Goal: Task Accomplishment & Management: Complete application form

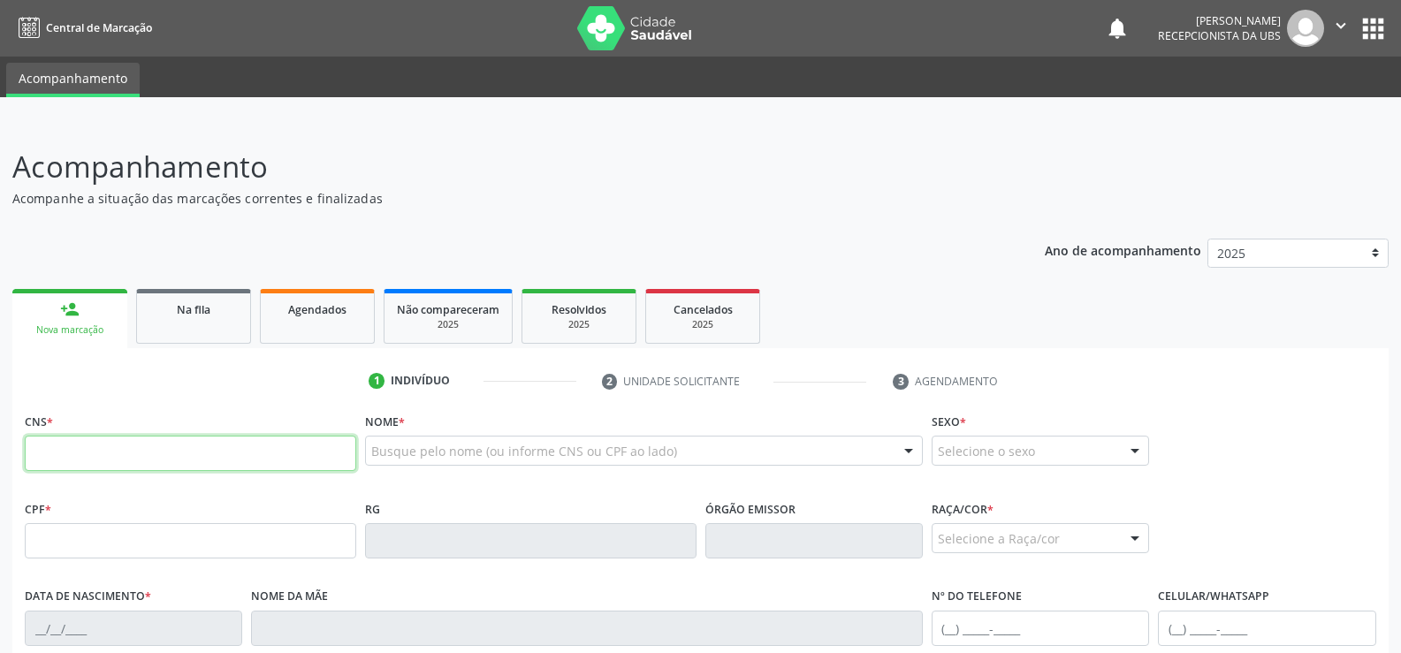
click at [65, 463] on input "text" at bounding box center [190, 453] width 331 height 35
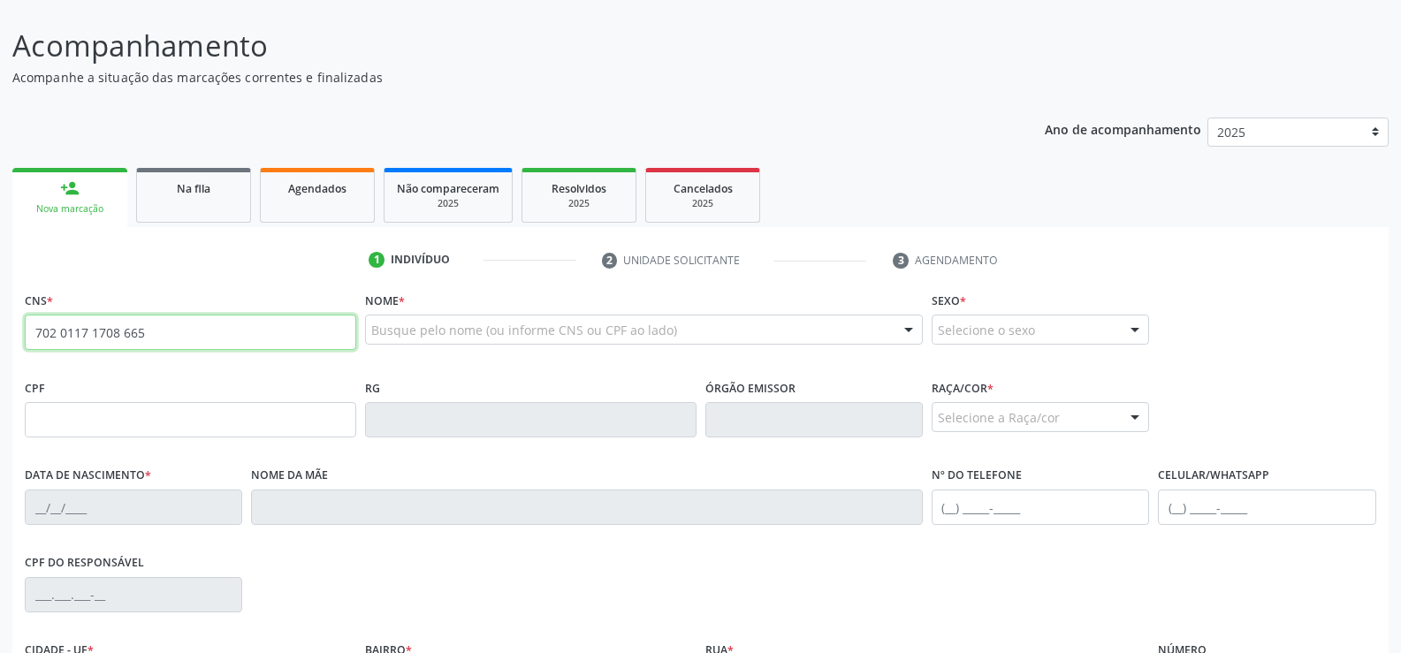
scroll to position [177, 0]
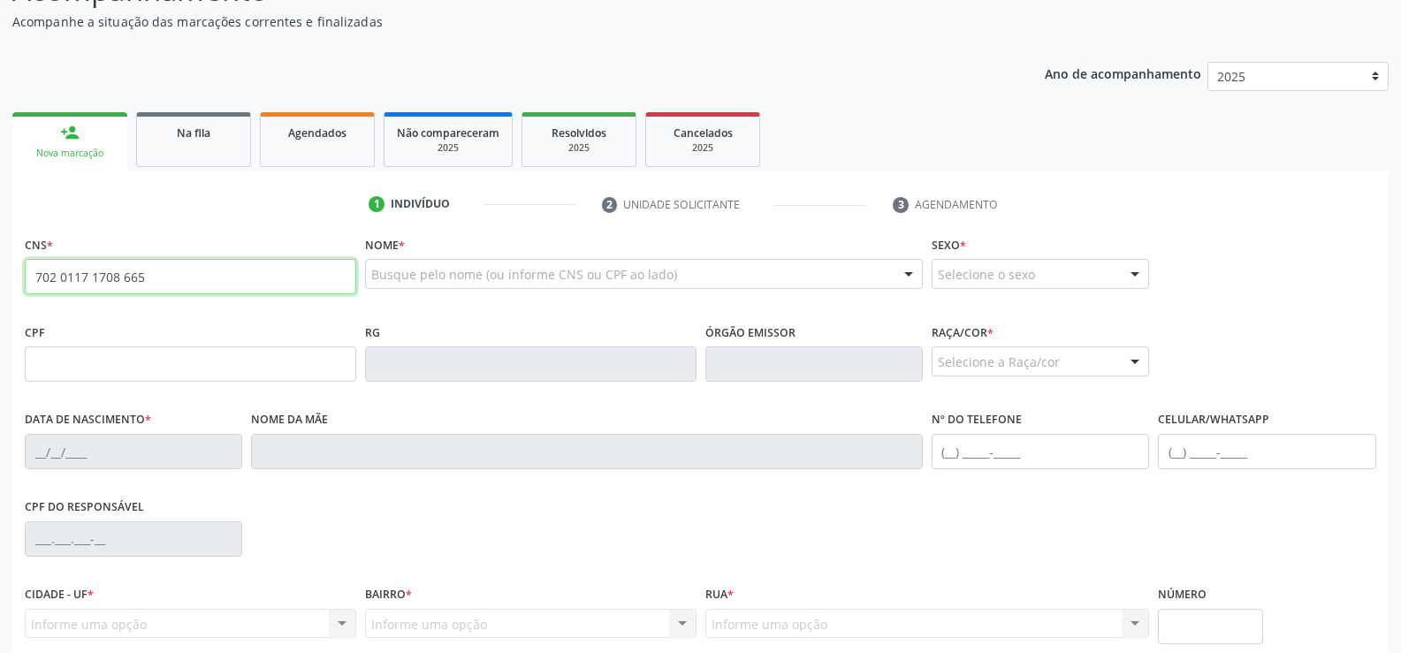
click at [237, 271] on input "702 0117 1708 665" at bounding box center [190, 276] width 331 height 35
click at [255, 328] on div "CPF" at bounding box center [190, 350] width 331 height 63
click at [162, 269] on input "702 0117 1708 665" at bounding box center [190, 276] width 331 height 35
click at [166, 282] on input "702 0117 1708 665" at bounding box center [190, 276] width 331 height 35
type input "7"
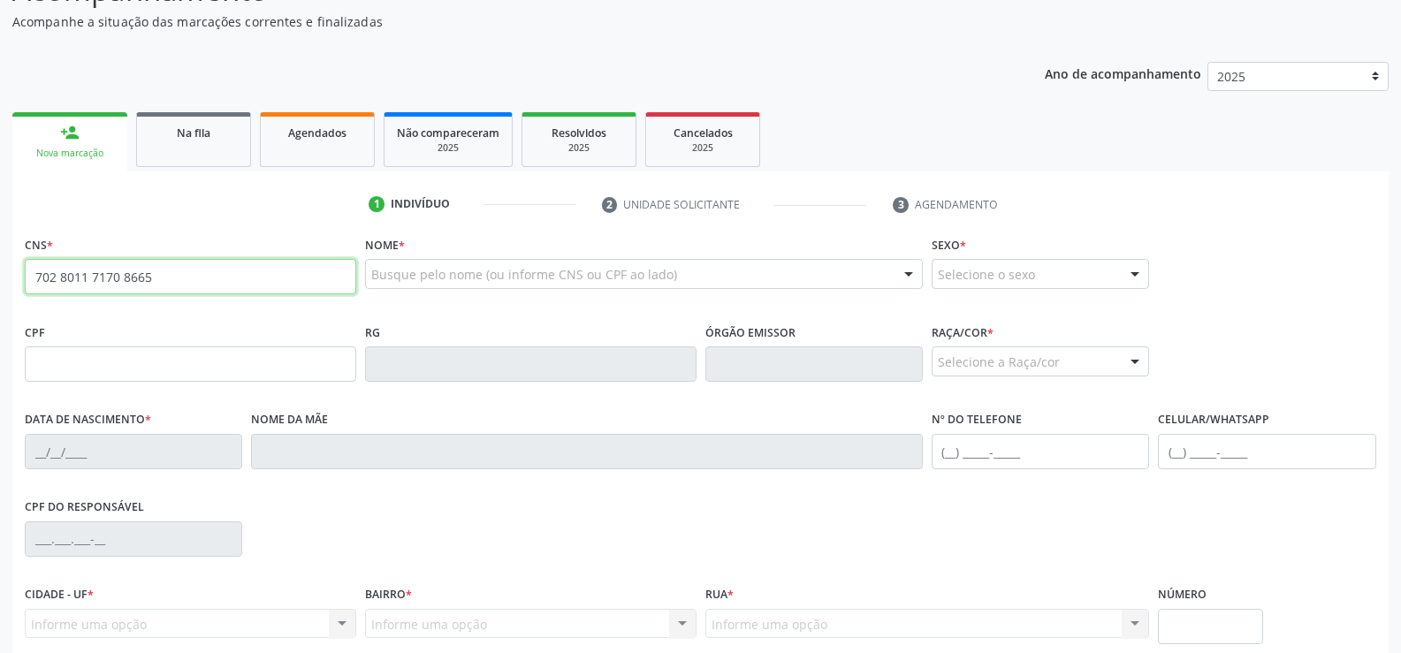
type input "702 8011 7170 8665"
type input "140.347.184-39"
type input "[DATE]"
type input "[PERSON_NAME] da Conceicao"
type input "[PHONE_NUMBER]"
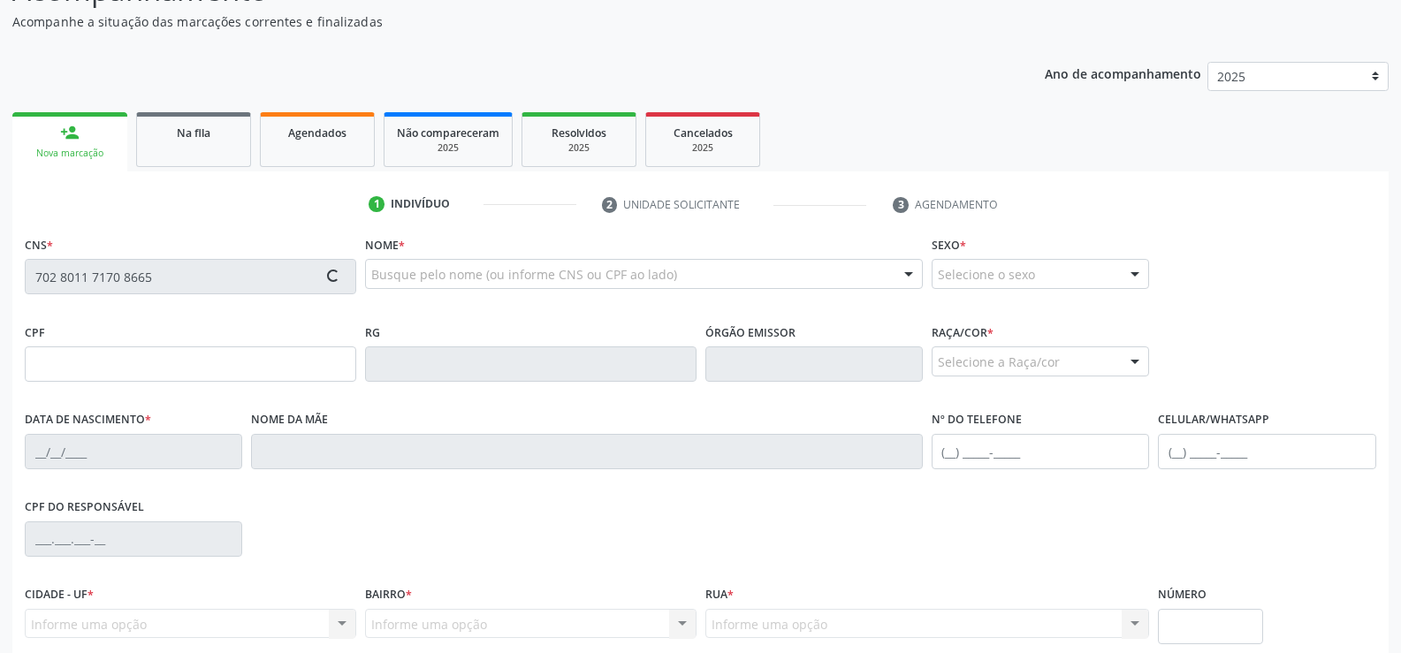
type input "S/N"
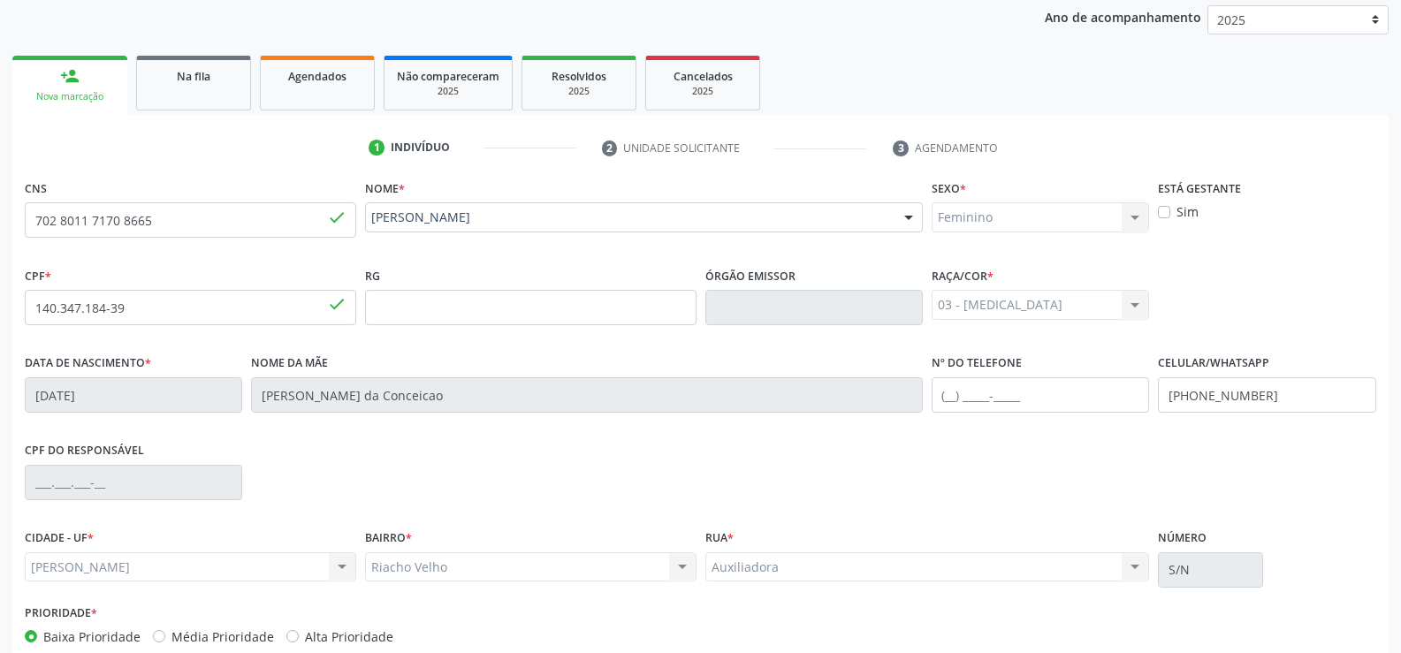
scroll to position [330, 0]
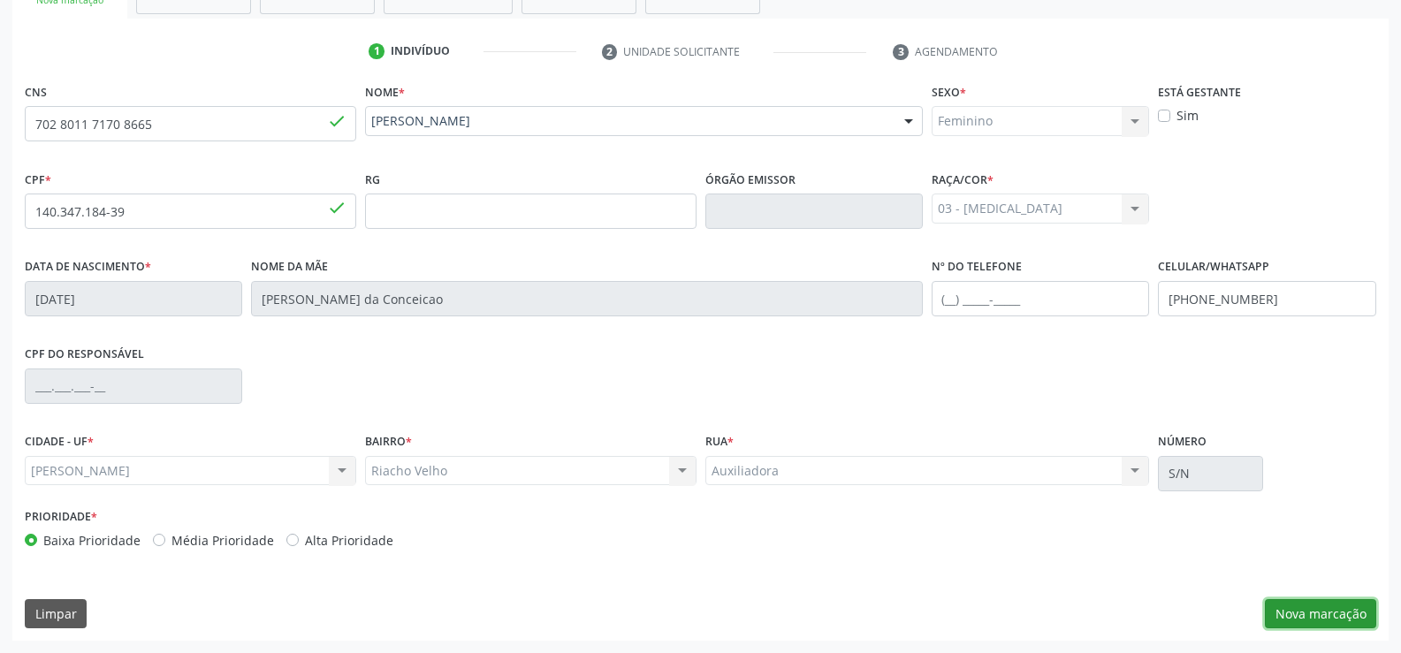
click at [1291, 613] on button "Nova marcação" at bounding box center [1320, 614] width 111 height 30
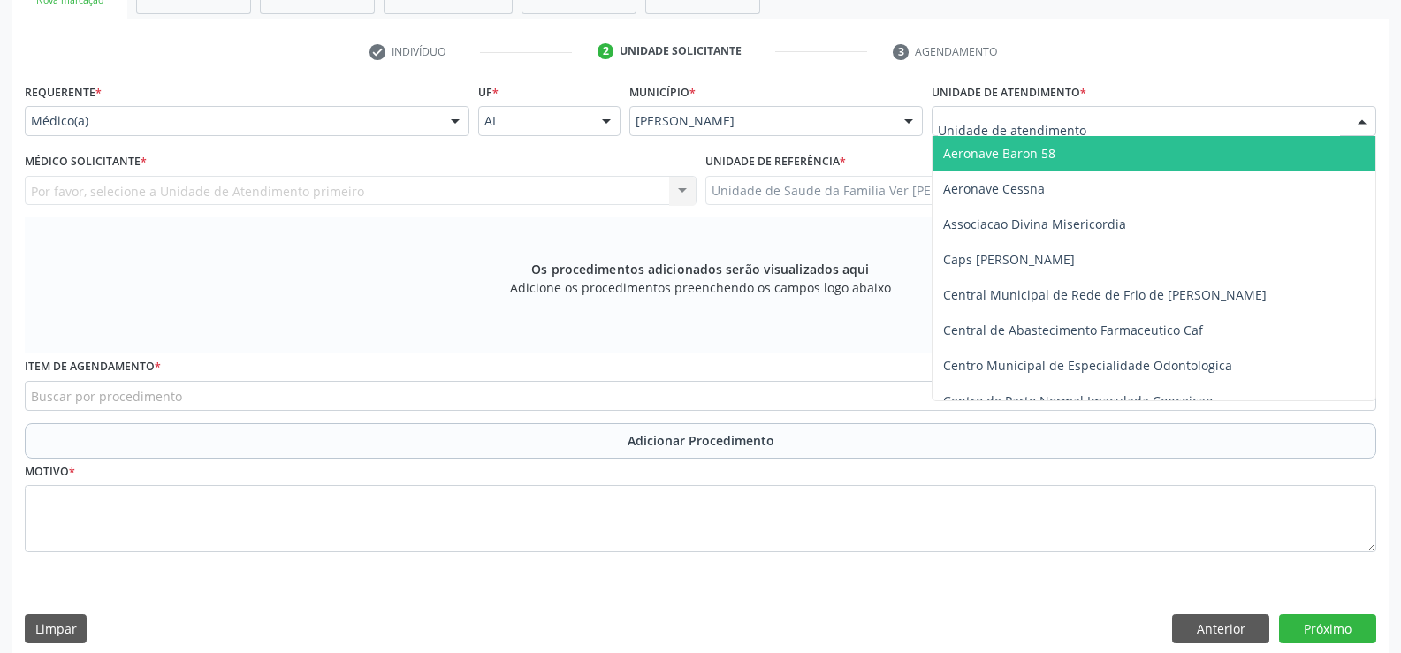
click at [1365, 121] on div at bounding box center [1362, 122] width 27 height 30
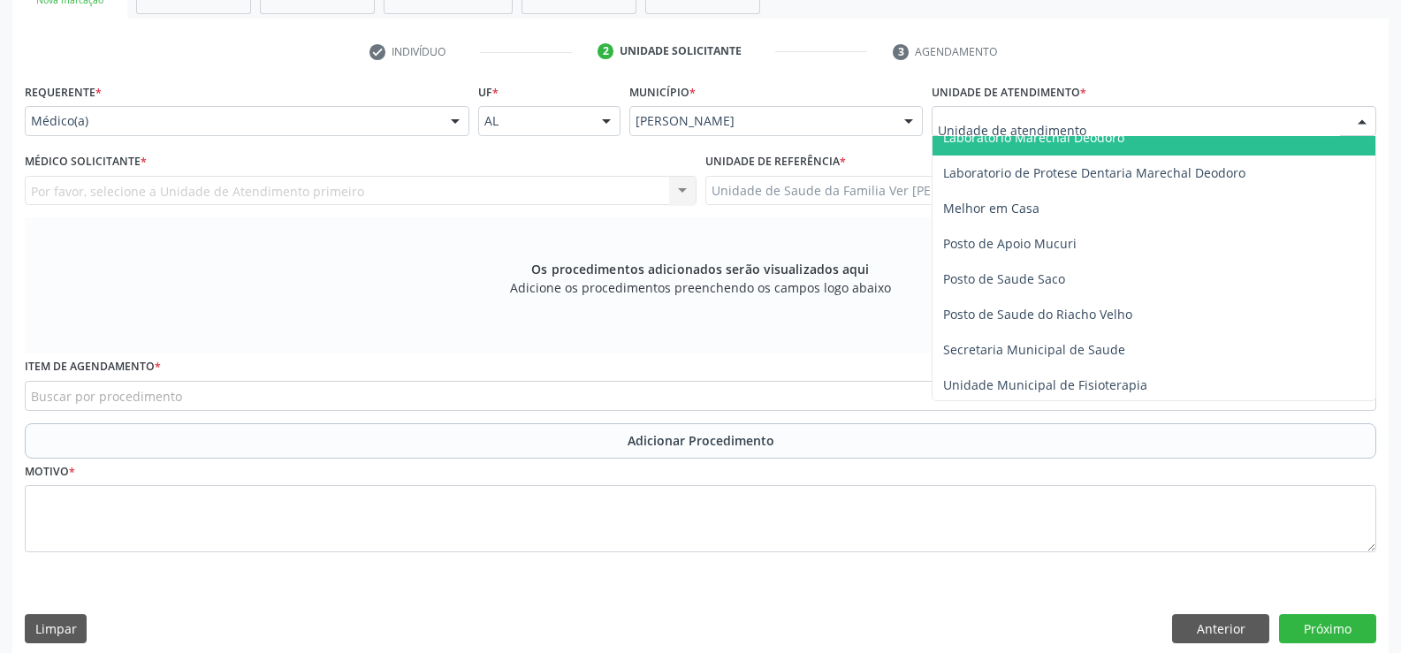
scroll to position [707, 0]
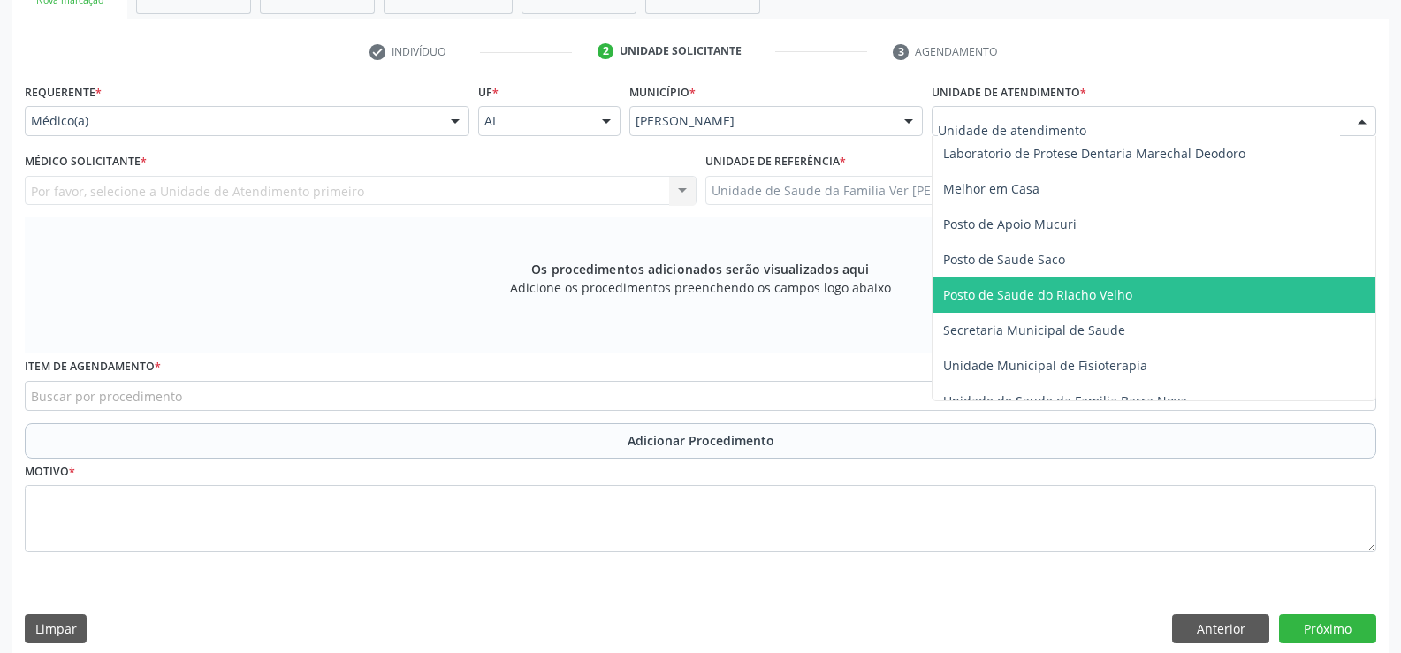
click at [1061, 294] on span "Posto de Saude do Riacho Velho" at bounding box center [1037, 294] width 189 height 17
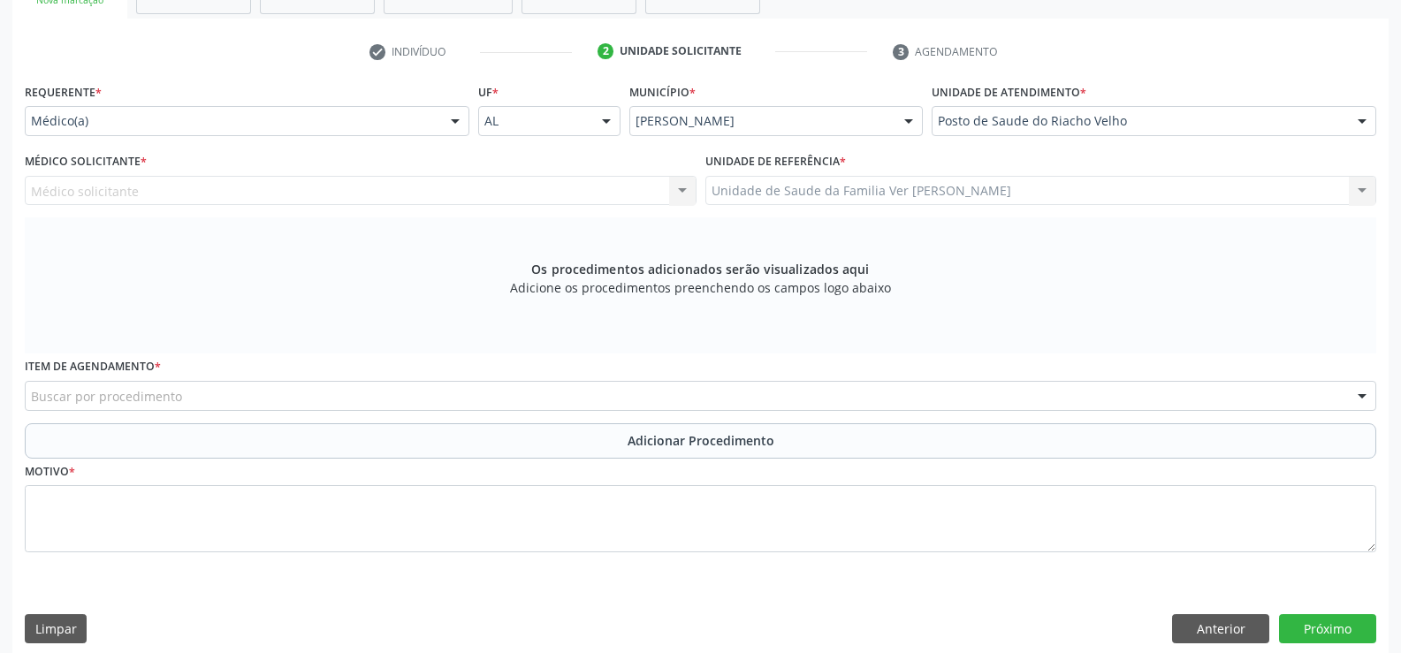
click at [680, 192] on div "Médico solicitante Nenhum resultado encontrado para: " " Não há nenhuma opção p…" at bounding box center [361, 191] width 672 height 30
click at [686, 189] on div "Médico solicitante Nenhum resultado encontrado para: " " Não há nenhuma opção p…" at bounding box center [361, 191] width 672 height 30
click at [682, 189] on div "Médico solicitante Nenhum resultado encontrado para: " " Não há nenhuma opção p…" at bounding box center [361, 191] width 672 height 30
click at [450, 119] on div at bounding box center [455, 122] width 27 height 30
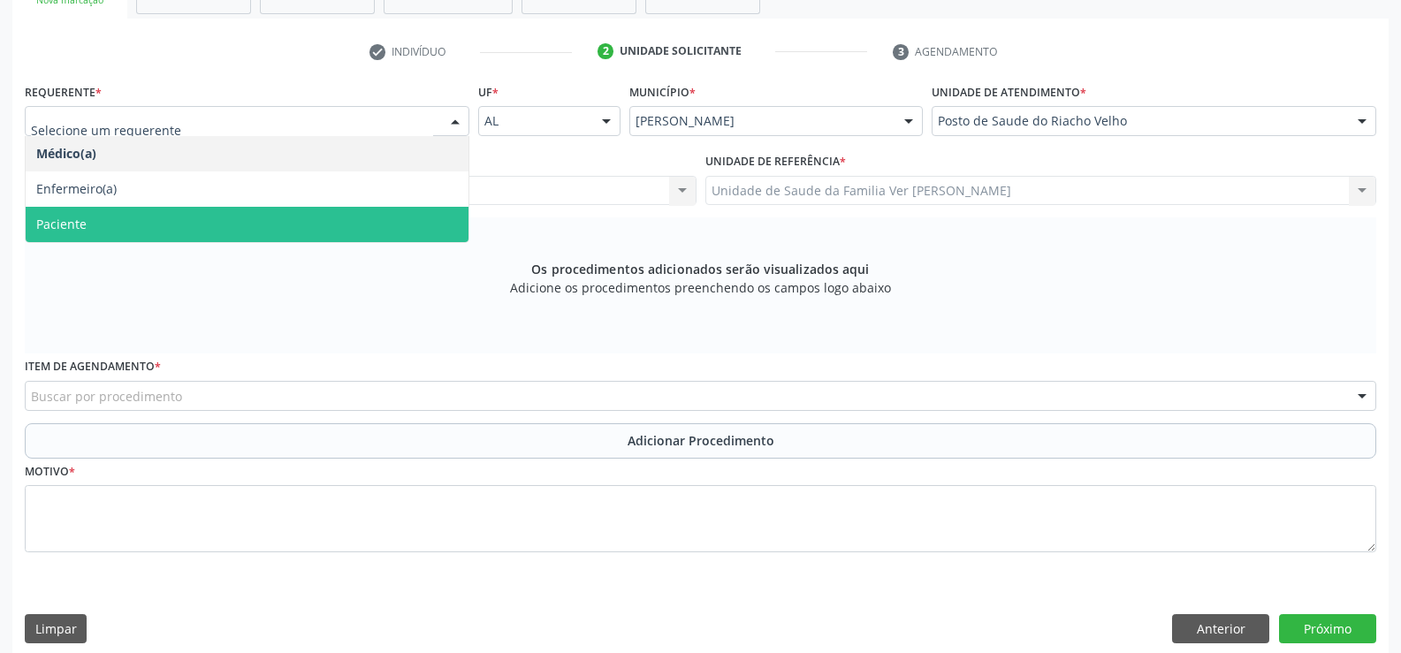
click at [208, 228] on span "Paciente" at bounding box center [247, 224] width 443 height 35
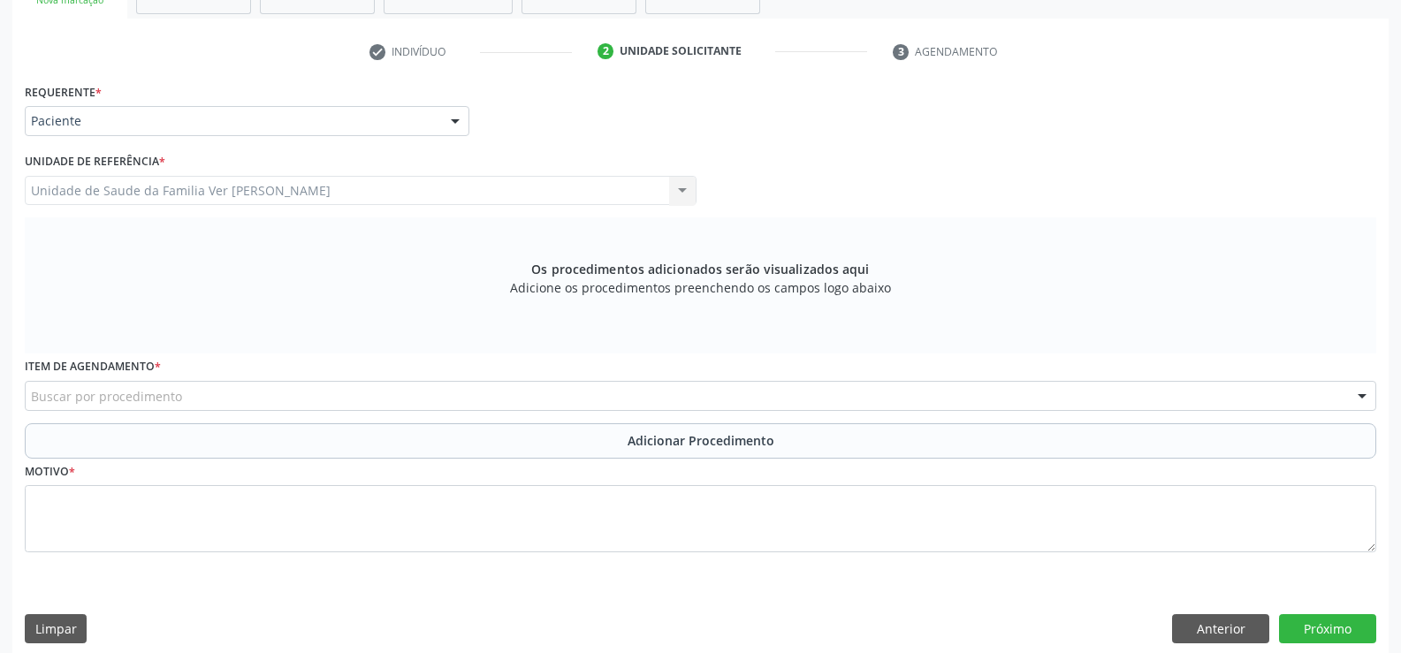
scroll to position [345, 0]
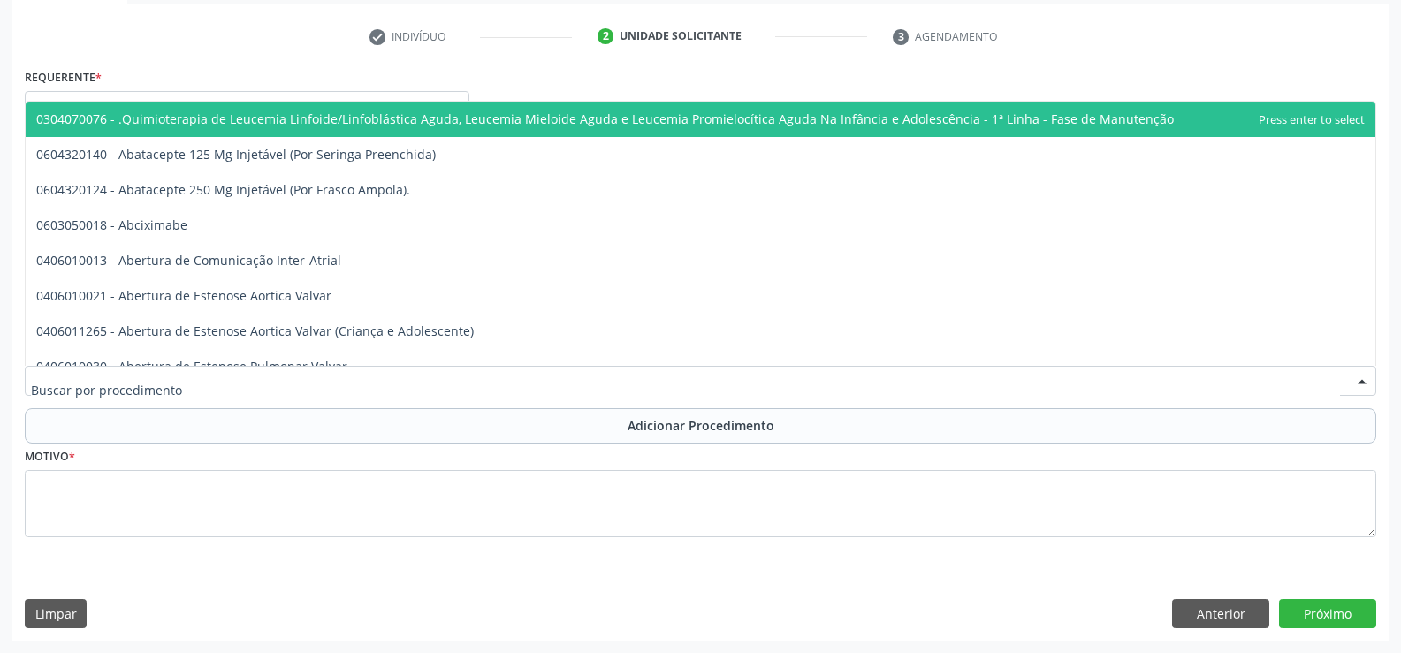
click at [1363, 378] on div at bounding box center [1362, 382] width 27 height 30
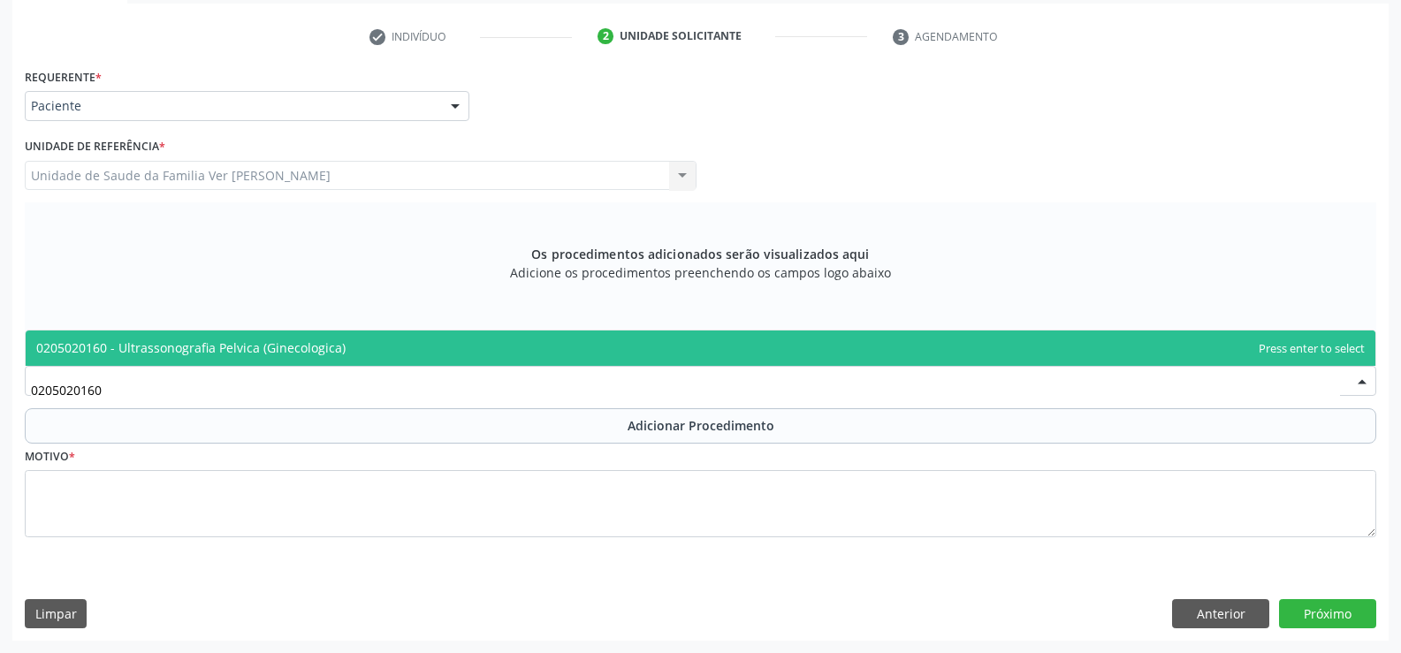
click at [300, 351] on span "0205020160 - Ultrassonografia Pelvica (Ginecologica)" at bounding box center [190, 347] width 309 height 17
type input "0205020160"
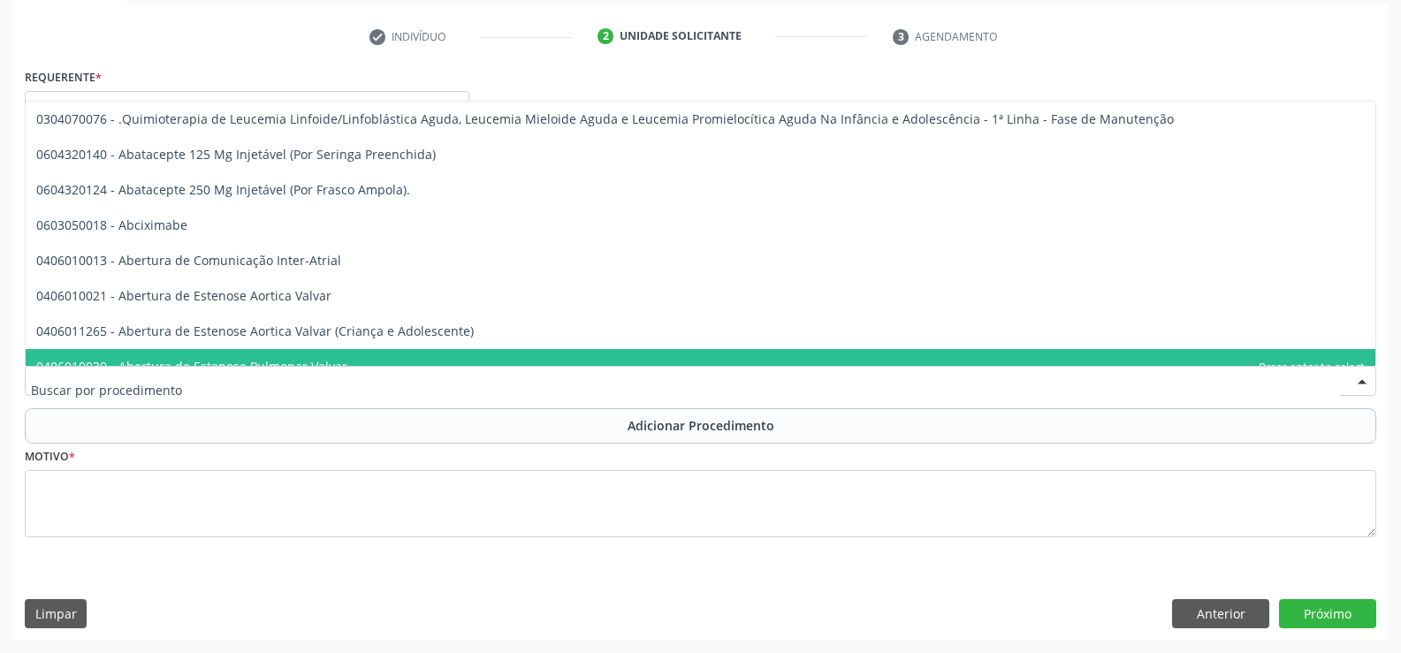
type input "2"
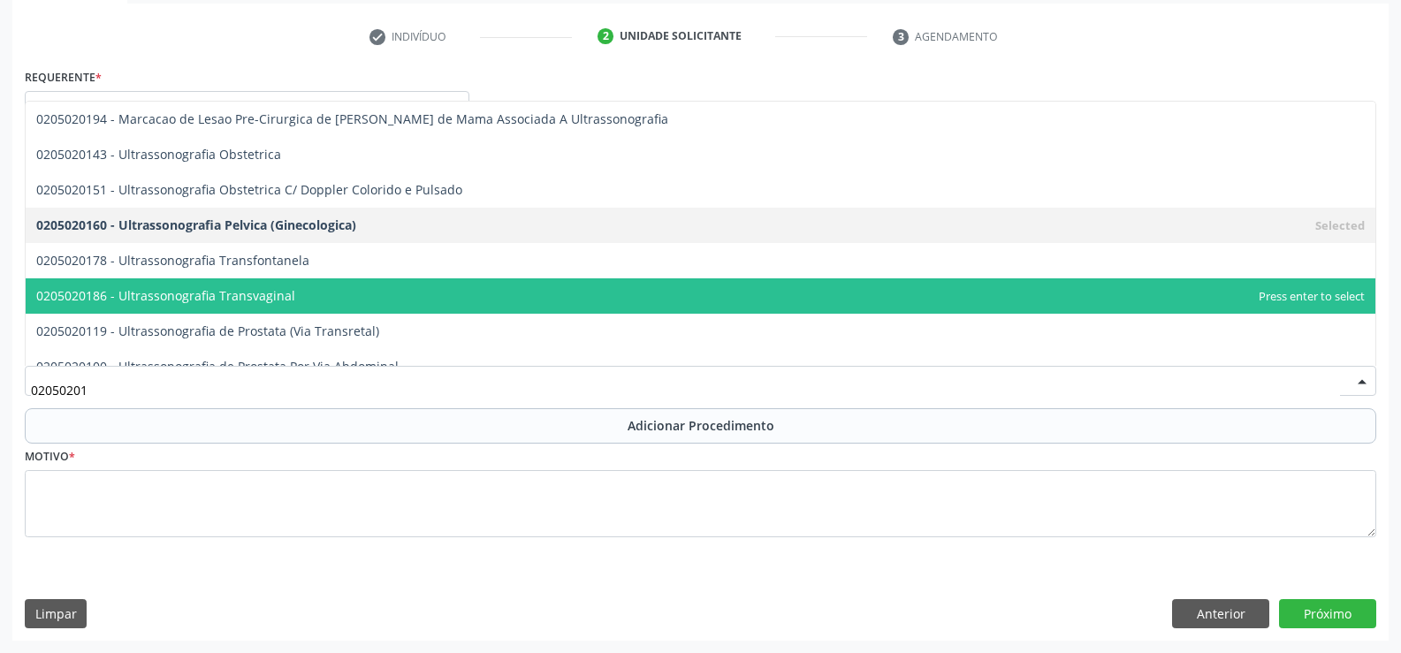
click at [288, 293] on span "0205020186 - Ultrassonografia Transvaginal" at bounding box center [165, 295] width 259 height 17
type input "02050201"
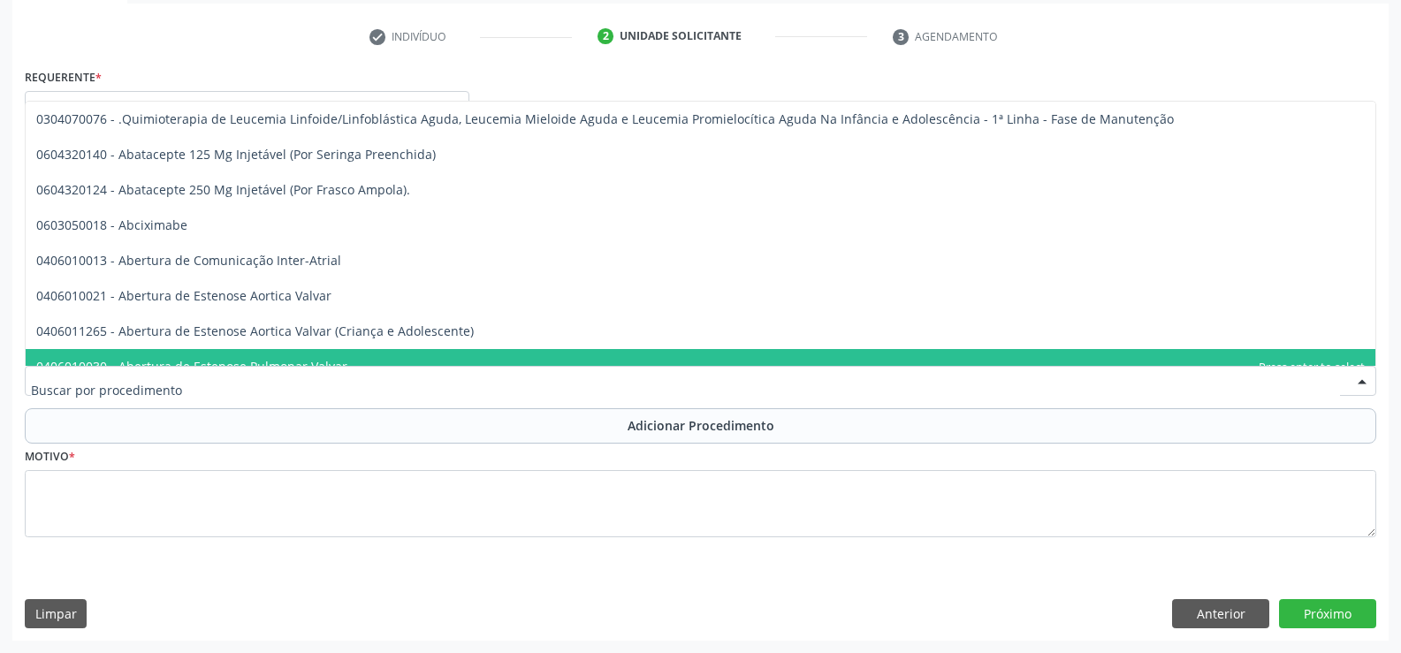
click at [221, 390] on input "text" at bounding box center [685, 389] width 1309 height 35
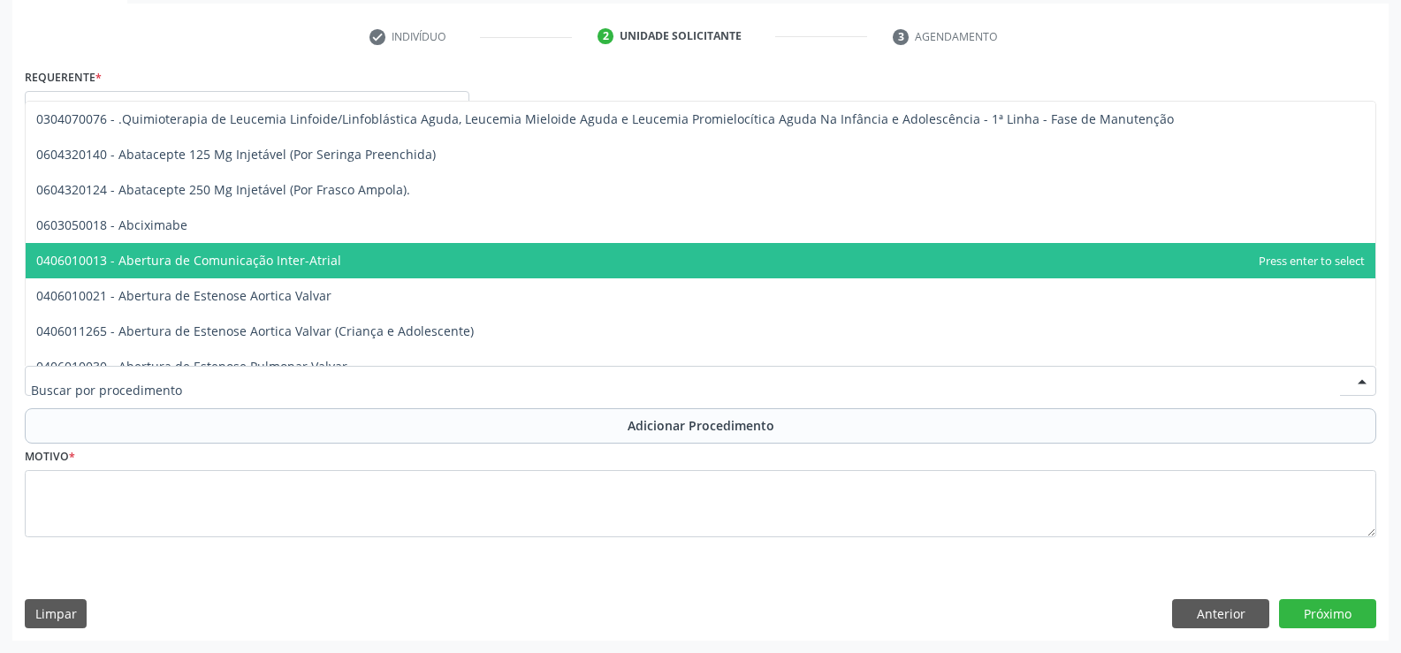
click at [787, 273] on span "0406010013 - Abertura de Comunicação Inter-Atrial" at bounding box center [701, 260] width 1350 height 35
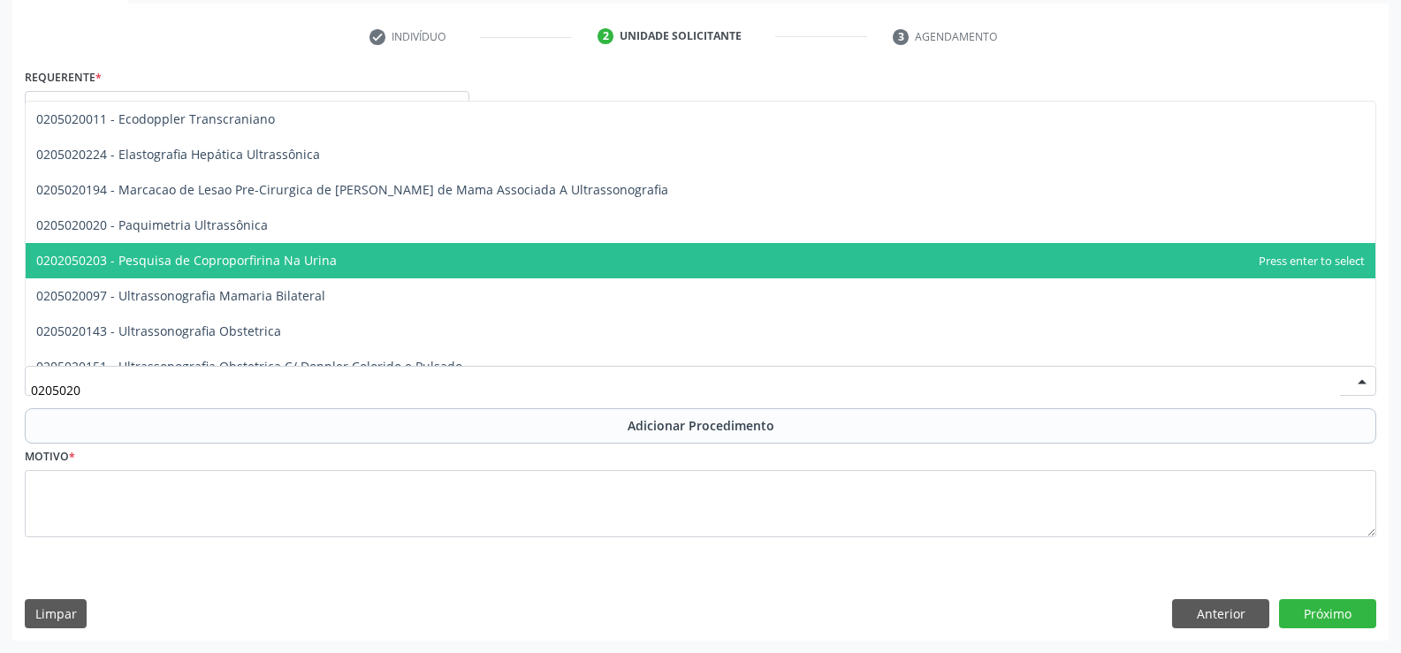
type input "02050201"
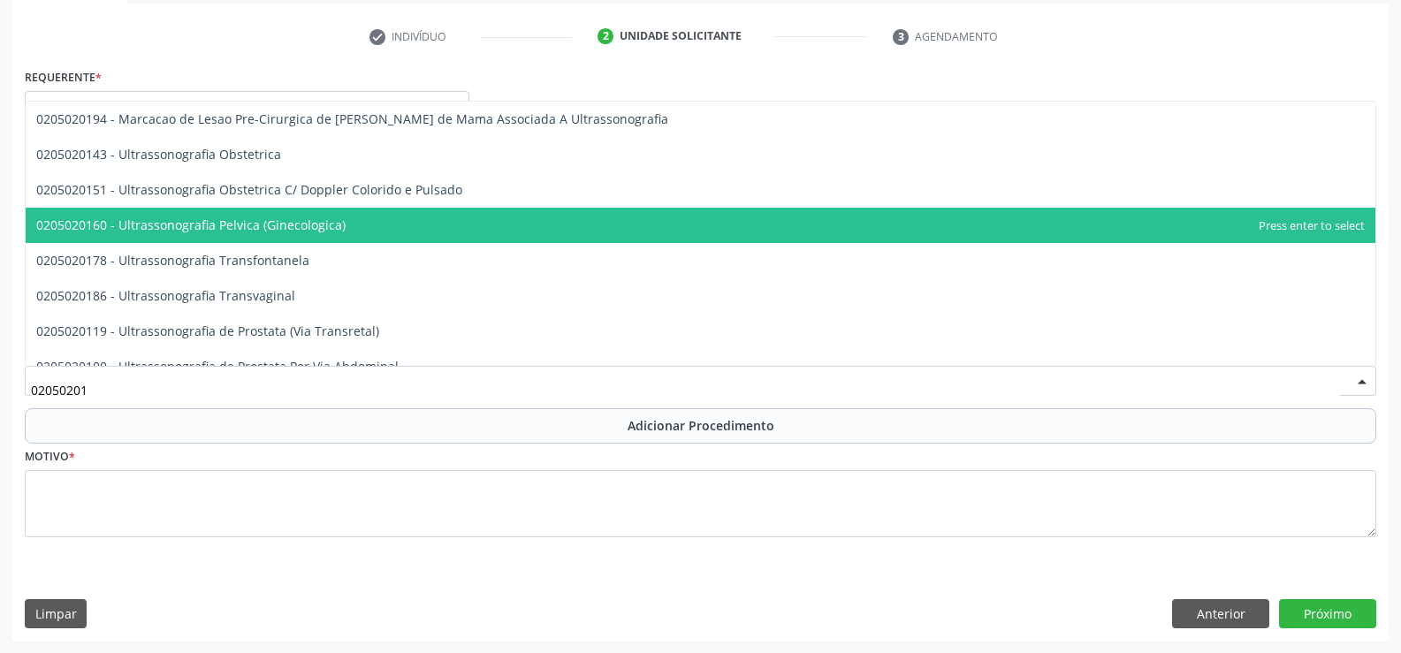
click at [455, 214] on span "0205020160 - Ultrassonografia Pelvica (Ginecologica)" at bounding box center [701, 225] width 1350 height 35
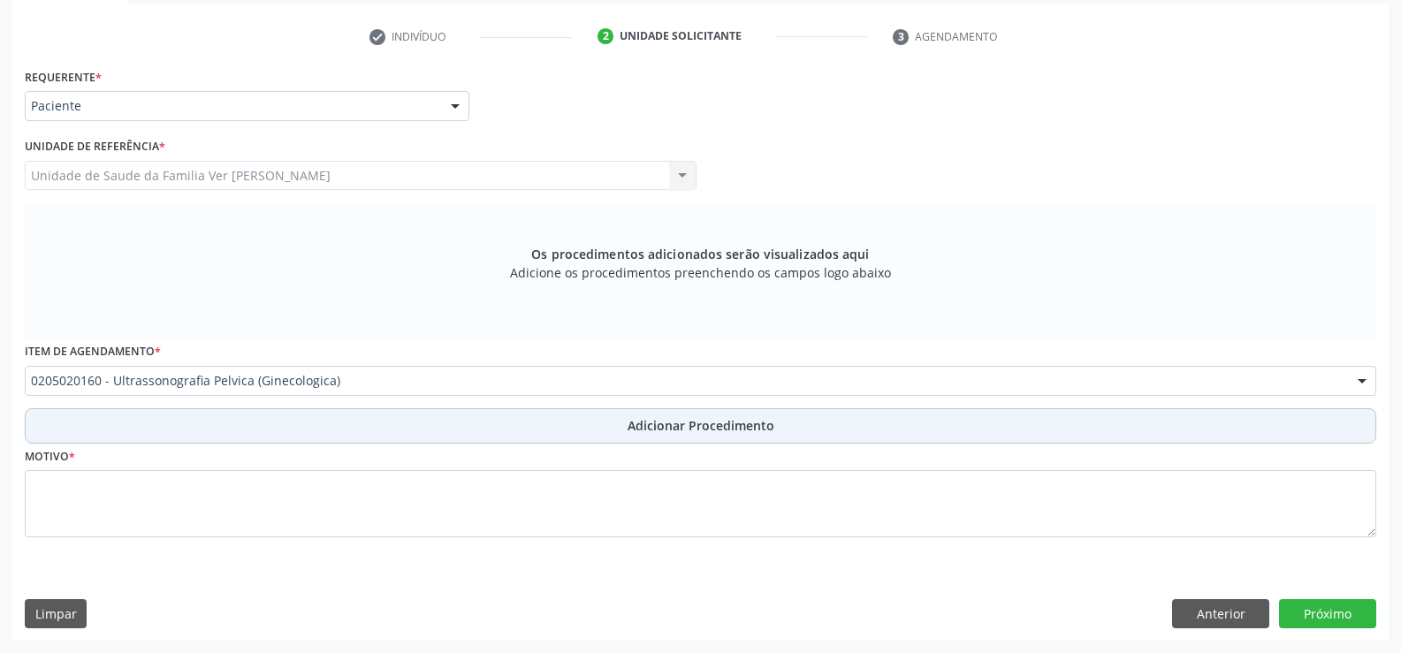
click at [683, 430] on span "Adicionar Procedimento" at bounding box center [701, 425] width 147 height 19
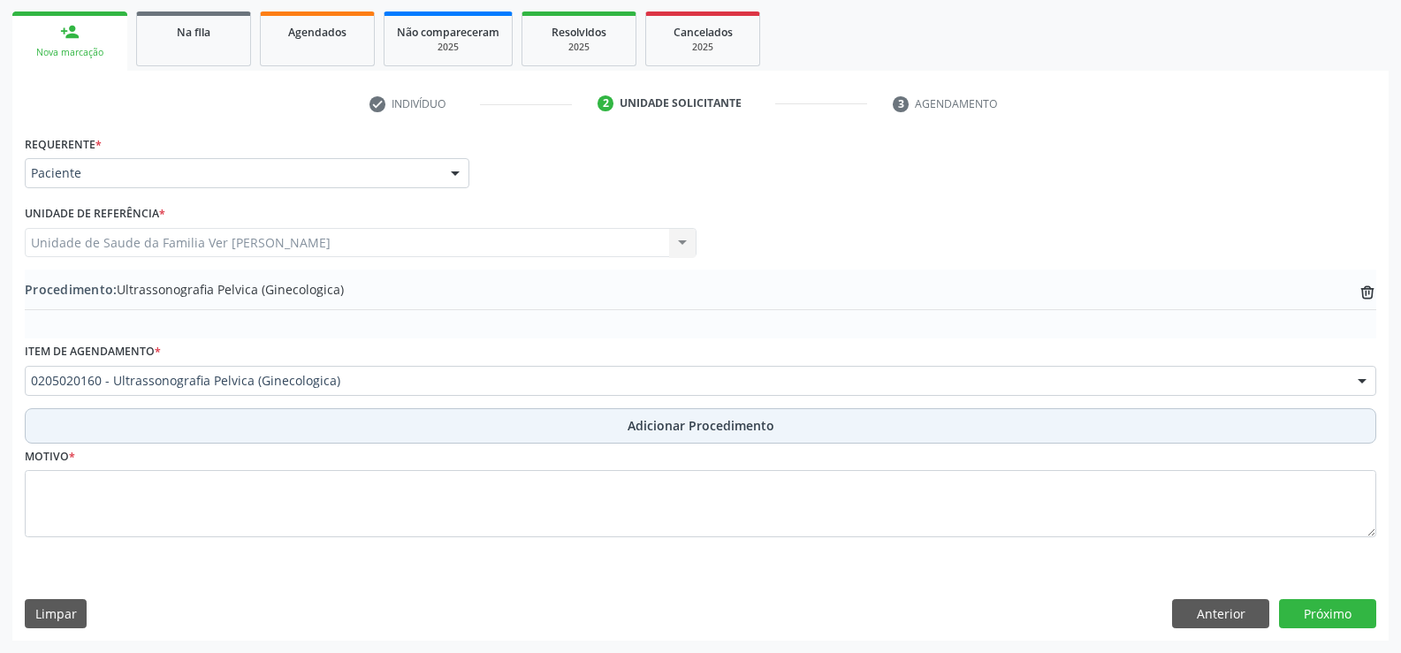
scroll to position [278, 0]
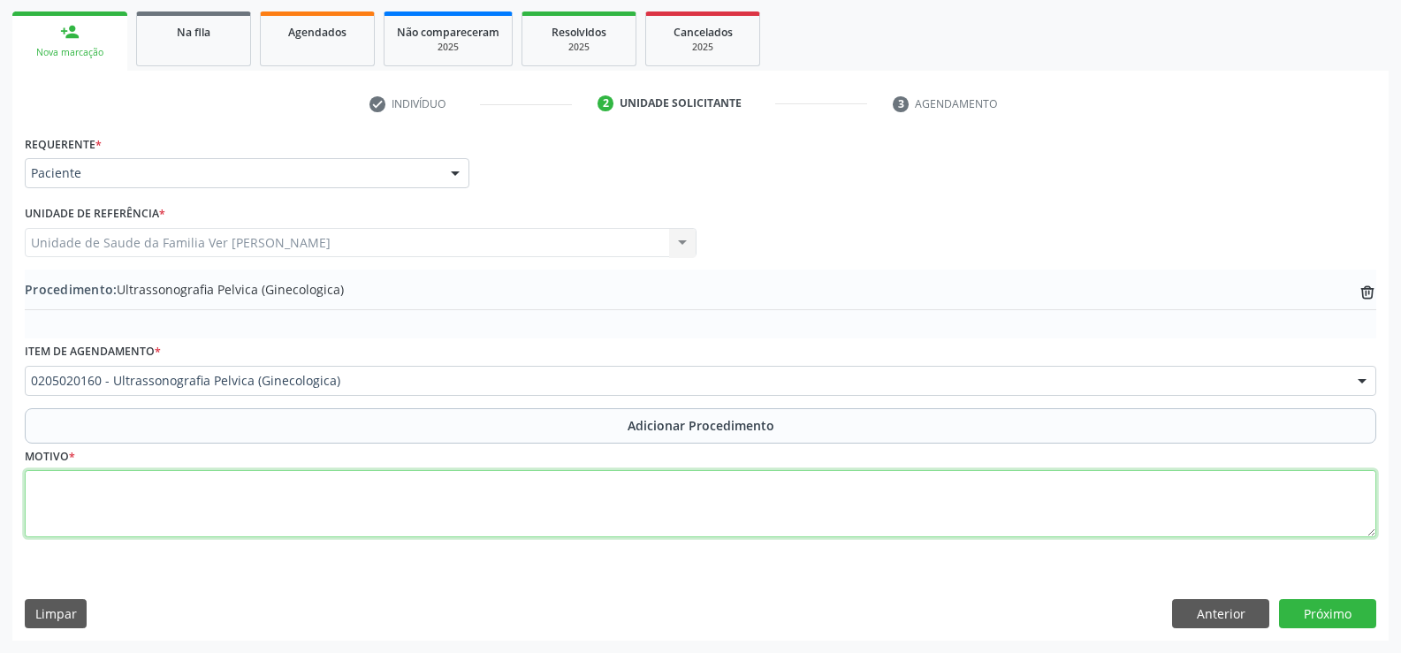
click at [49, 511] on textarea at bounding box center [700, 503] width 1351 height 67
type textarea "dor pelvica"
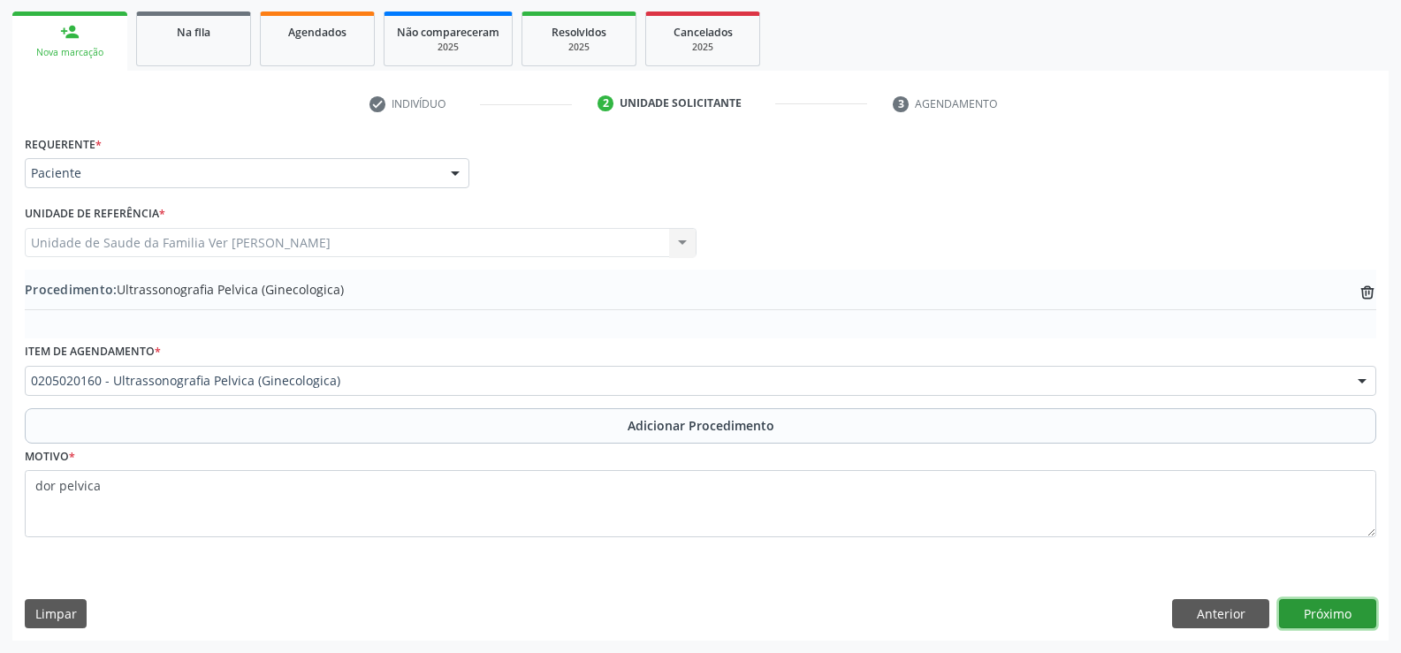
click at [1312, 599] on button "Próximo" at bounding box center [1327, 614] width 97 height 30
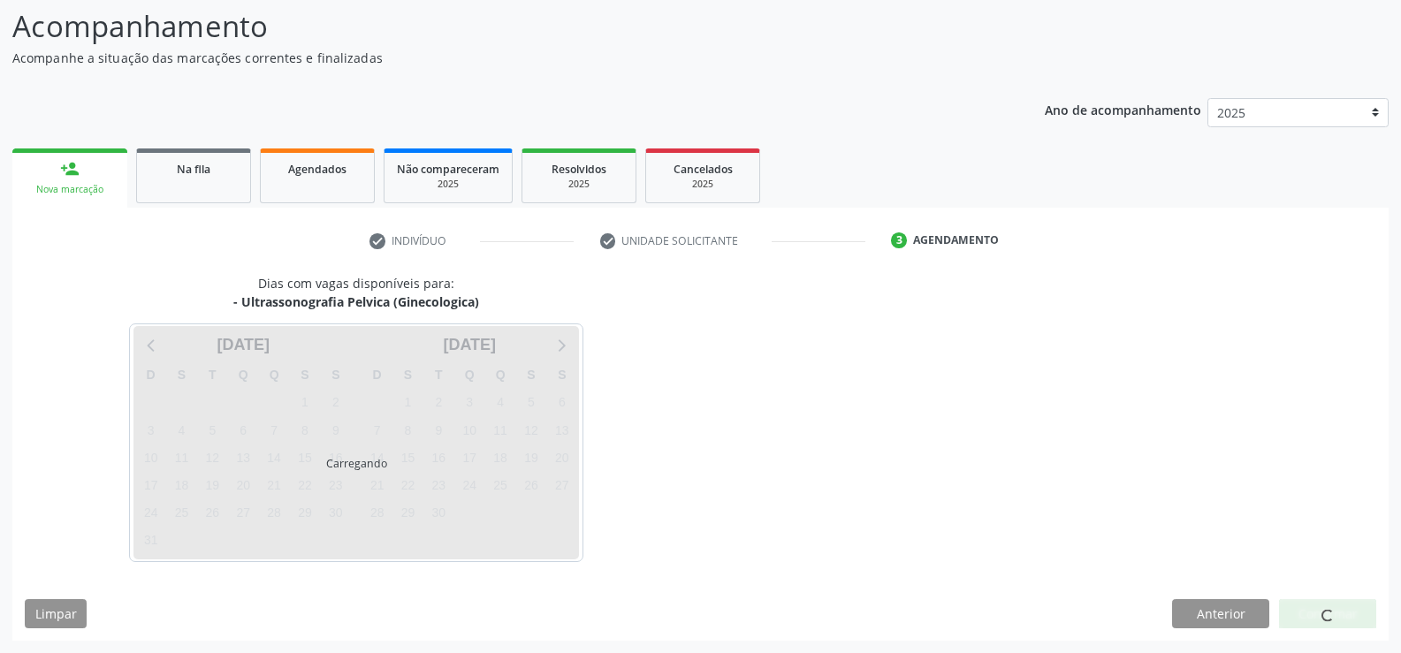
scroll to position [193, 0]
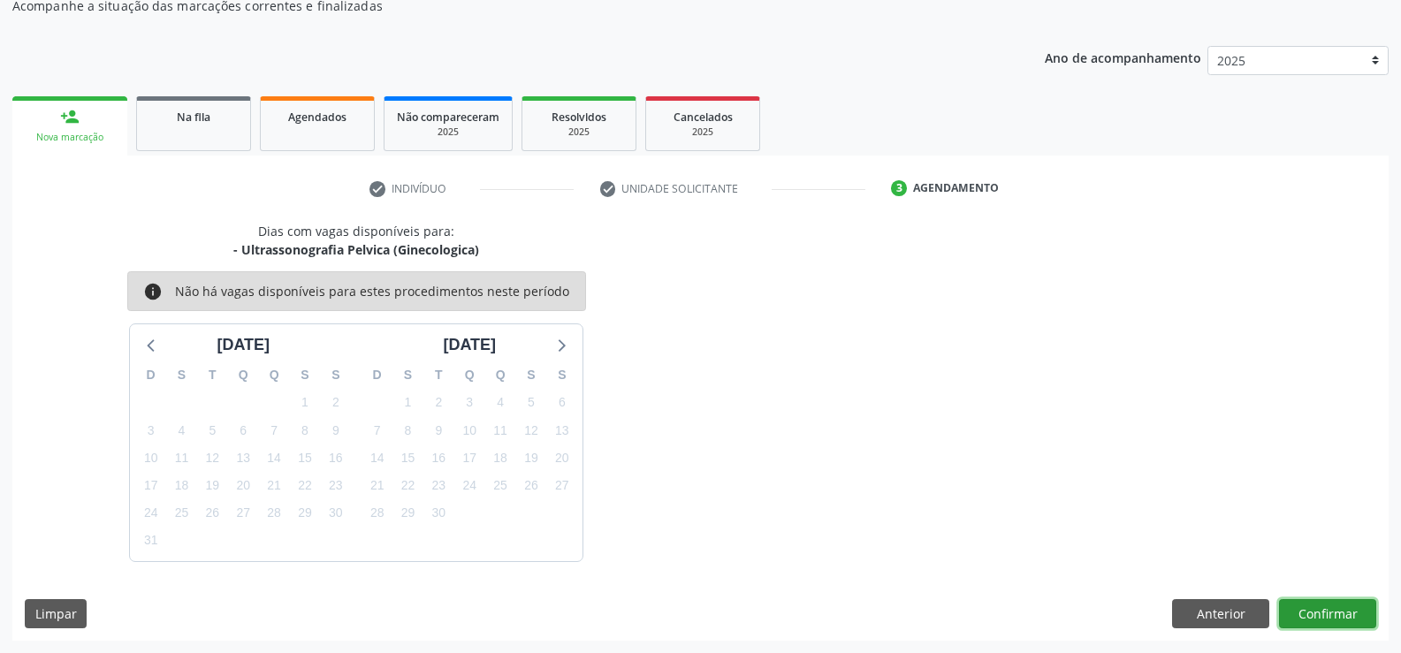
click at [1330, 607] on button "Confirmar" at bounding box center [1327, 614] width 97 height 30
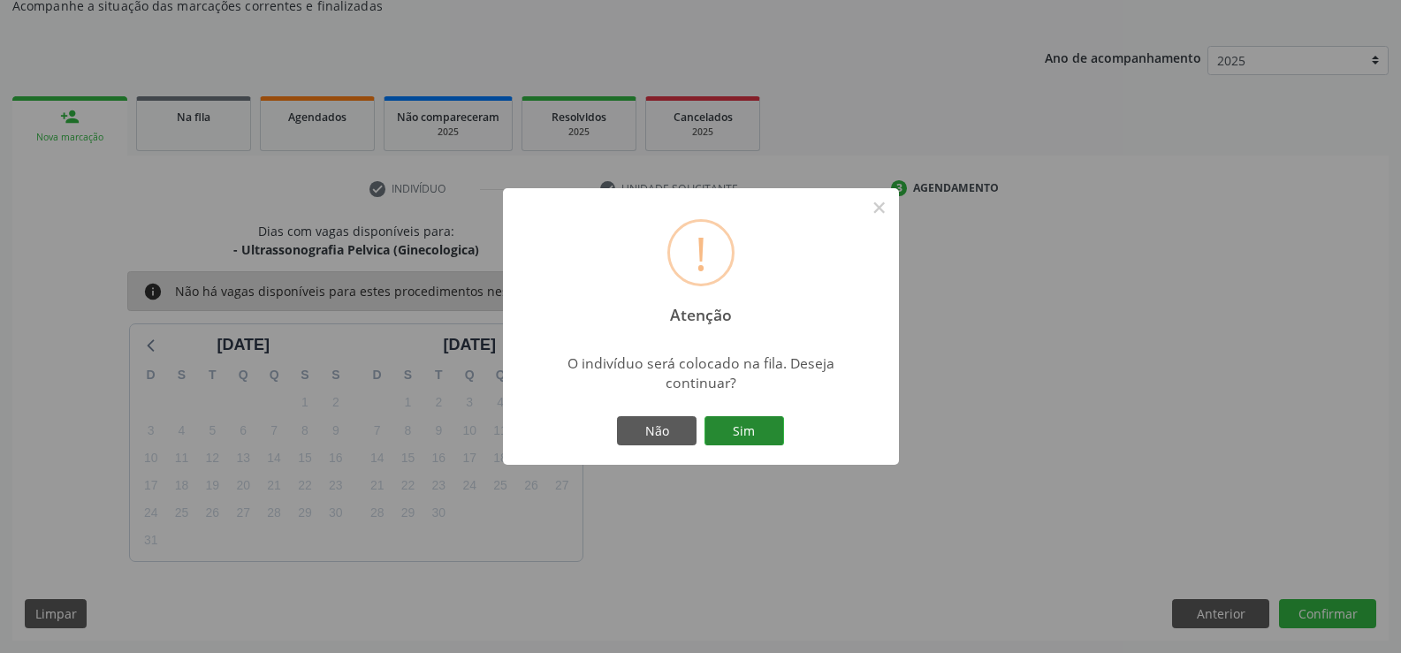
click at [739, 426] on button "Sim" at bounding box center [744, 431] width 80 height 30
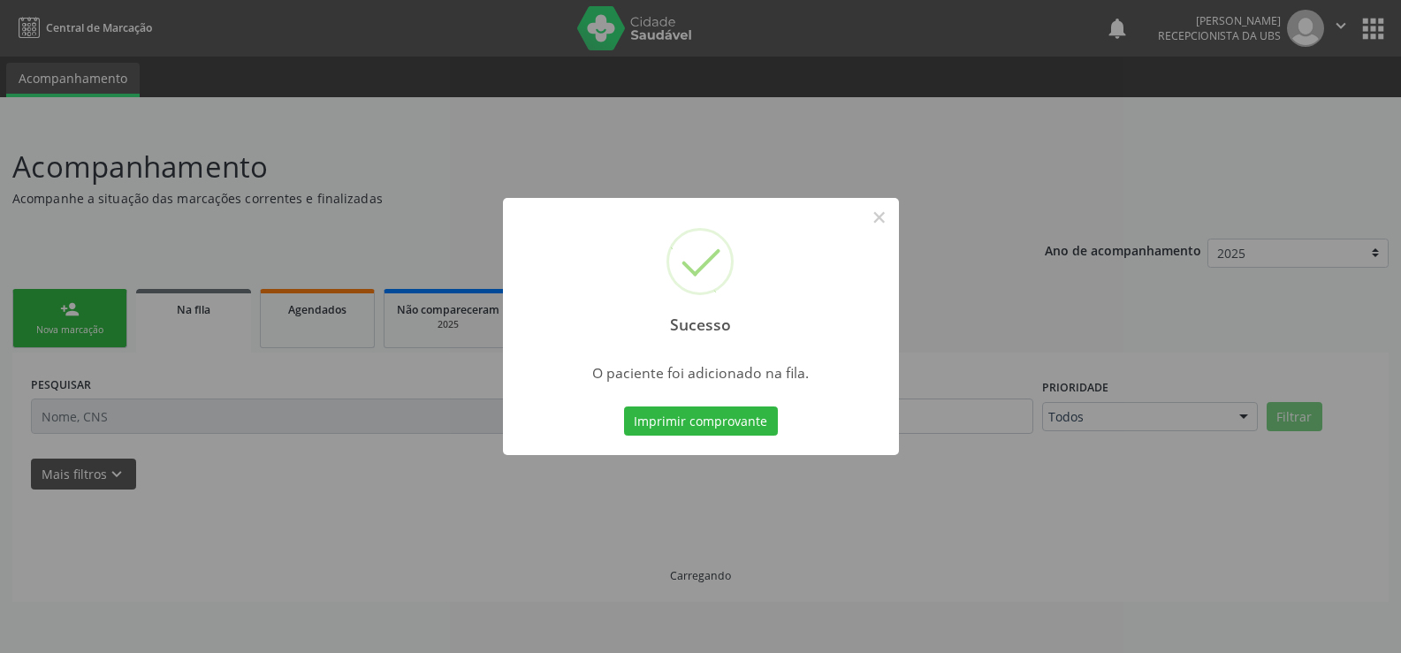
scroll to position [0, 0]
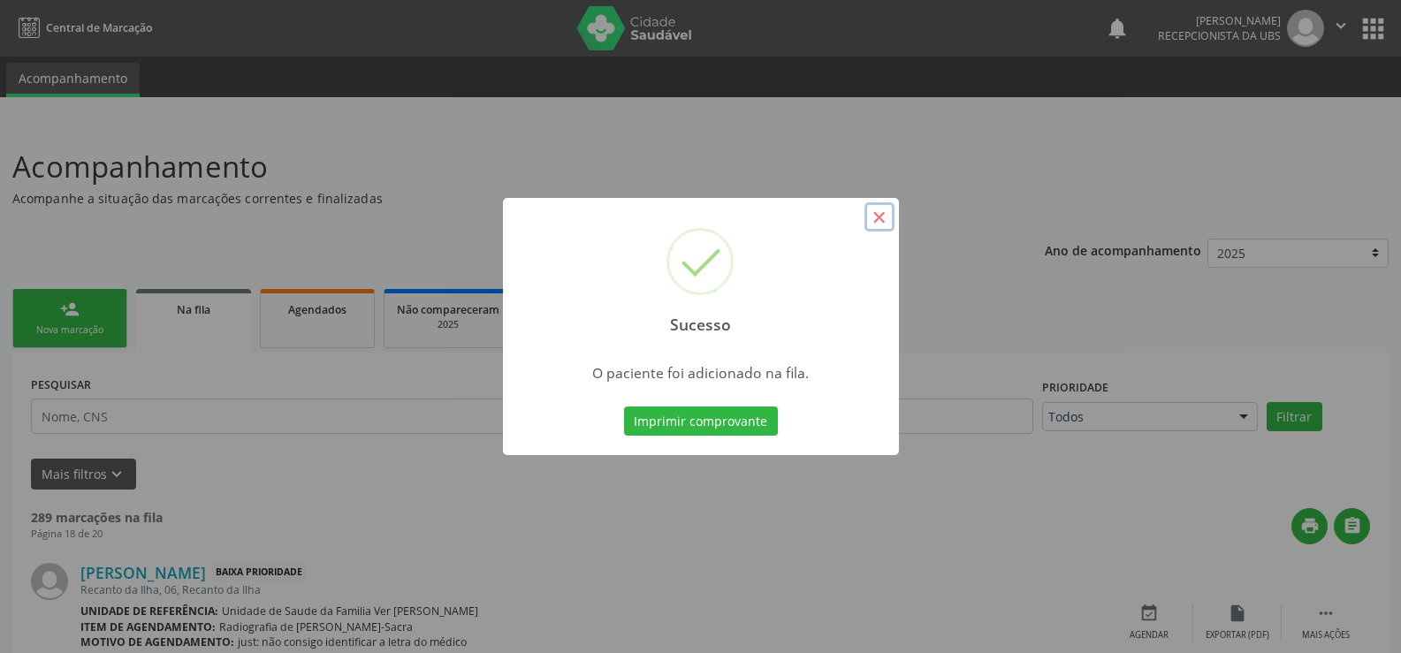
click at [886, 217] on button "×" at bounding box center [879, 217] width 30 height 30
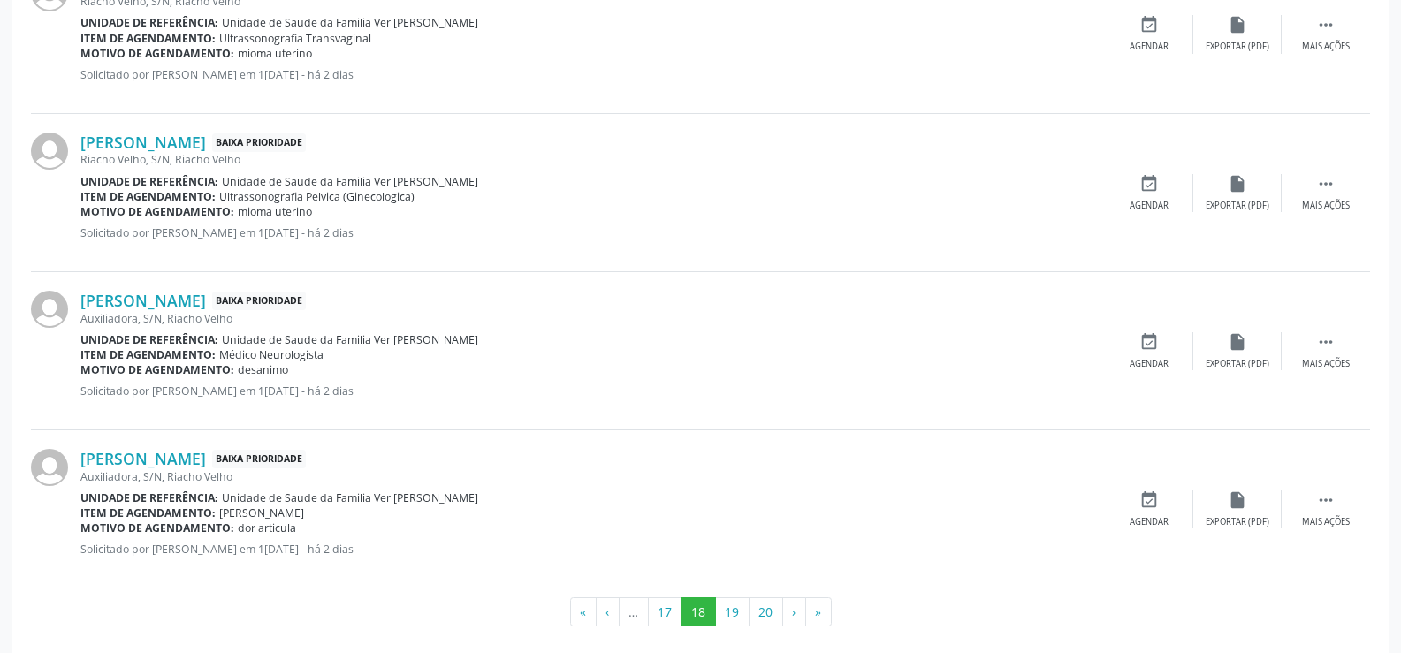
scroll to position [2347, 0]
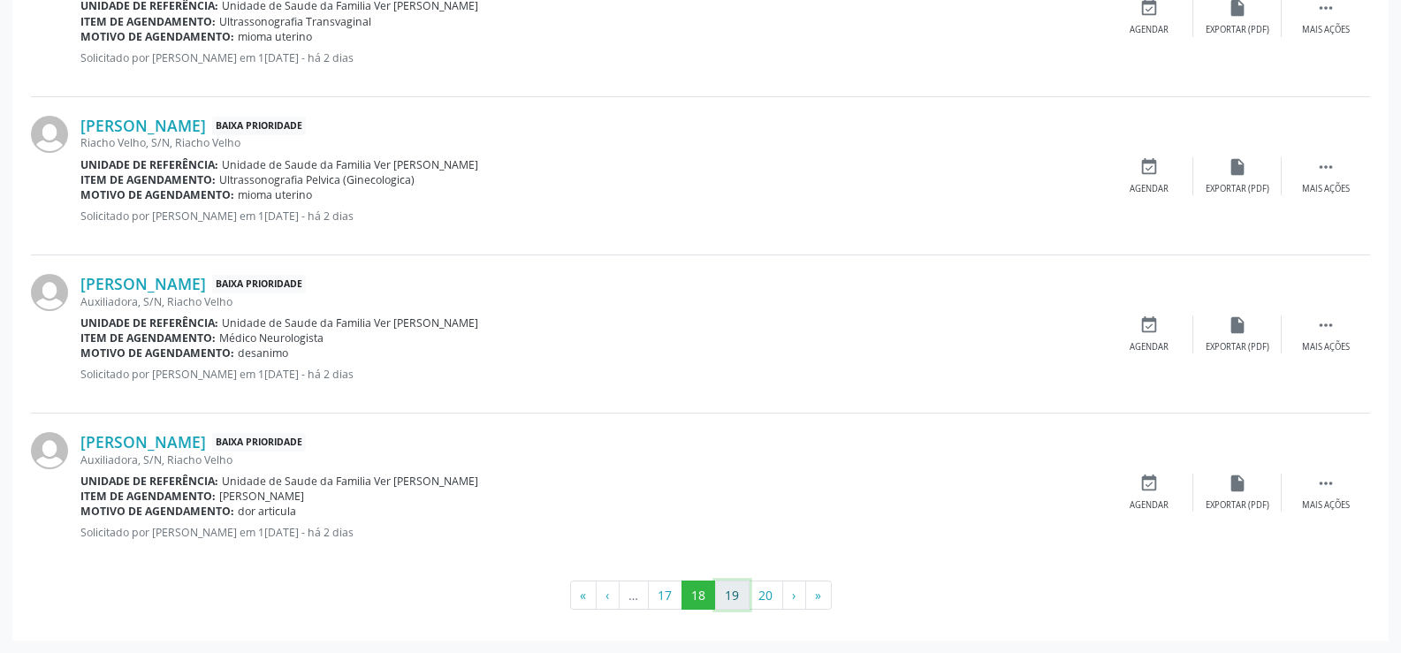
click at [727, 595] on button "19" at bounding box center [732, 596] width 34 height 30
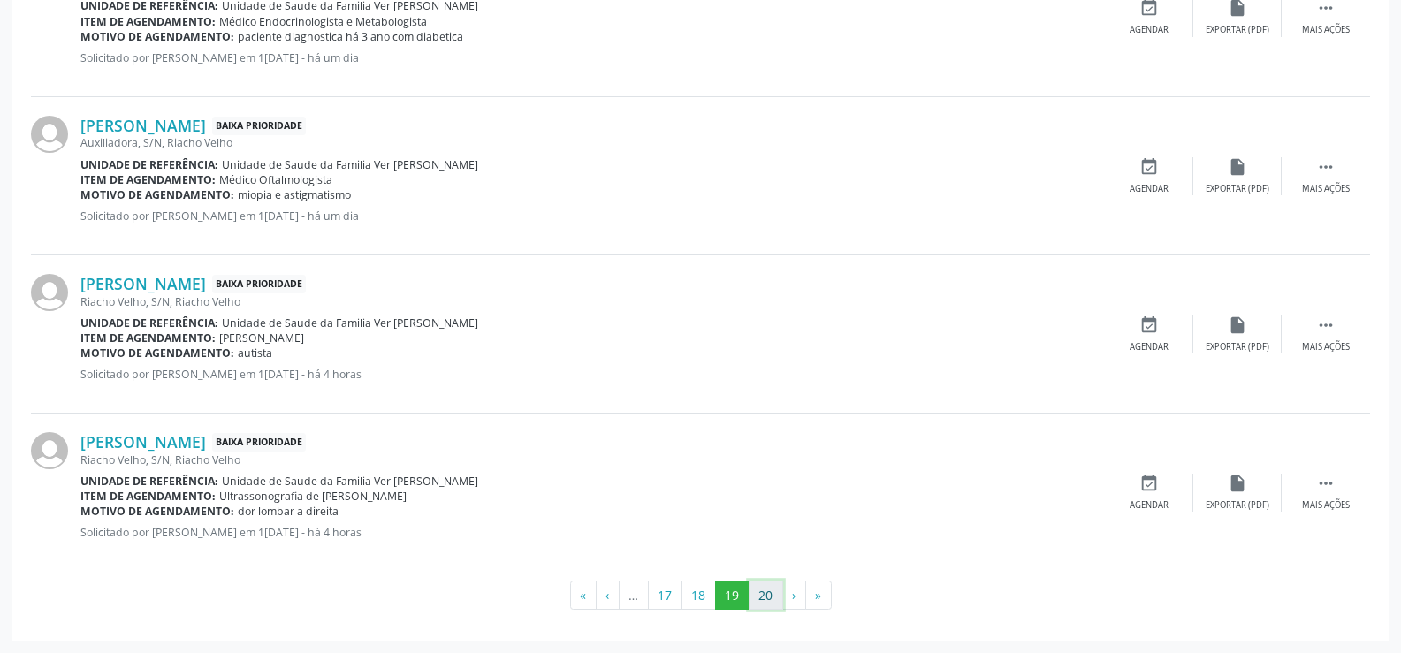
click at [762, 589] on button "20" at bounding box center [766, 596] width 34 height 30
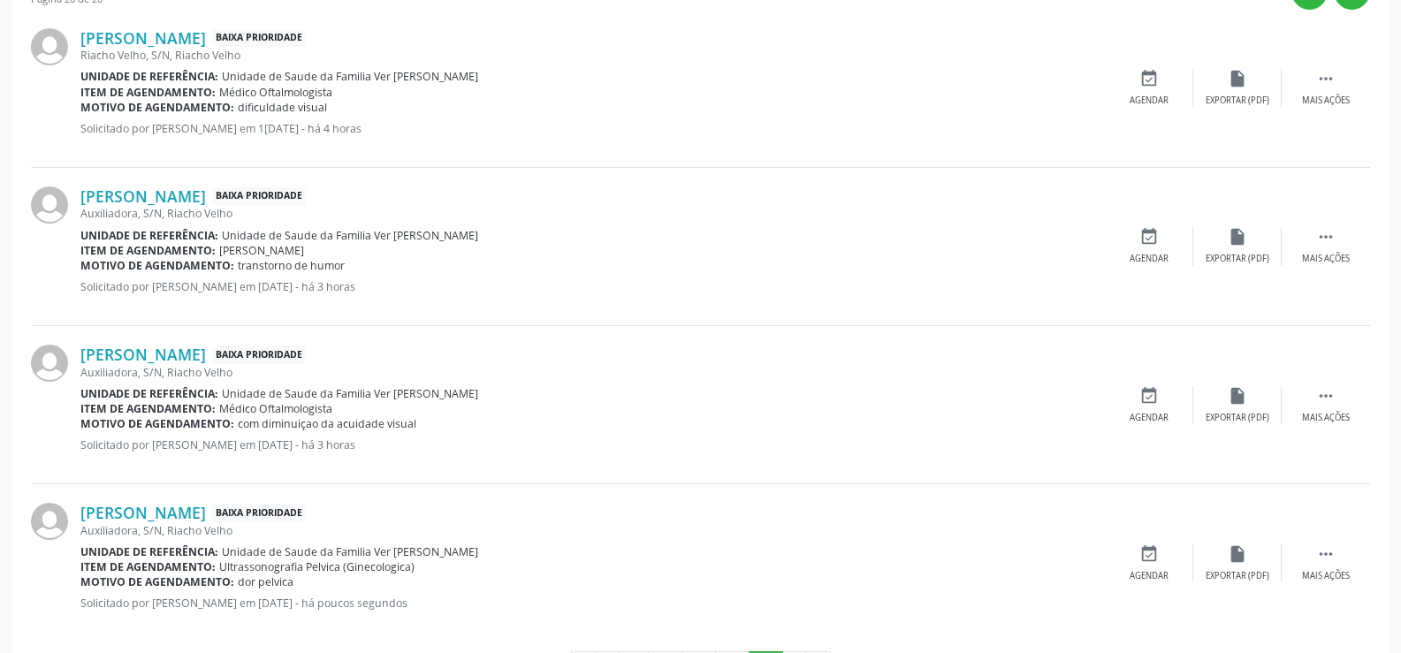
scroll to position [605, 0]
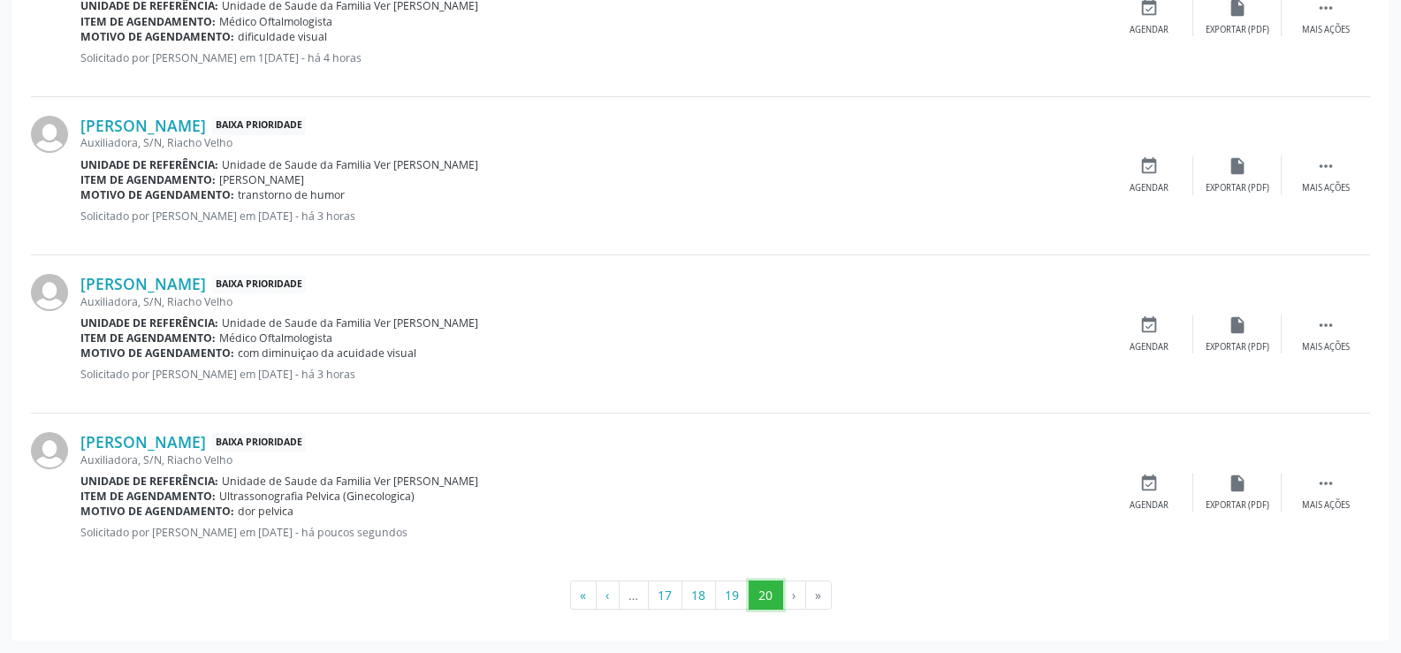
click at [775, 592] on button "20" at bounding box center [766, 596] width 34 height 30
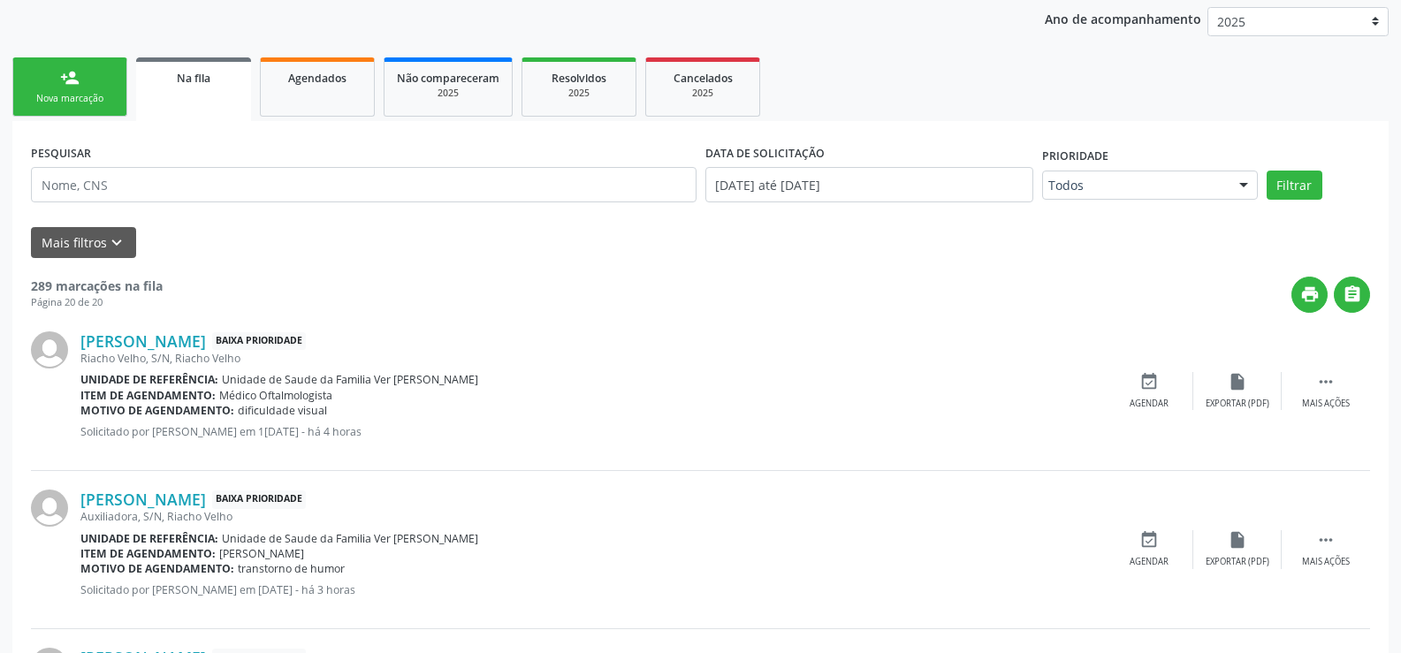
scroll to position [0, 0]
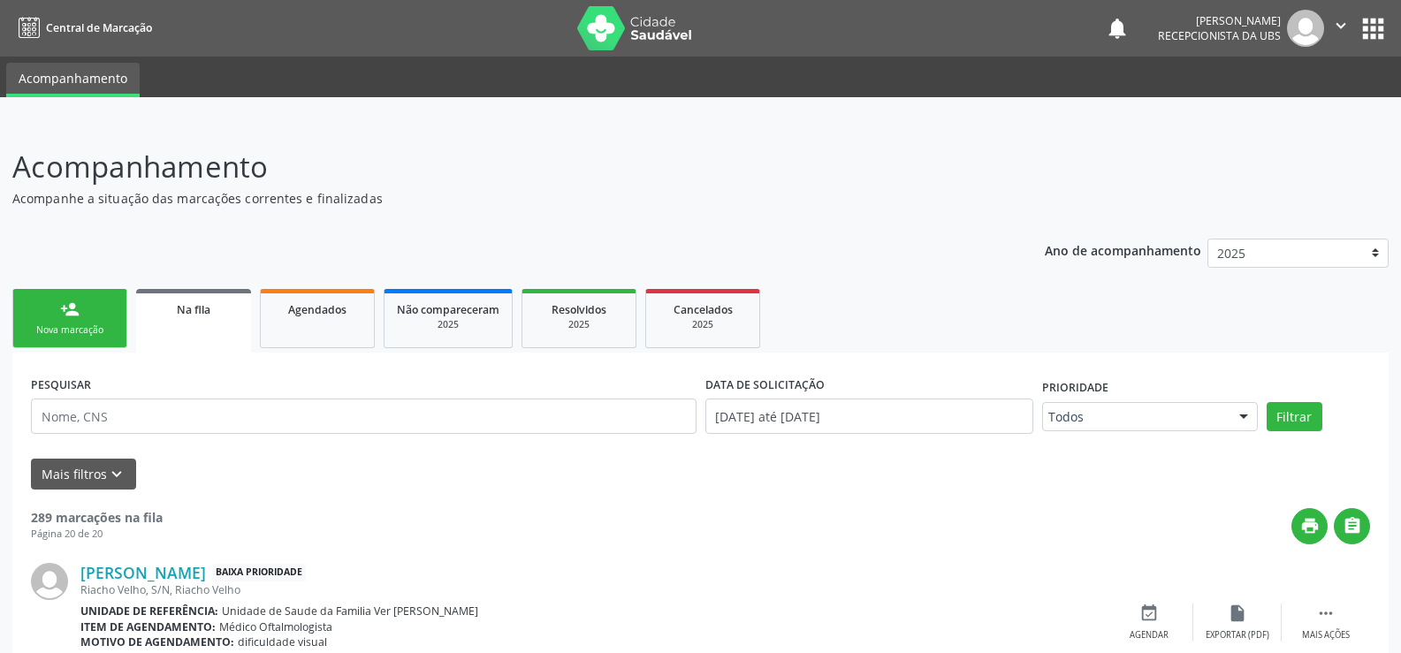
click at [72, 325] on div "Nova marcação" at bounding box center [70, 329] width 88 height 13
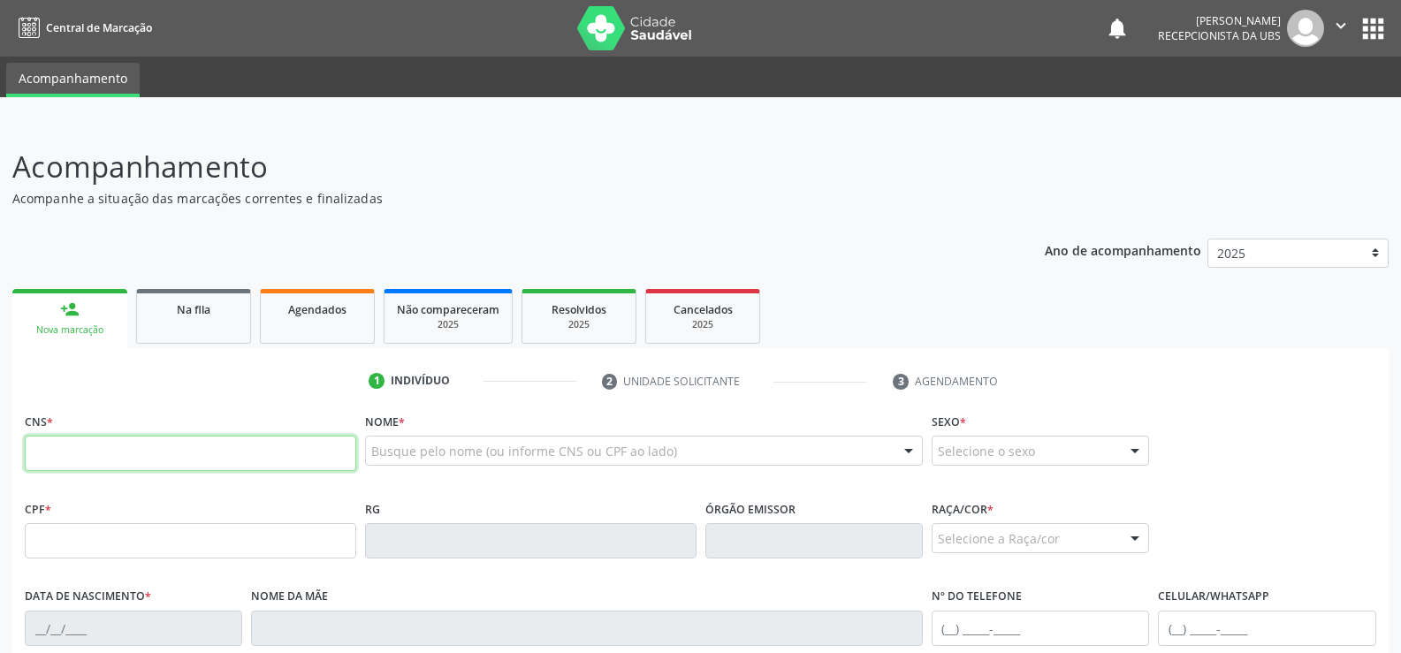
click at [85, 458] on input "text" at bounding box center [190, 453] width 331 height 35
type input "702 8011 7170 8665"
type input "140.347.184-39"
type input "[DATE]"
type input "[PERSON_NAME] da Conceicao"
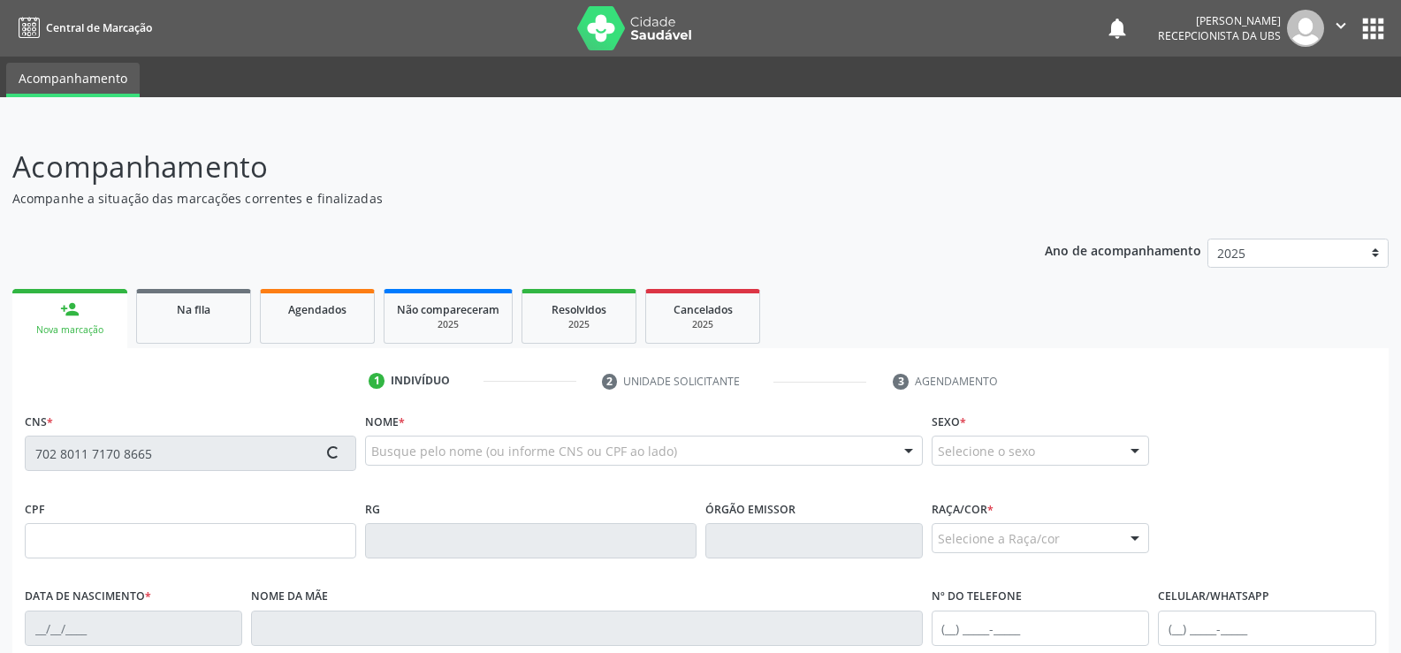
type input "[PHONE_NUMBER]"
type input "S/N"
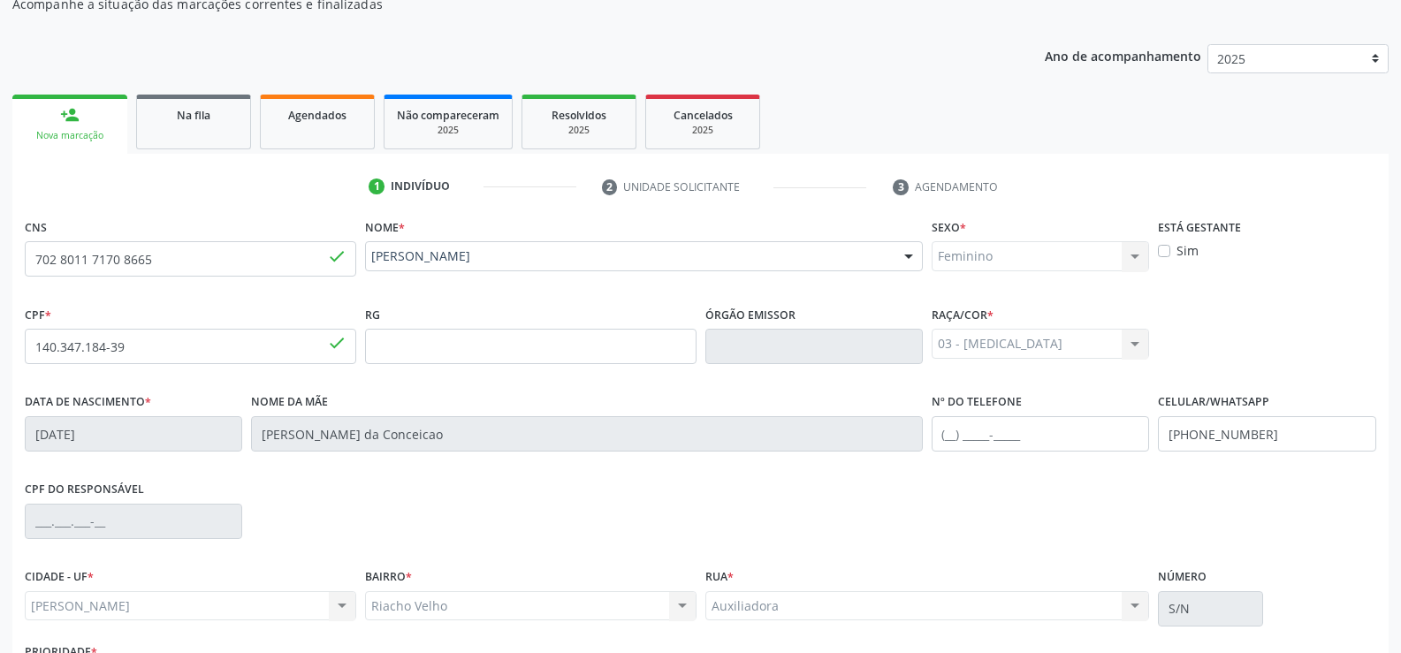
scroll to position [330, 0]
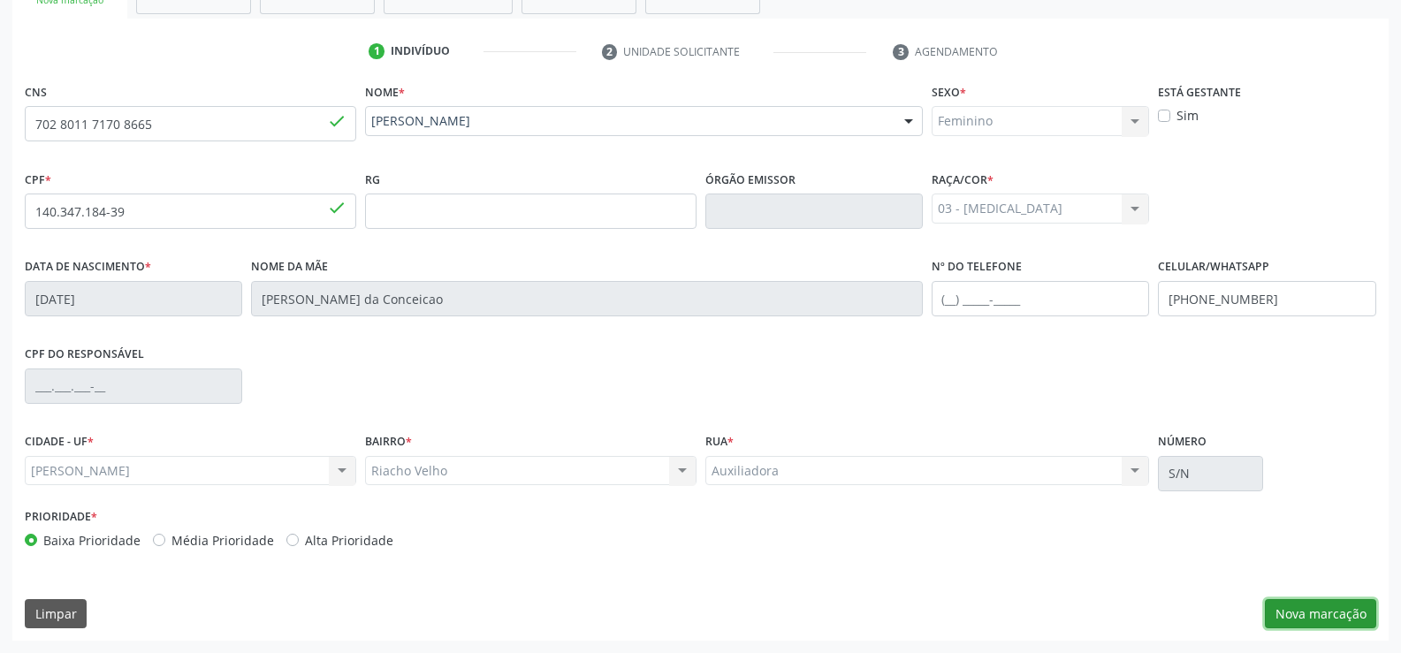
click at [1312, 608] on button "Nova marcação" at bounding box center [1320, 614] width 111 height 30
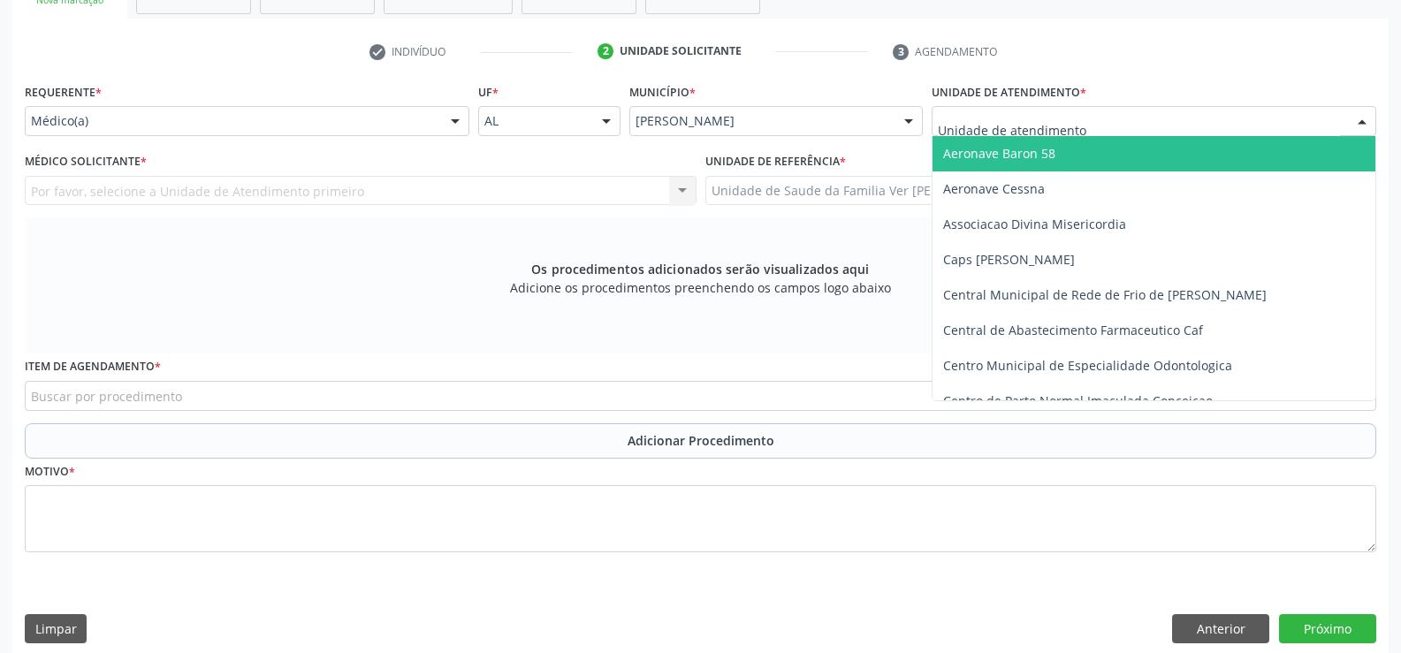
click at [1363, 122] on div at bounding box center [1362, 122] width 27 height 30
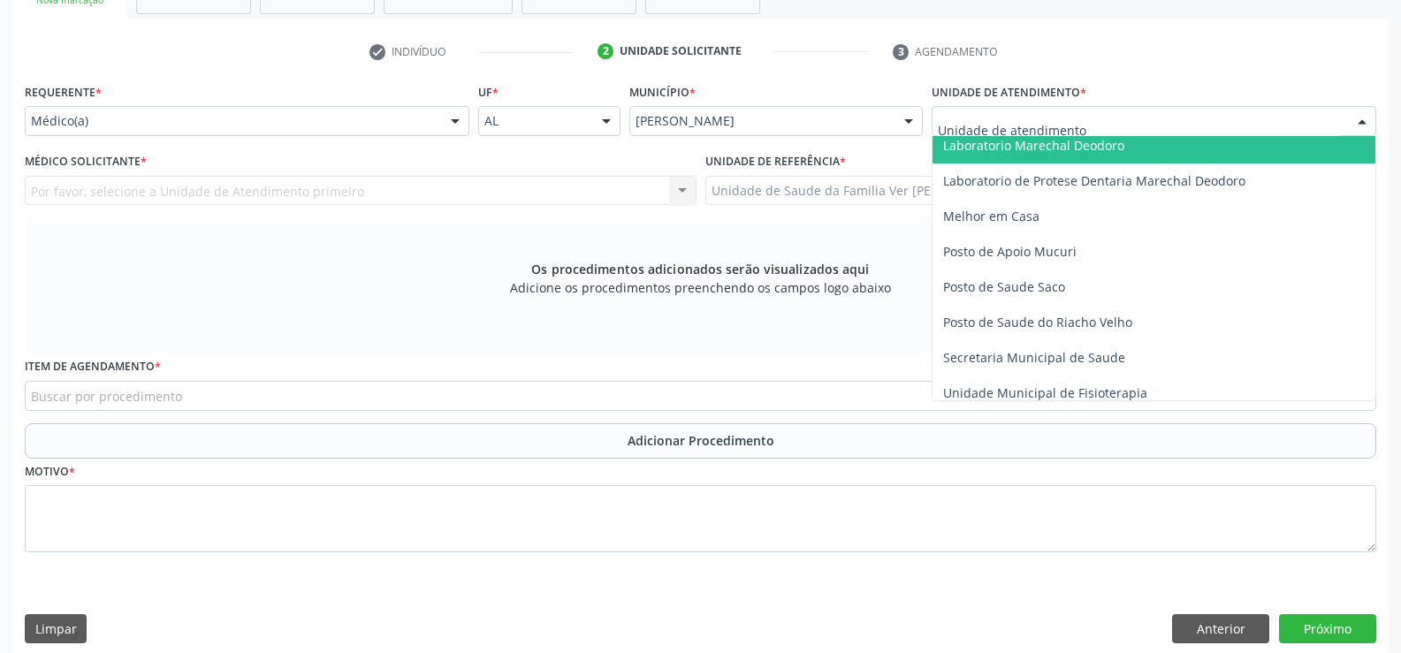
scroll to position [707, 0]
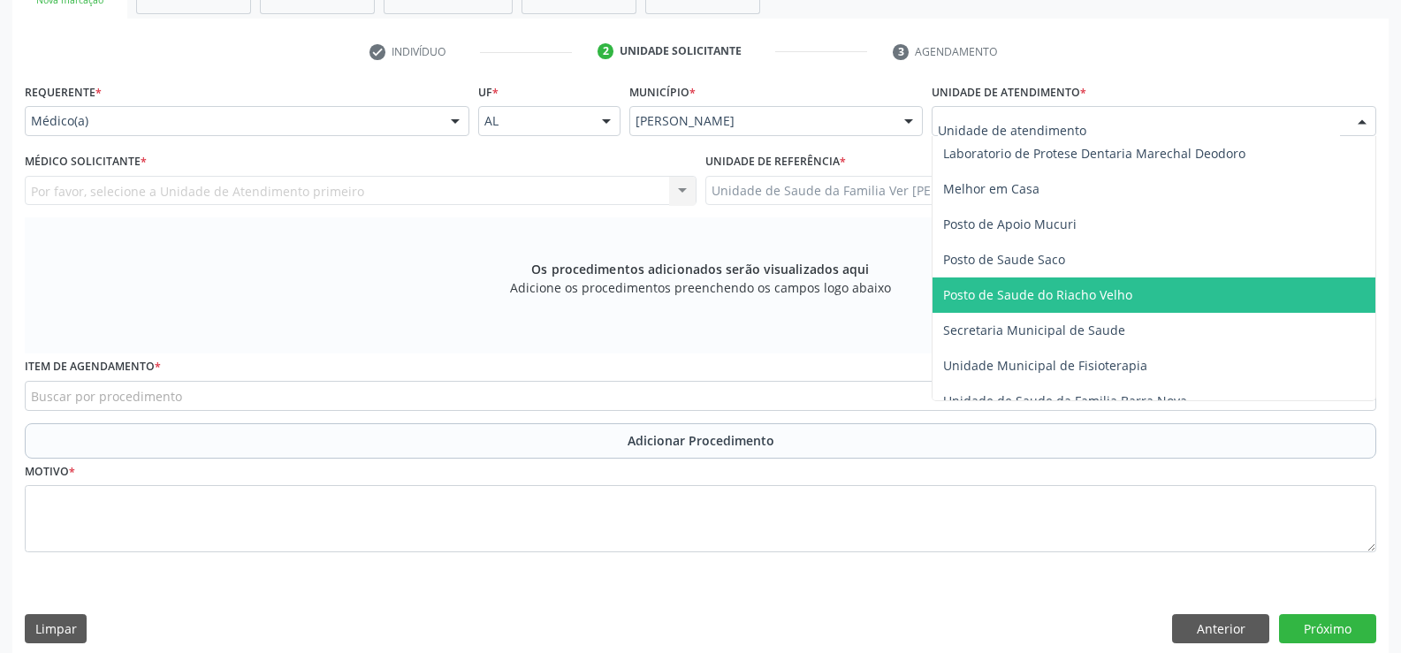
click at [1046, 307] on span "Posto de Saude do Riacho Velho" at bounding box center [1153, 295] width 443 height 35
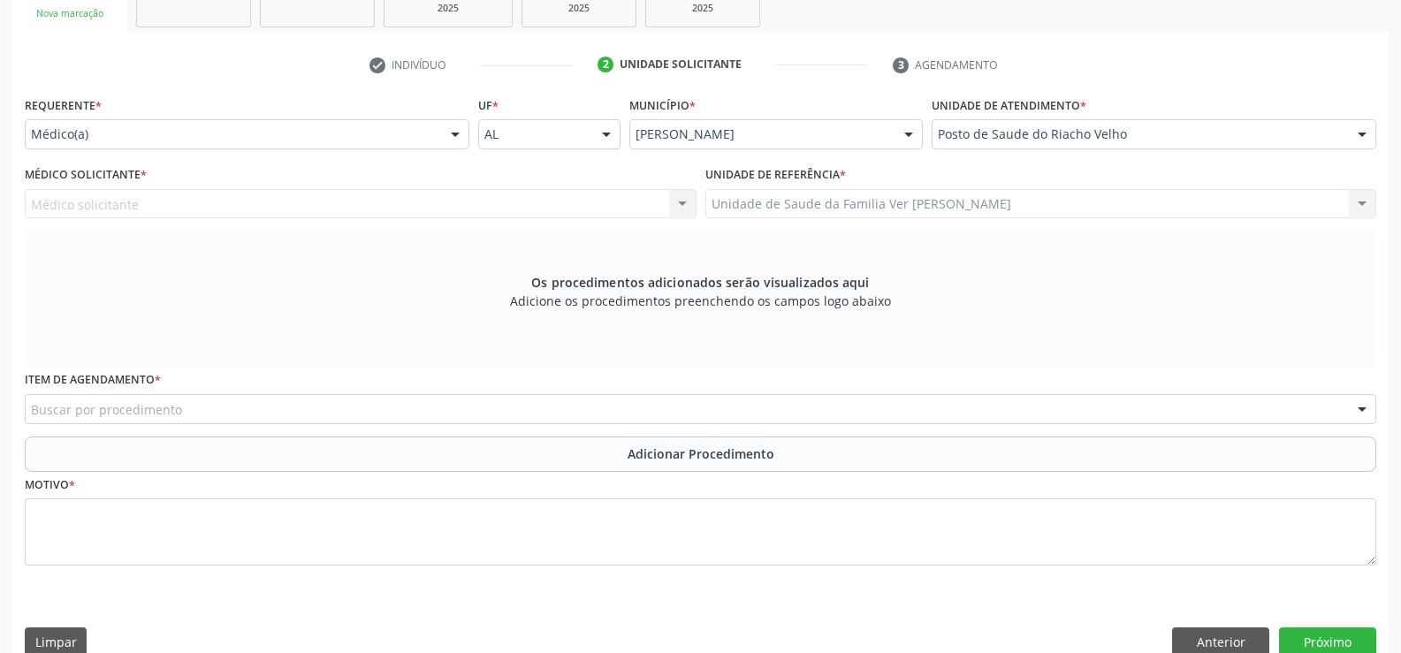
scroll to position [345, 0]
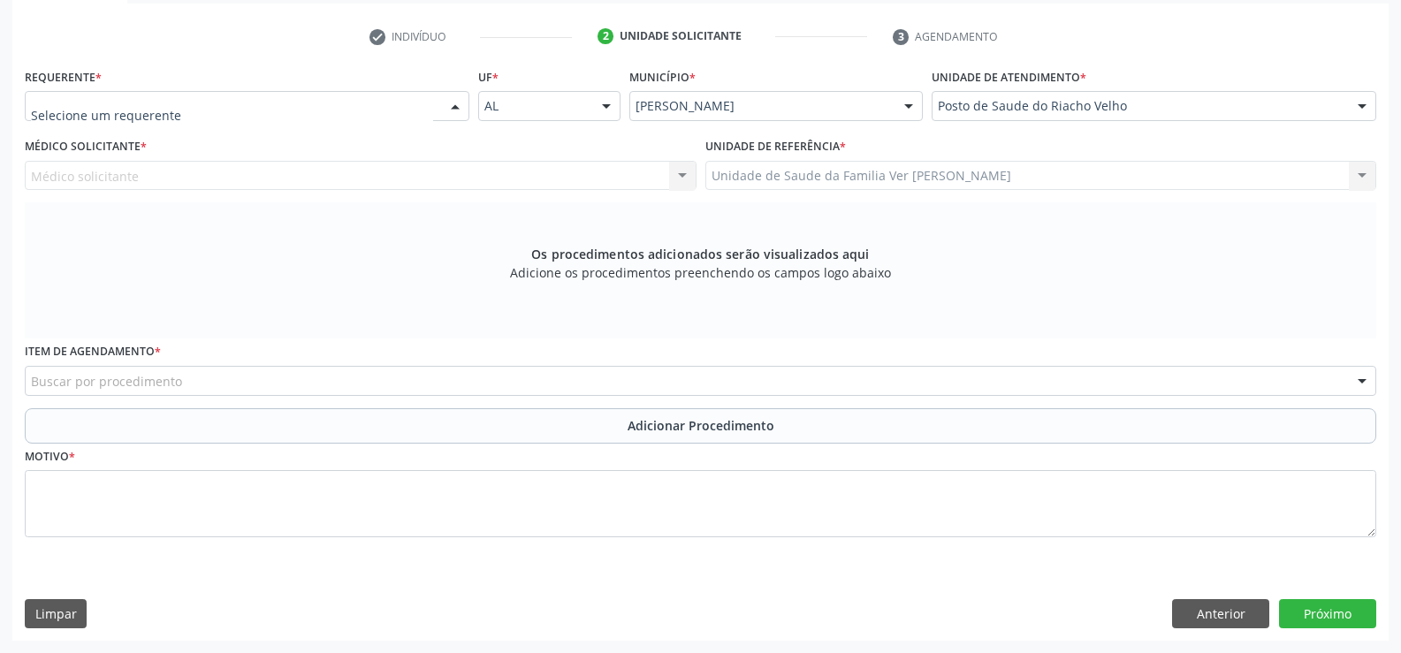
click at [456, 99] on div at bounding box center [455, 107] width 27 height 30
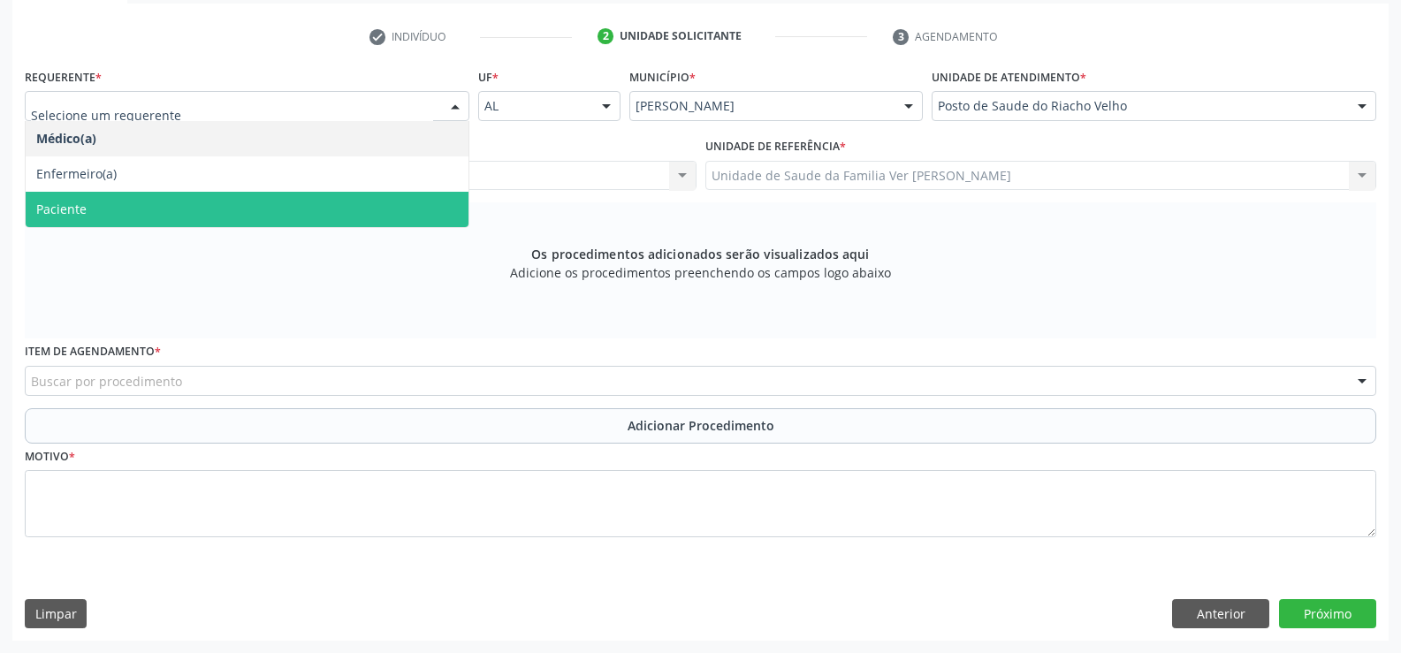
click at [357, 226] on span "Paciente" at bounding box center [247, 209] width 443 height 35
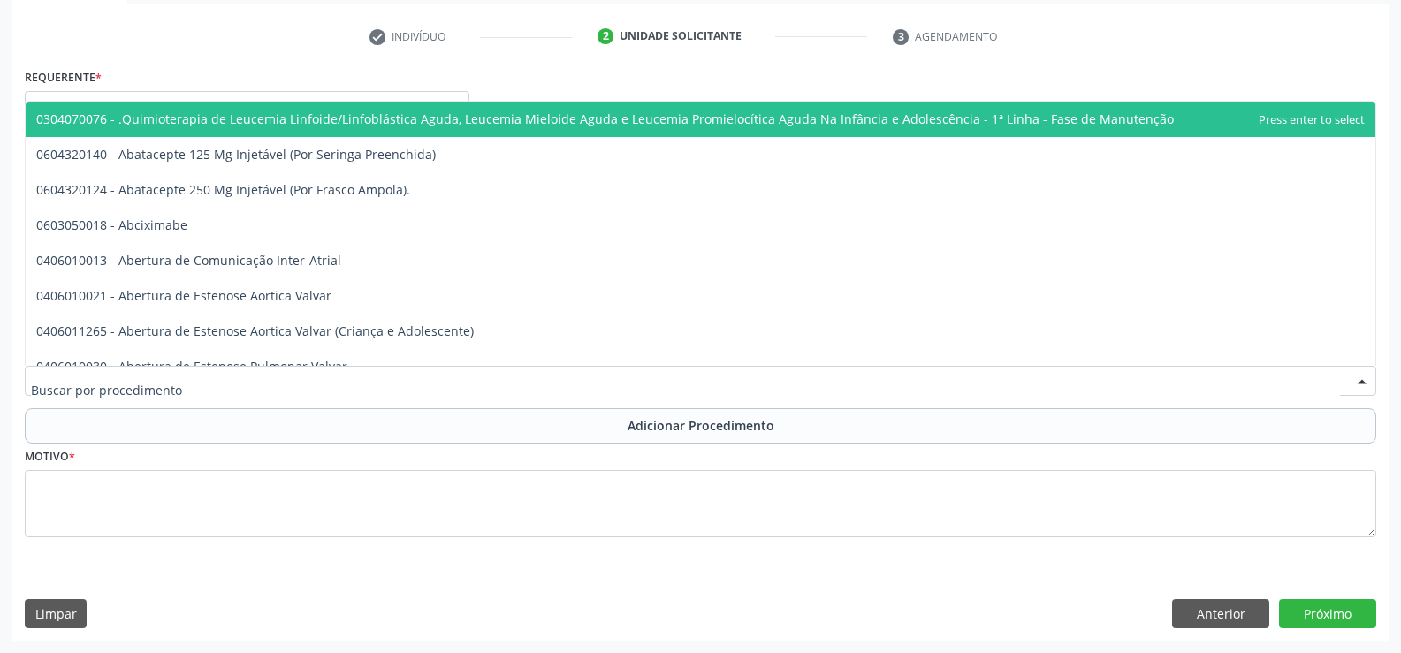
click at [1357, 381] on div at bounding box center [1362, 382] width 27 height 30
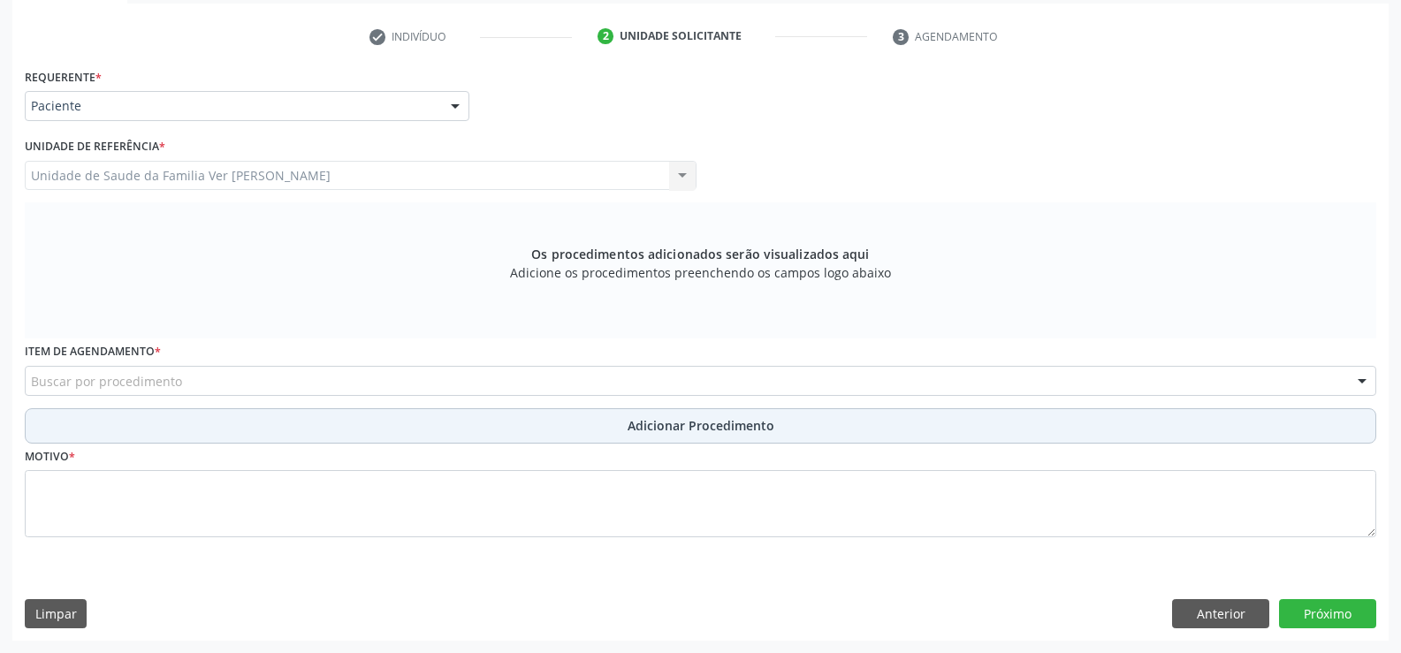
click at [91, 433] on button "Adicionar Procedimento" at bounding box center [700, 425] width 1351 height 35
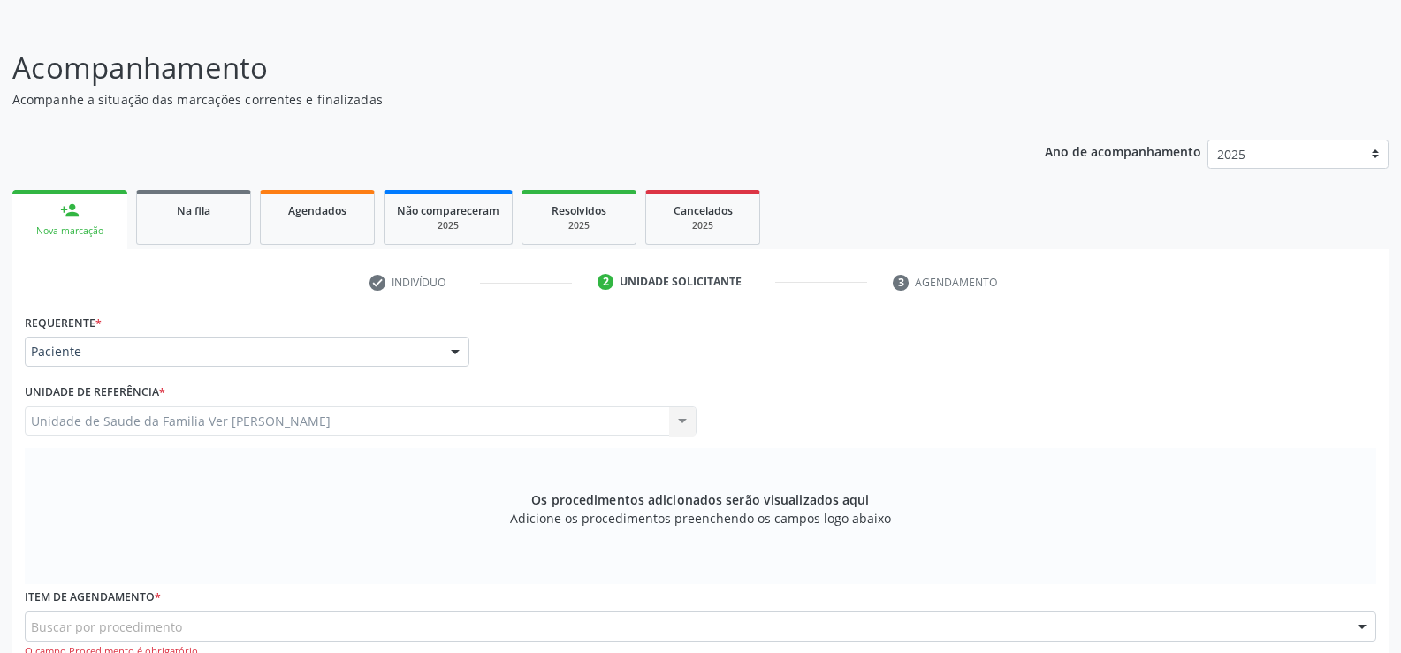
scroll to position [80, 0]
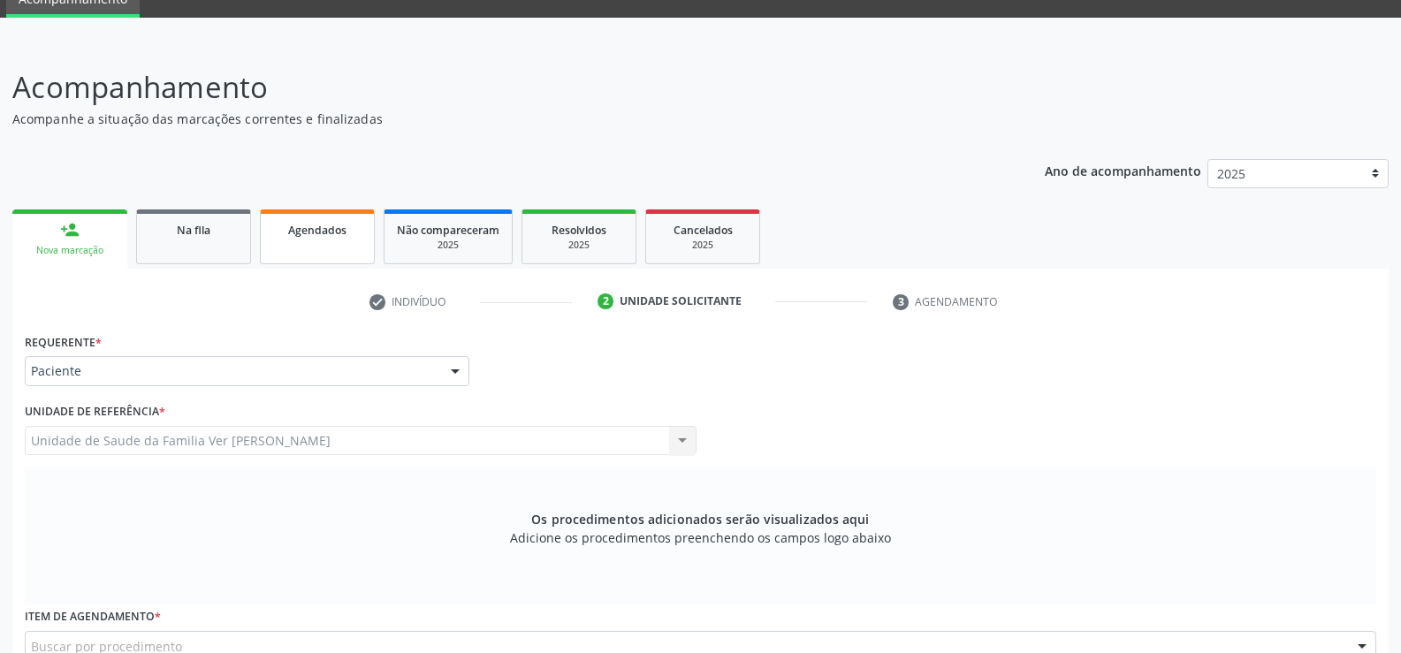
click at [294, 248] on link "Agendados" at bounding box center [317, 236] width 115 height 55
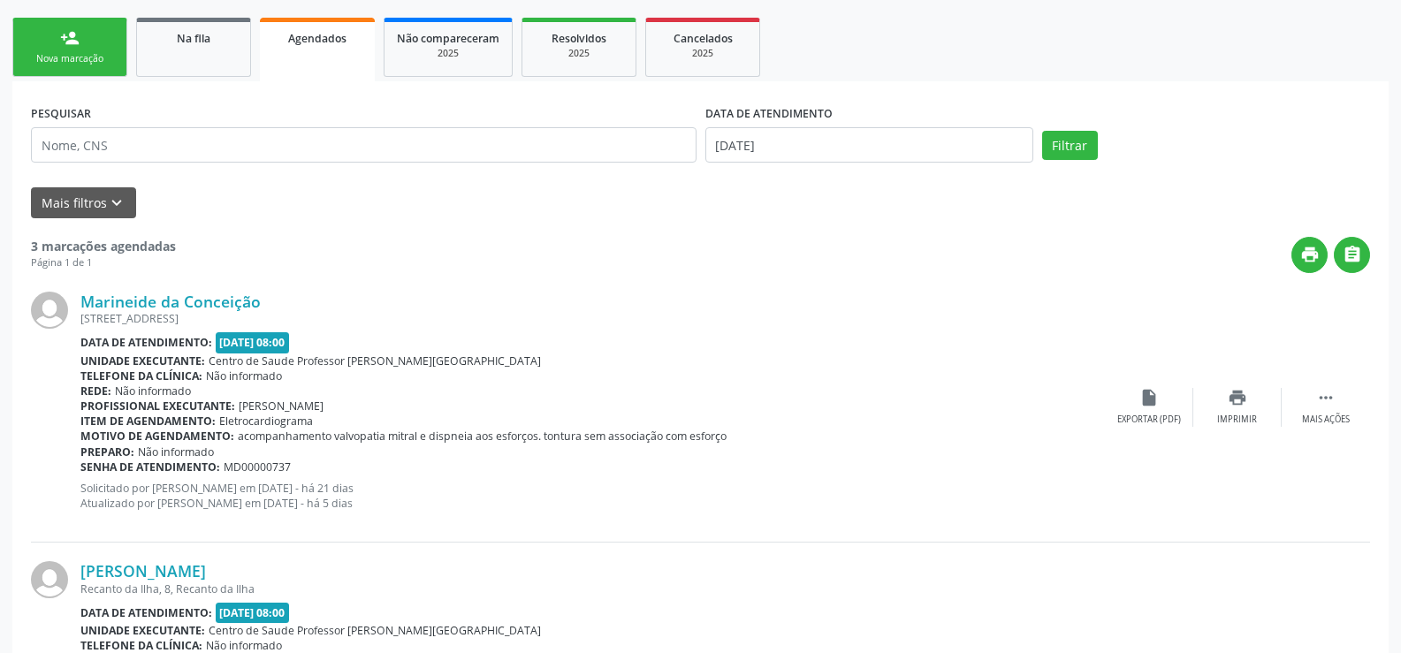
scroll to position [236, 0]
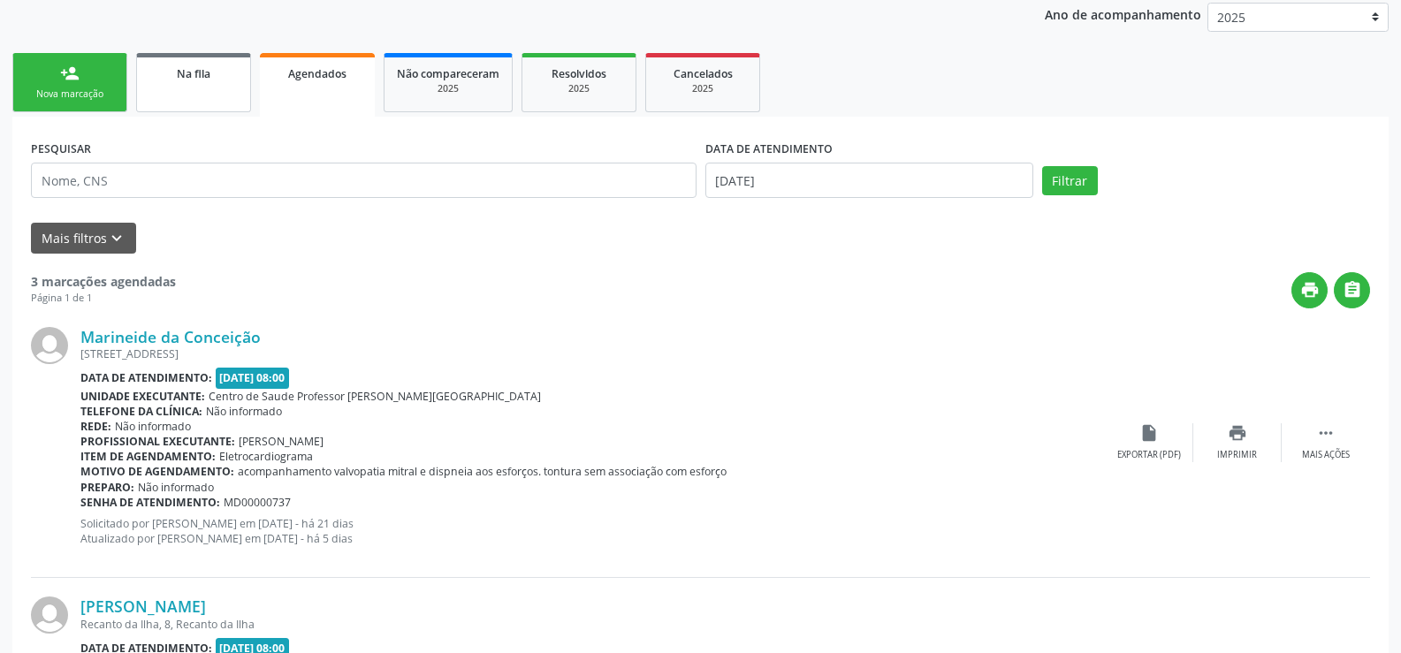
click at [197, 95] on link "Na fila" at bounding box center [193, 82] width 115 height 59
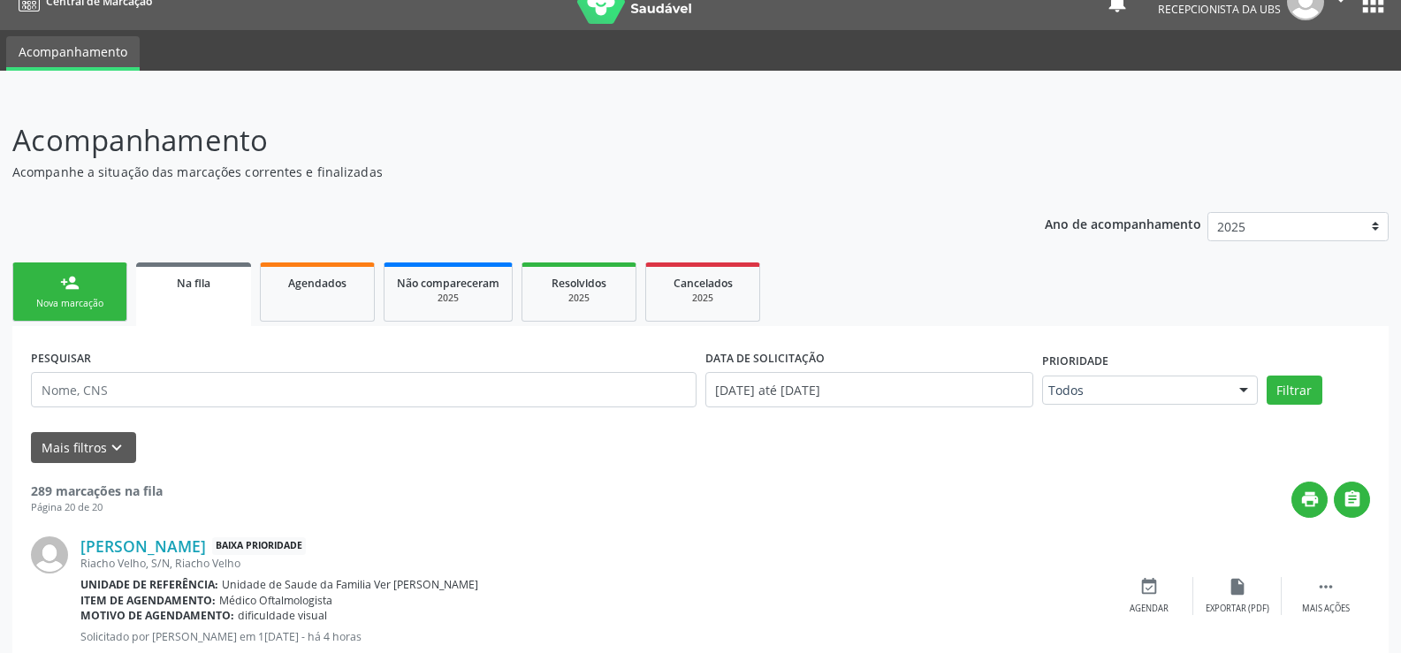
scroll to position [0, 0]
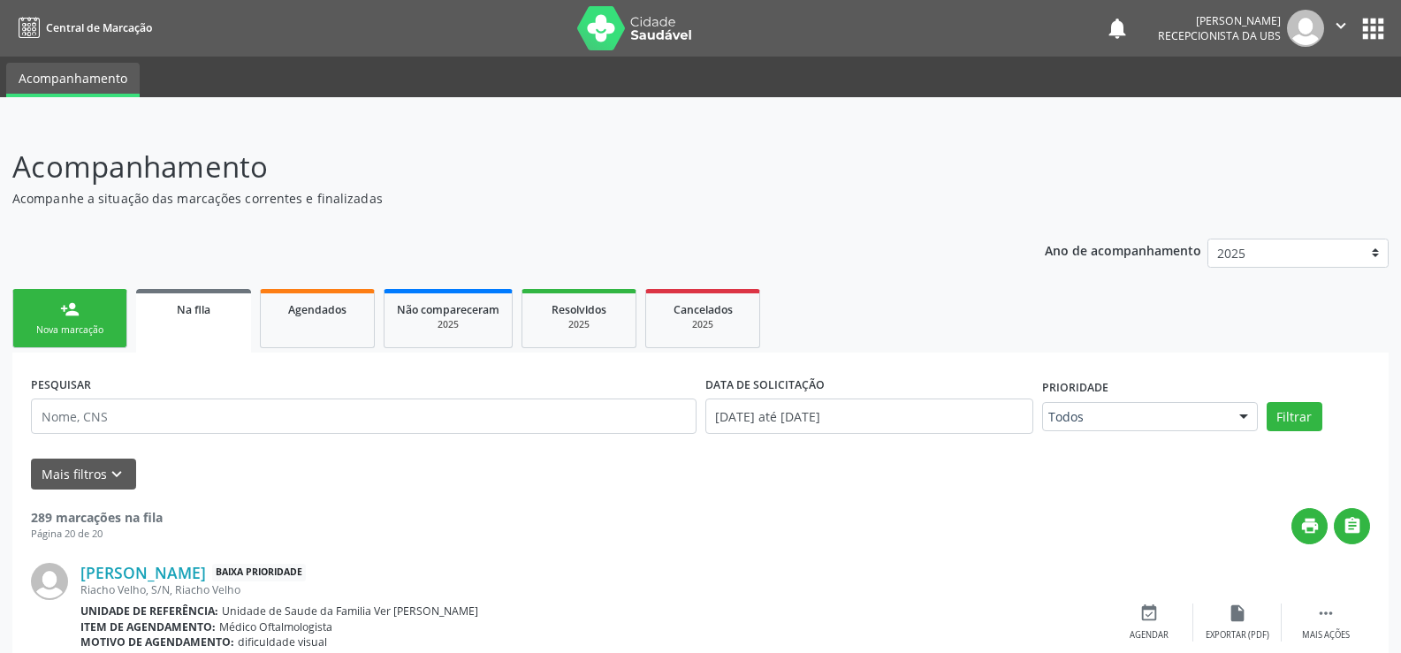
click at [88, 337] on div "Nova marcação" at bounding box center [70, 329] width 88 height 13
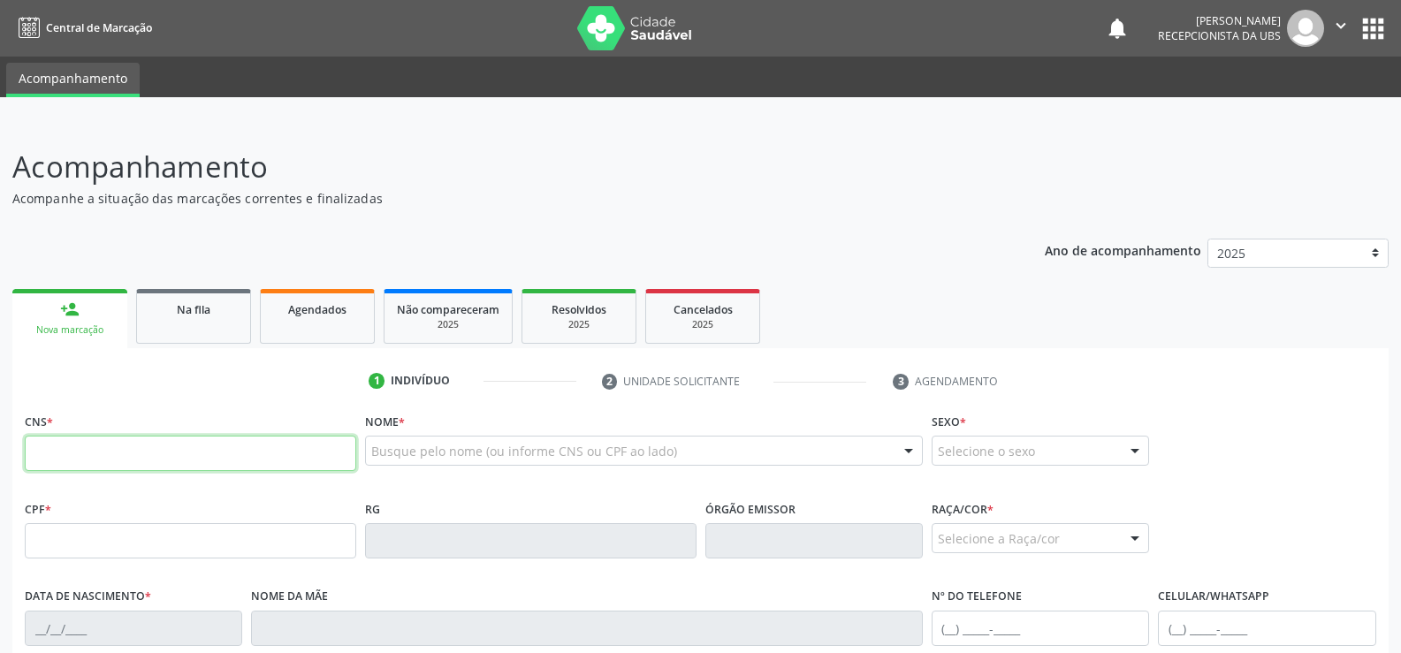
click at [61, 452] on input "text" at bounding box center [190, 453] width 331 height 35
type input "702 8011 7170 8665"
type input "140.347.184-39"
type input "[DATE]"
type input "[PERSON_NAME] da Conceicao"
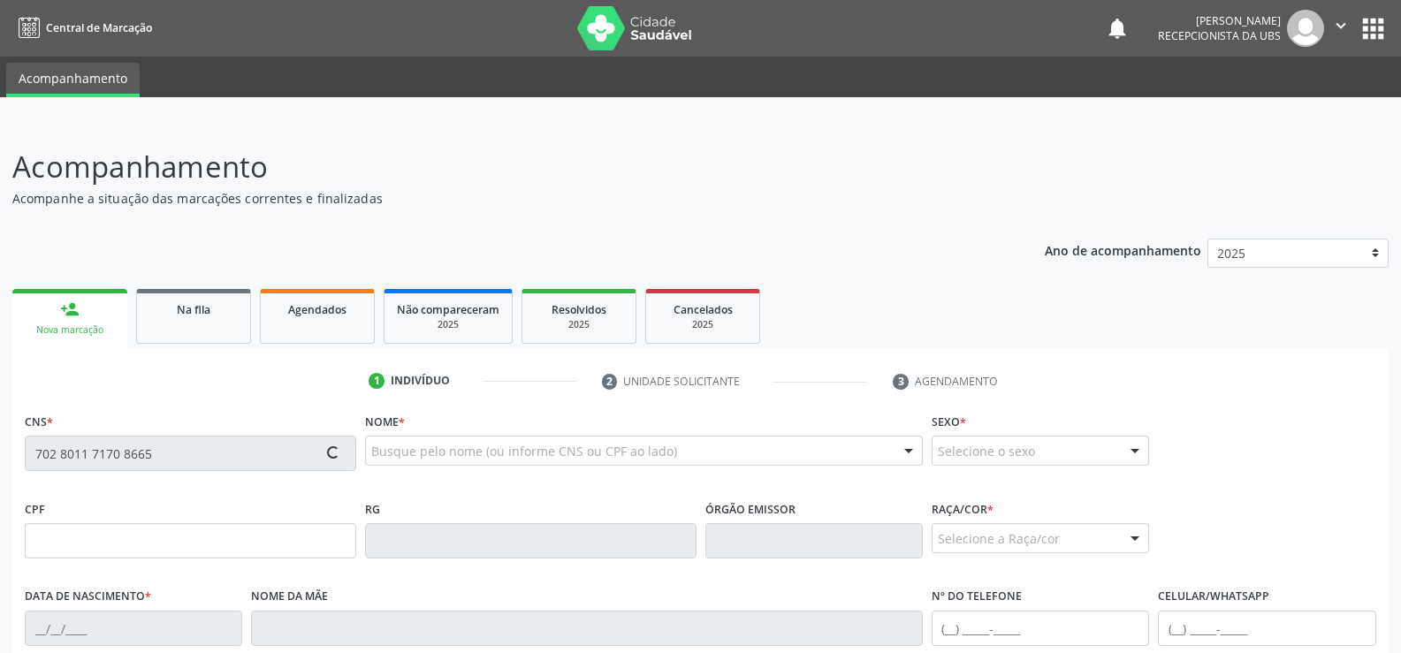
type input "[PHONE_NUMBER]"
type input "S/N"
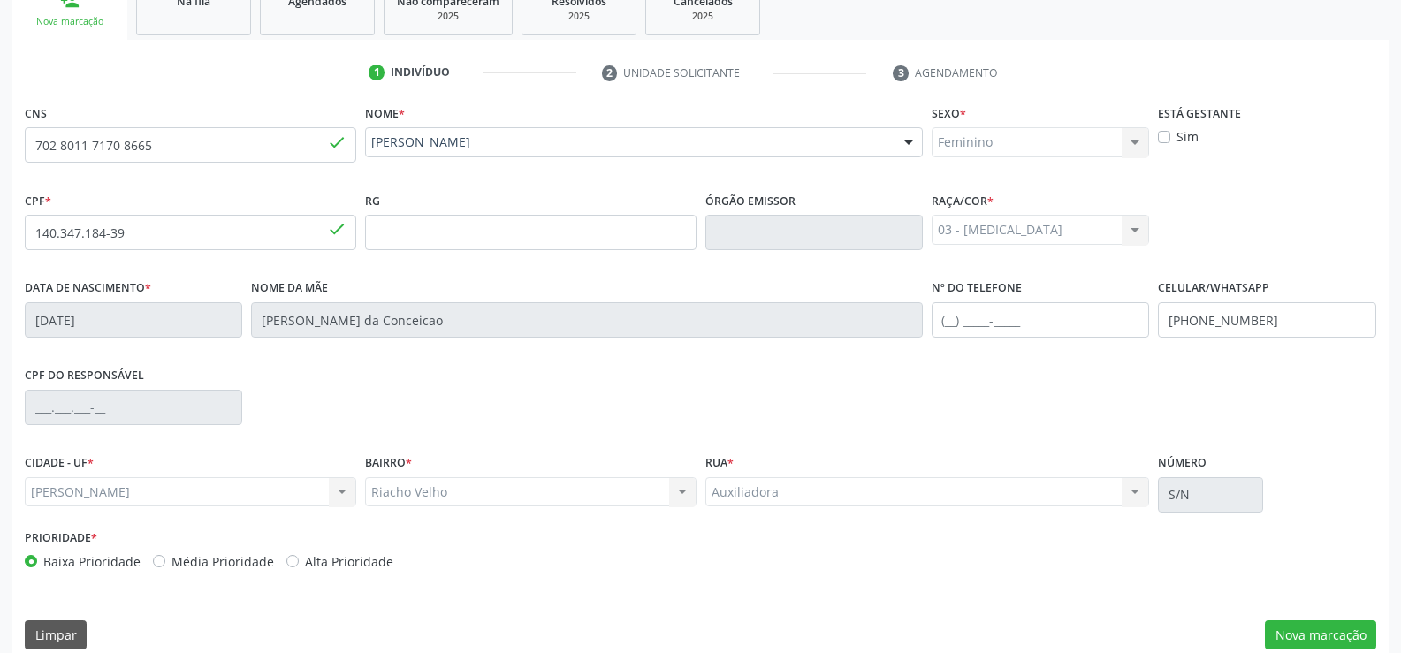
scroll to position [330, 0]
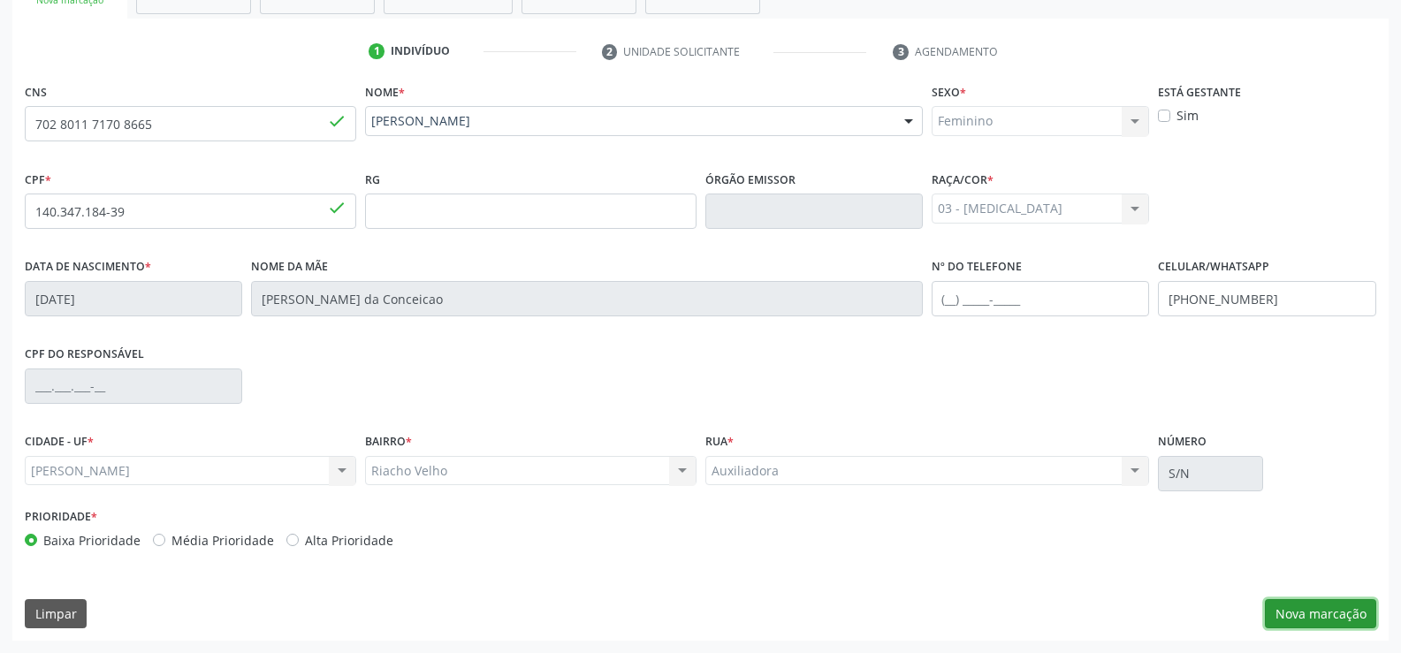
click at [1318, 607] on button "Nova marcação" at bounding box center [1320, 614] width 111 height 30
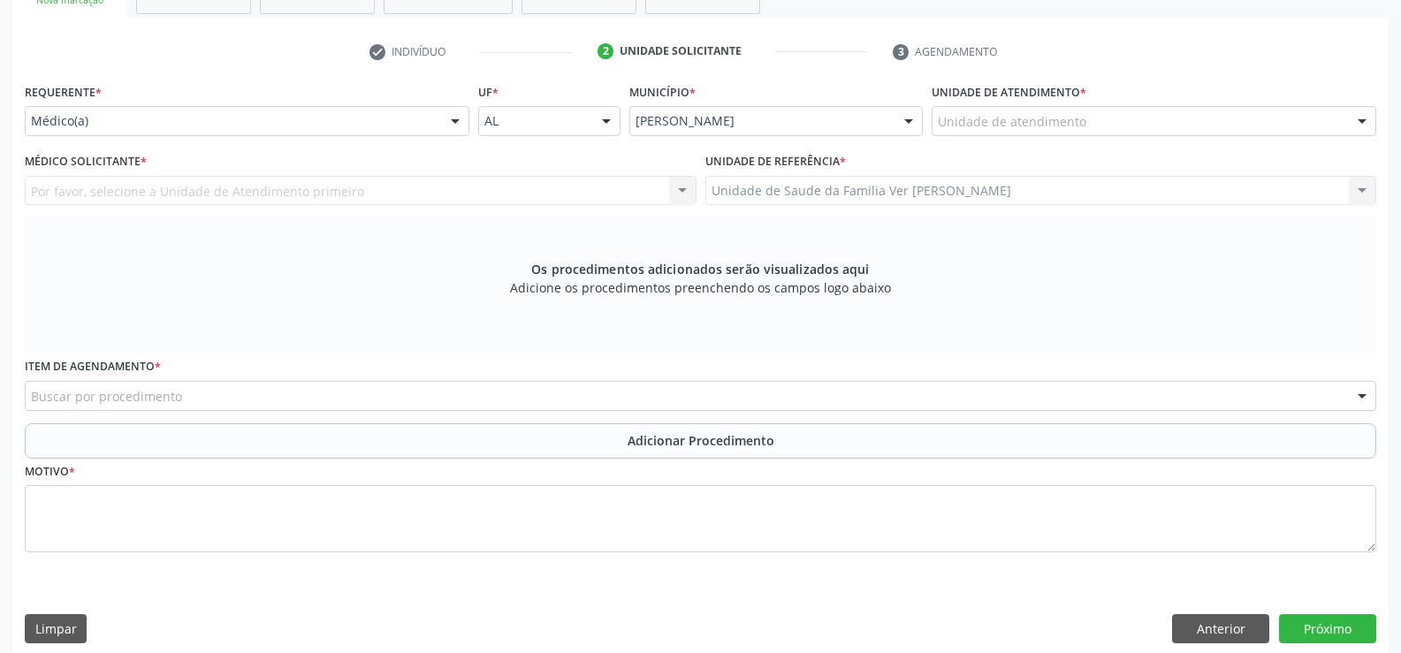
click at [1364, 119] on div at bounding box center [1362, 122] width 27 height 30
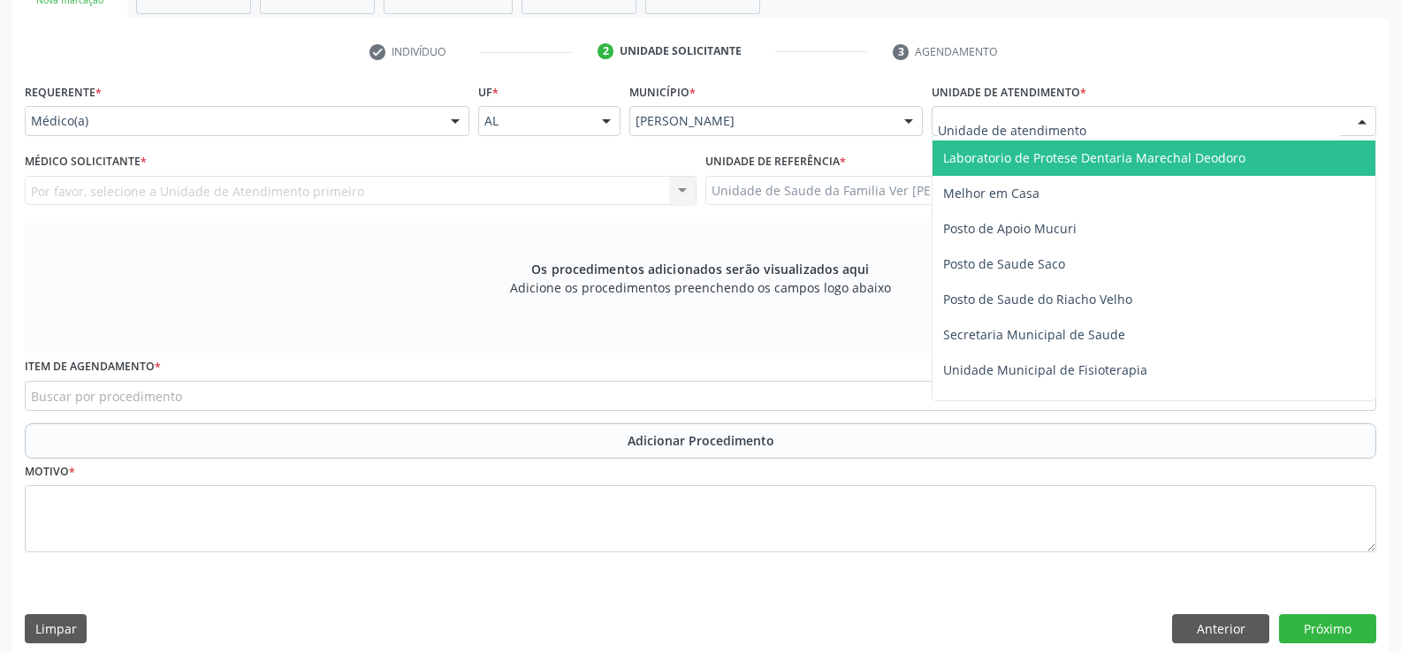
scroll to position [707, 0]
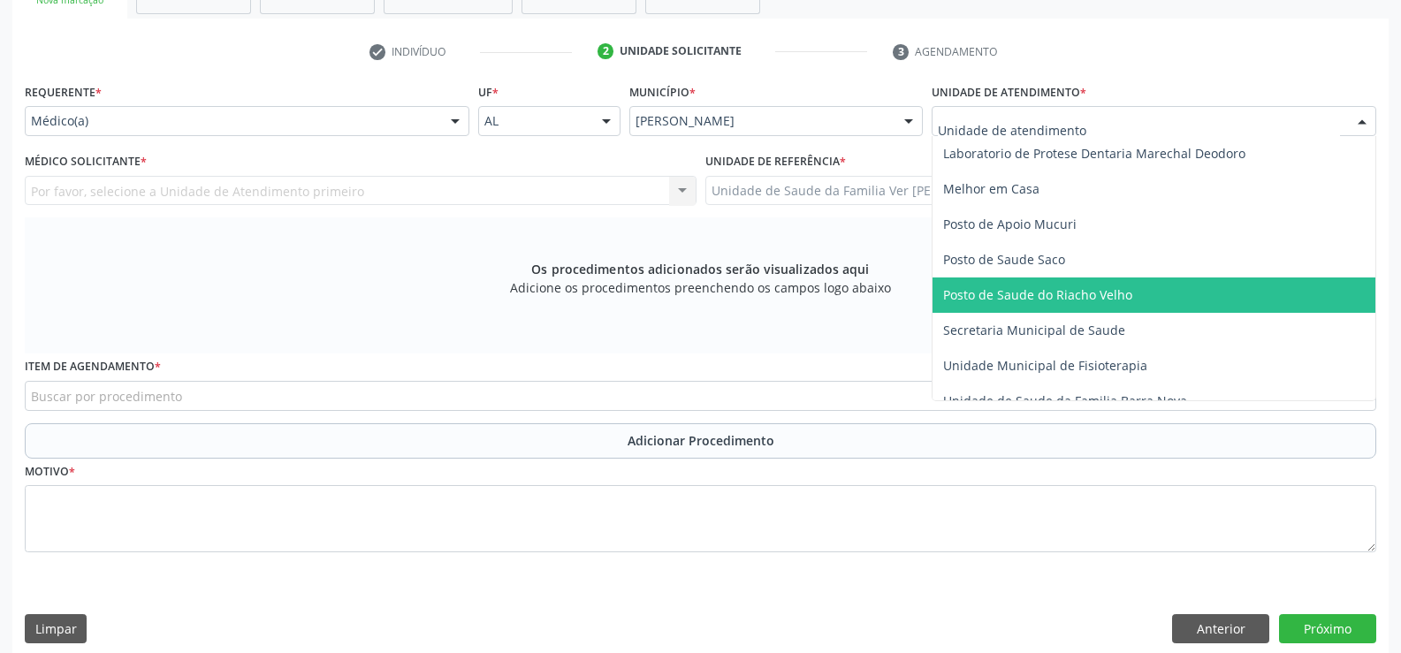
click at [1092, 289] on span "Posto de Saude do Riacho Velho" at bounding box center [1037, 294] width 189 height 17
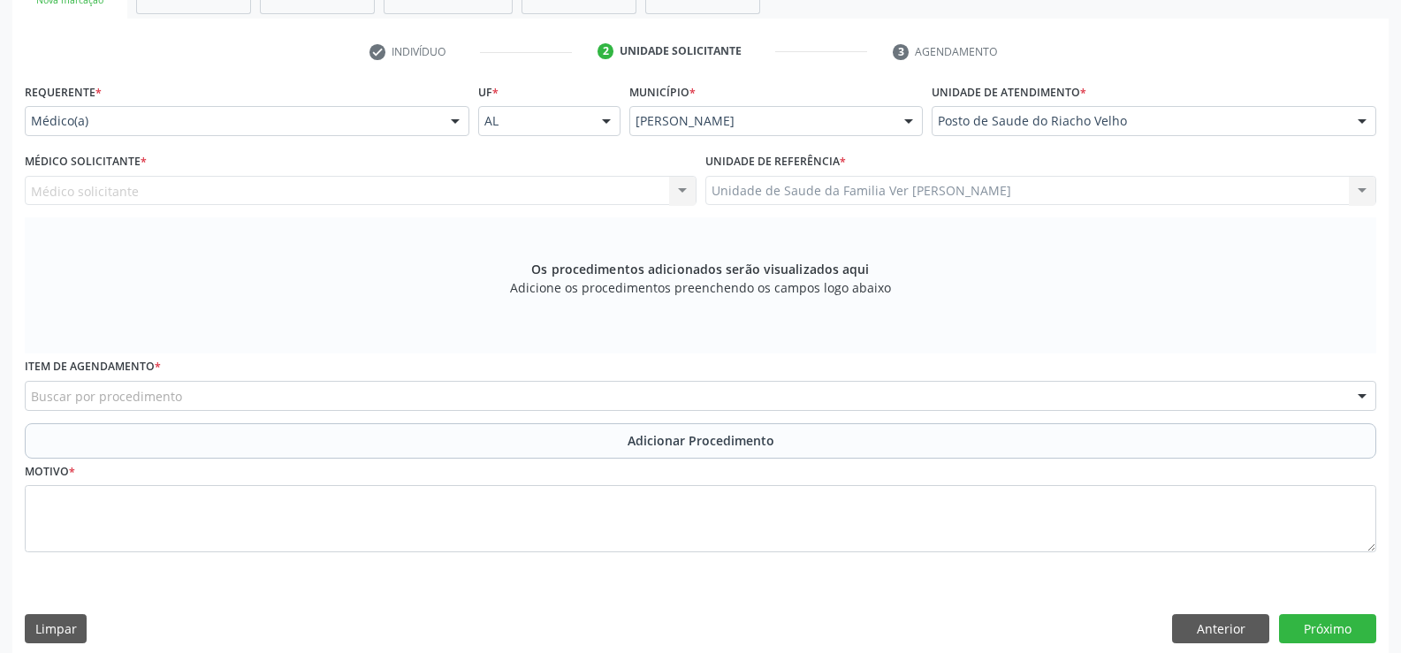
click at [680, 195] on div "Médico solicitante Nenhum resultado encontrado para: " " Não há nenhuma opção p…" at bounding box center [361, 191] width 672 height 30
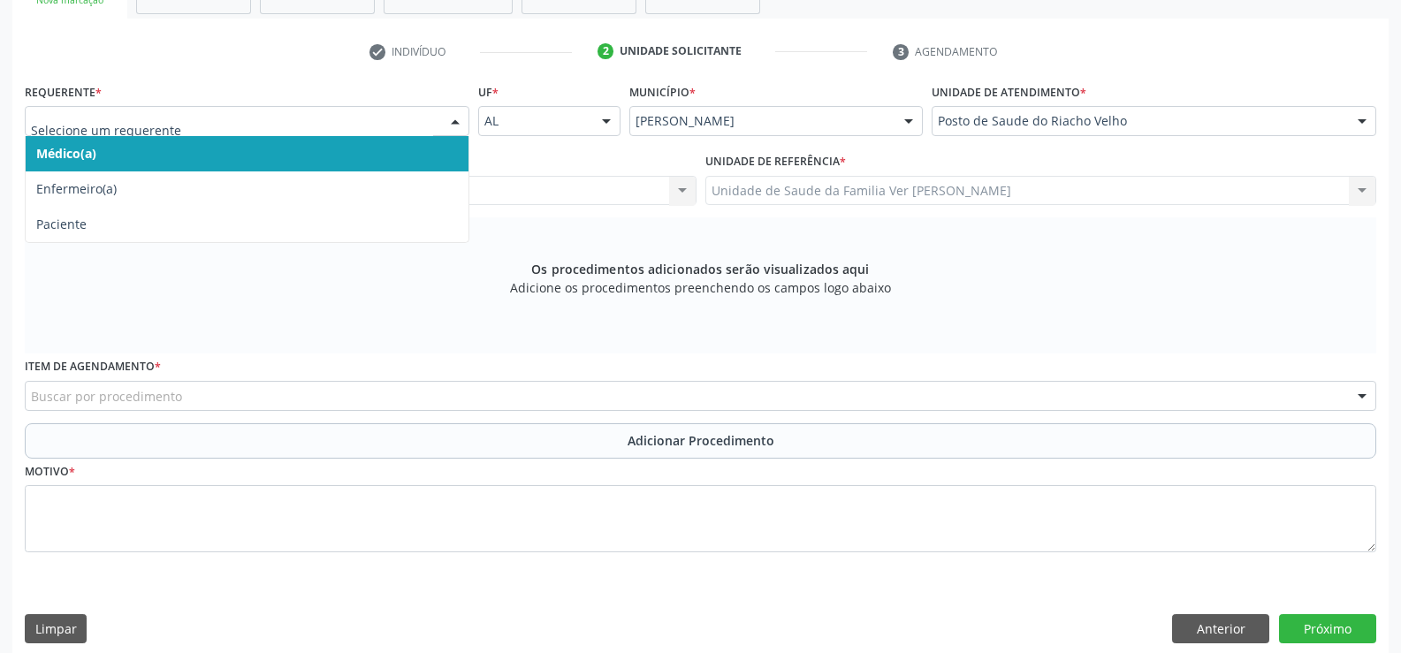
click at [455, 118] on div at bounding box center [455, 122] width 27 height 30
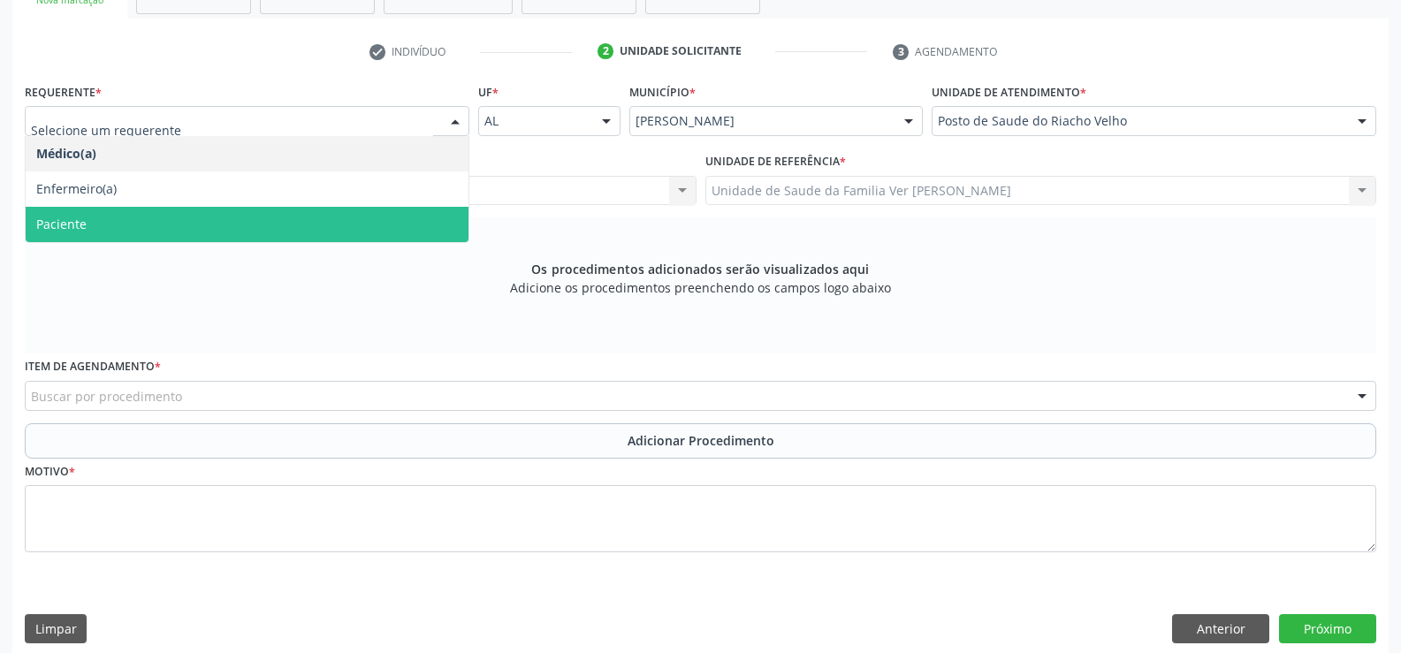
click at [234, 217] on span "Paciente" at bounding box center [247, 224] width 443 height 35
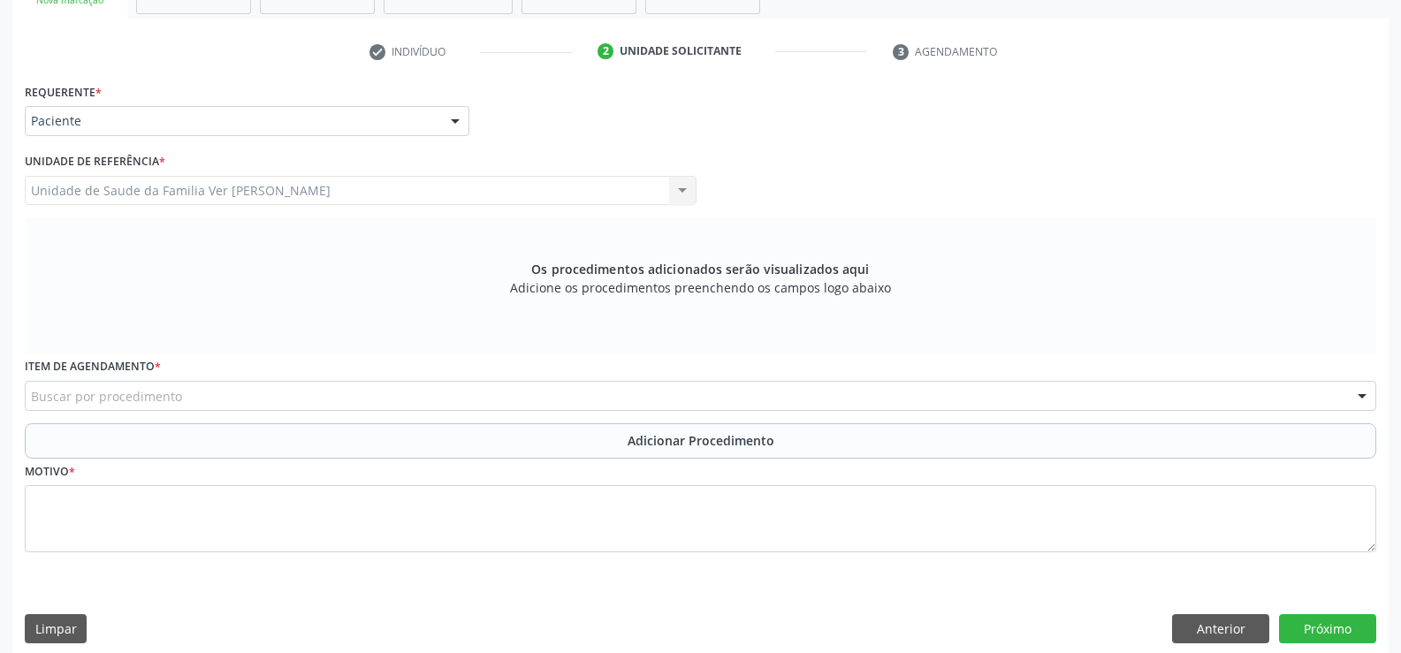
scroll to position [345, 0]
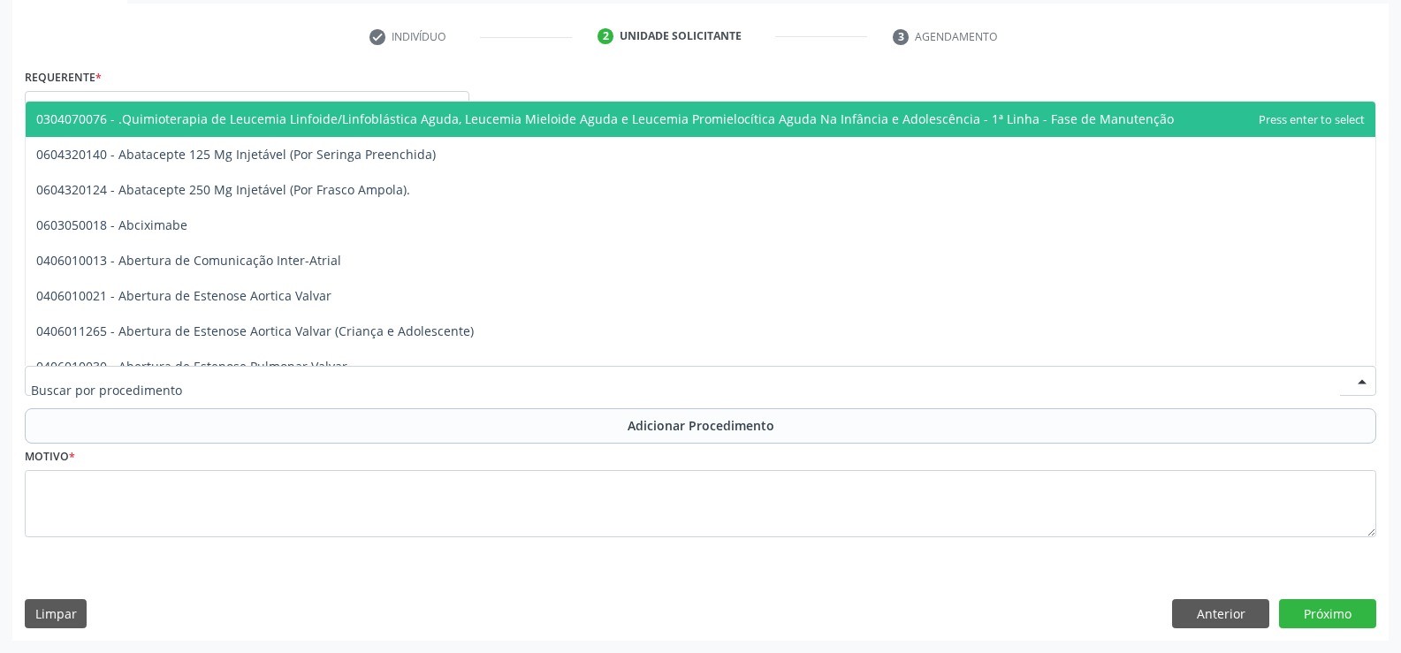
click at [1363, 380] on div at bounding box center [1362, 382] width 27 height 30
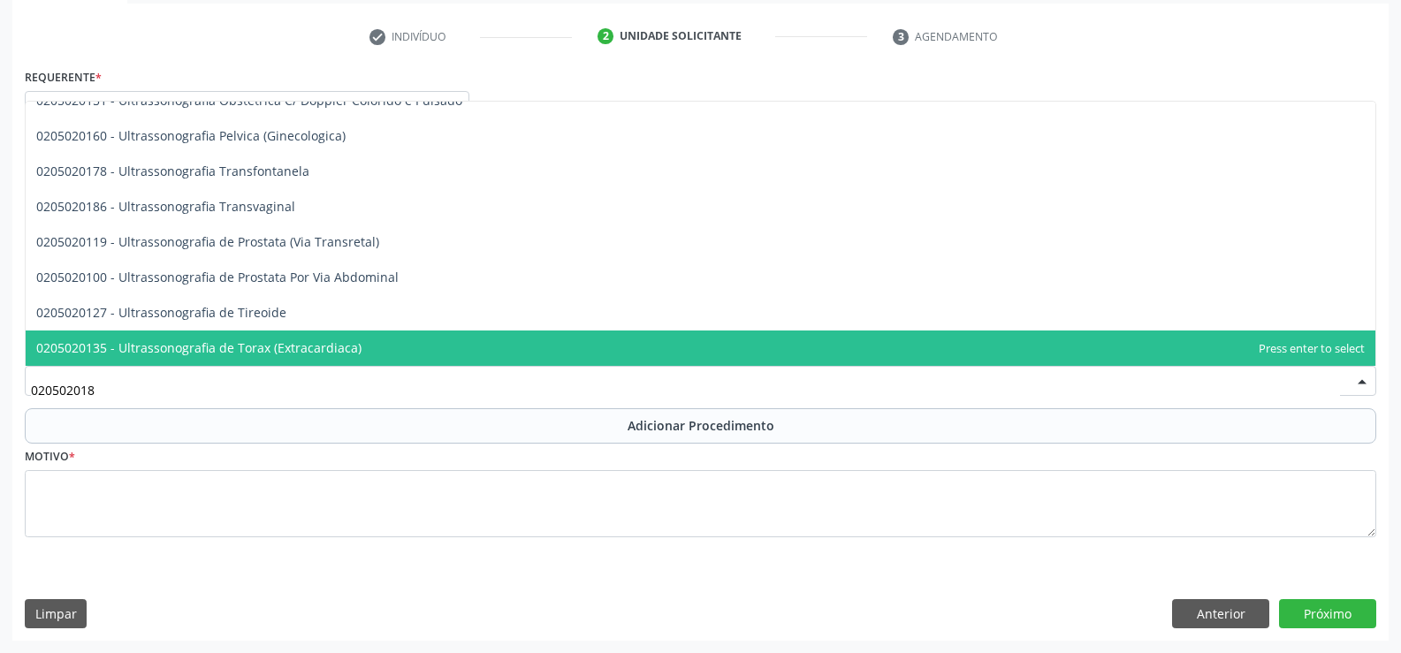
scroll to position [0, 0]
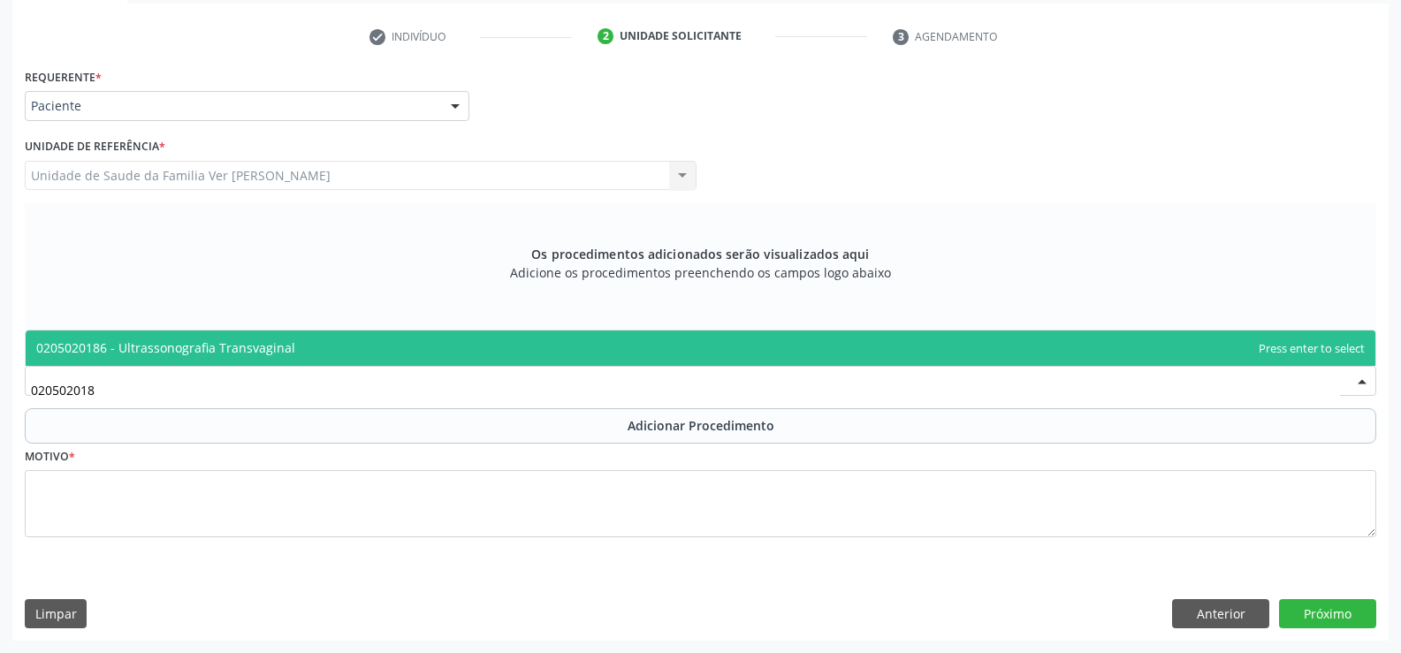
type input "0205020186"
click at [220, 347] on span "0205020186 - Ultrassonografia Transvaginal" at bounding box center [165, 347] width 259 height 17
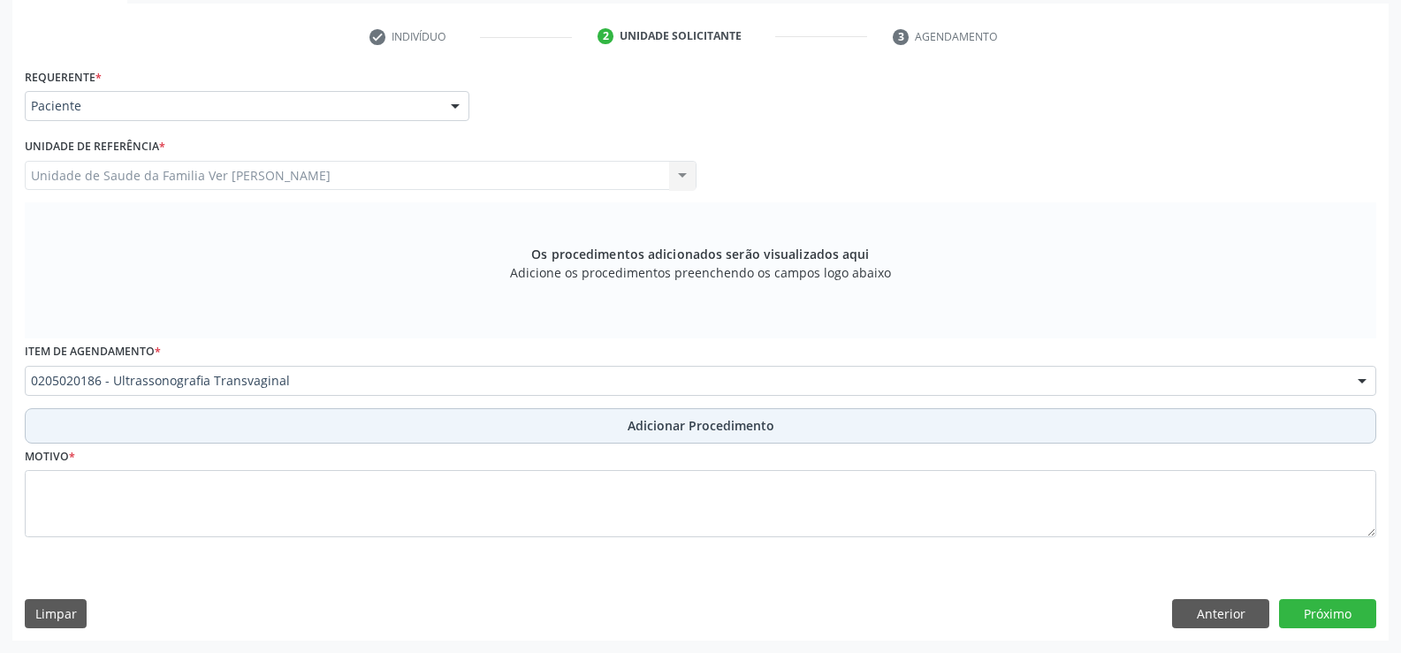
click at [666, 425] on span "Adicionar Procedimento" at bounding box center [701, 425] width 147 height 19
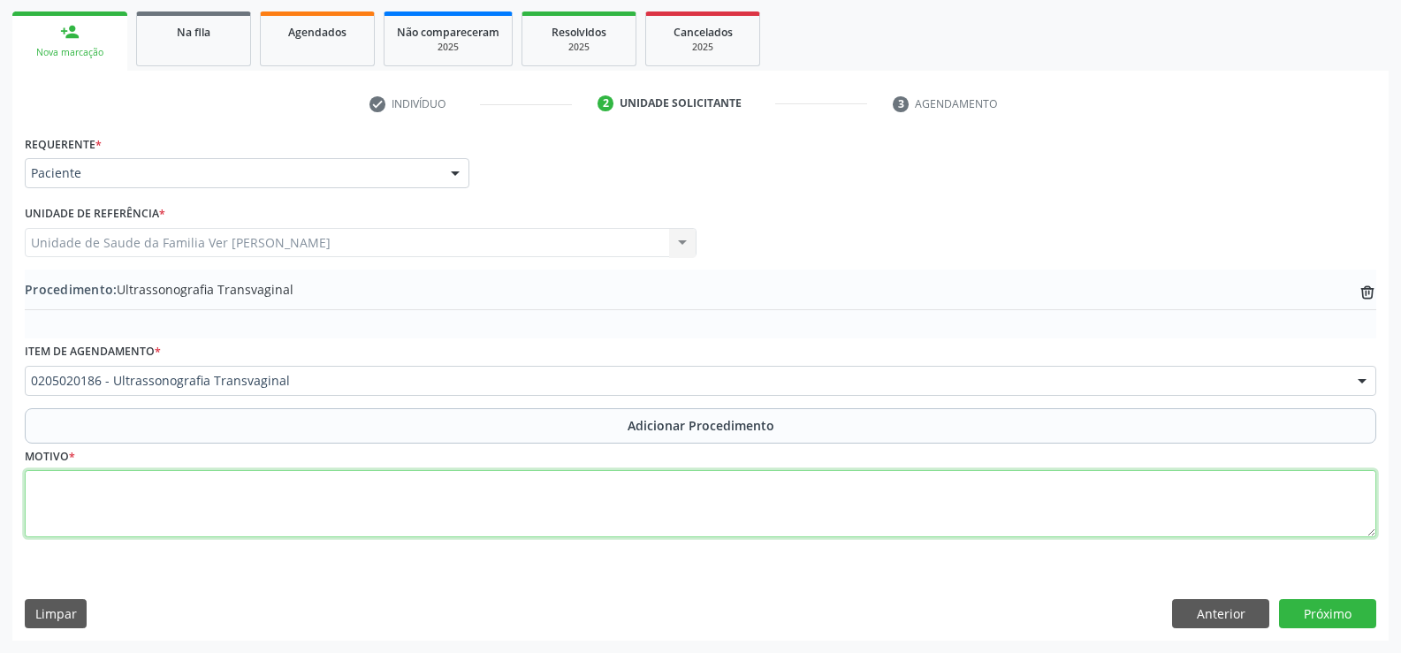
click at [60, 497] on textarea at bounding box center [700, 503] width 1351 height 67
type textarea "dor pilvica"
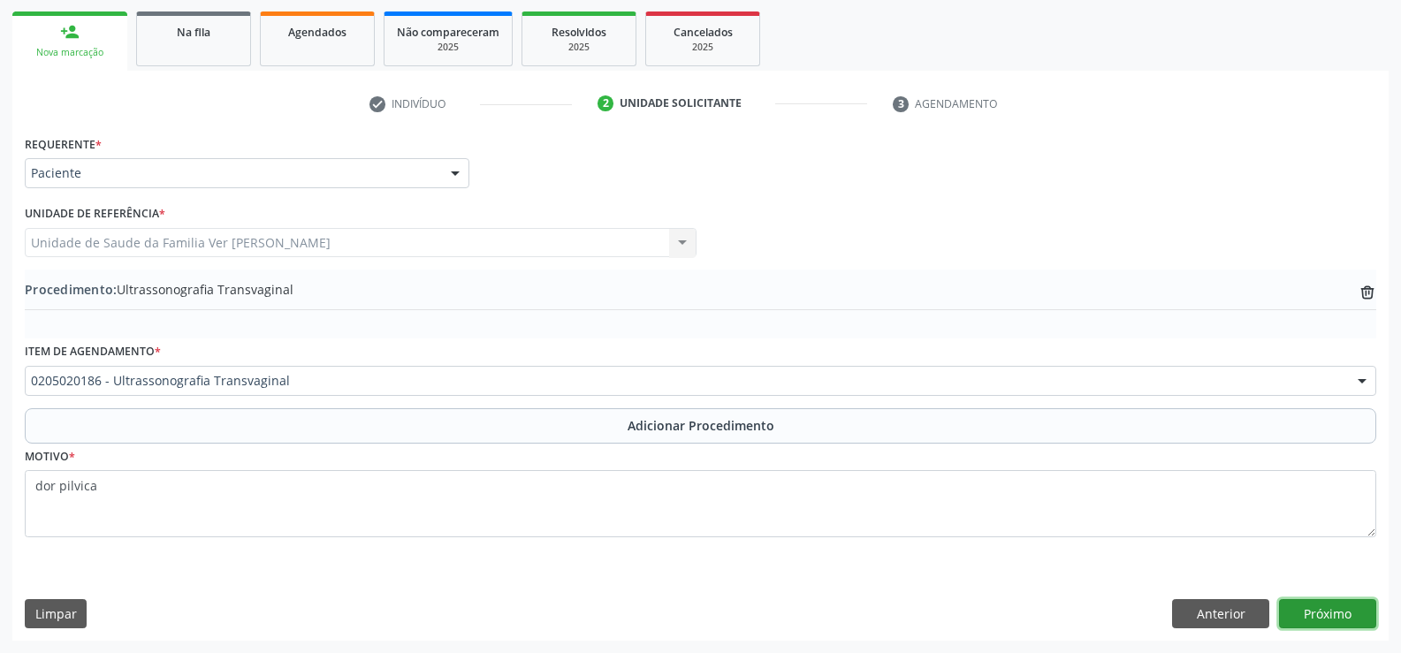
click at [1320, 612] on button "Próximo" at bounding box center [1327, 614] width 97 height 30
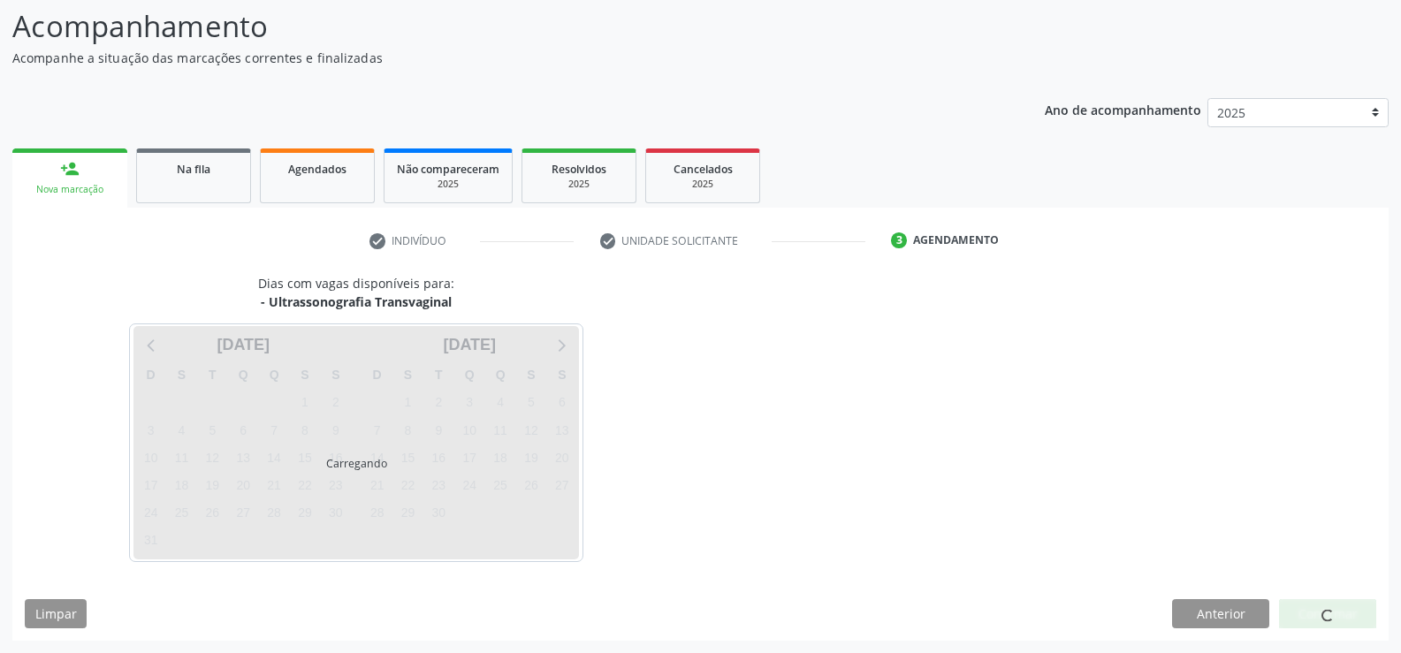
scroll to position [193, 0]
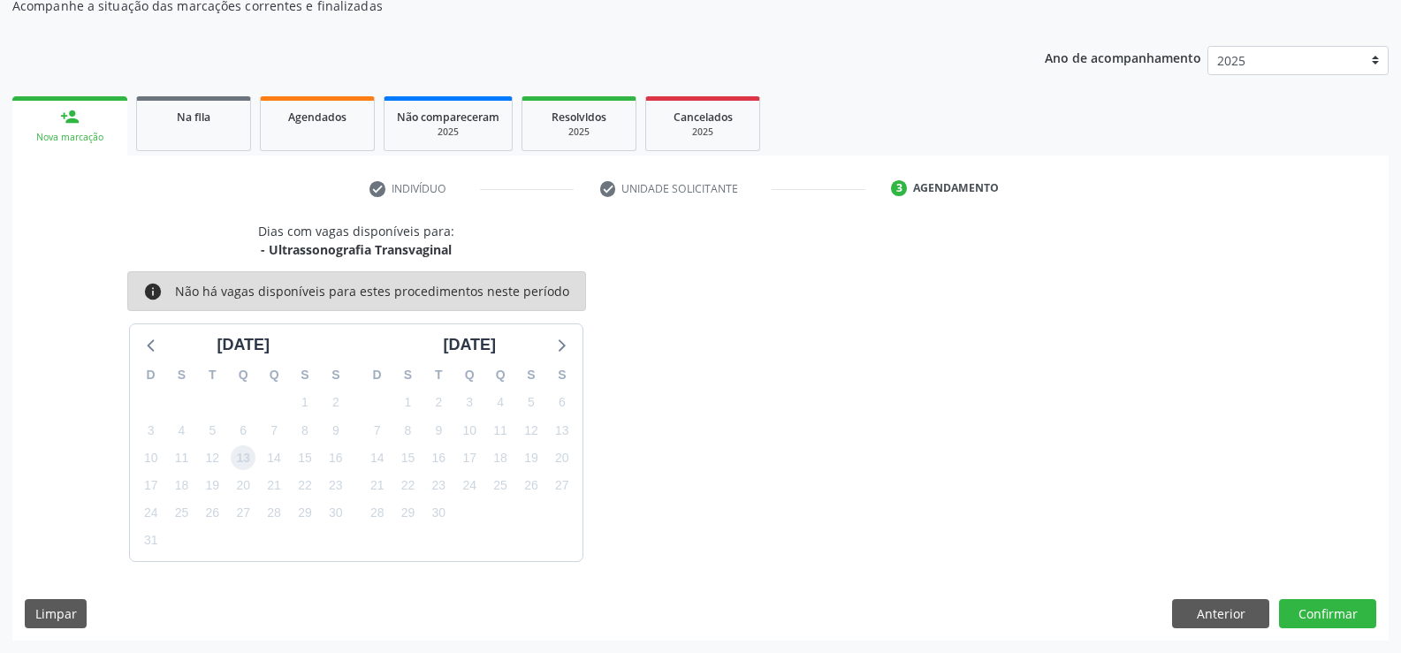
click at [239, 459] on span "13" at bounding box center [243, 457] width 25 height 25
click at [1355, 612] on button "Confirmar" at bounding box center [1327, 614] width 97 height 30
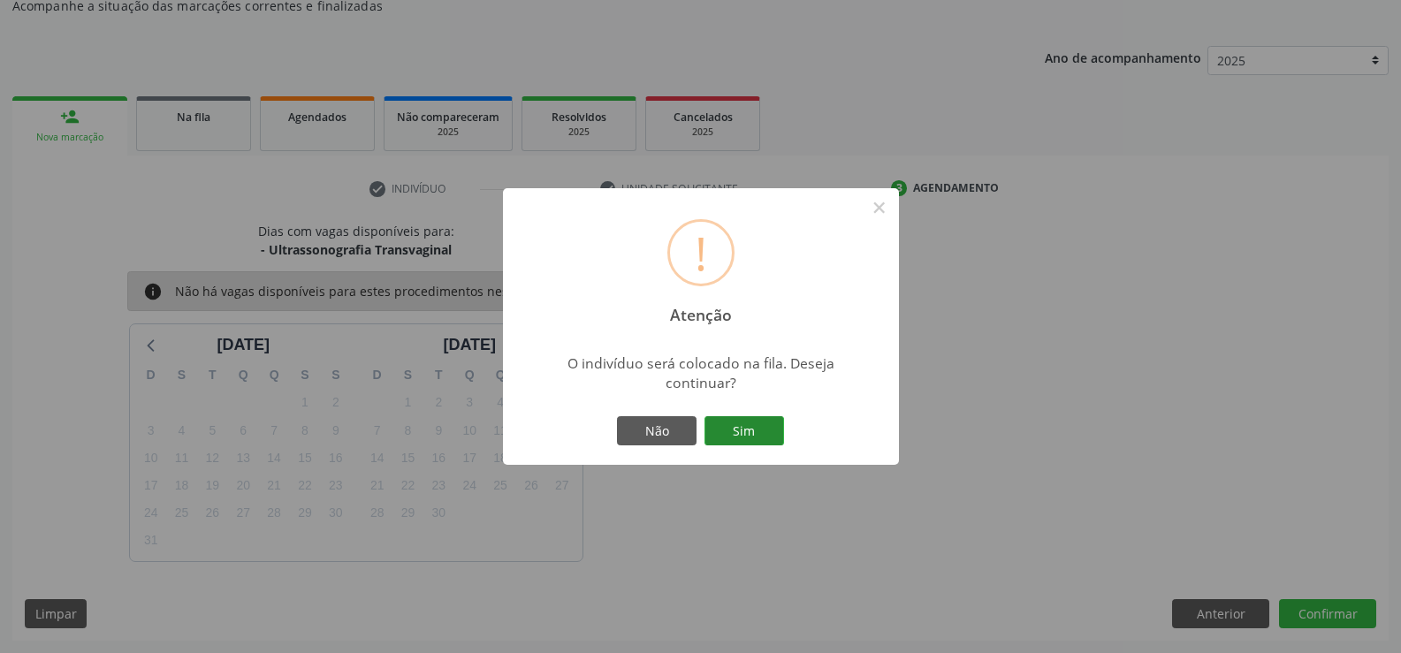
click at [737, 426] on button "Sim" at bounding box center [744, 431] width 80 height 30
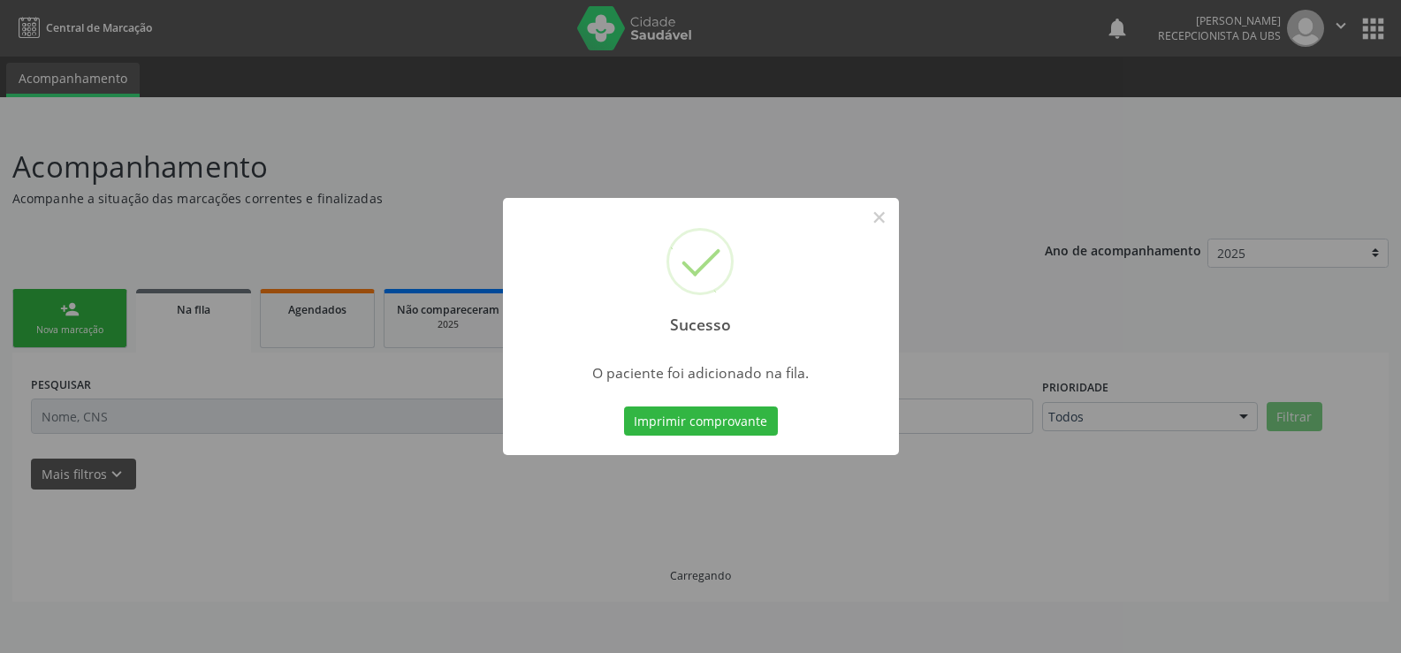
scroll to position [0, 0]
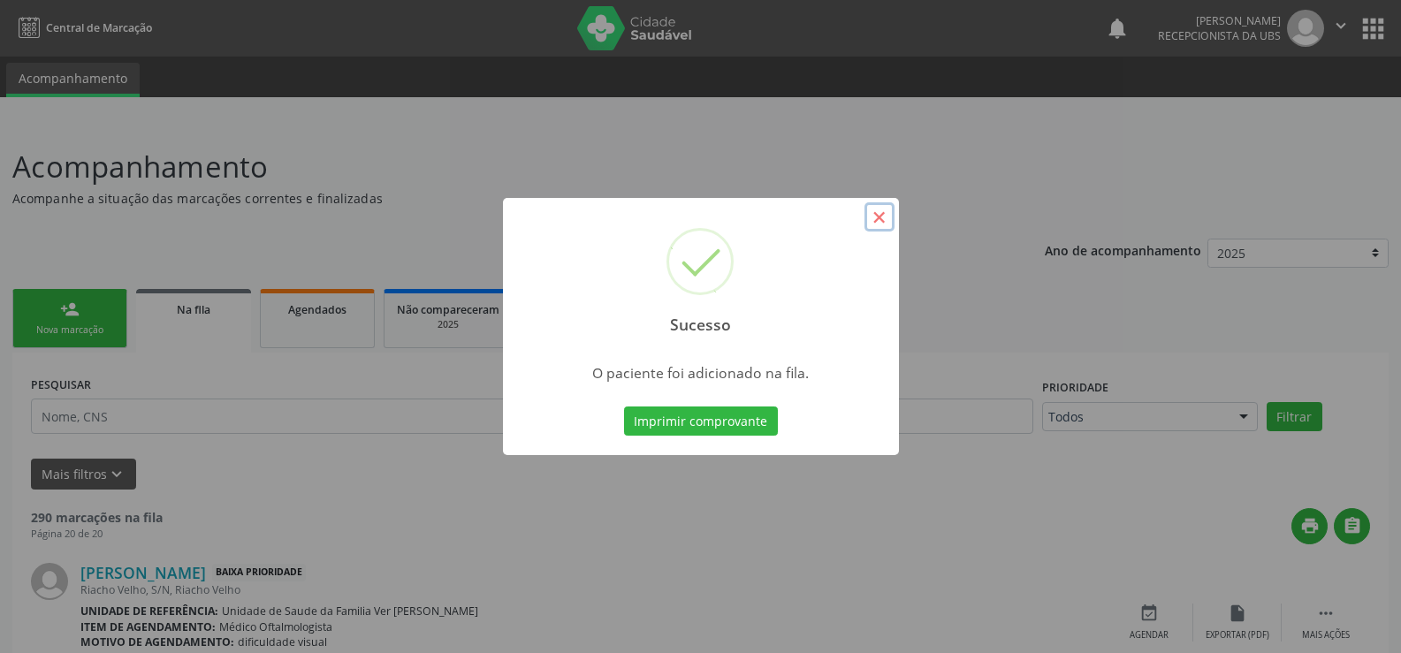
click at [885, 221] on button "×" at bounding box center [879, 217] width 30 height 30
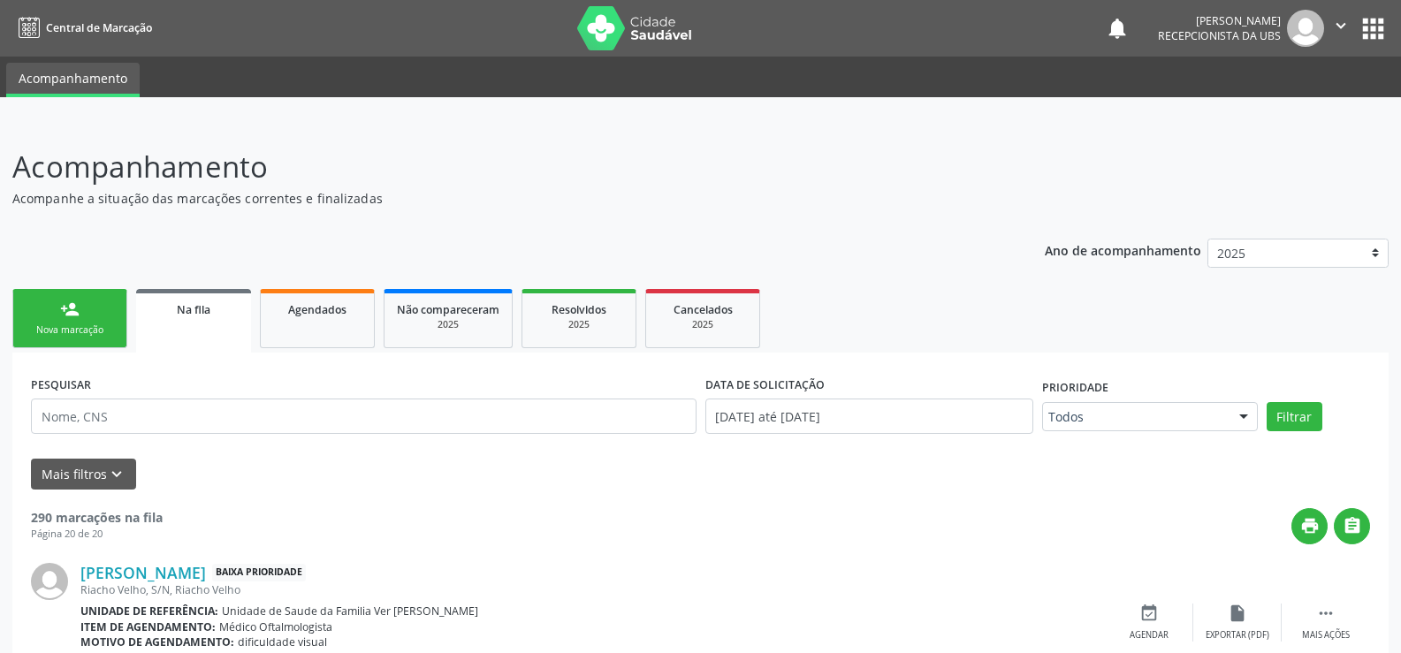
click at [103, 327] on div "Nova marcação" at bounding box center [70, 329] width 88 height 13
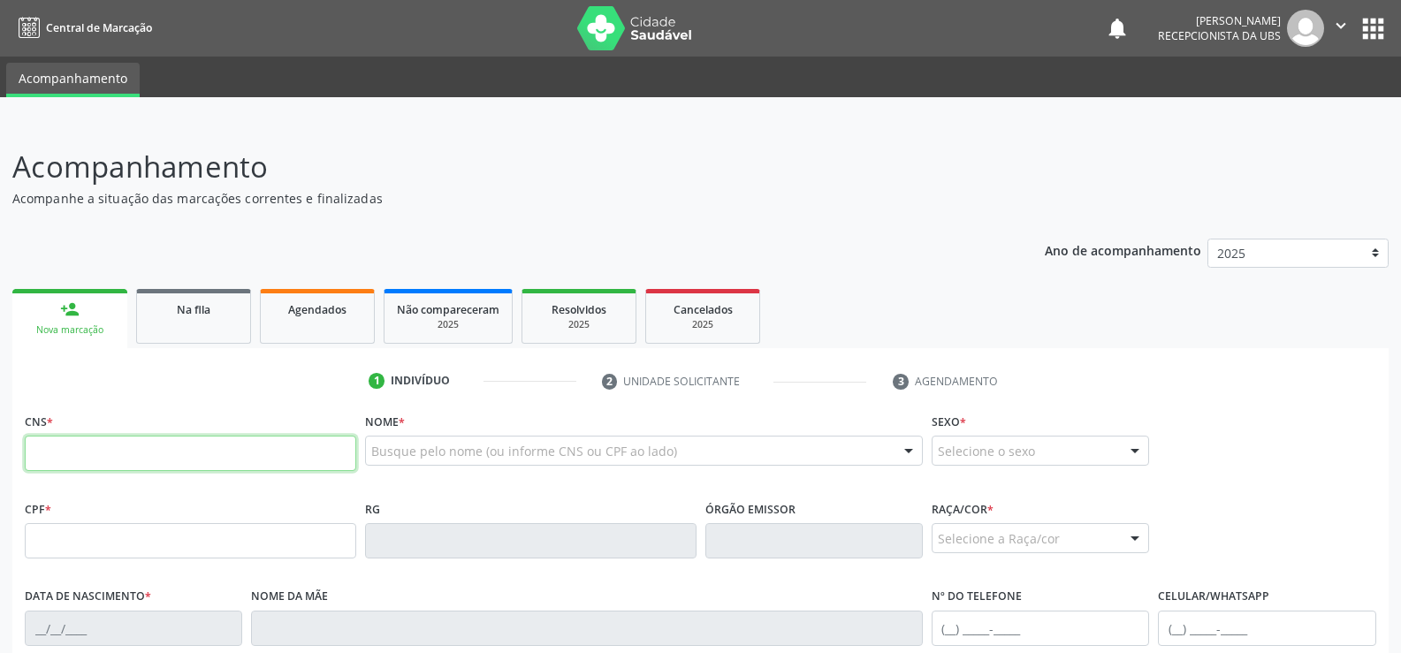
click at [76, 459] on input "text" at bounding box center [190, 453] width 331 height 35
type input "706 0063 4176 6347"
type input "078.020.934-65"
type input "[DATE]"
type input "[PERSON_NAME] da ConceiÇÃo"
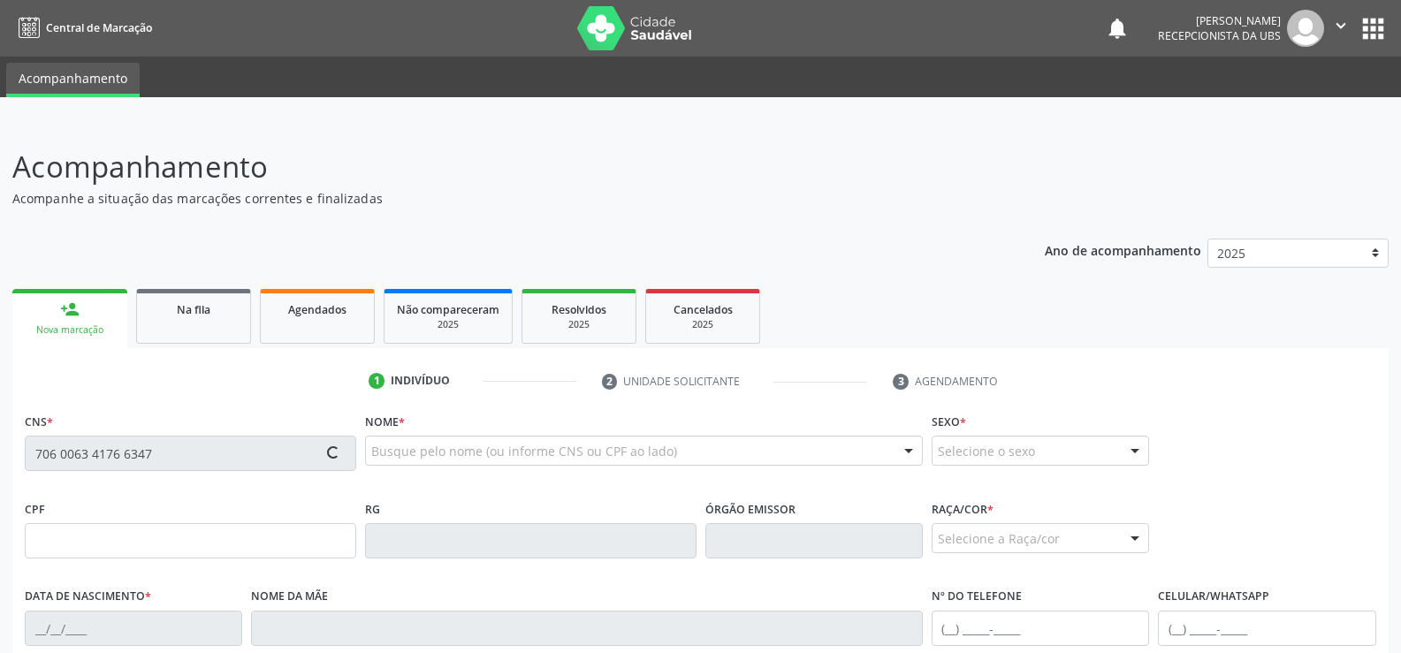
type input "[PHONE_NUMBER]"
type input "S/N"
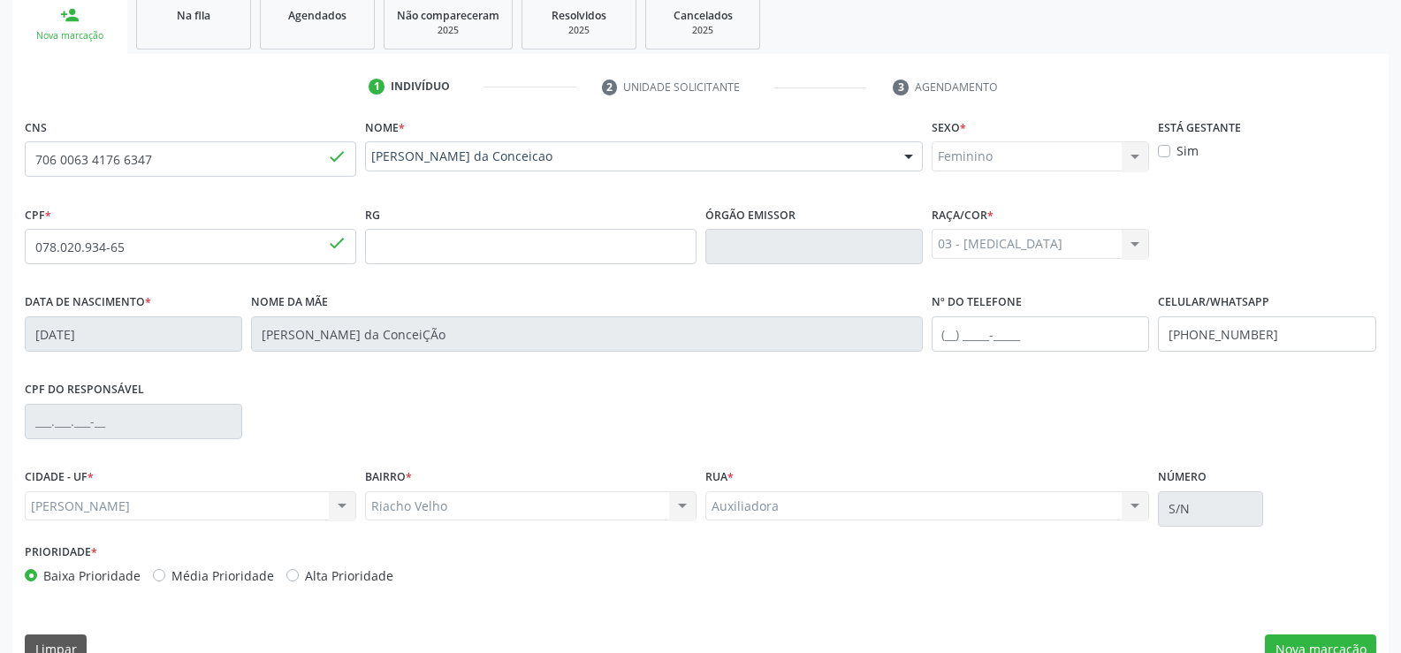
scroll to position [330, 0]
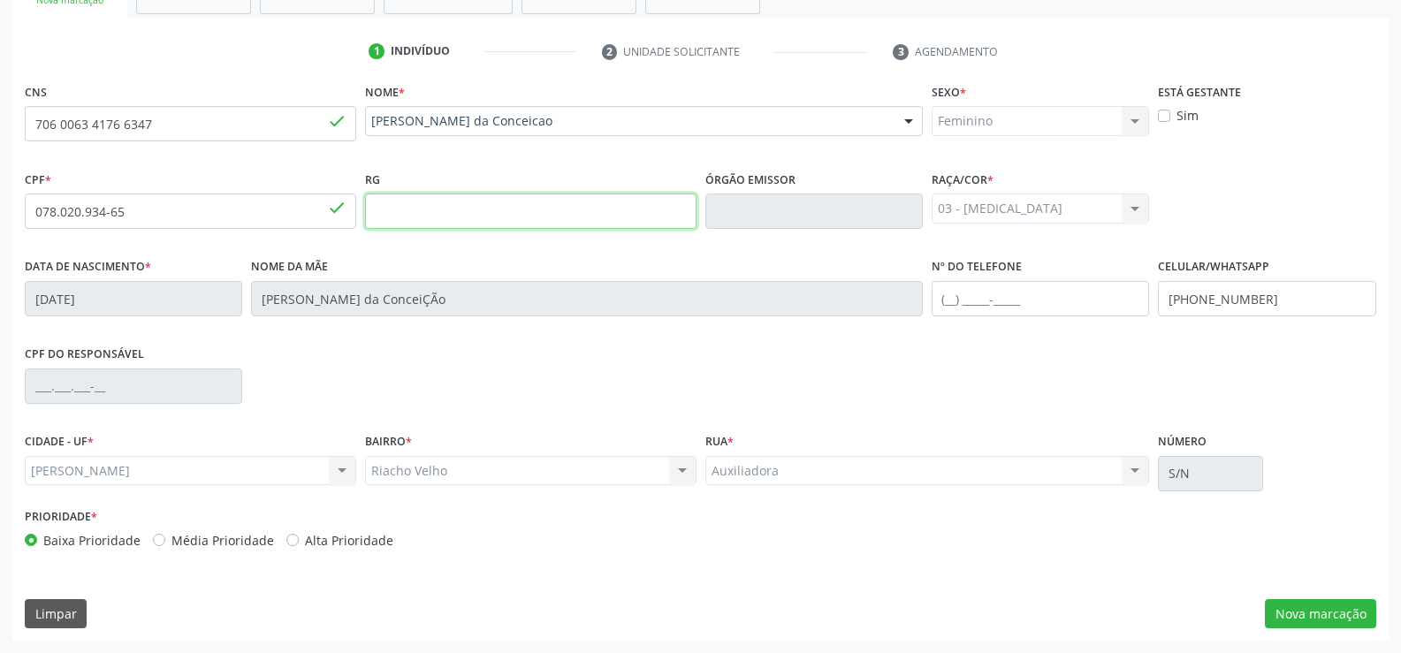
click at [386, 204] on input "text" at bounding box center [530, 211] width 331 height 35
click at [494, 401] on div "CPF do responsável" at bounding box center [700, 384] width 1360 height 87
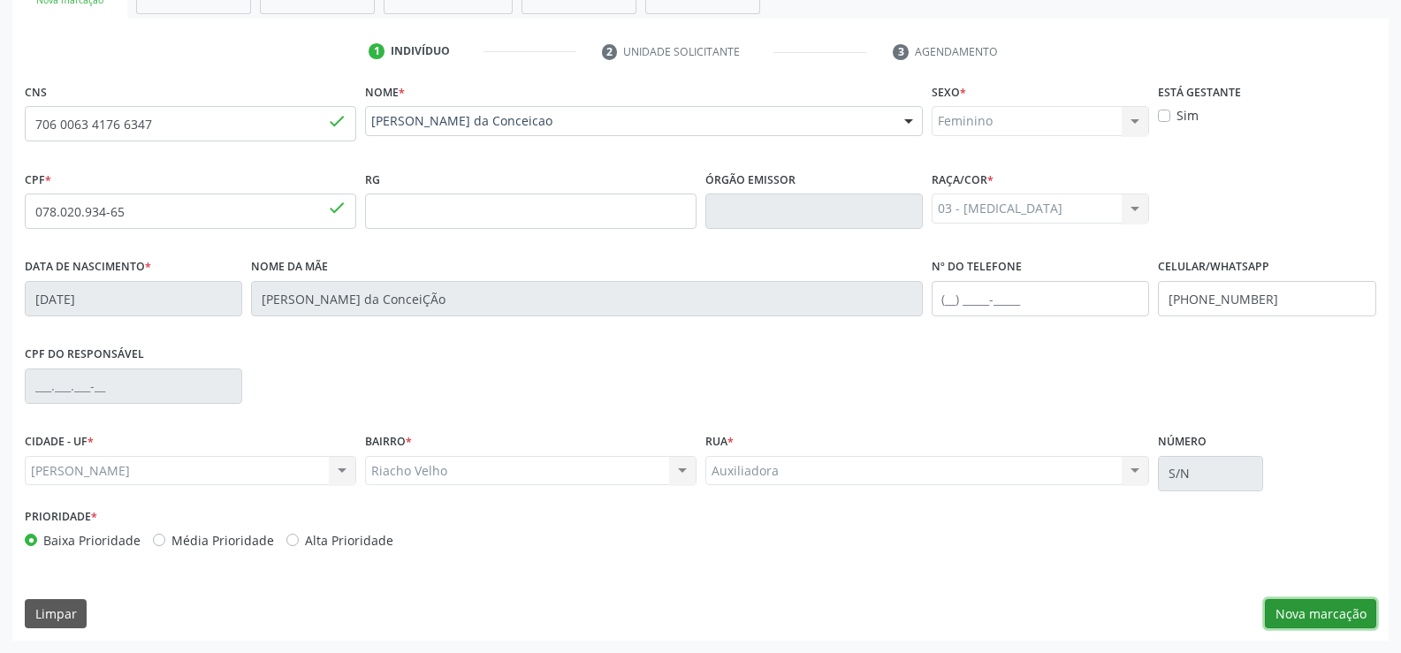
click at [1334, 616] on button "Nova marcação" at bounding box center [1320, 614] width 111 height 30
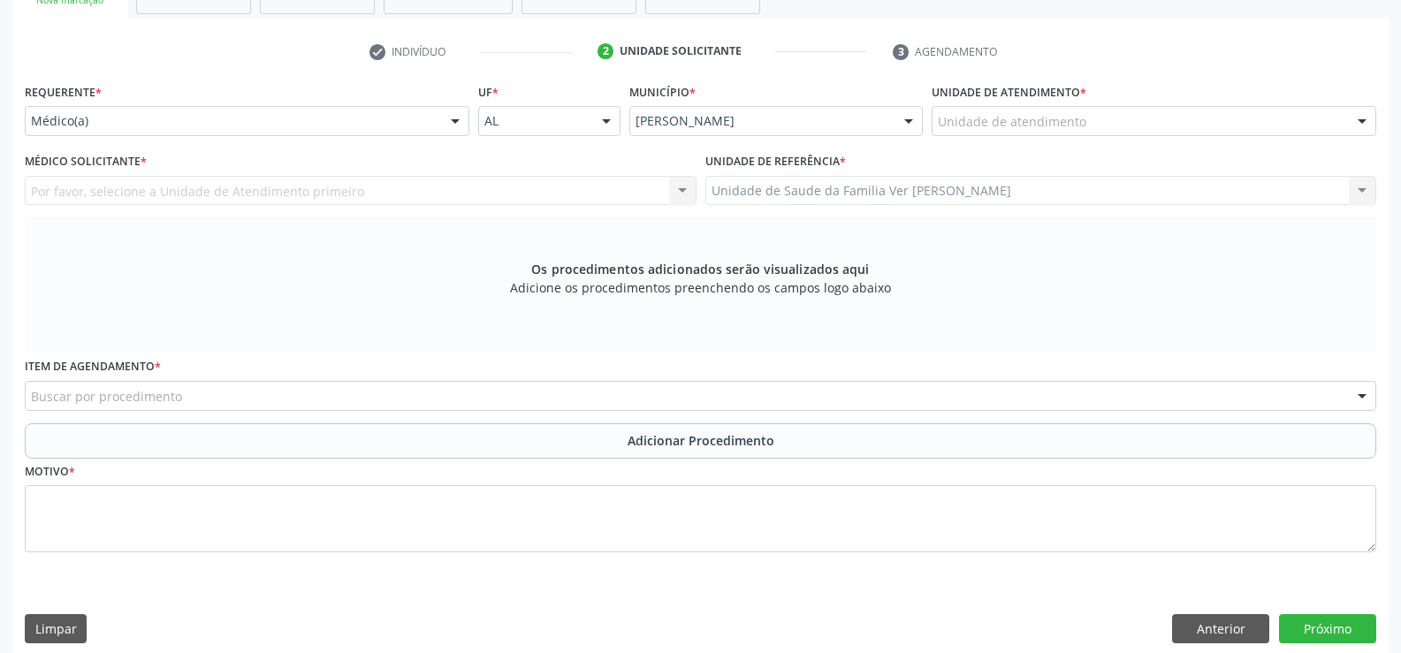
click at [1366, 119] on div at bounding box center [1362, 122] width 27 height 30
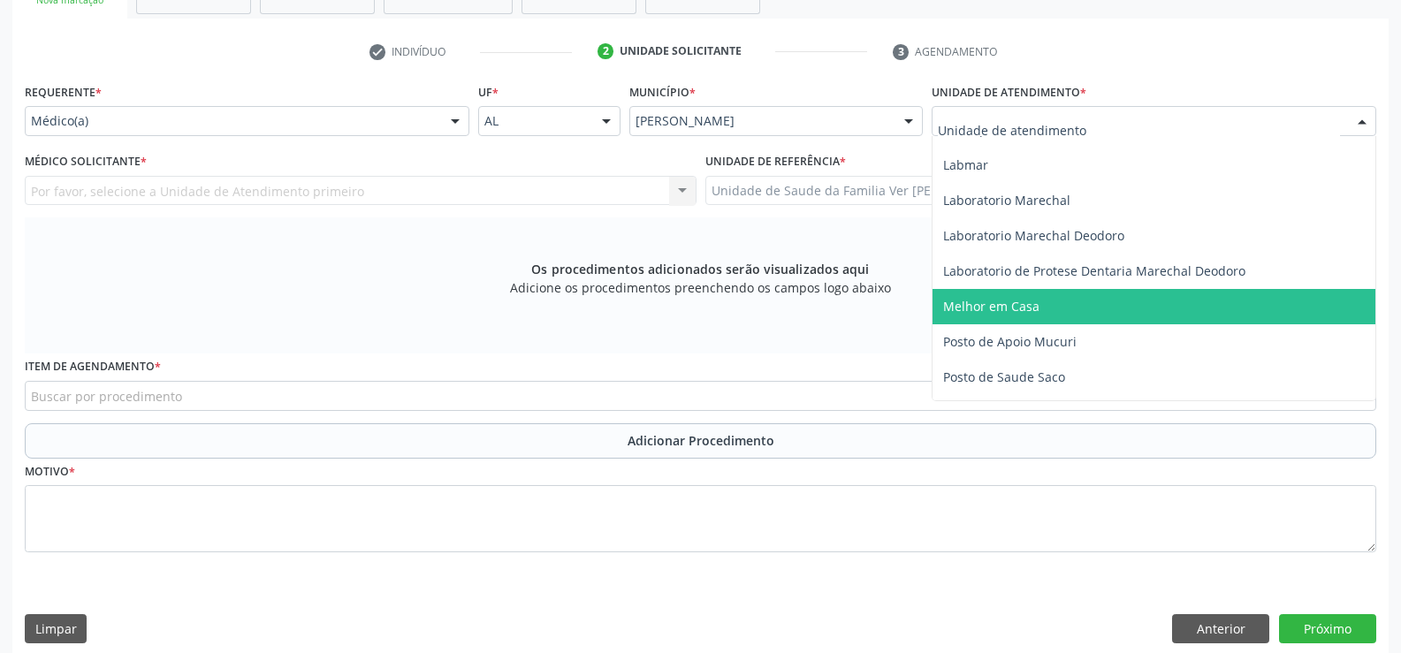
scroll to position [619, 0]
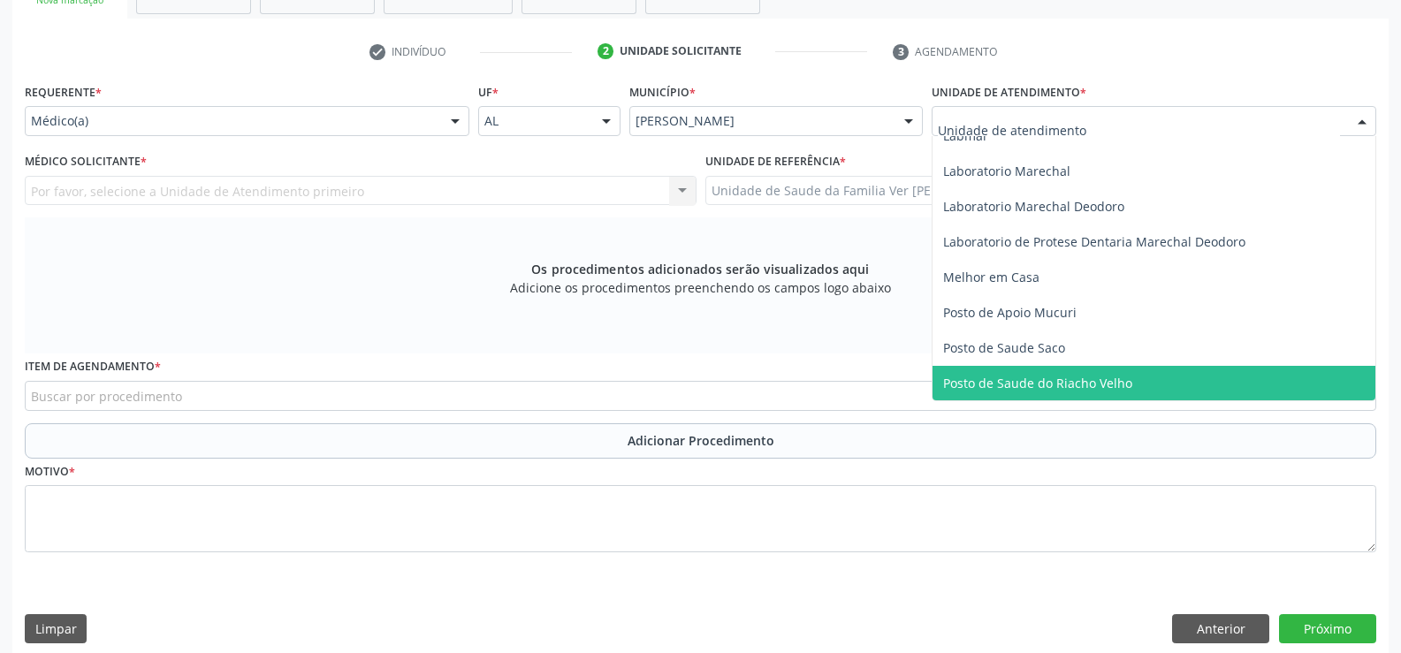
click at [1120, 381] on span "Posto de Saude do Riacho Velho" at bounding box center [1037, 383] width 189 height 17
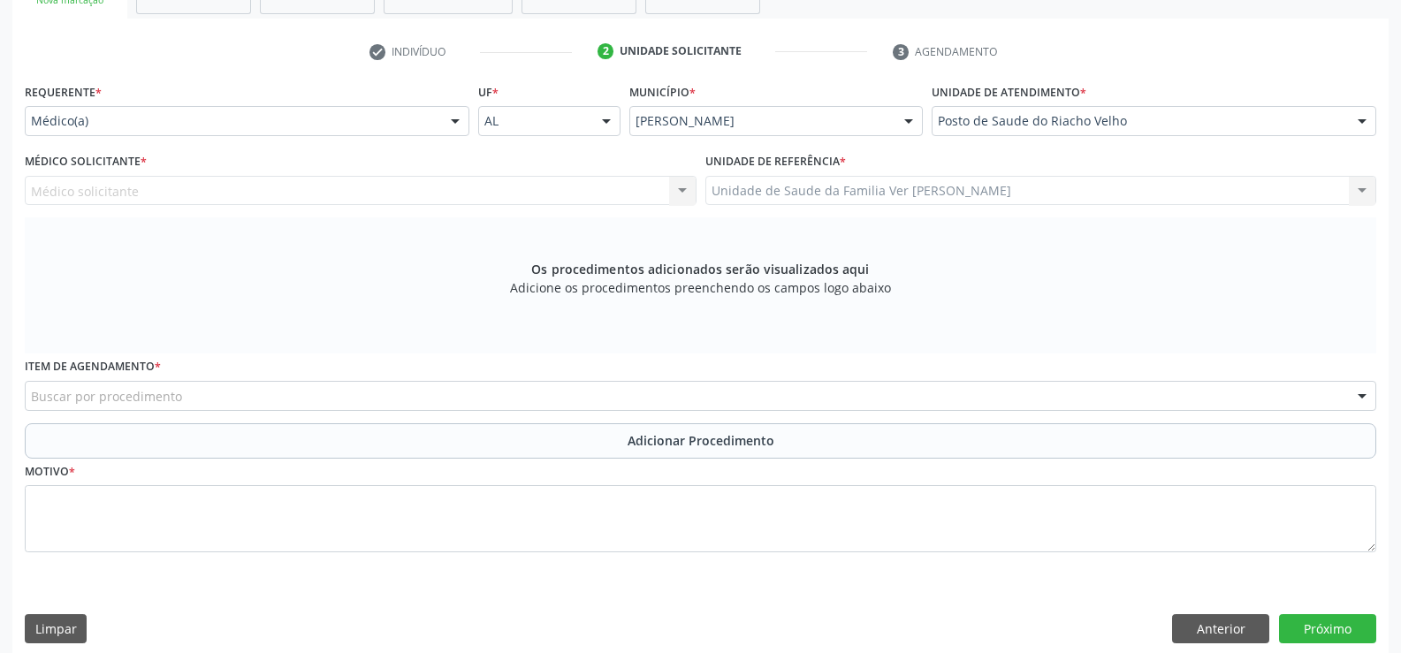
click at [677, 191] on div "Médico solicitante Nenhum resultado encontrado para: " " Não há nenhuma opção p…" at bounding box center [361, 191] width 672 height 30
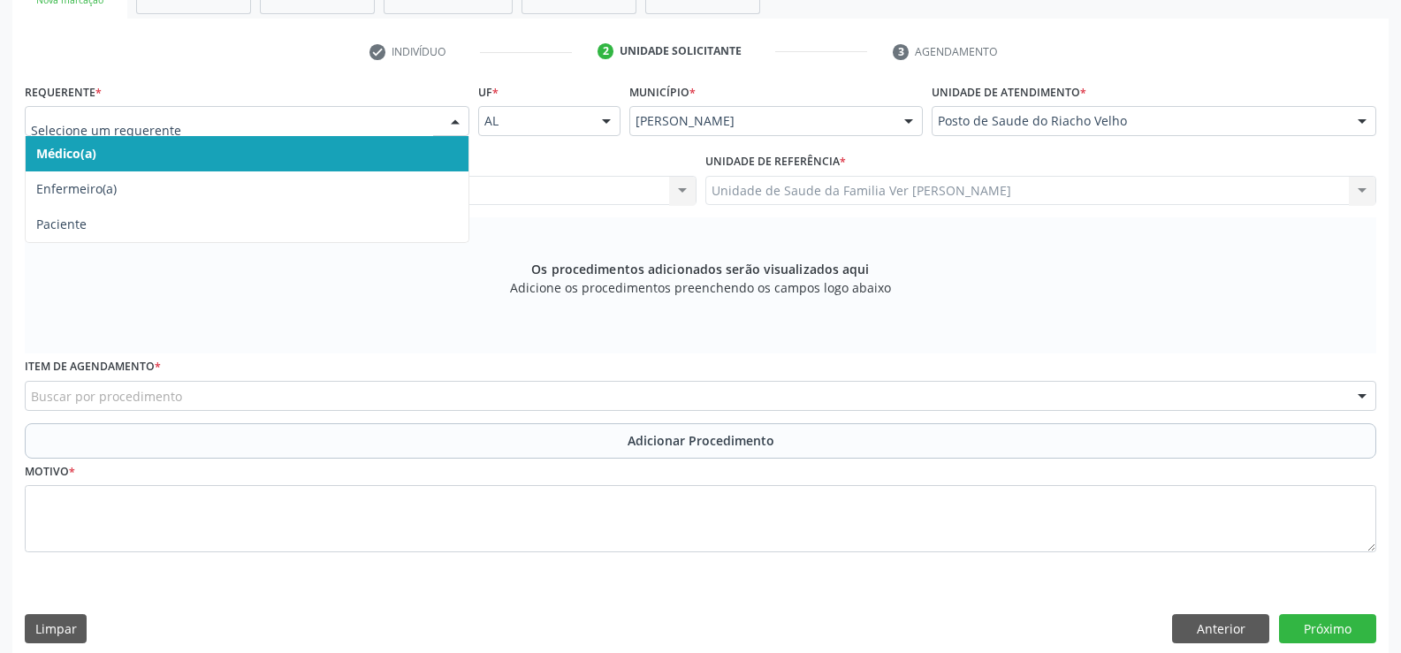
click at [460, 119] on div at bounding box center [455, 122] width 27 height 30
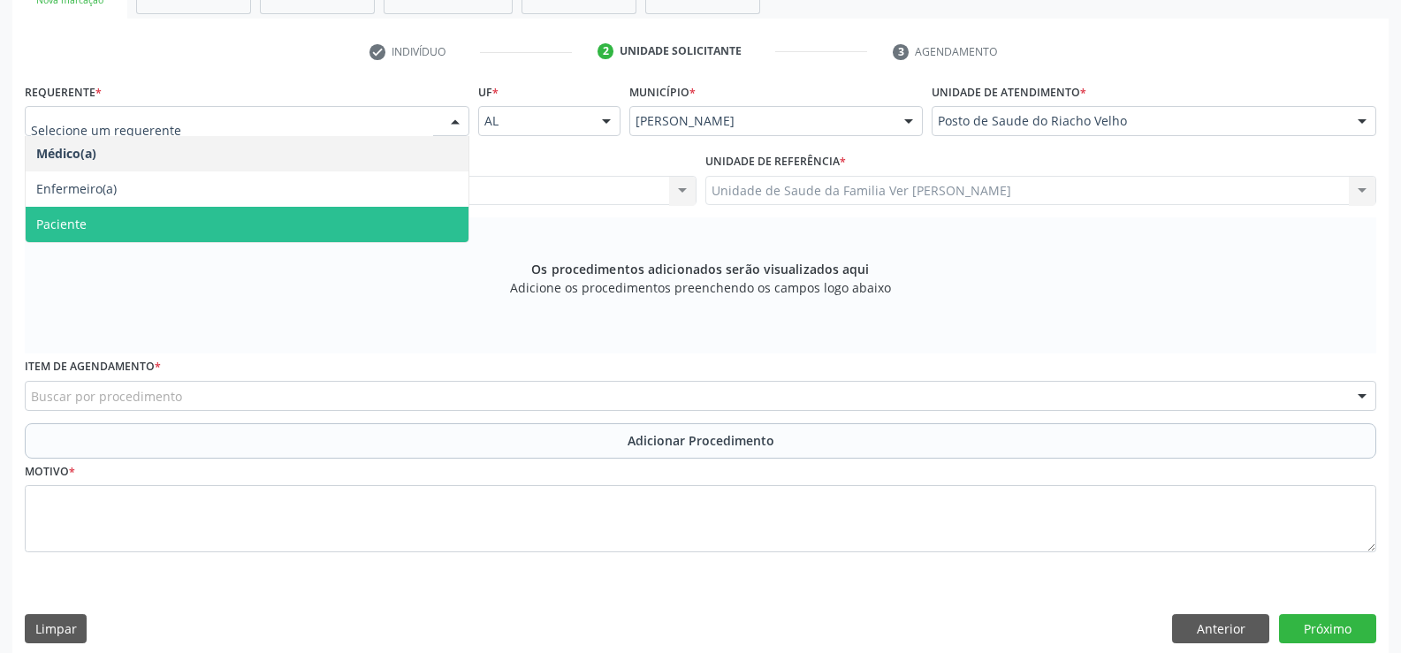
click at [274, 217] on span "Paciente" at bounding box center [247, 224] width 443 height 35
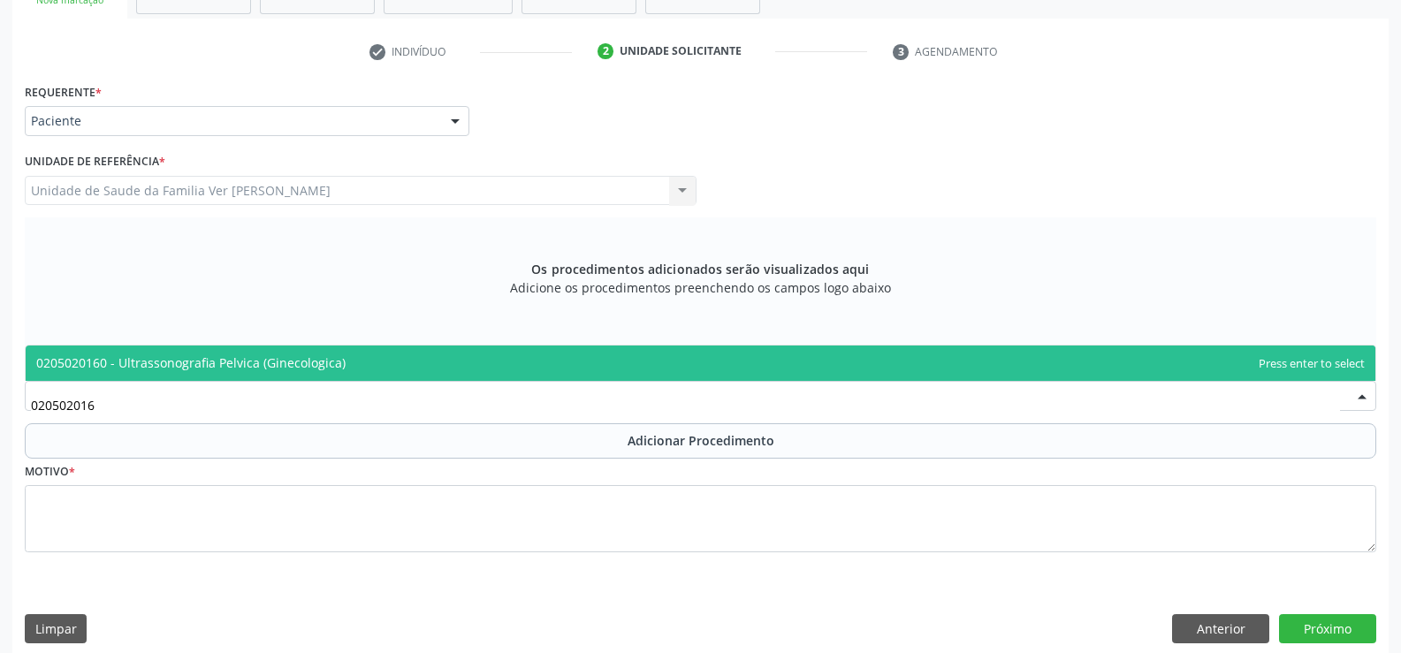
type input "0205020160"
click at [205, 362] on span "0205020160 - Ultrassonografia Pelvica (Ginecologica)" at bounding box center [190, 362] width 309 height 17
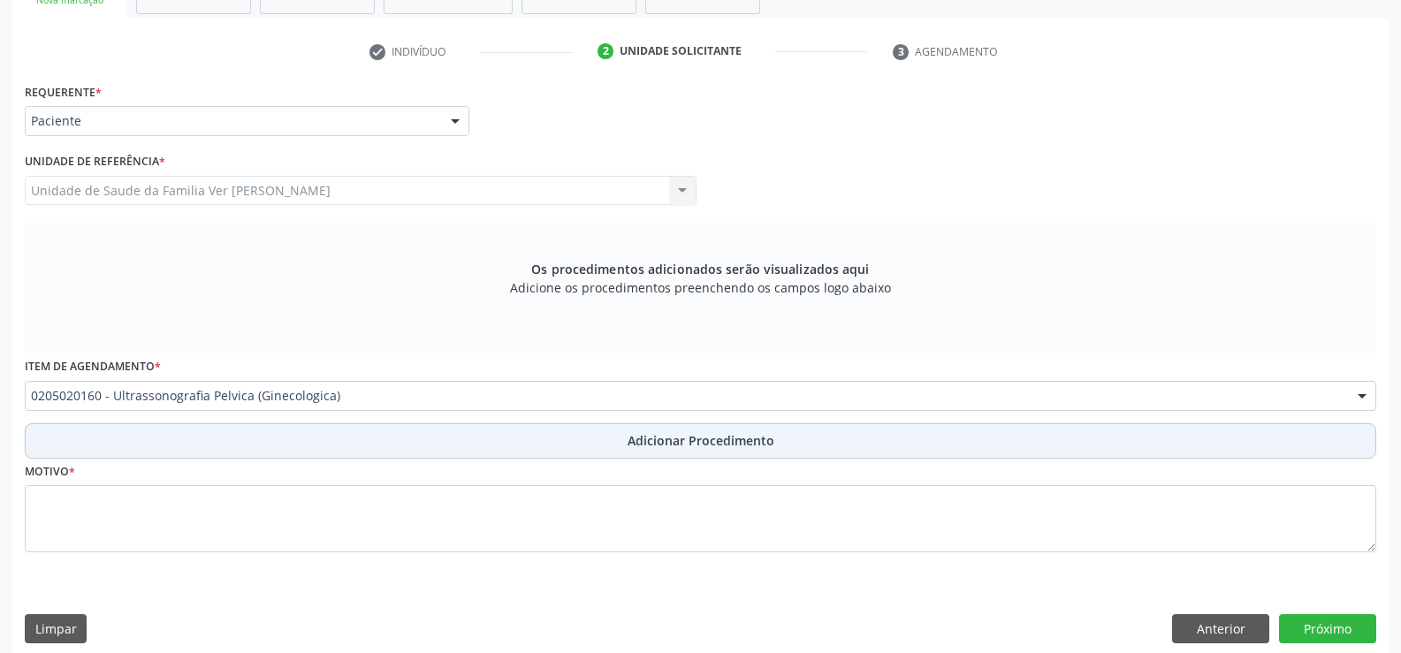
click at [710, 444] on span "Adicionar Procedimento" at bounding box center [701, 440] width 147 height 19
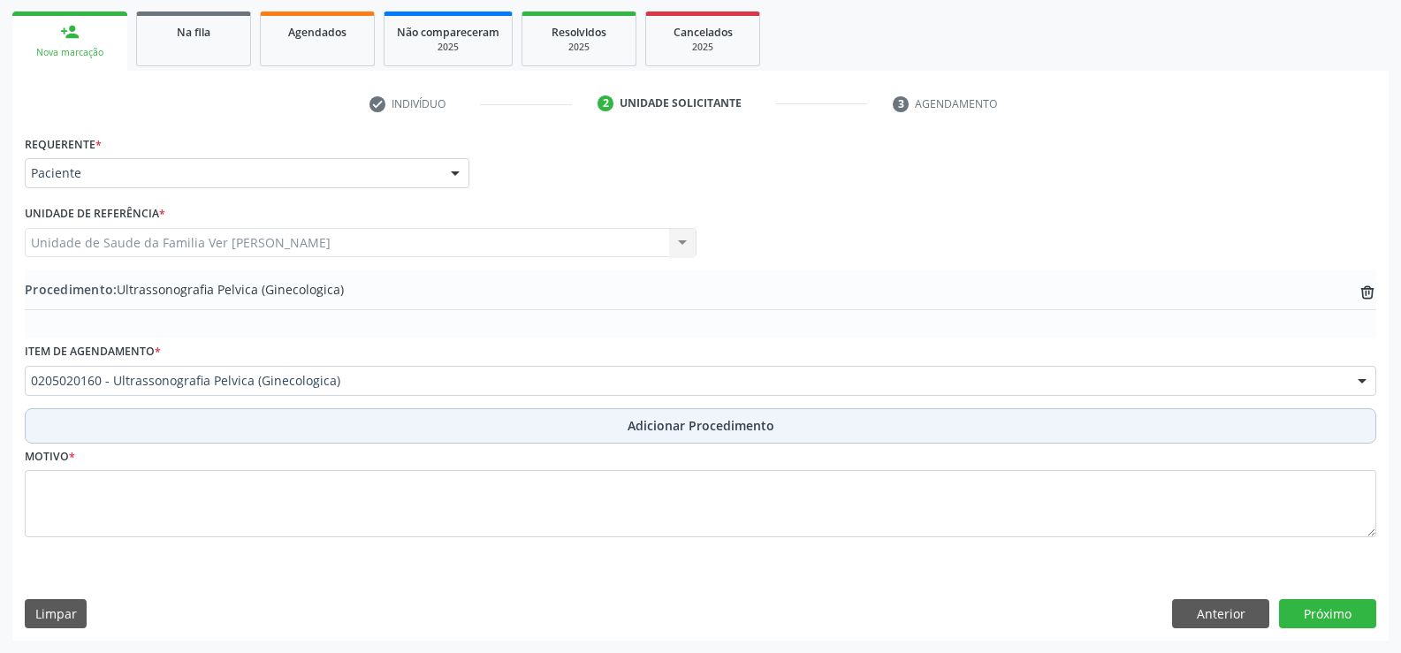
scroll to position [278, 0]
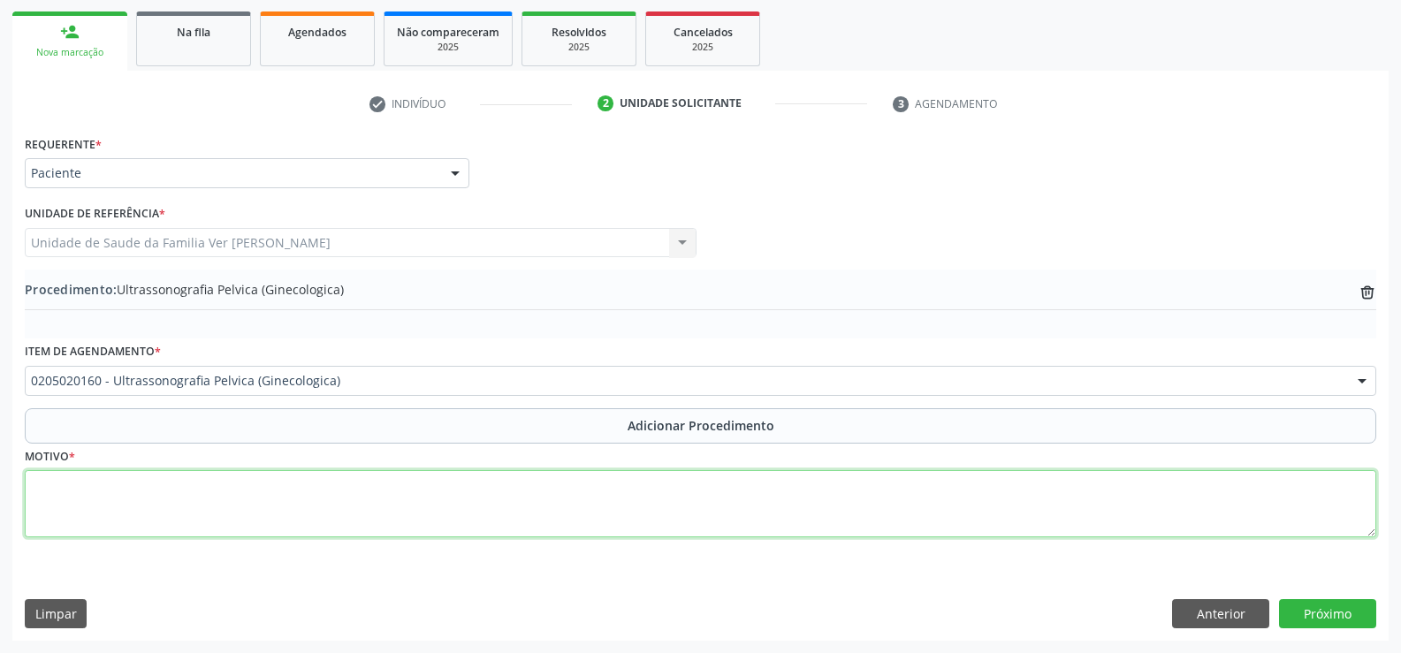
click at [64, 495] on textarea at bounding box center [700, 503] width 1351 height 67
type textarea "dor pelvica"
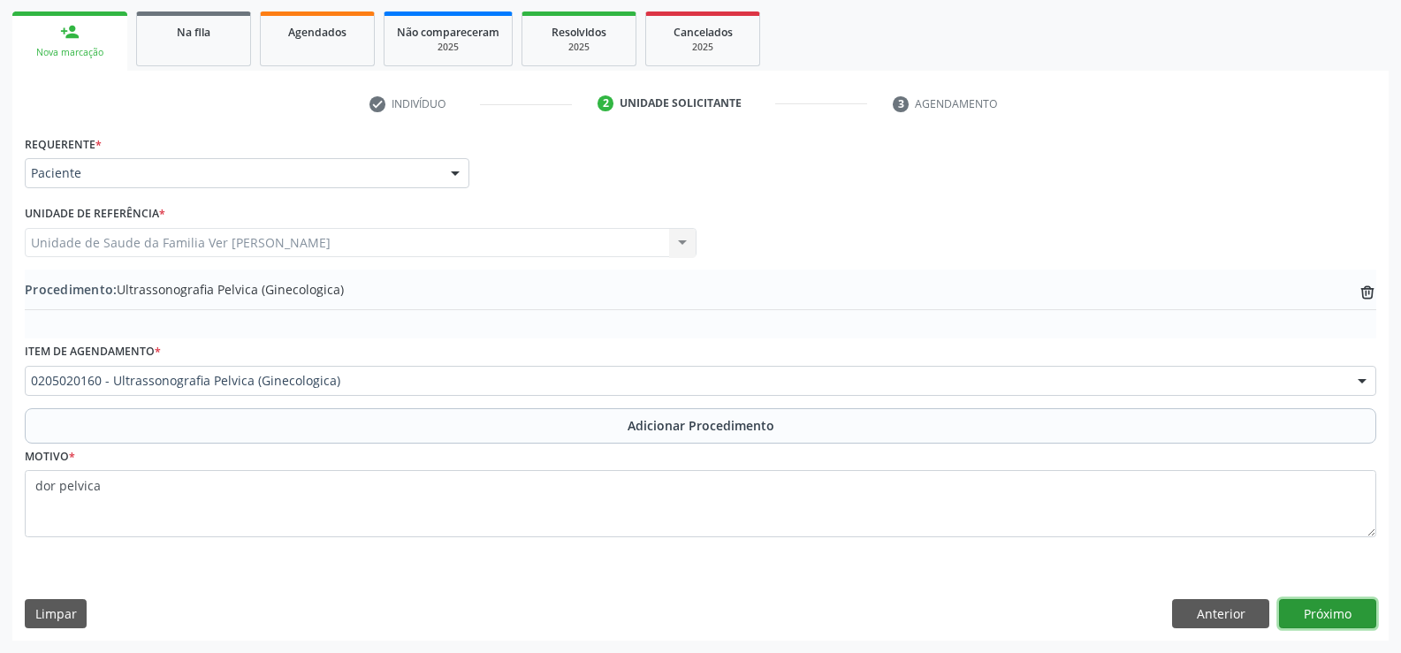
click at [1327, 605] on button "Próximo" at bounding box center [1327, 614] width 97 height 30
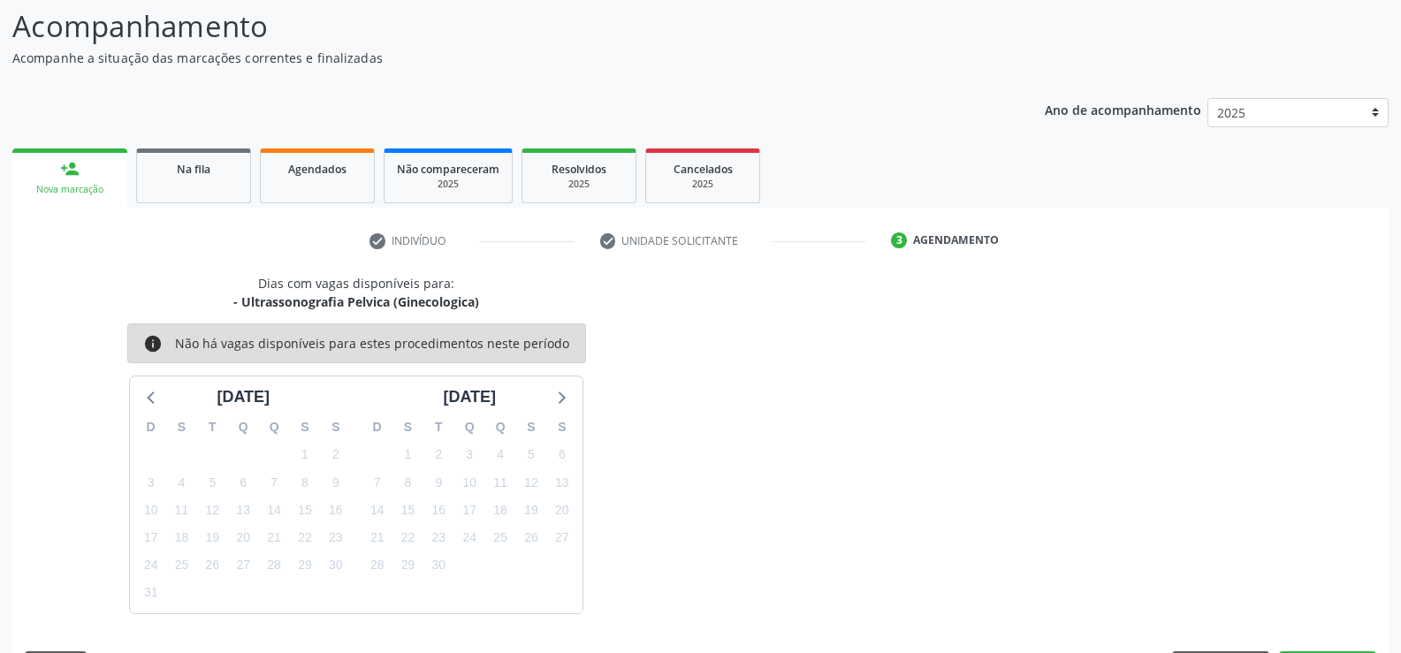
scroll to position [193, 0]
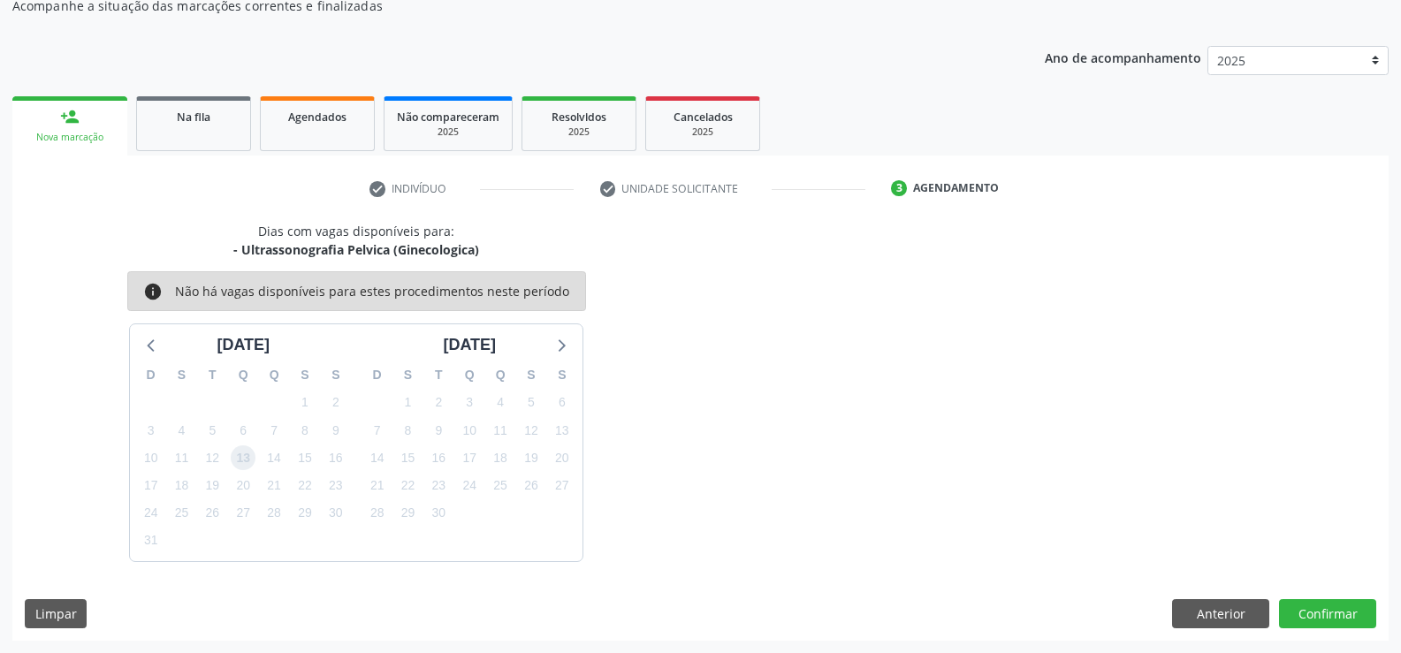
click at [240, 463] on span "13" at bounding box center [243, 457] width 25 height 25
click at [1342, 611] on button "Confirmar" at bounding box center [1327, 614] width 97 height 30
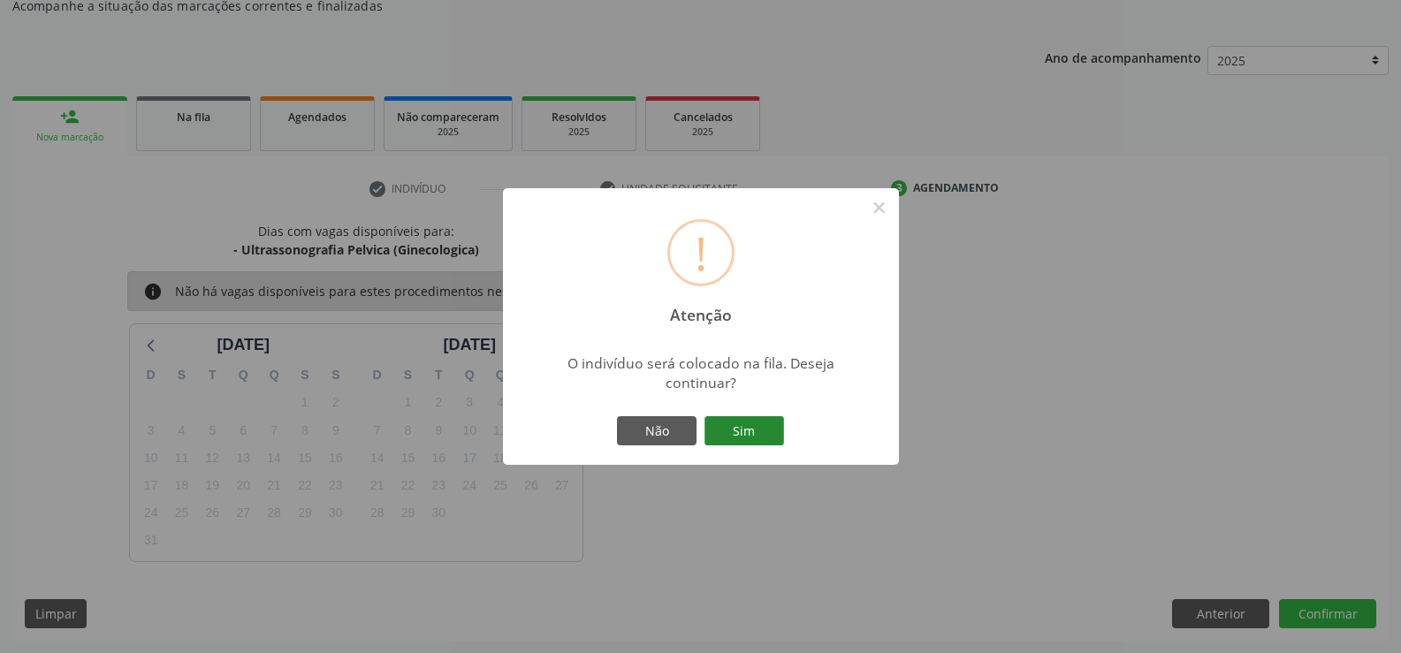
click at [745, 426] on button "Sim" at bounding box center [744, 431] width 80 height 30
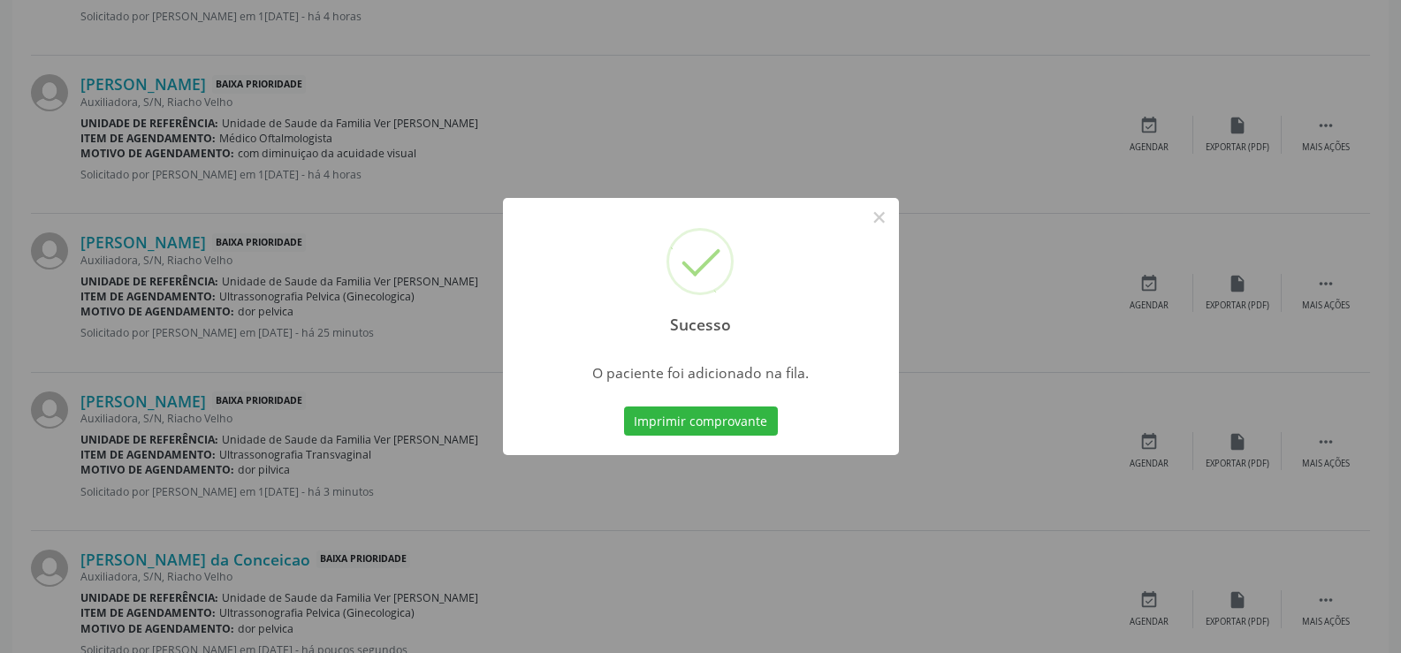
scroll to position [922, 0]
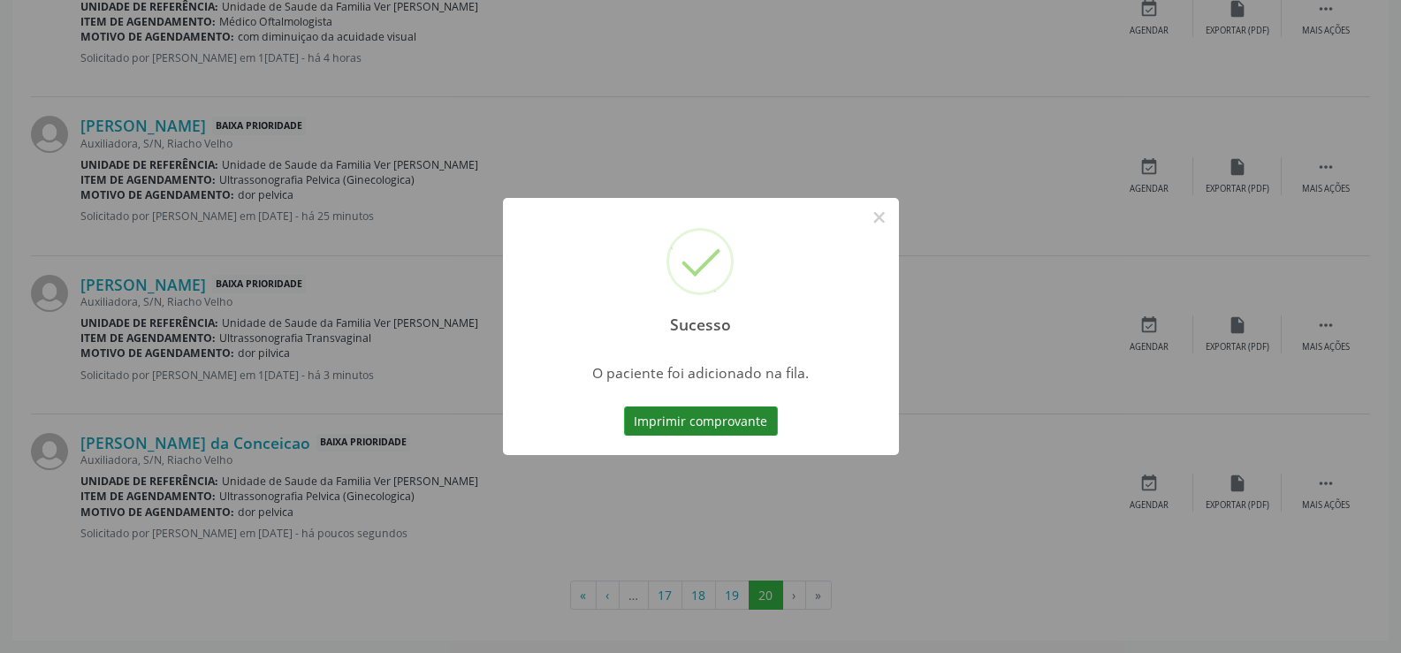
click at [687, 416] on button "Imprimir comprovante" at bounding box center [701, 422] width 154 height 30
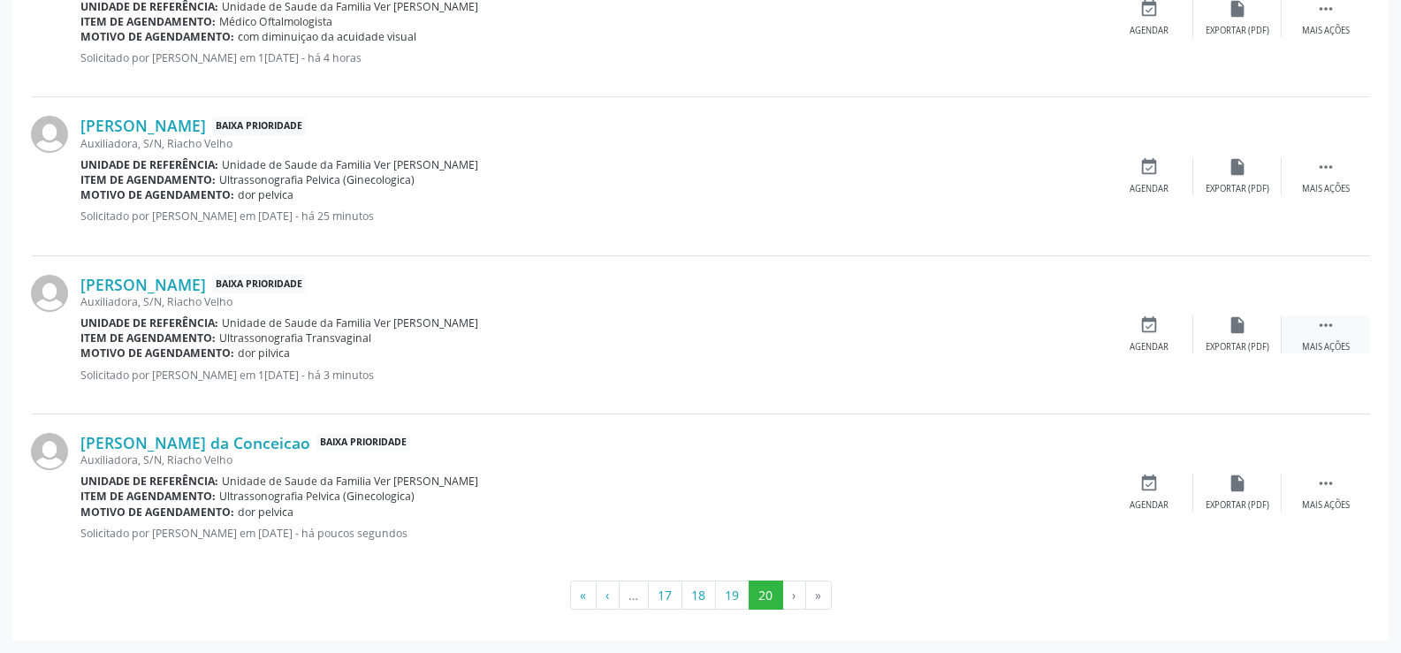
click at [1323, 327] on icon "" at bounding box center [1325, 325] width 19 height 19
click at [1234, 329] on icon "edit" at bounding box center [1237, 325] width 19 height 19
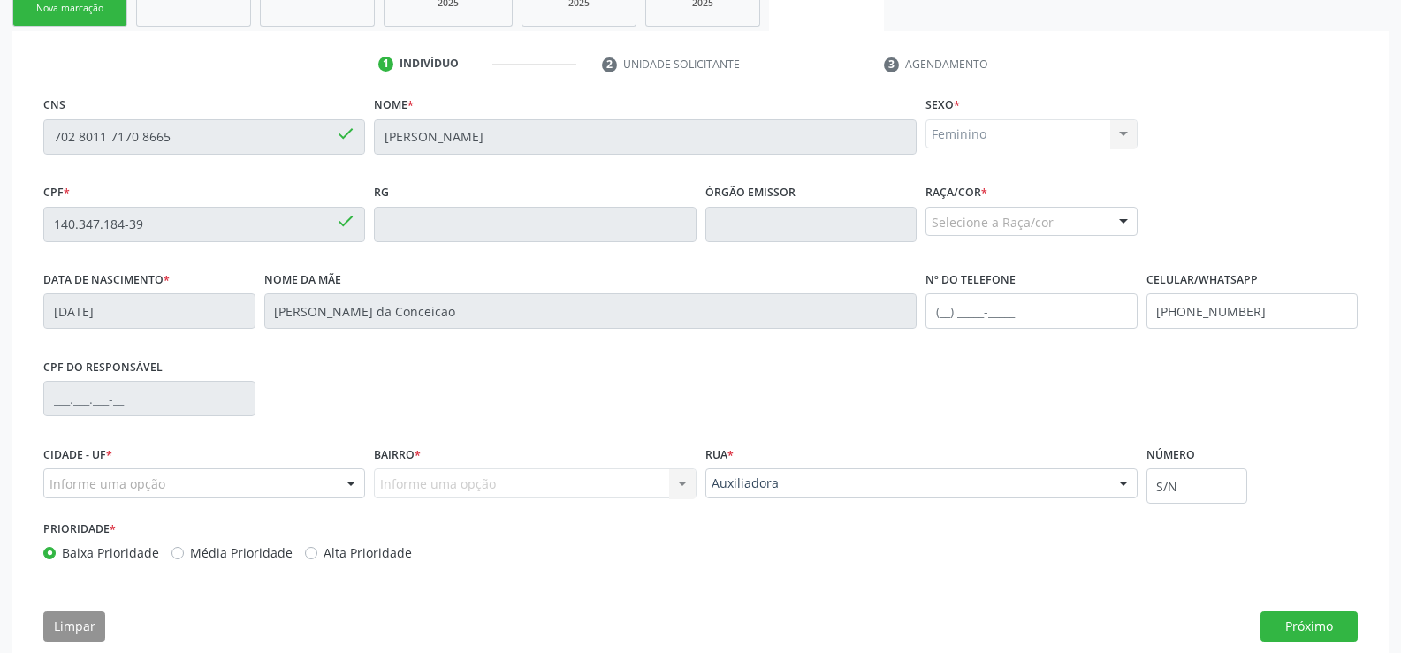
scroll to position [354, 0]
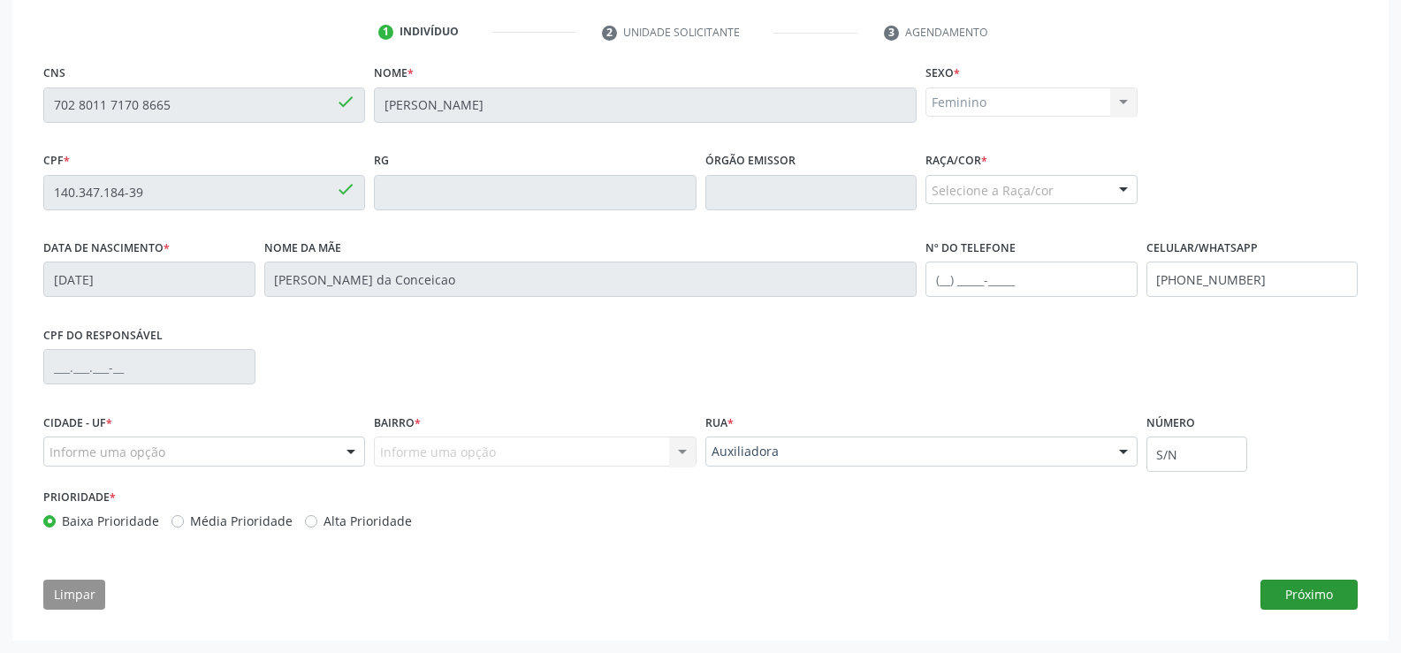
click at [1312, 595] on button "Próximo" at bounding box center [1308, 595] width 97 height 30
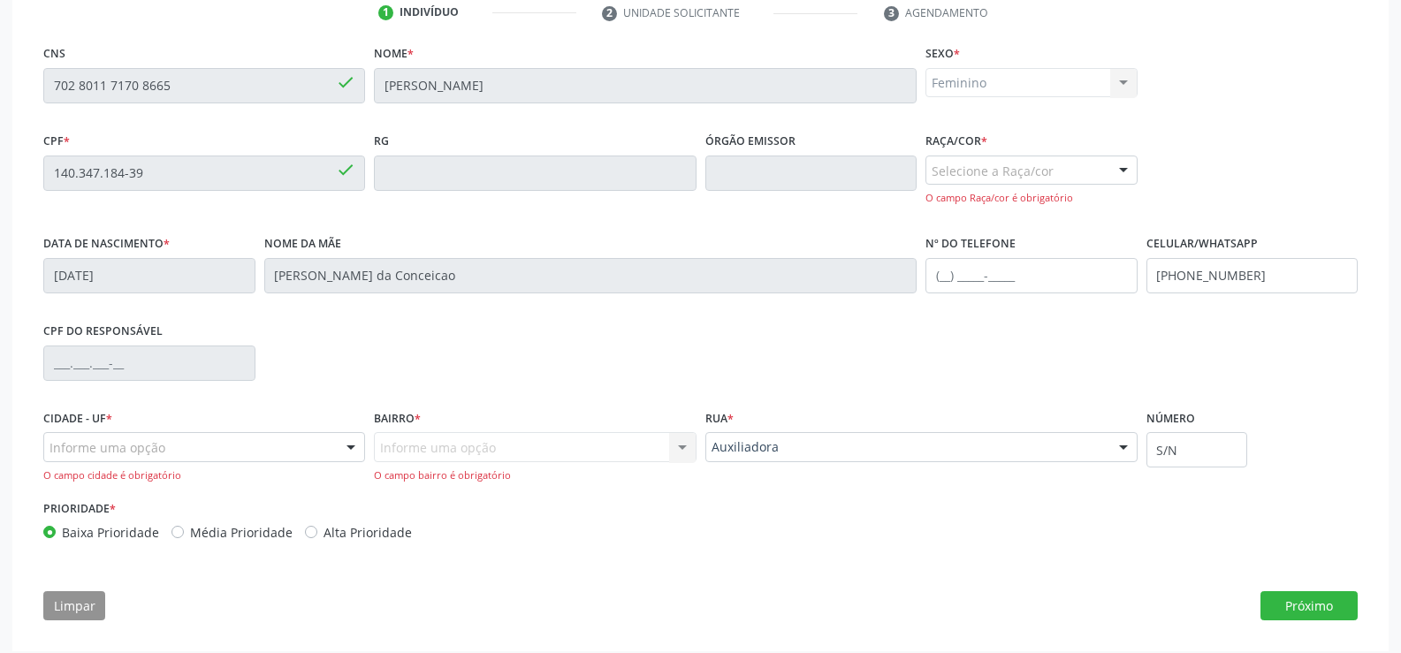
scroll to position [384, 0]
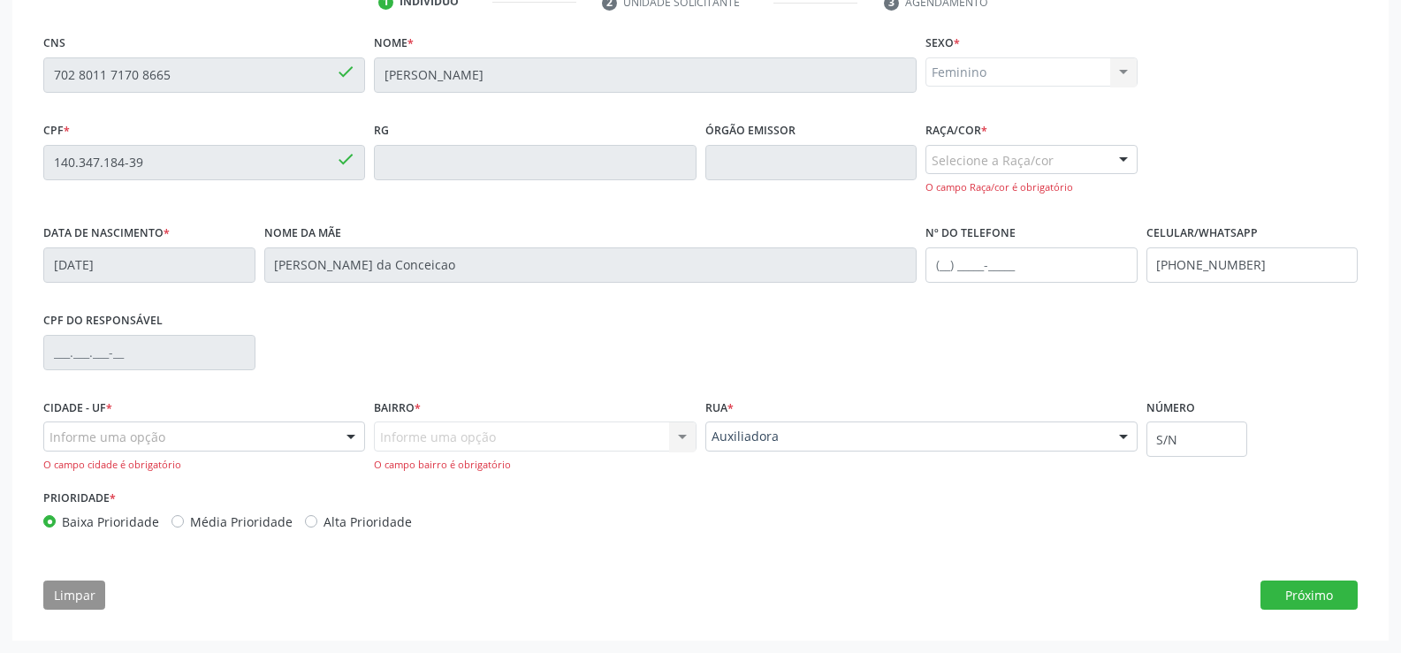
click at [681, 437] on div "Informe uma opção Nenhum resultado encontrado para: " " Nenhuma opção encontrad…" at bounding box center [535, 447] width 322 height 50
click at [415, 431] on div "Informe uma opção Nenhum resultado encontrado para: " " Nenhuma opção encontrad…" at bounding box center [535, 447] width 322 height 50
click at [415, 432] on div "Informe uma opção Nenhum resultado encontrado para: " " Nenhuma opção encontrad…" at bounding box center [535, 447] width 322 height 50
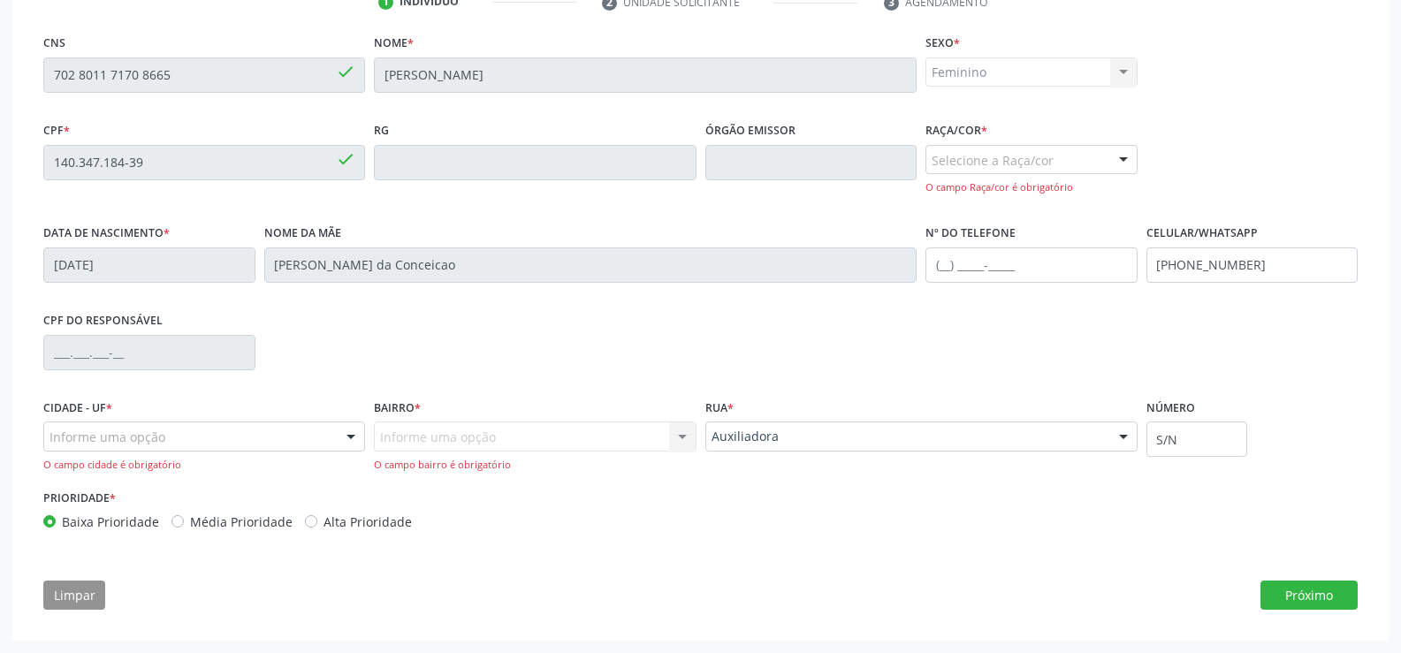
click at [415, 432] on div "Informe uma opção Nenhum resultado encontrado para: " " Nenhuma opção encontrad…" at bounding box center [535, 447] width 322 height 50
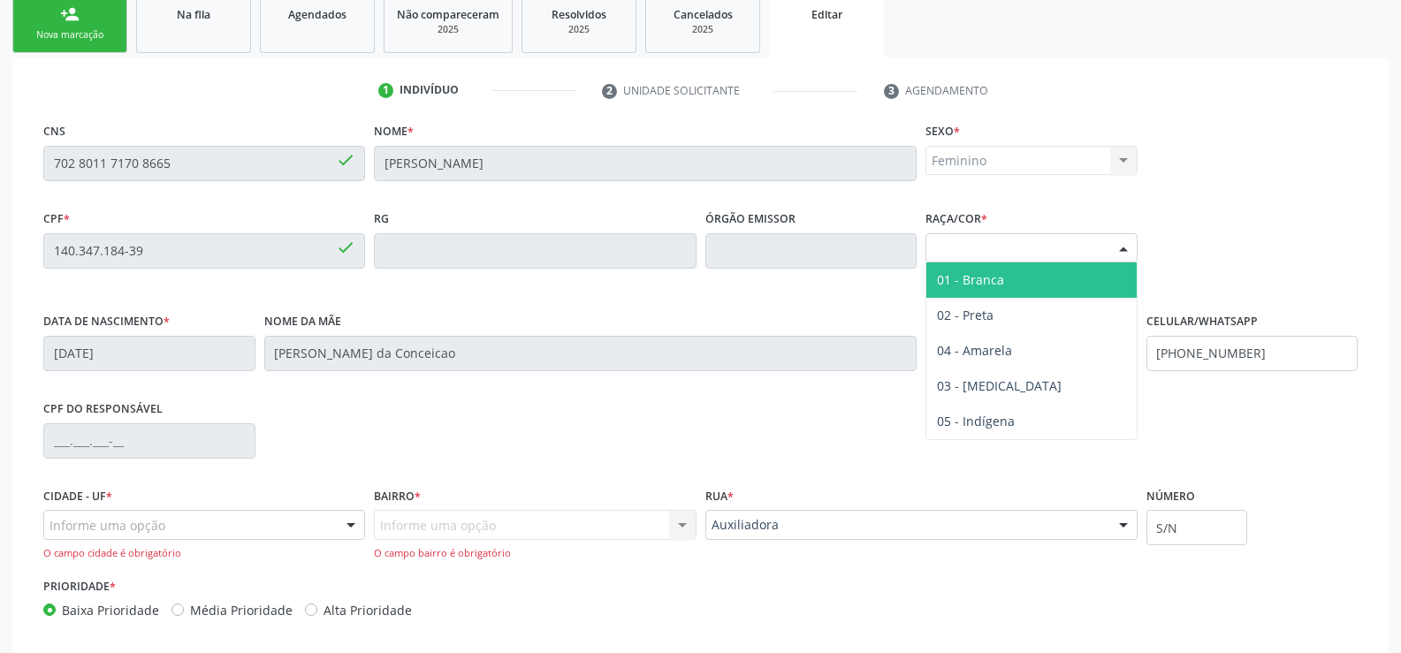
click at [1118, 247] on div at bounding box center [1123, 249] width 27 height 30
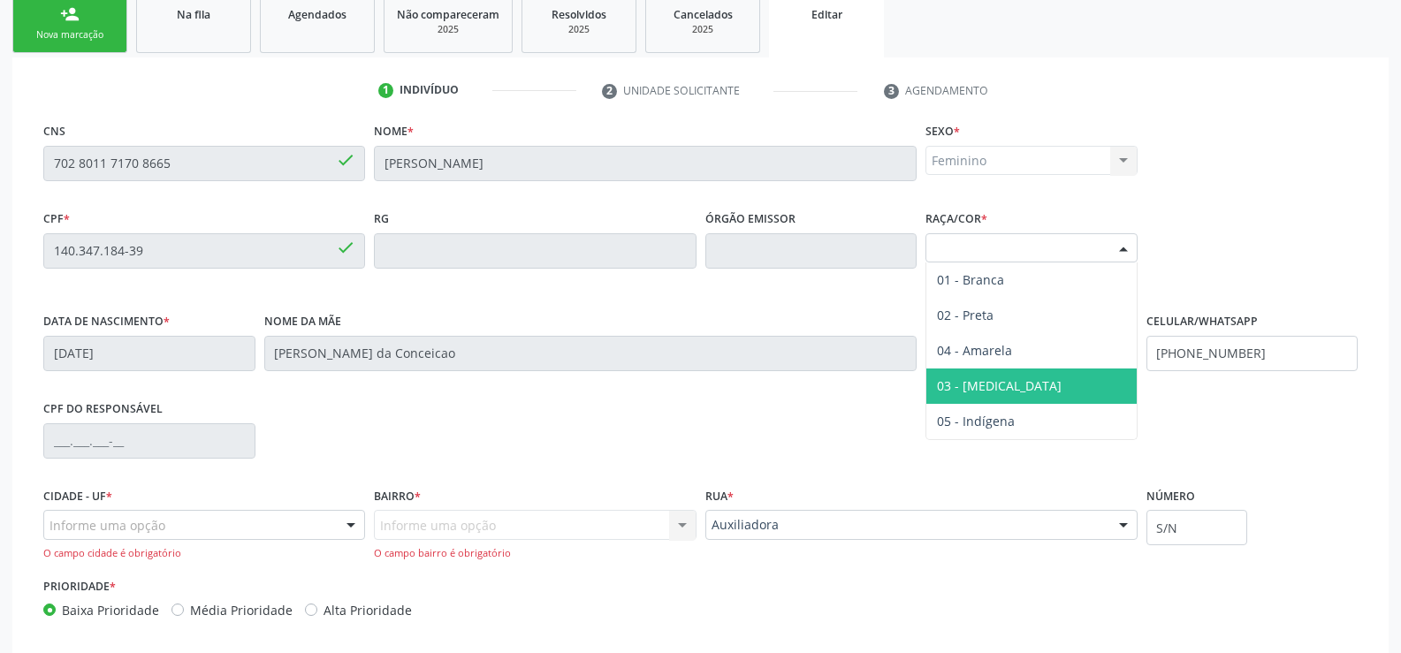
click at [998, 382] on span "03 - [MEDICAL_DATA]" at bounding box center [1031, 386] width 210 height 35
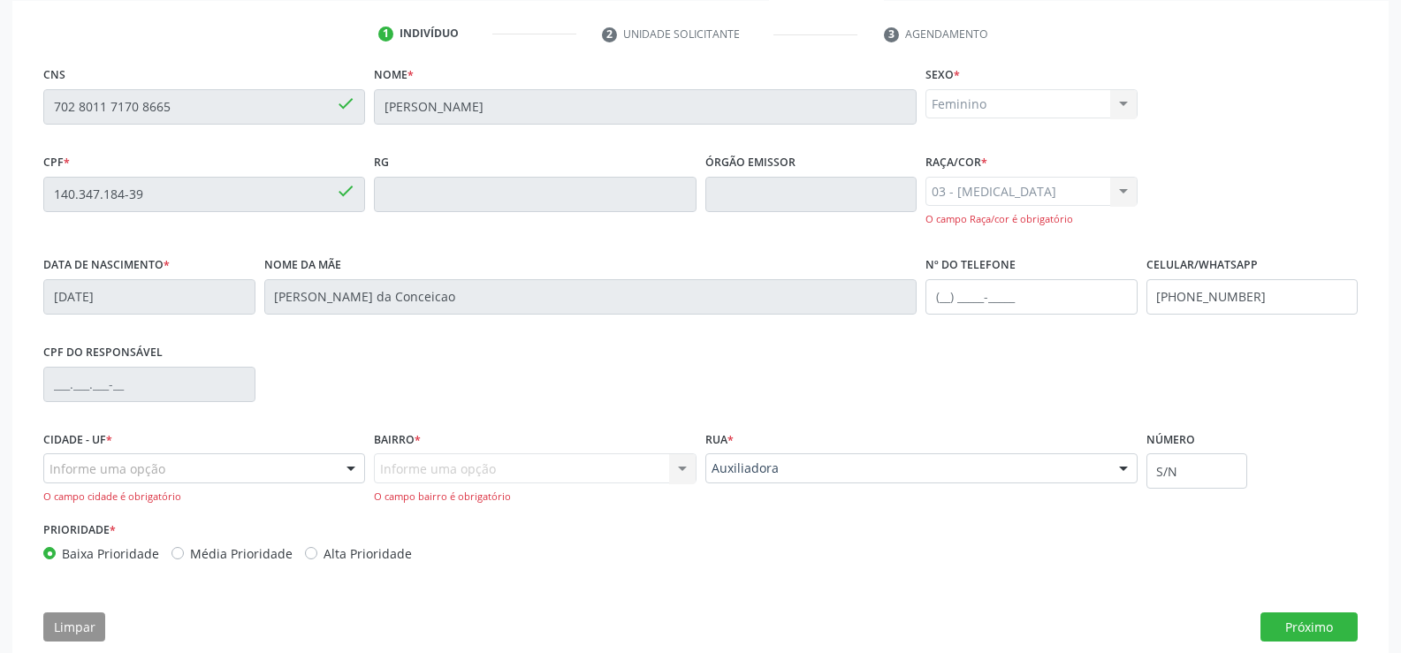
scroll to position [384, 0]
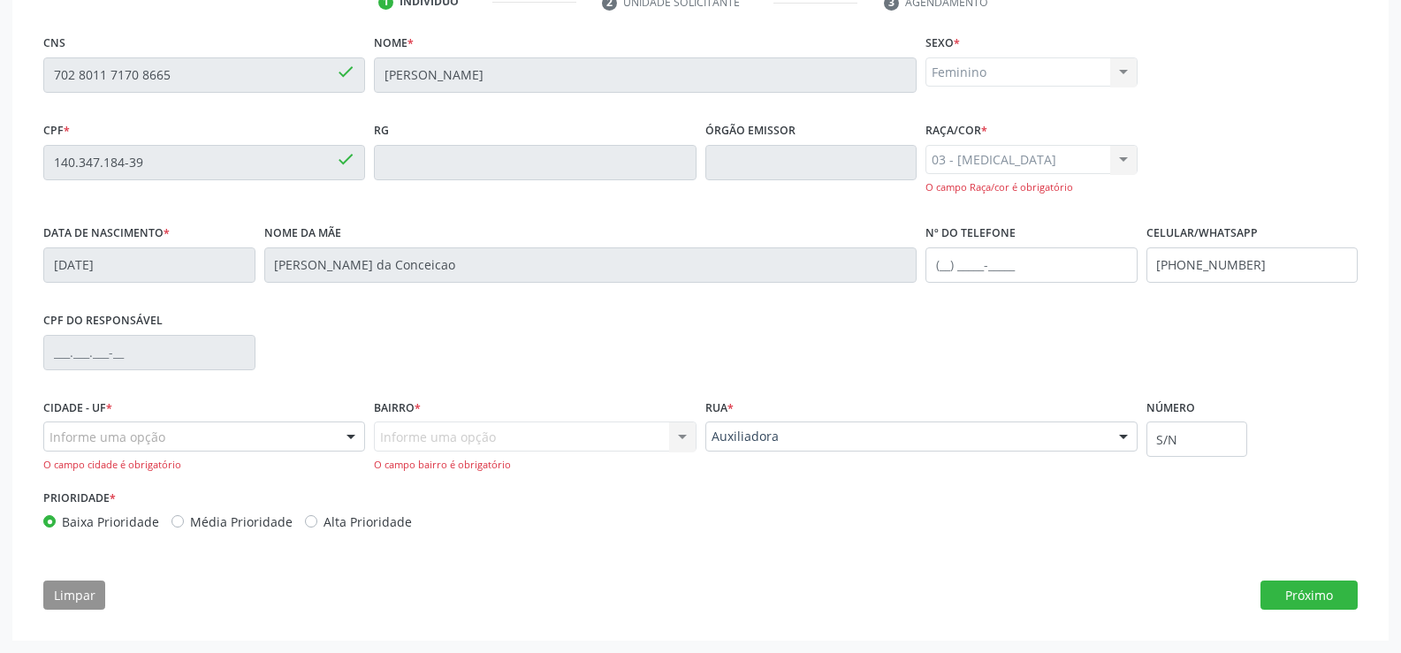
click at [684, 427] on div "Informe uma opção Nenhum resultado encontrado para: " " Nenhuma opção encontrad…" at bounding box center [535, 447] width 322 height 50
click at [683, 438] on div "Informe uma opção Nenhum resultado encontrado para: " " Nenhuma opção encontrad…" at bounding box center [535, 447] width 322 height 50
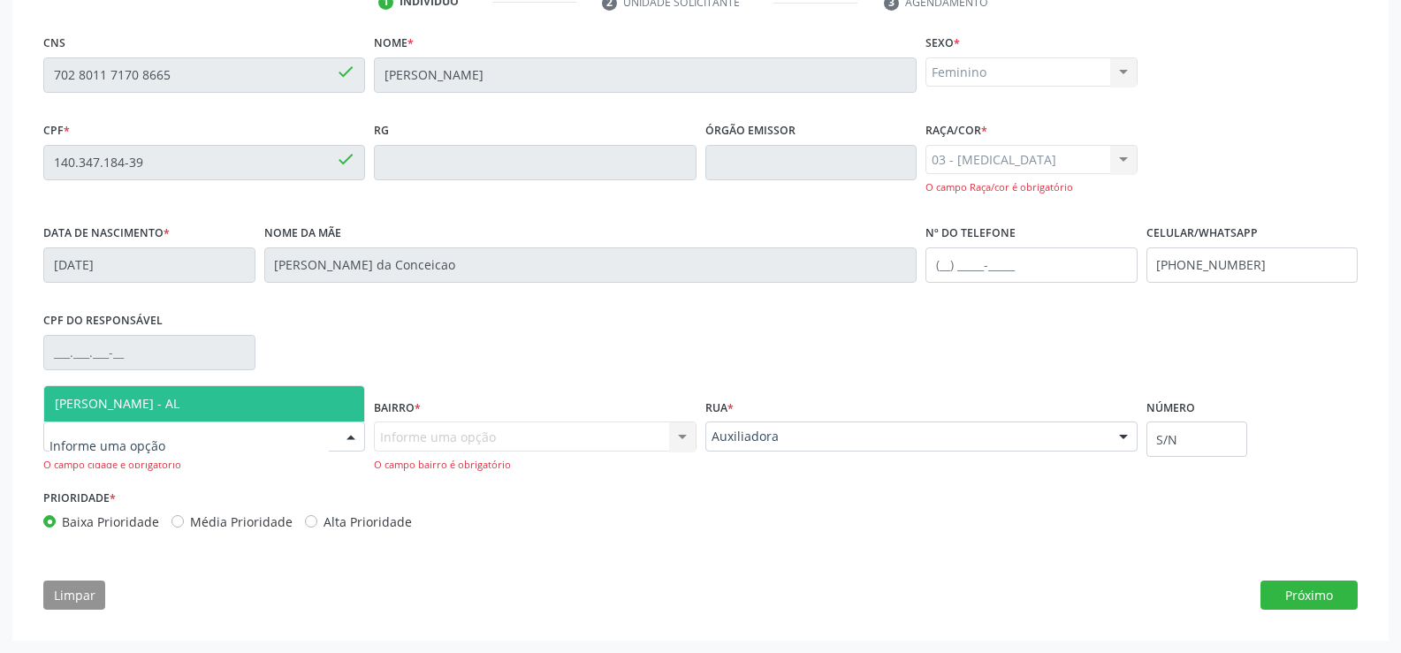
click at [344, 443] on div at bounding box center [351, 437] width 27 height 30
click at [288, 396] on span "[PERSON_NAME] - AL" at bounding box center [204, 403] width 320 height 35
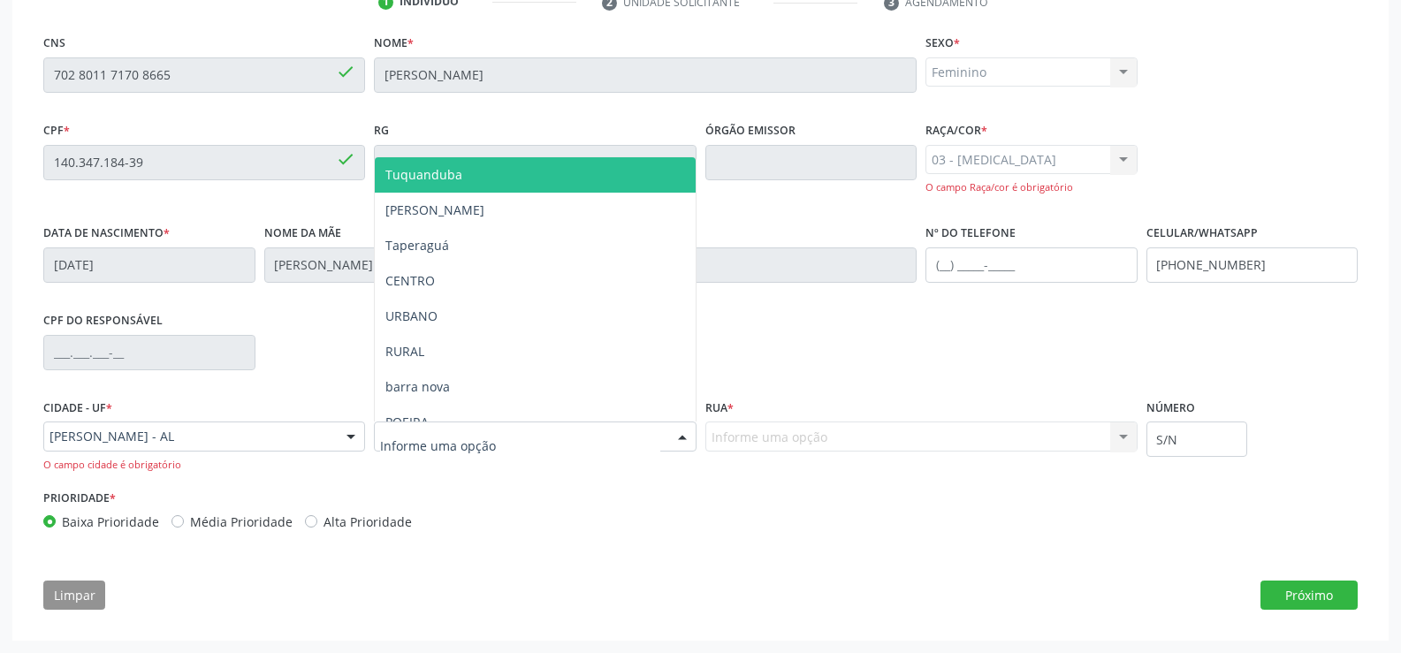
click at [645, 586] on div "Limpar Próximo" at bounding box center [700, 596] width 1314 height 30
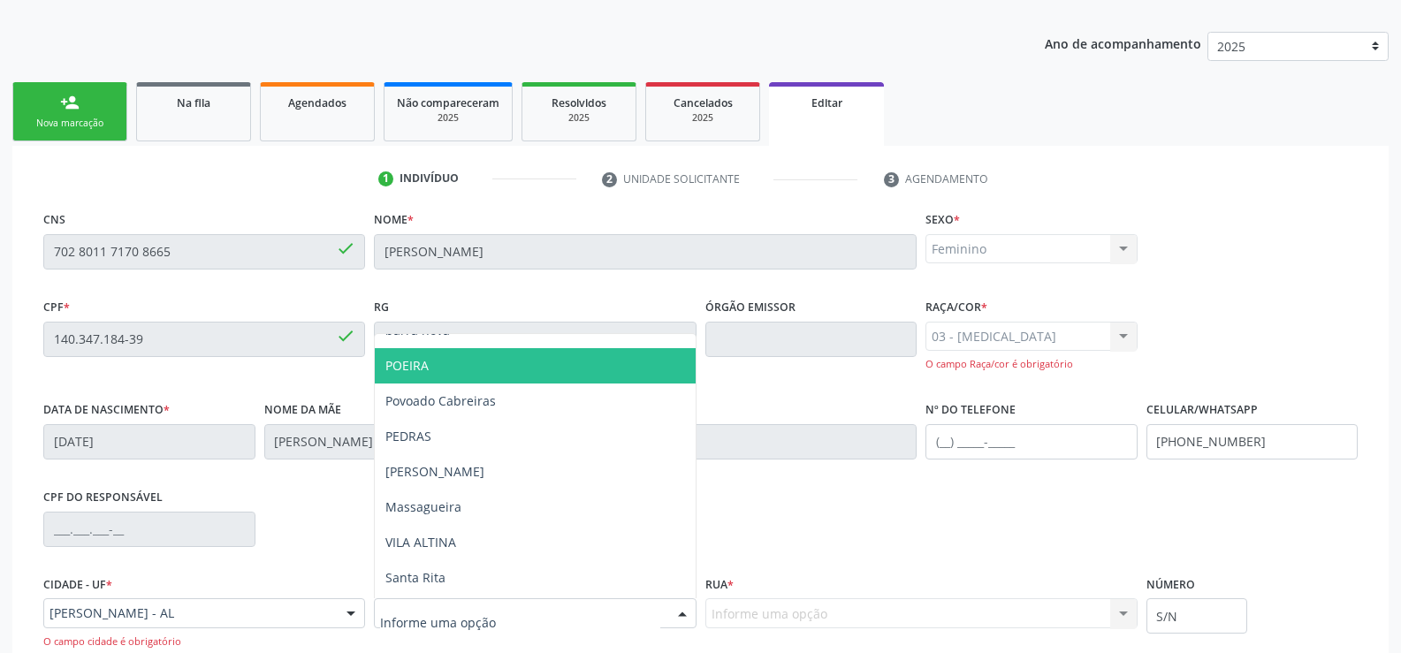
scroll to position [265, 0]
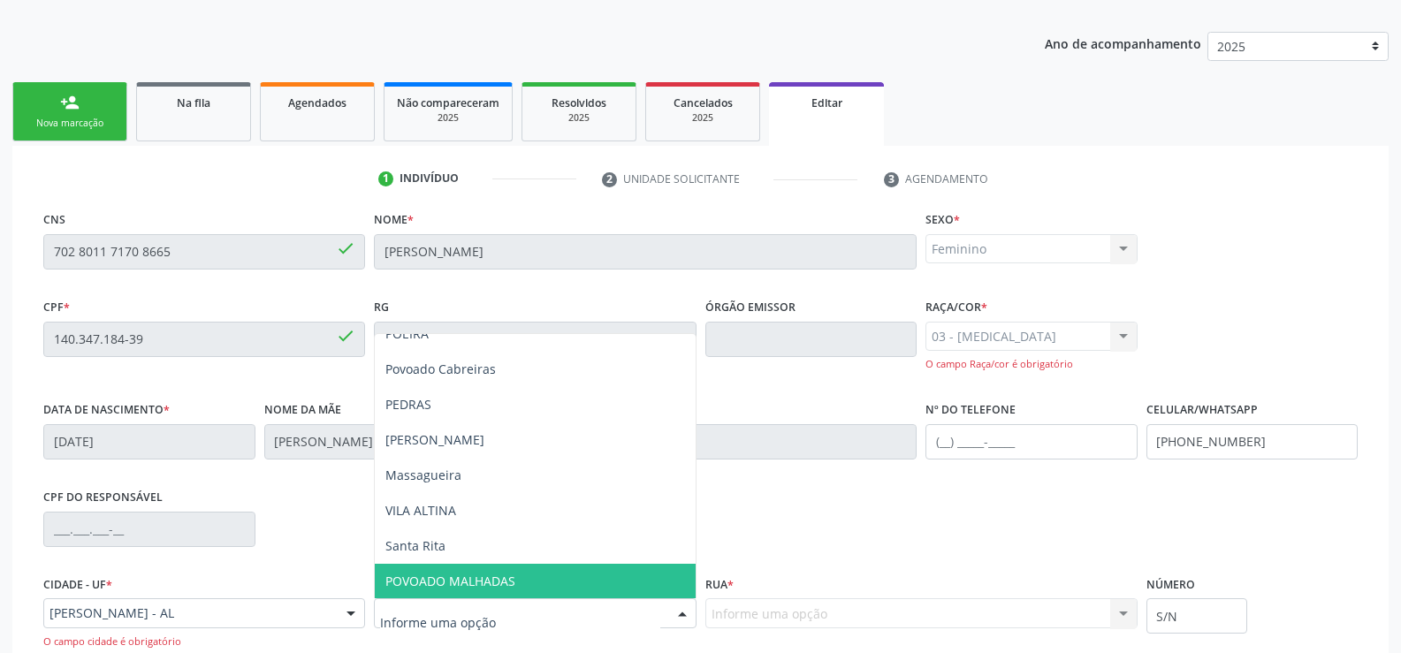
click at [413, 624] on input "text" at bounding box center [519, 622] width 279 height 35
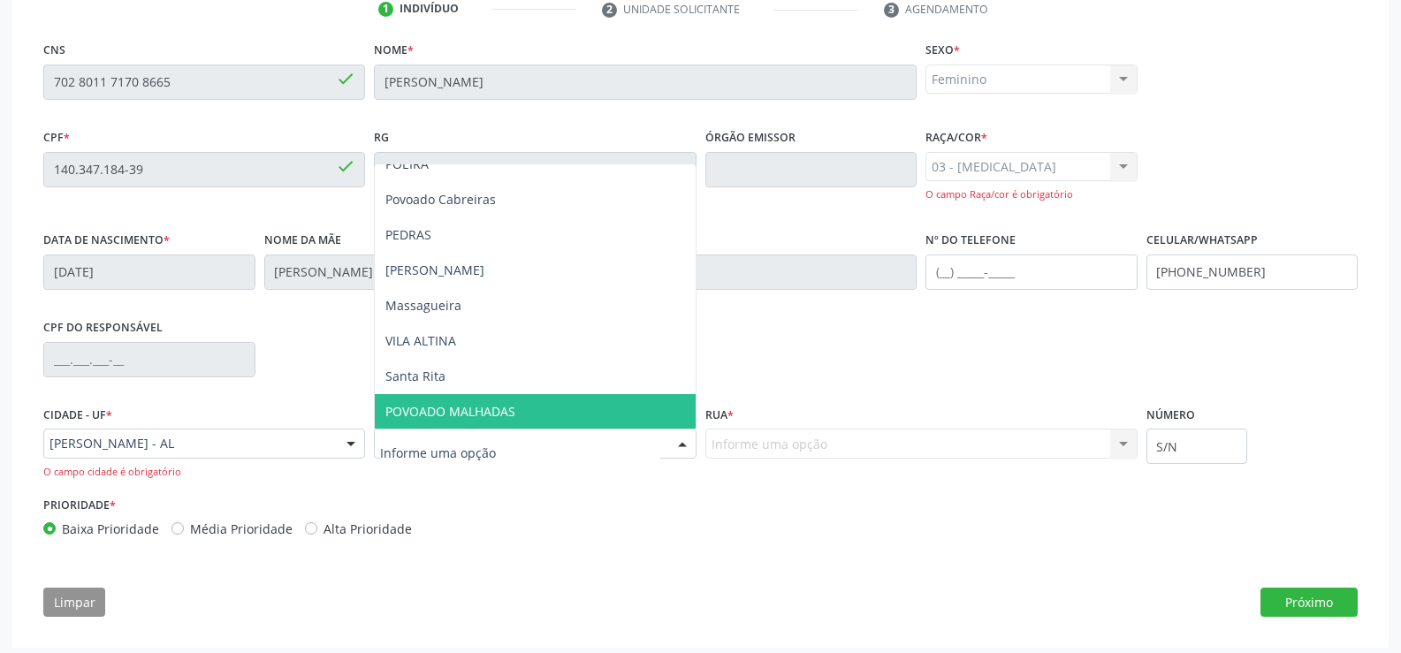
scroll to position [384, 0]
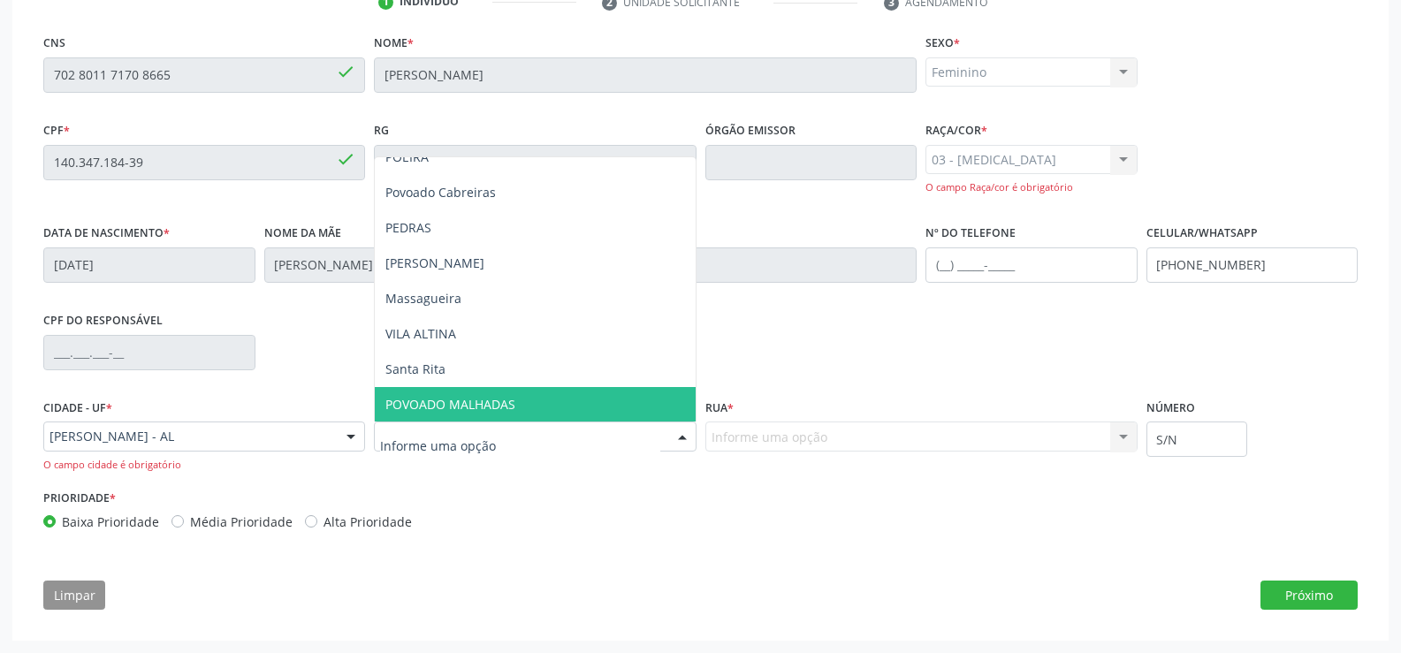
click at [888, 585] on div "Limpar Próximo" at bounding box center [700, 596] width 1314 height 30
click at [825, 565] on div "CNS 702 8011 7170 8665 done Nome * [PERSON_NAME] * Feminino Masculino Feminino …" at bounding box center [700, 326] width 1339 height 592
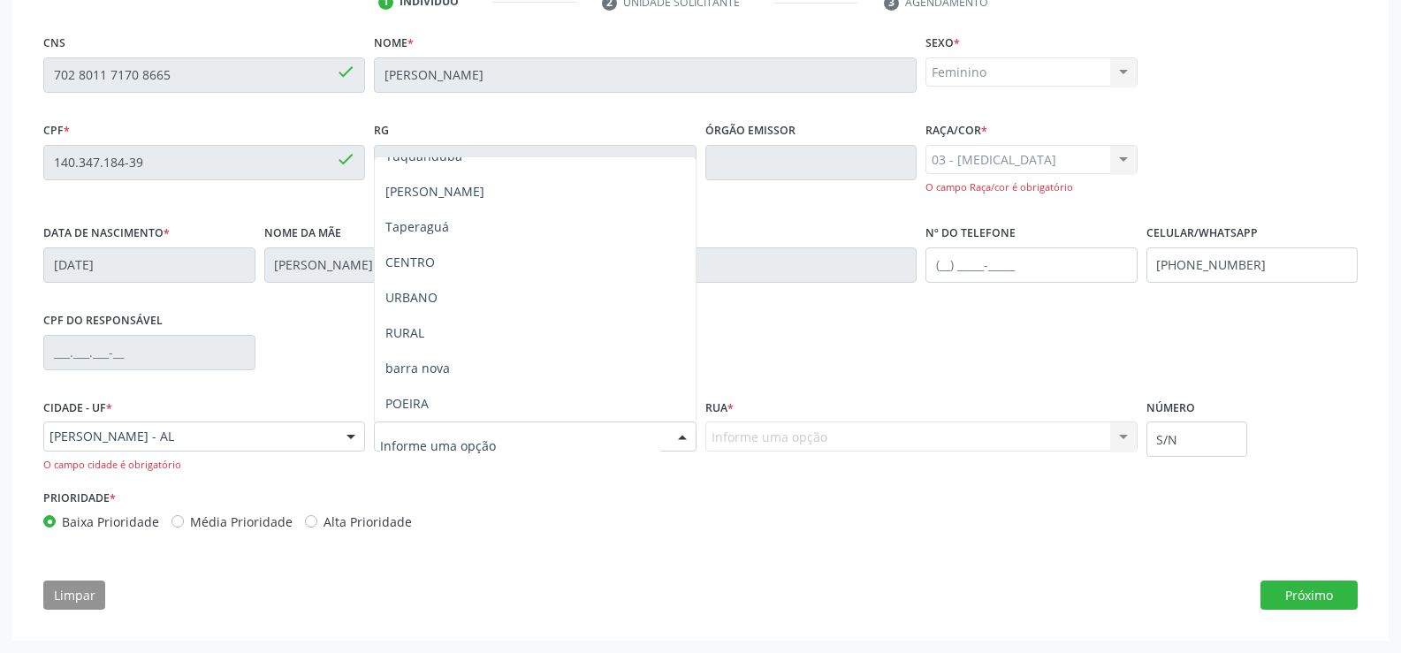
scroll to position [0, 0]
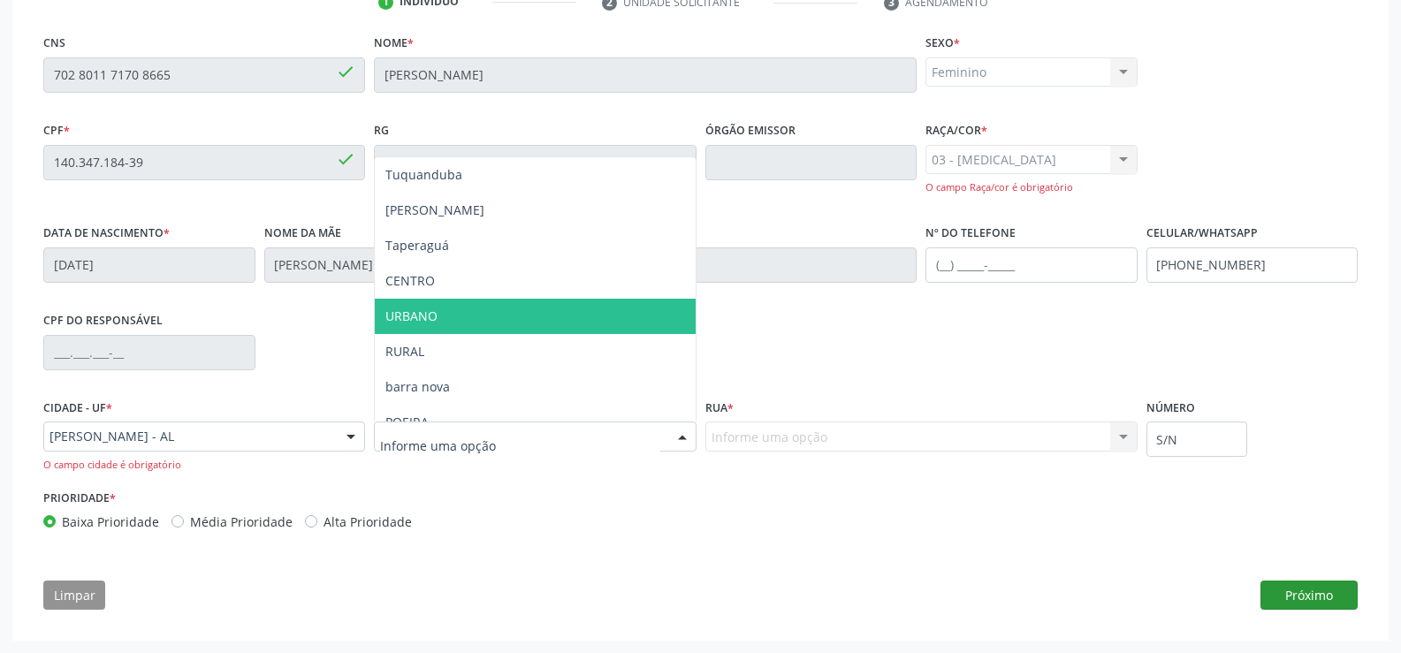
drag, startPoint x: 1333, startPoint y: 594, endPoint x: 1323, endPoint y: 593, distance: 9.8
click at [1332, 594] on button "Próximo" at bounding box center [1308, 596] width 97 height 30
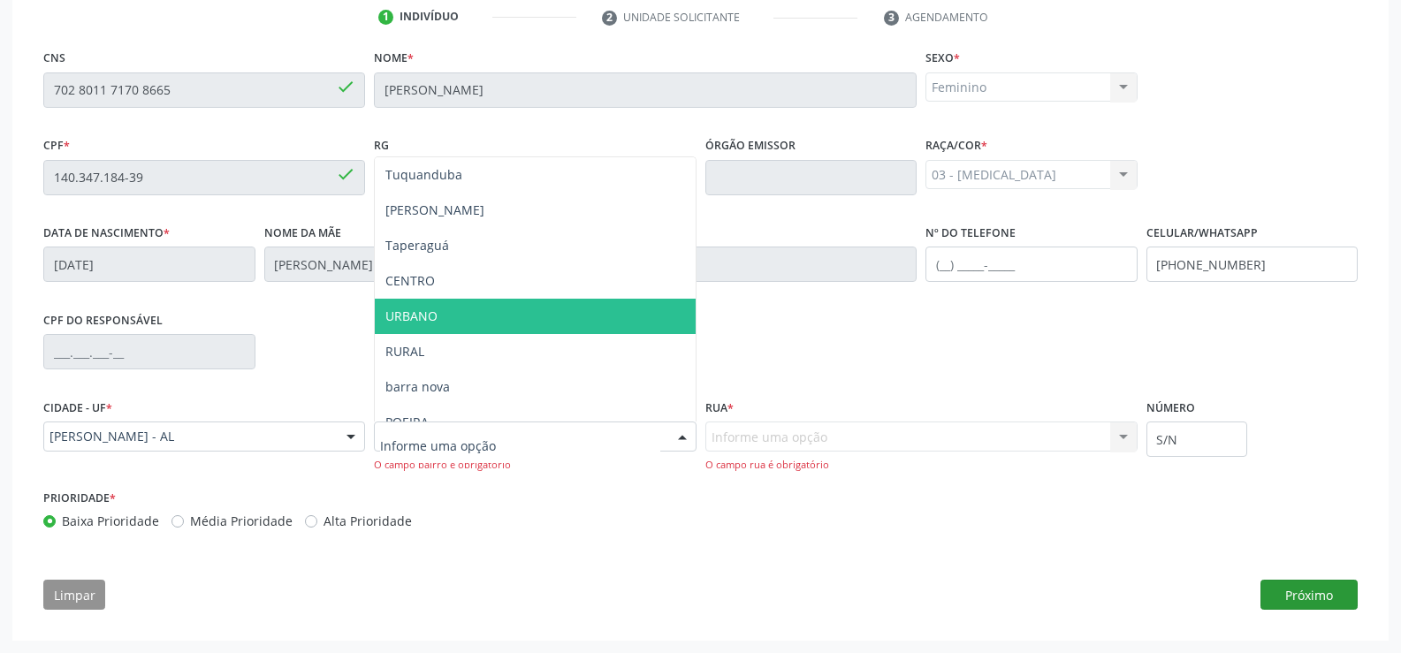
click at [1322, 593] on button "Próximo" at bounding box center [1308, 595] width 97 height 30
click at [1122, 431] on div "Informe uma opção Auxiliadora Riacho Velho Guaxuma Ribeira Nenhum resultado enc…" at bounding box center [921, 447] width 432 height 50
click at [795, 321] on div "CPF do responsável" at bounding box center [700, 350] width 1323 height 87
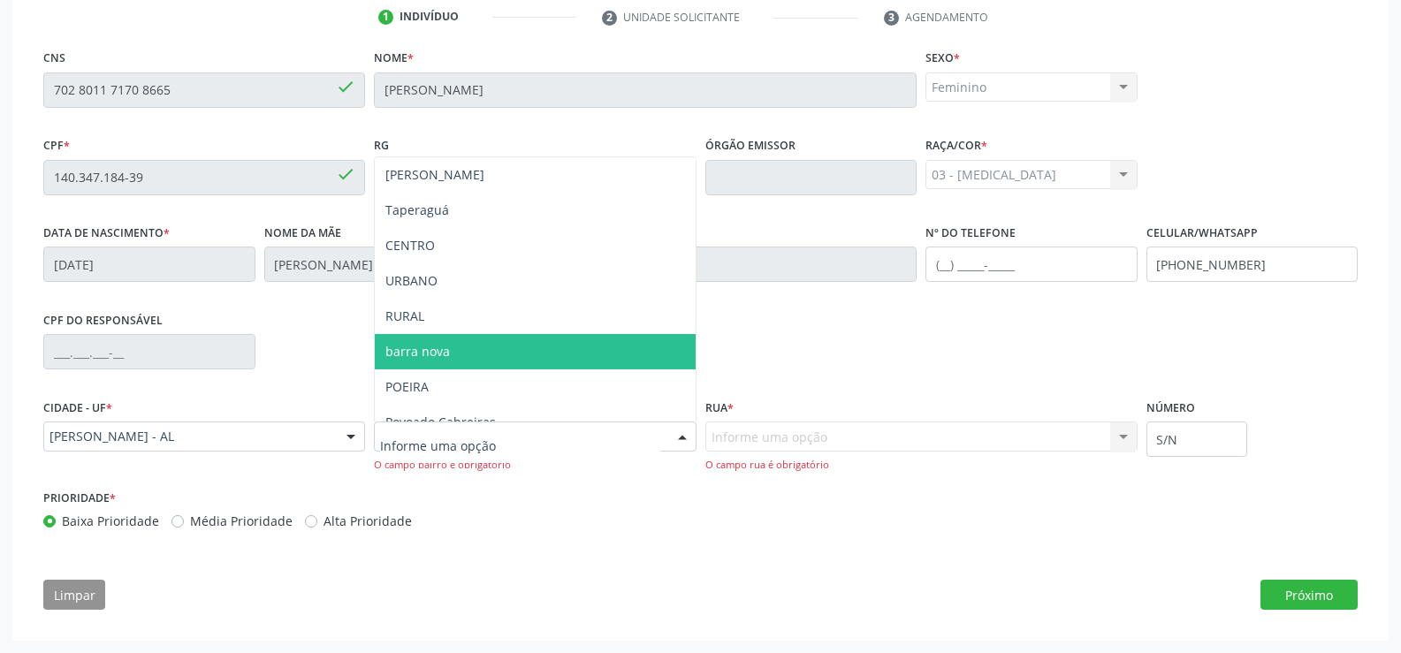
scroll to position [266, 0]
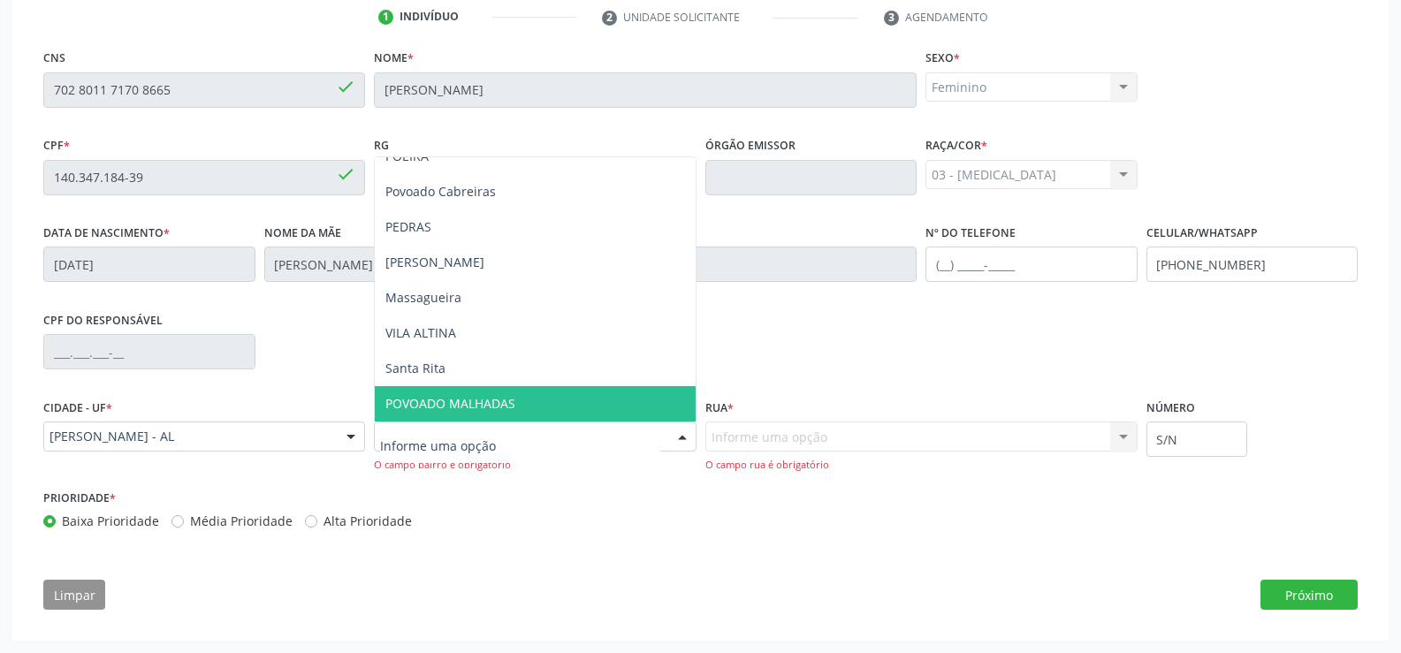
click at [679, 399] on span "POVOADO MALHADAS" at bounding box center [535, 403] width 320 height 35
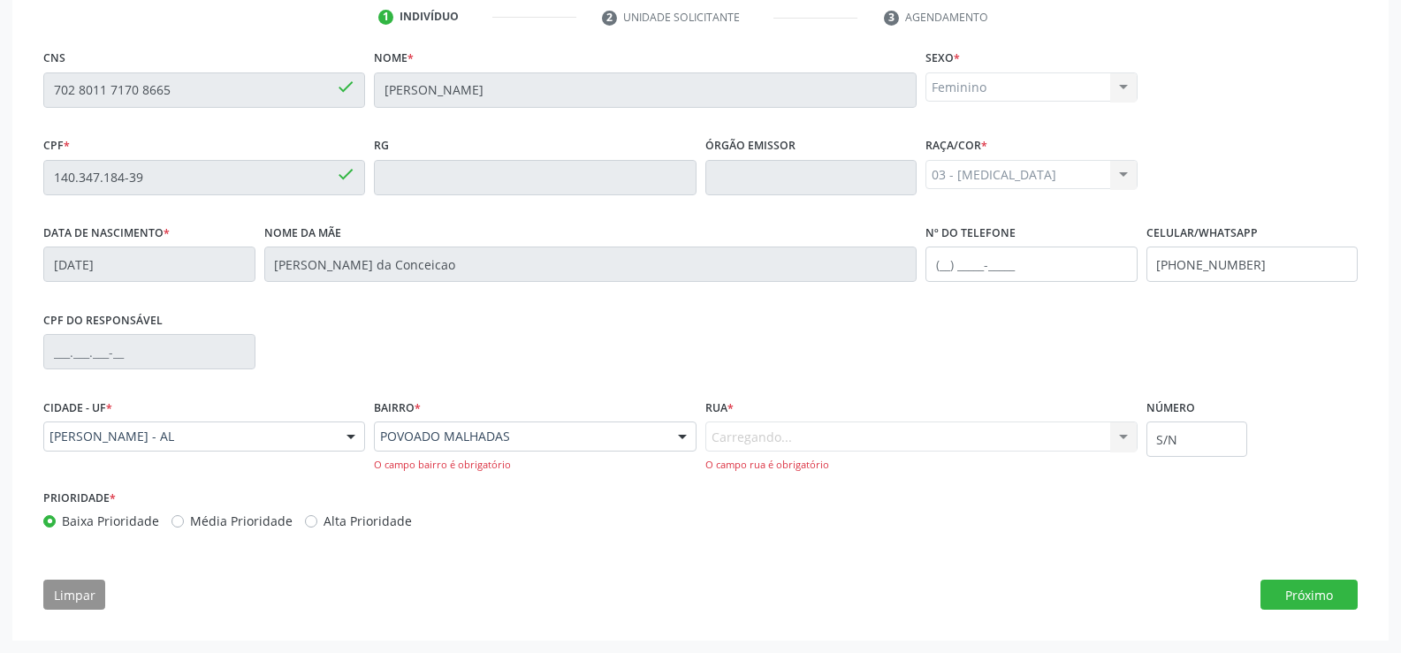
click at [677, 399] on div "Bairro * POVOADO MALHADAS [GEOGRAPHIC_DATA] [PERSON_NAME] CENTRO URBANO RURAL […" at bounding box center [535, 433] width 322 height 78
click at [683, 435] on div at bounding box center [682, 437] width 27 height 30
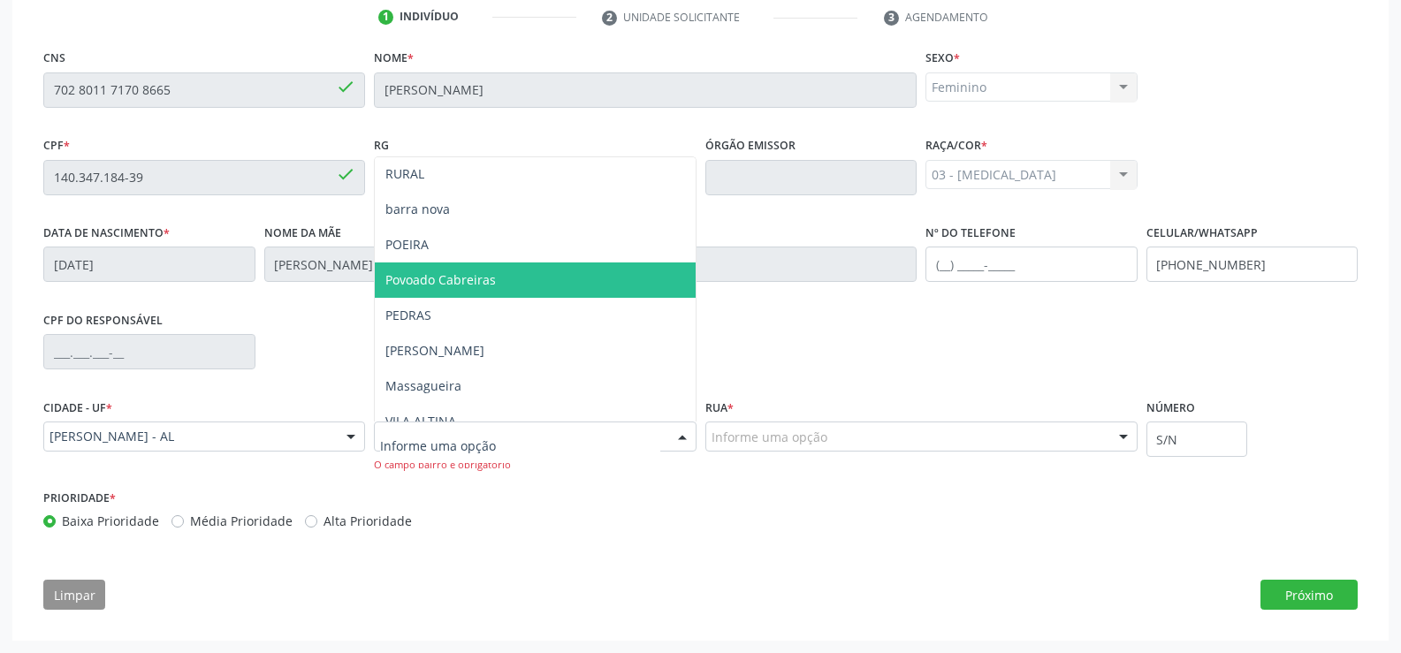
scroll to position [89, 0]
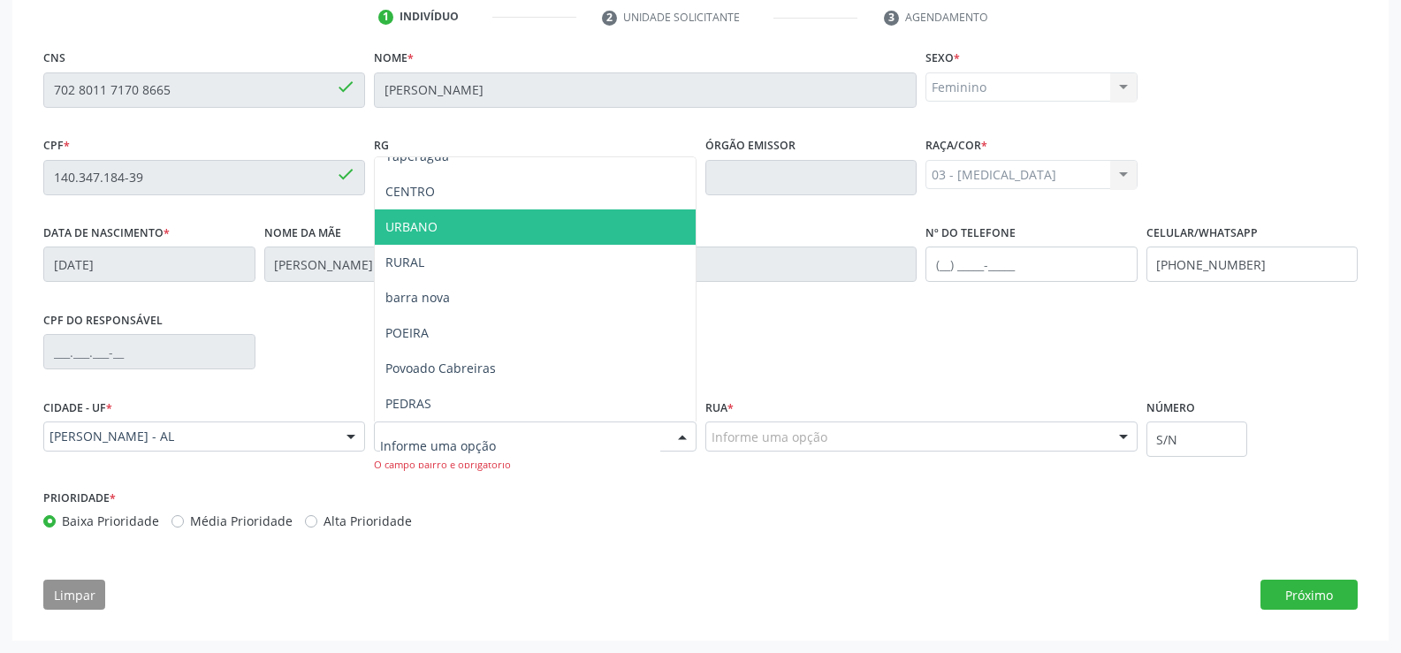
click at [546, 221] on span "URBANO" at bounding box center [535, 226] width 320 height 35
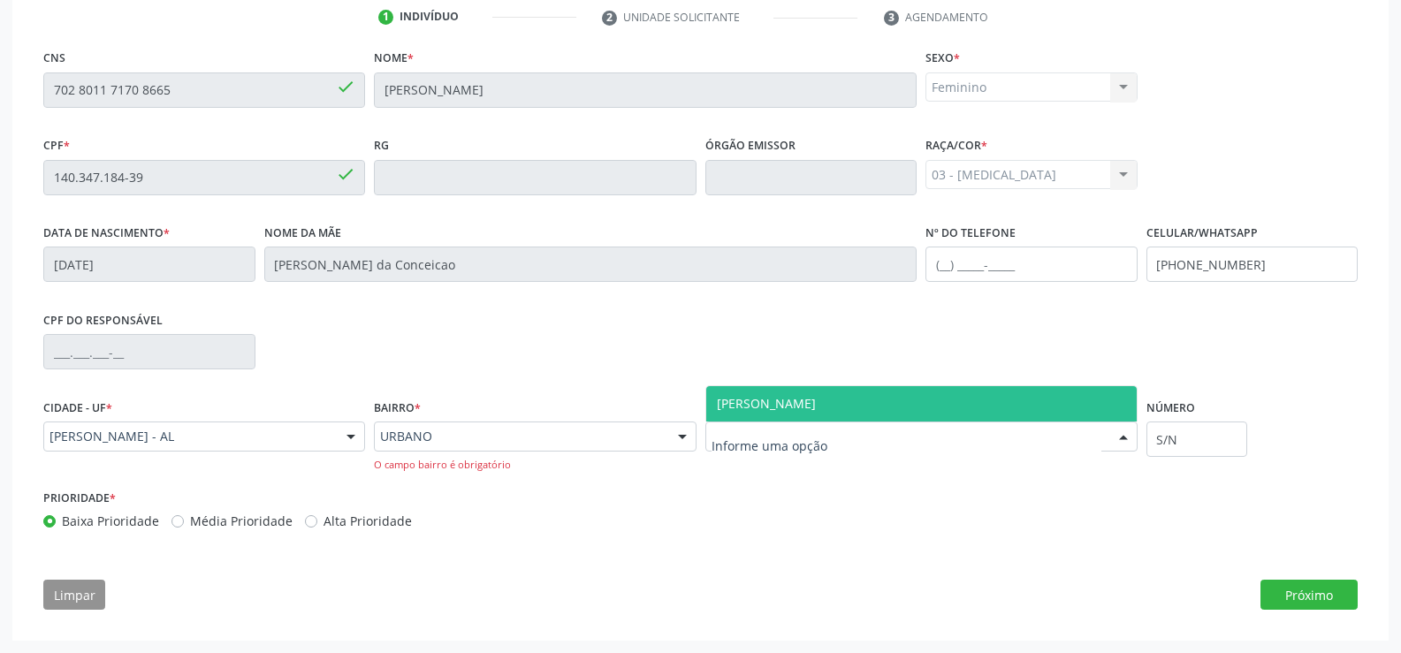
click at [1126, 432] on div at bounding box center [1123, 437] width 27 height 30
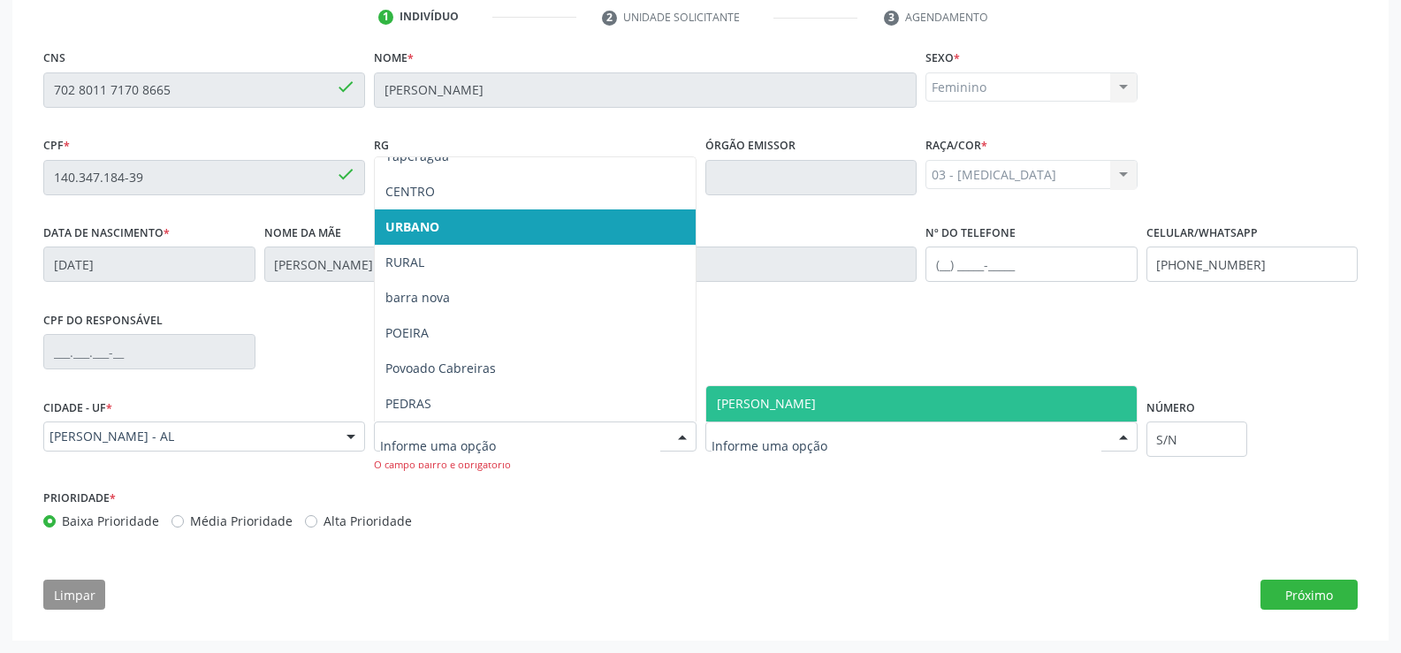
click at [681, 435] on div at bounding box center [682, 437] width 27 height 30
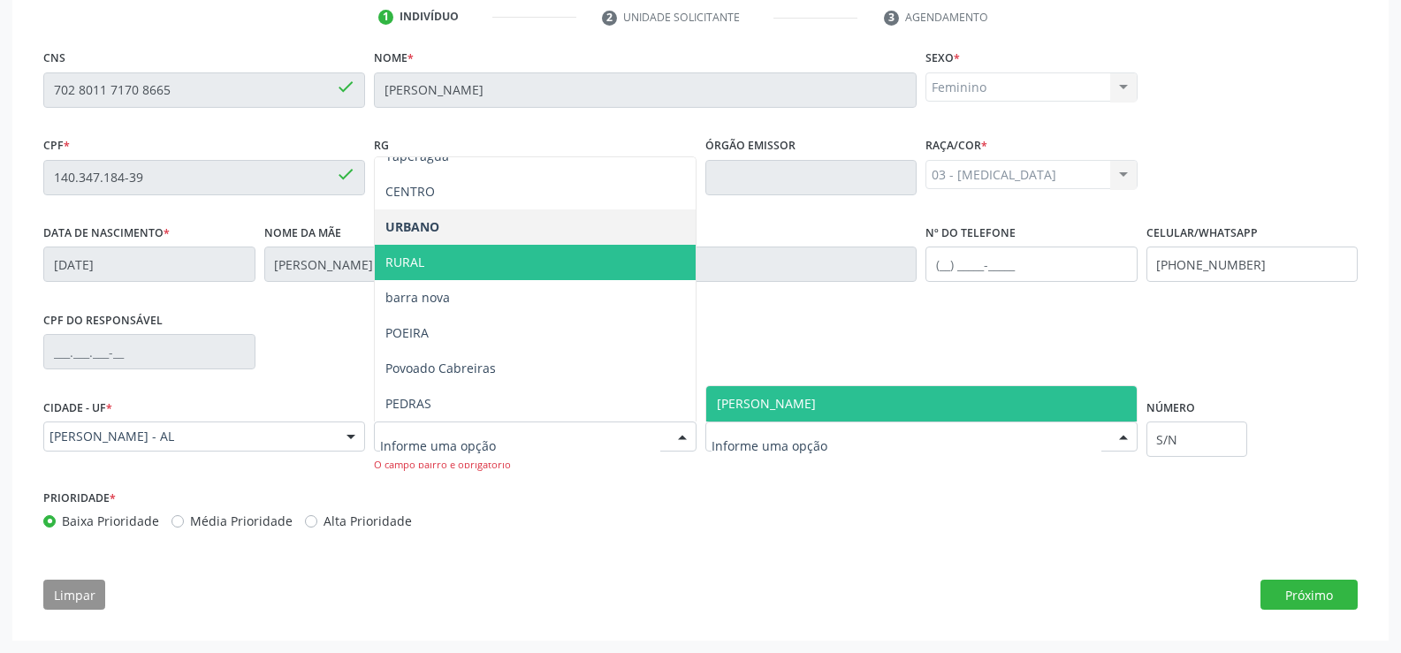
click at [468, 271] on span "RURAL" at bounding box center [535, 262] width 320 height 35
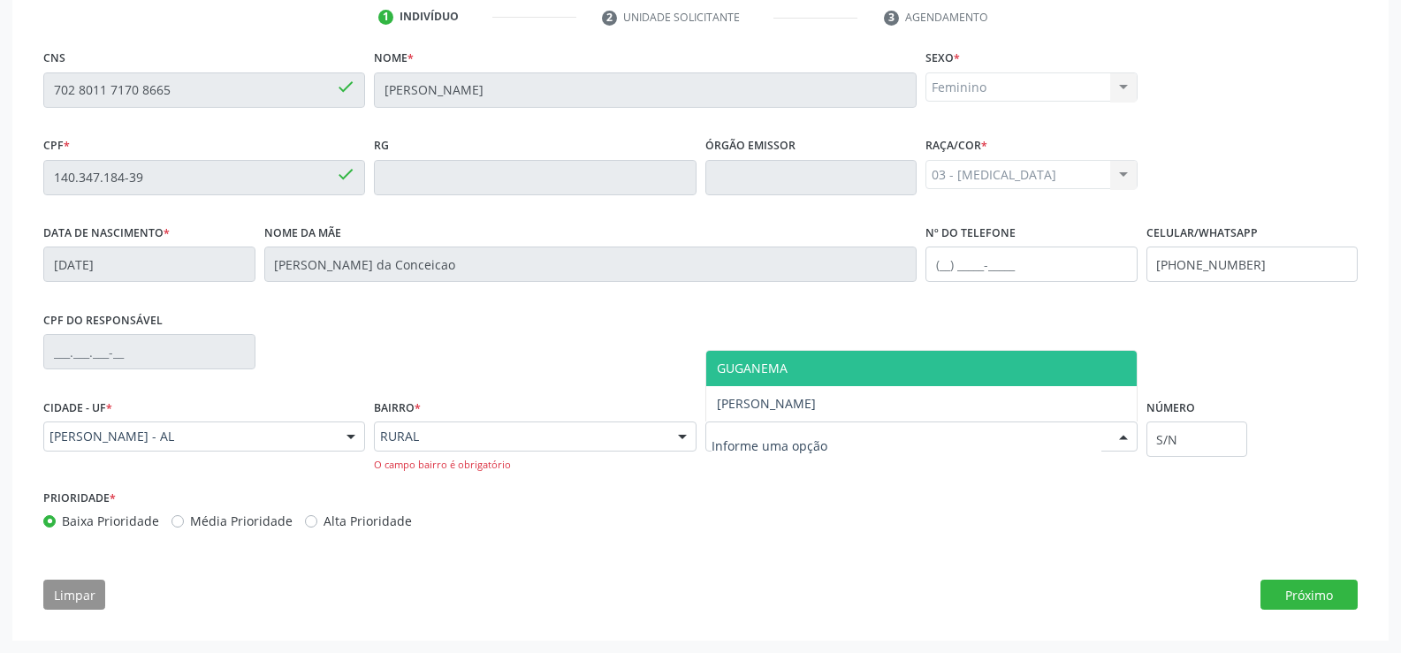
click at [1119, 436] on div at bounding box center [1123, 437] width 27 height 30
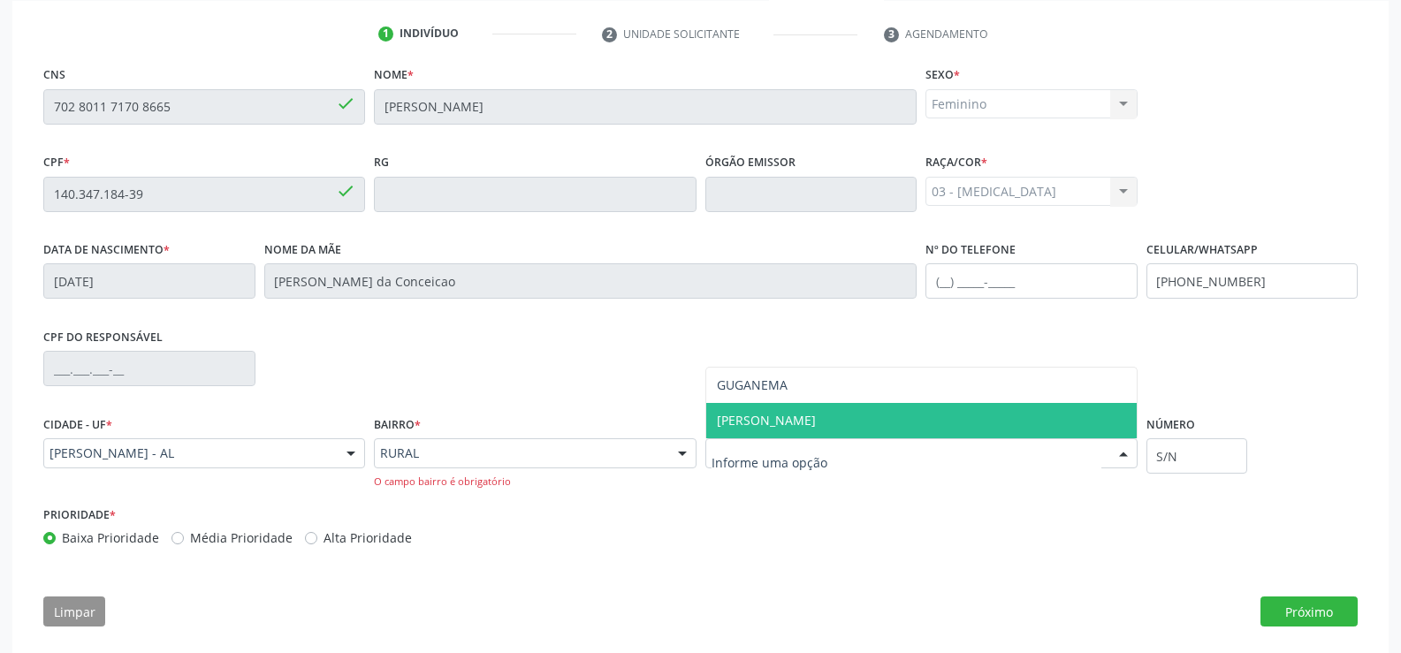
scroll to position [369, 0]
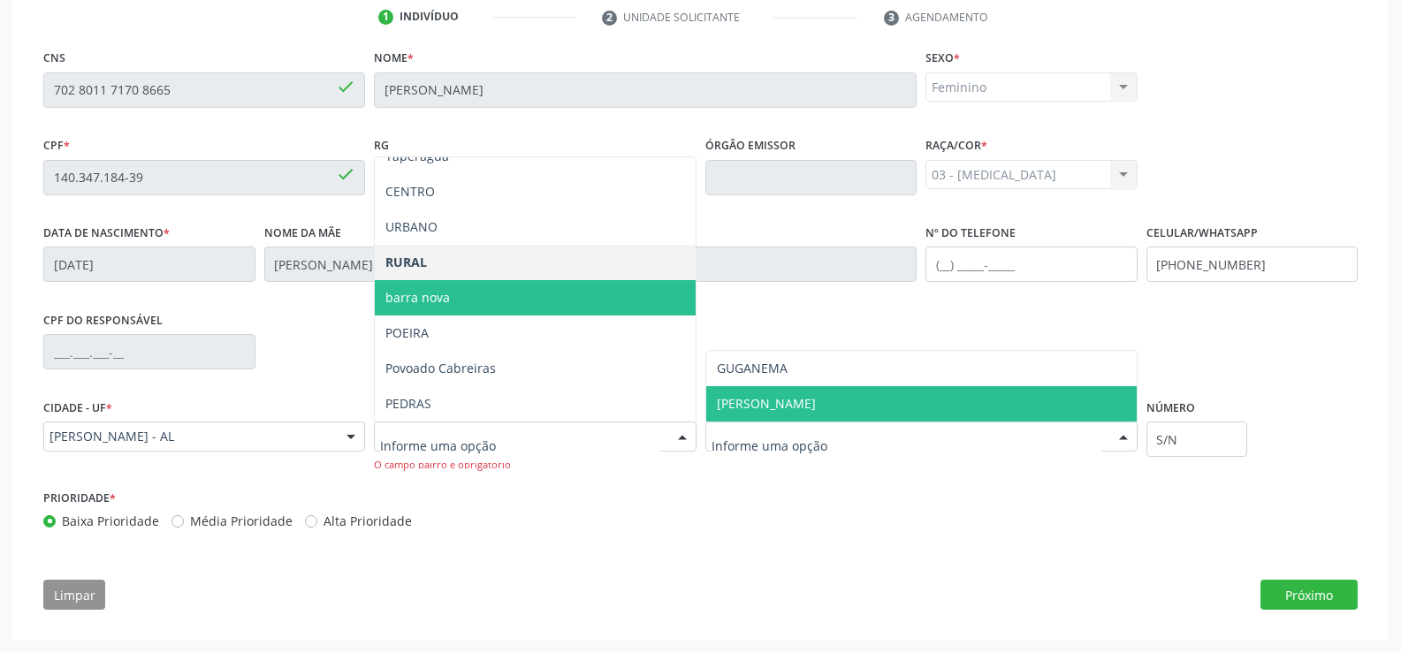
click at [681, 440] on div at bounding box center [682, 437] width 27 height 30
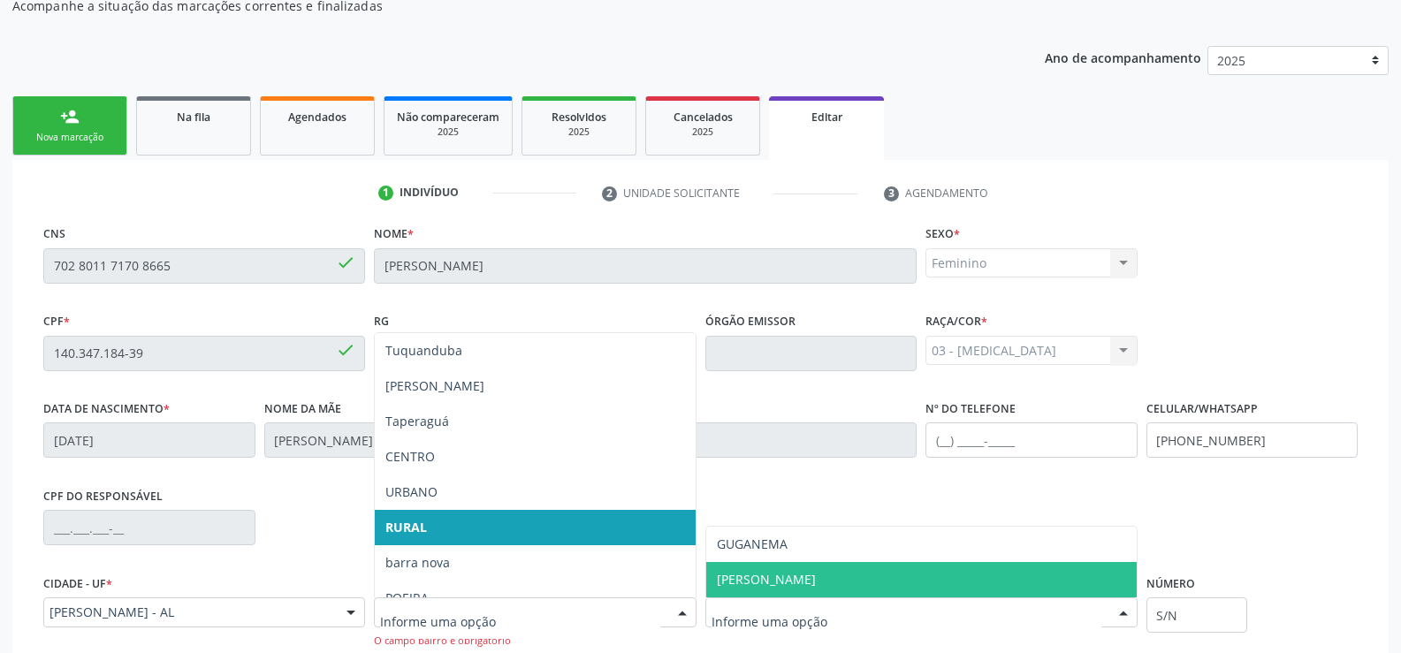
scroll to position [192, 0]
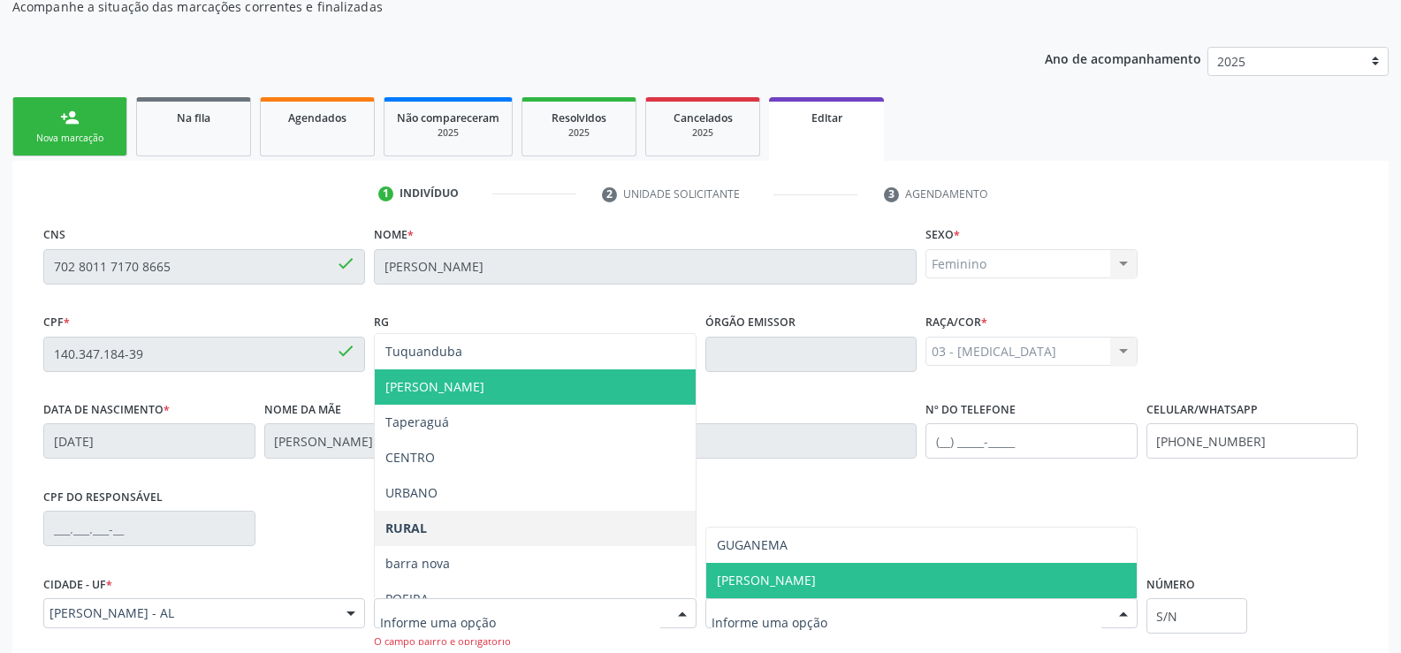
click at [987, 513] on div "CPF do responsável" at bounding box center [700, 526] width 1323 height 87
click at [789, 491] on div "CPF do responsável" at bounding box center [700, 526] width 1323 height 87
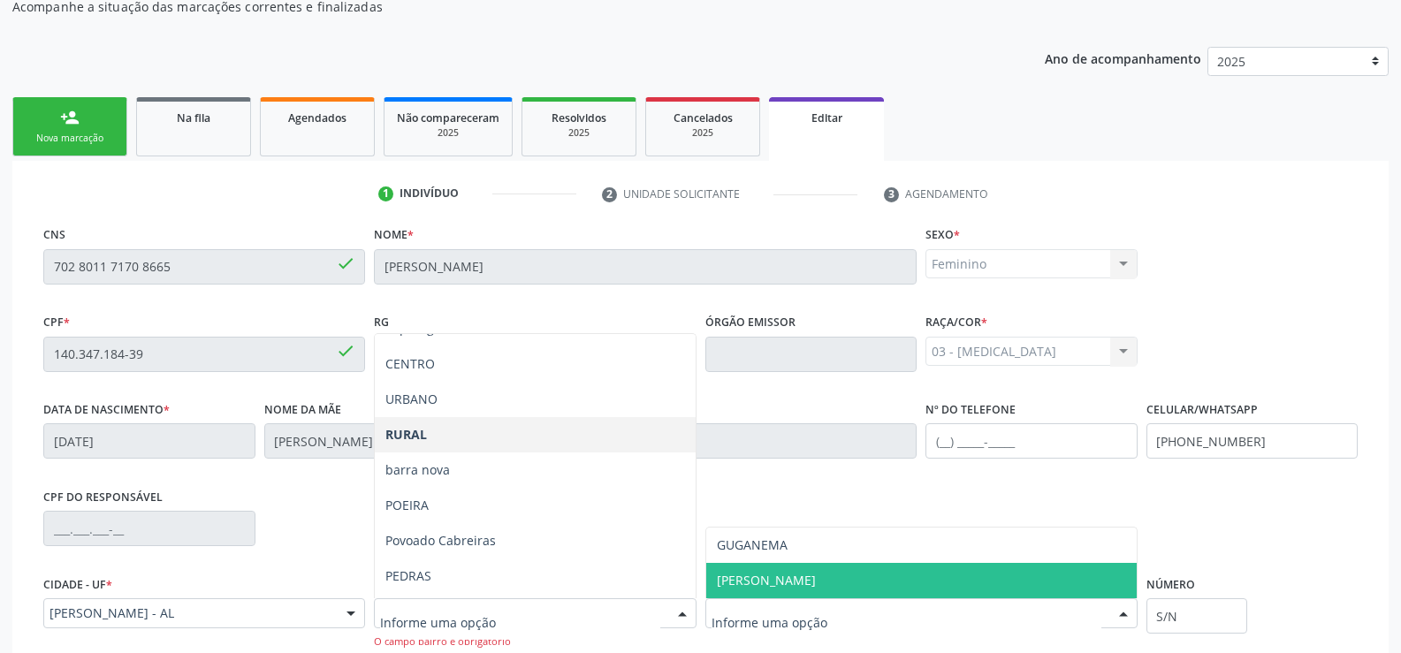
scroll to position [106, 0]
click at [696, 587] on div "Bairro * [GEOGRAPHIC_DATA] [PERSON_NAME] Taperaguá CENTRO URBANO RURAL [GEOGRAP…" at bounding box center [534, 616] width 331 height 90
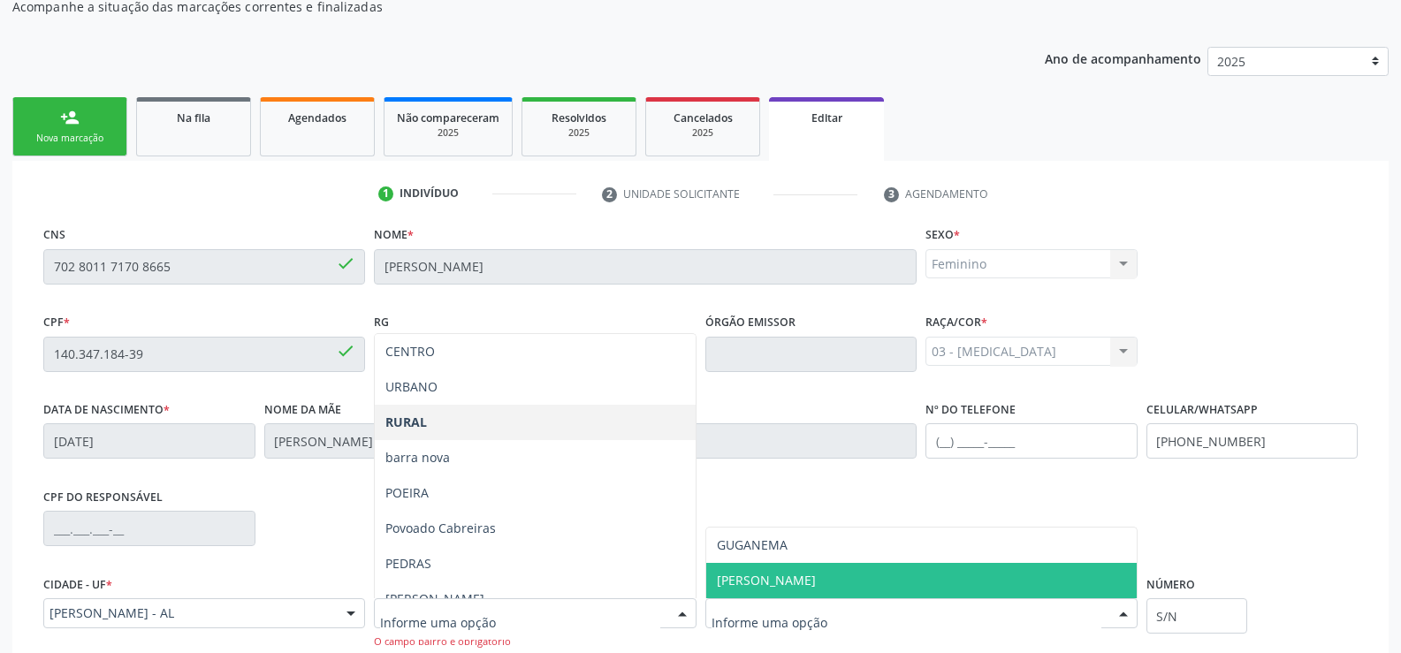
click at [696, 587] on div "Bairro * [GEOGRAPHIC_DATA] [PERSON_NAME] Taperaguá CENTRO URBANO RURAL [GEOGRAP…" at bounding box center [534, 616] width 331 height 90
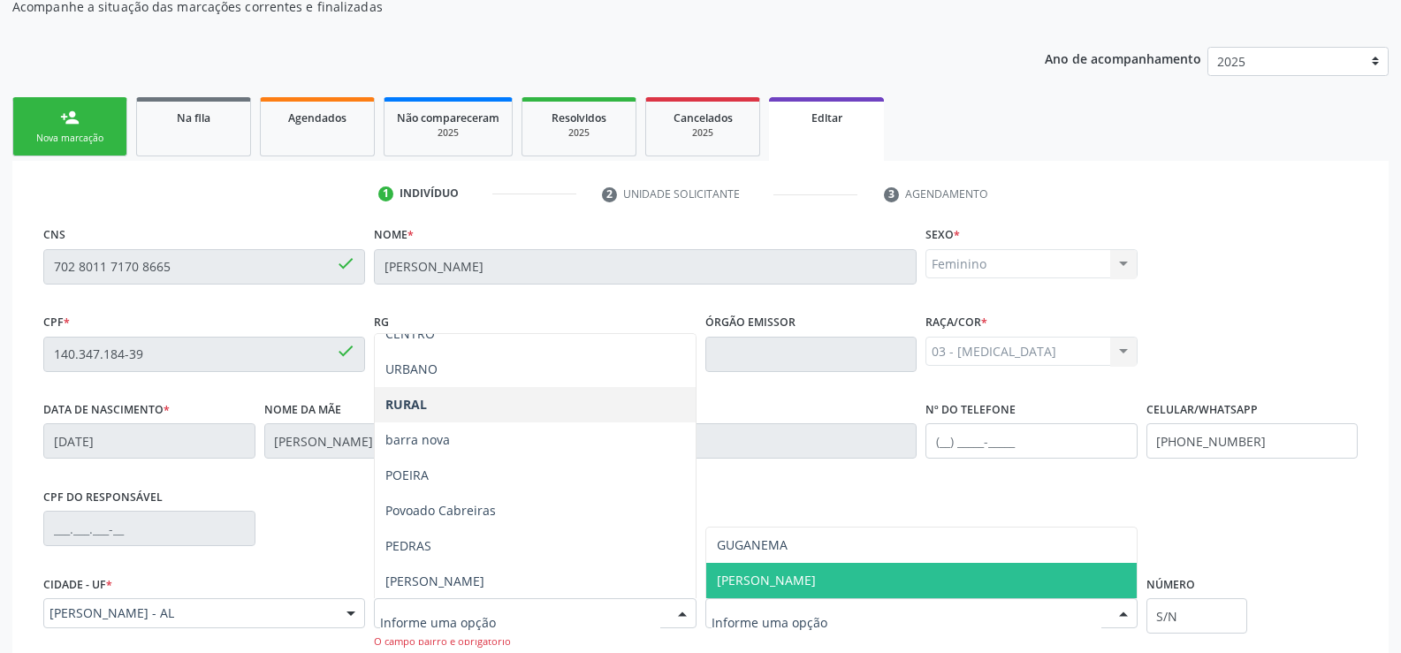
scroll to position [141, 0]
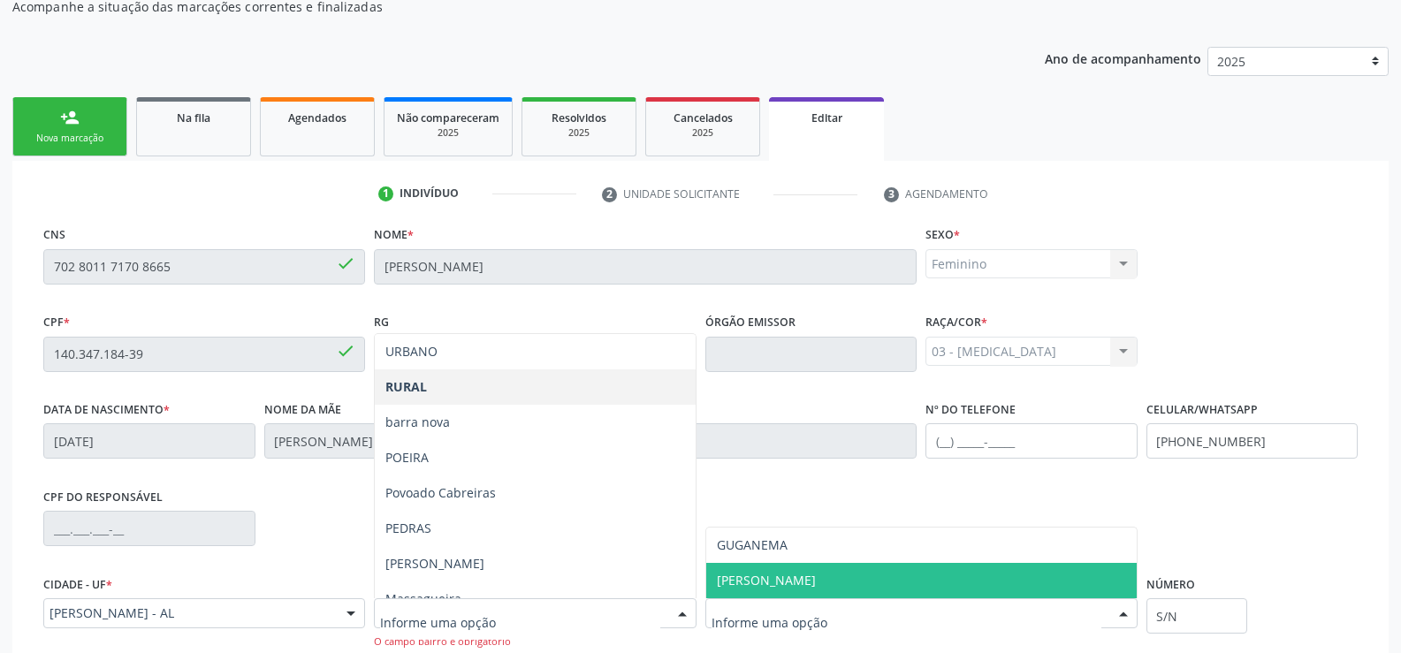
click at [1124, 612] on div at bounding box center [1123, 614] width 27 height 30
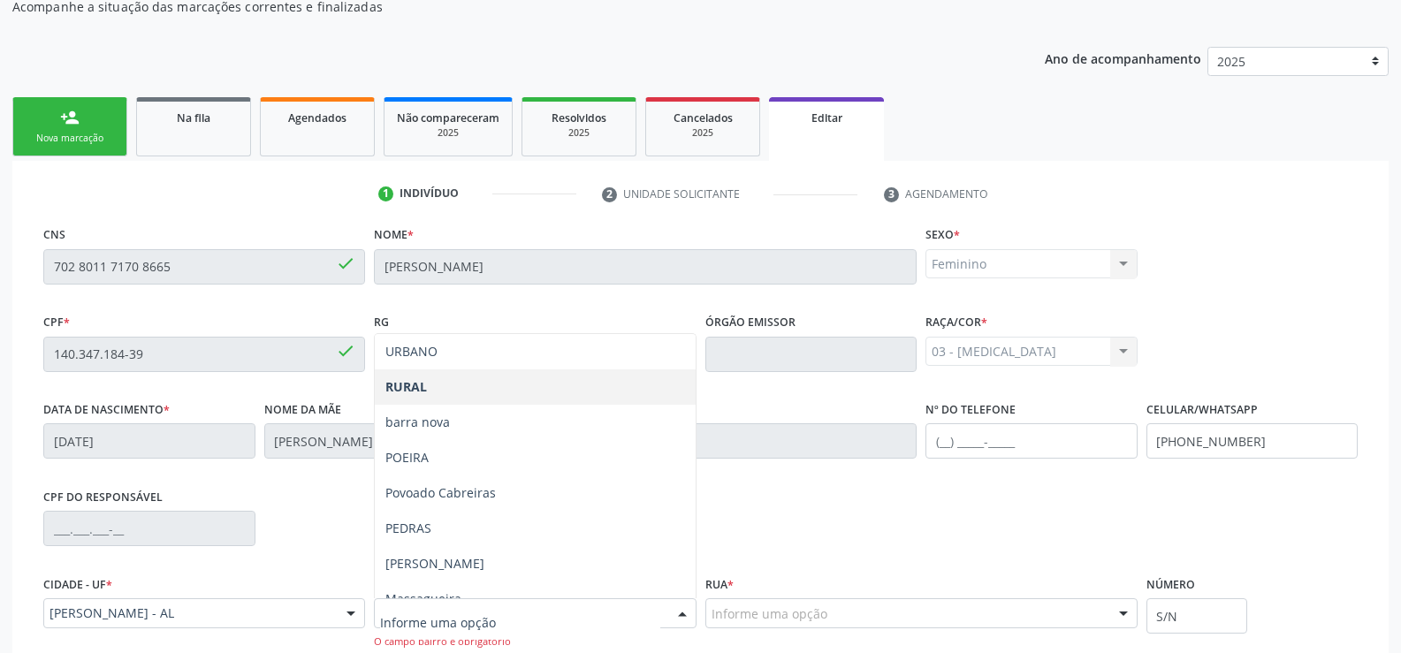
click at [1124, 612] on div at bounding box center [1123, 614] width 27 height 30
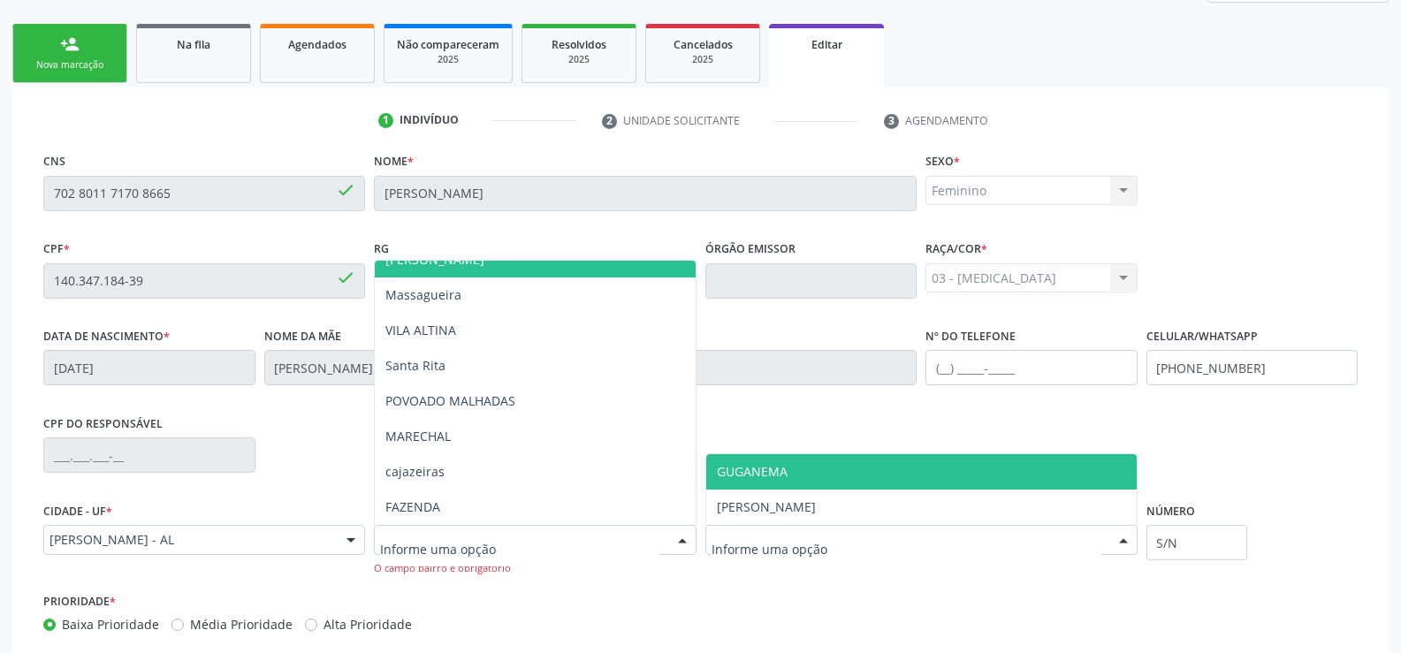
scroll to position [369, 0]
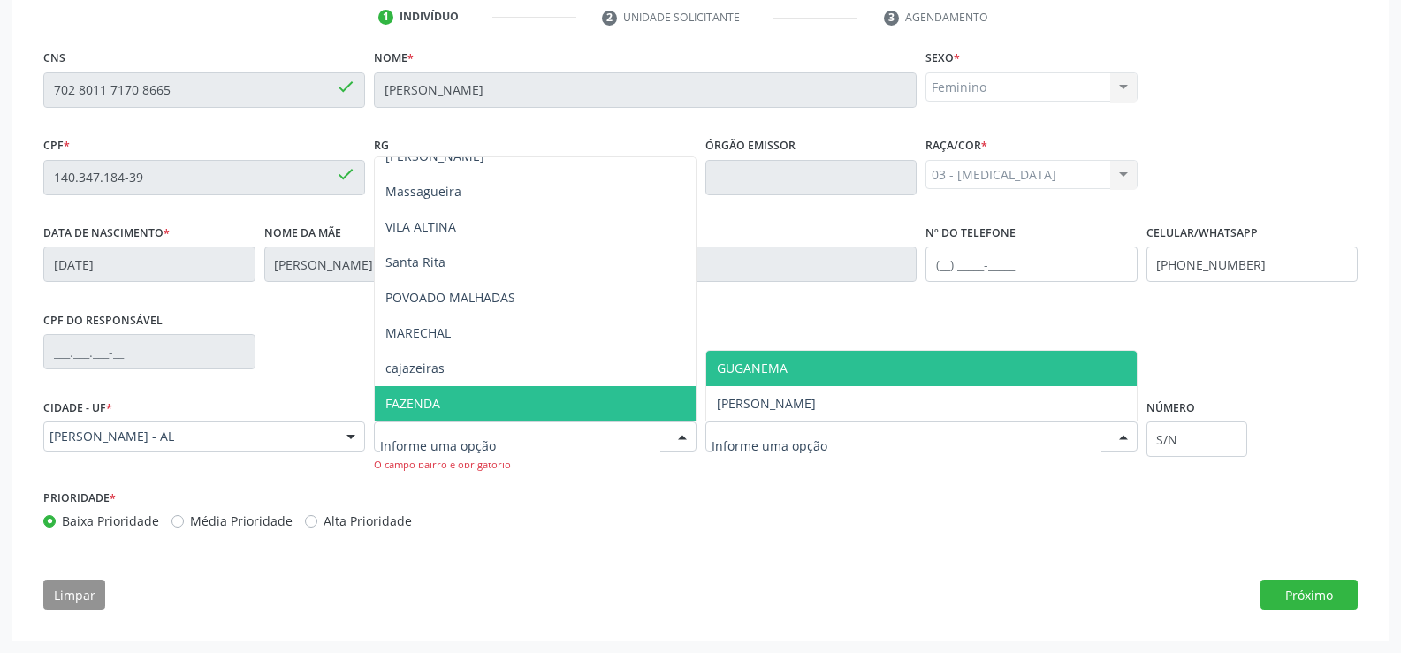
click at [712, 533] on div "Prioridade * Baixa Prioridade Média Prioridade Alta Prioridade" at bounding box center [700, 513] width 1323 height 58
click at [1313, 596] on button "Próximo" at bounding box center [1308, 595] width 97 height 30
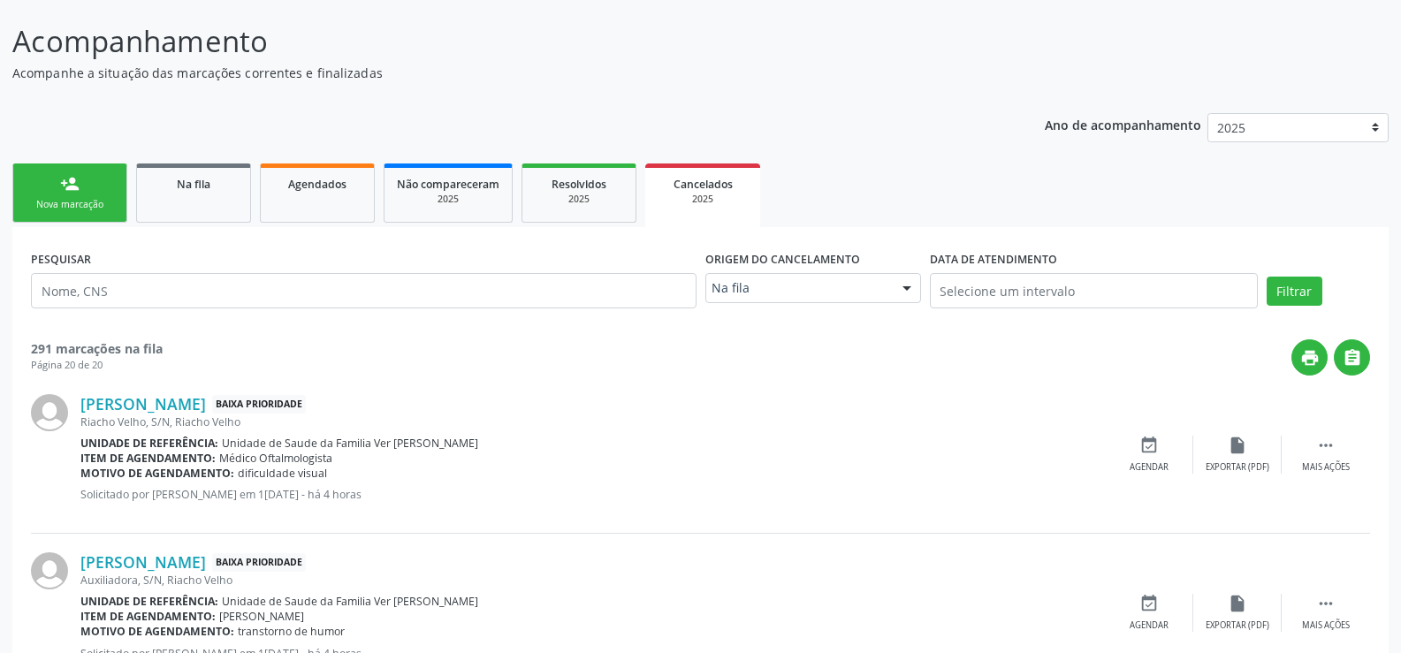
scroll to position [84, 0]
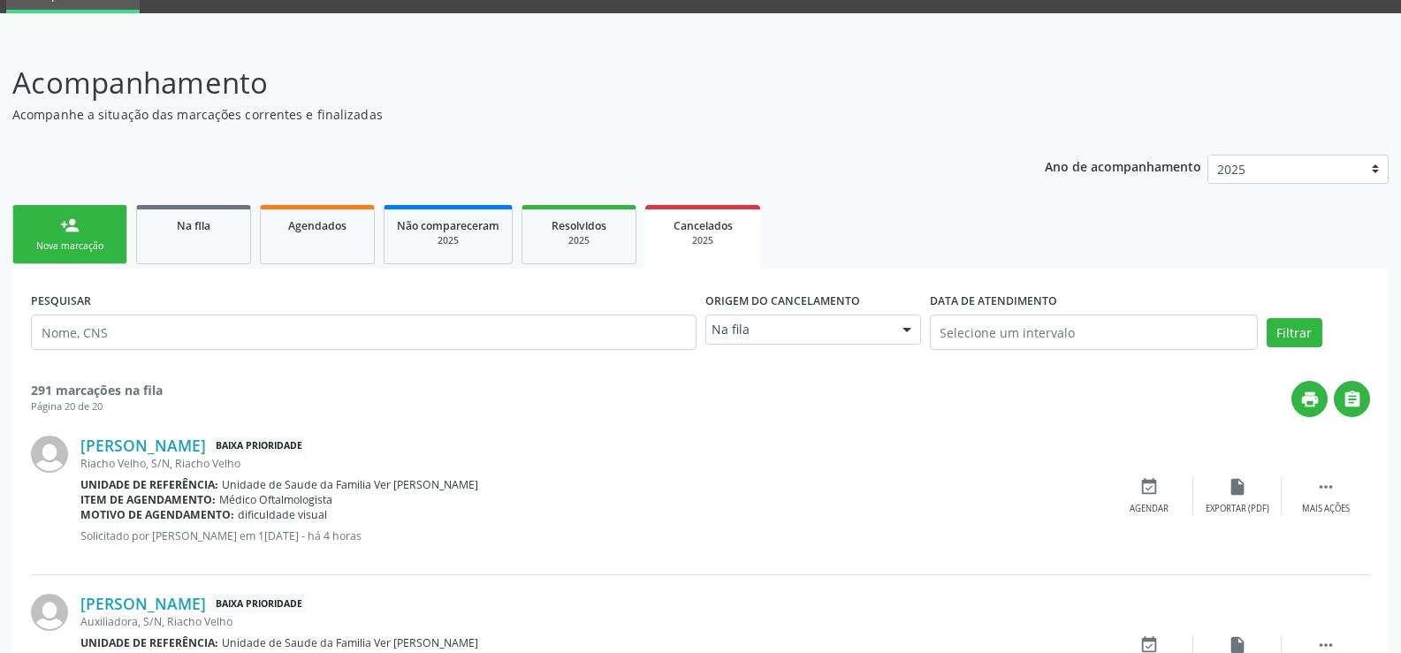
click at [95, 224] on link "person_add Nova marcação" at bounding box center [69, 234] width 115 height 59
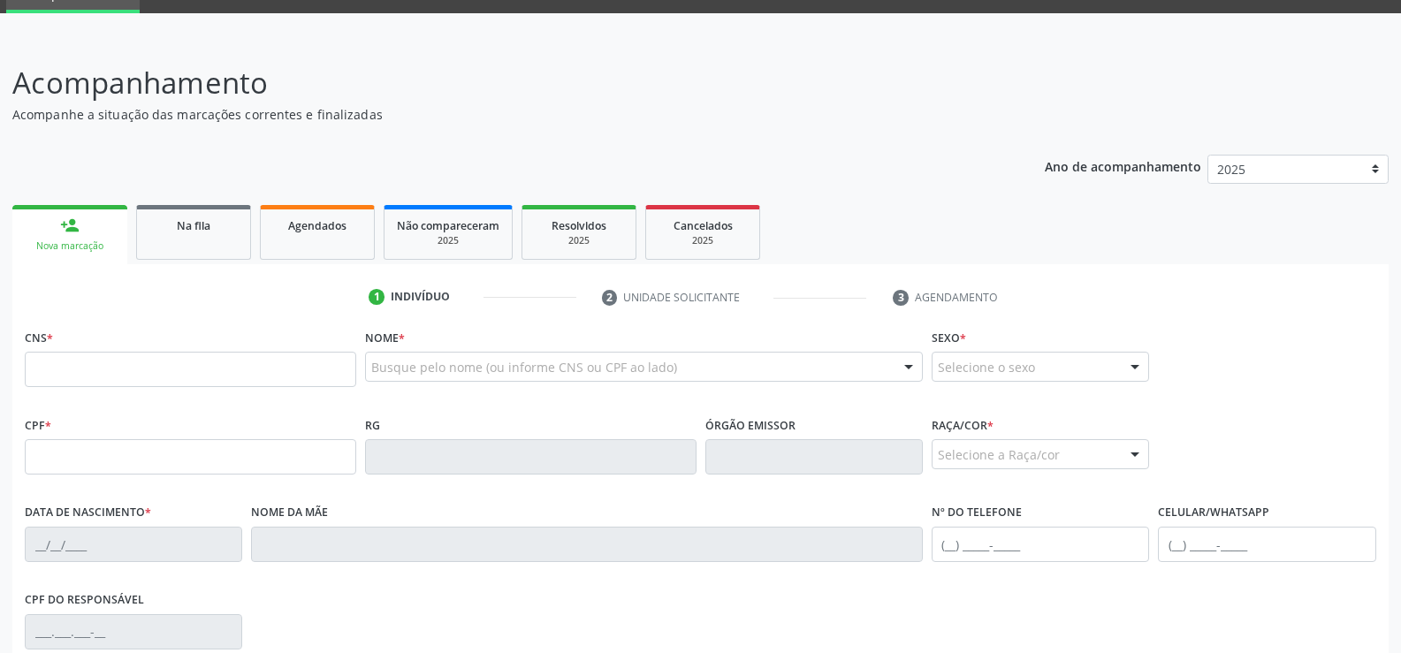
click at [42, 368] on input "text" at bounding box center [190, 369] width 331 height 35
click at [86, 380] on input "text" at bounding box center [190, 369] width 331 height 35
click at [63, 378] on input "text" at bounding box center [190, 369] width 331 height 35
click at [65, 378] on input "text" at bounding box center [190, 369] width 331 height 35
click at [406, 483] on fieldset "RG" at bounding box center [530, 449] width 331 height 75
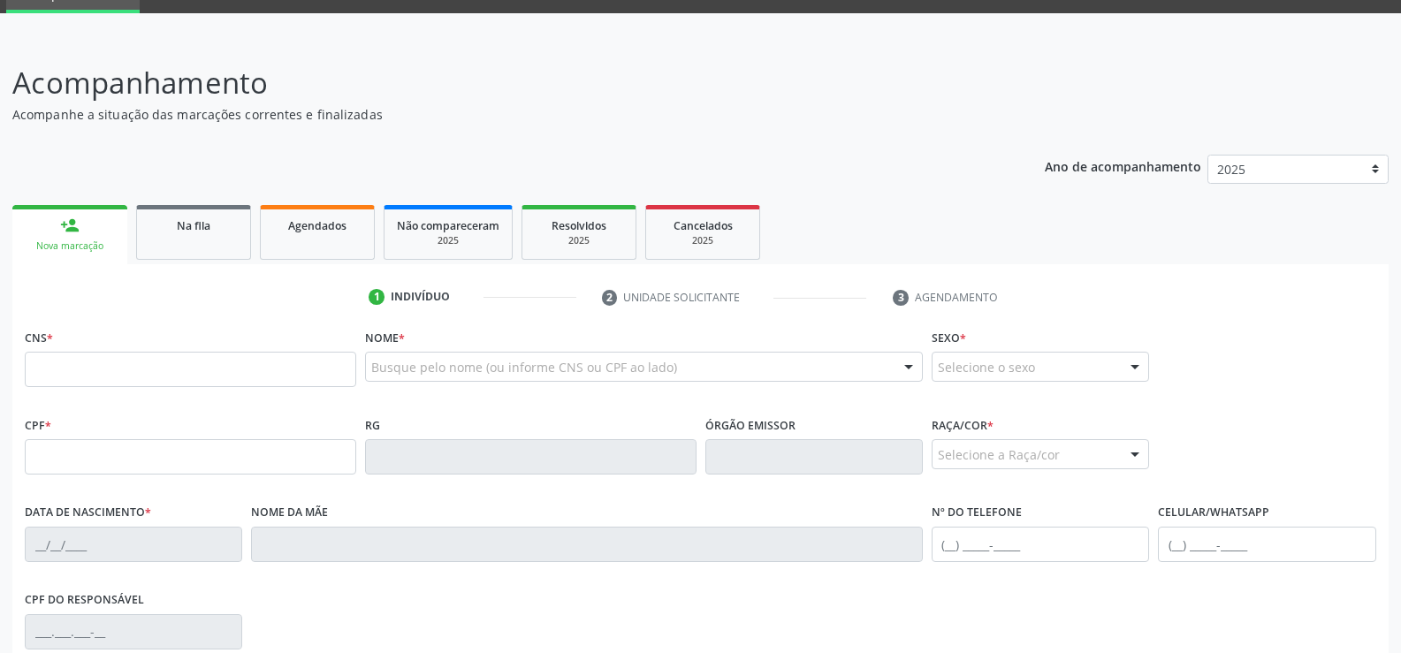
click at [104, 362] on input "text" at bounding box center [190, 369] width 331 height 35
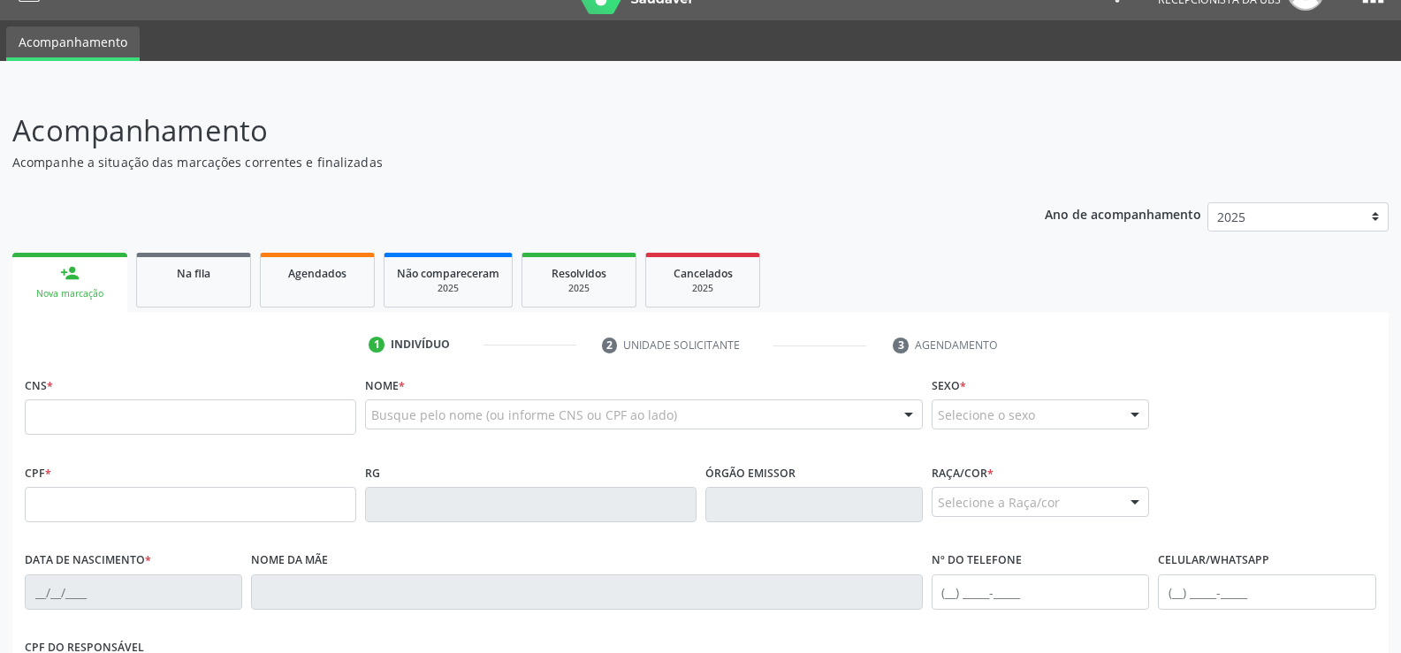
scroll to position [0, 0]
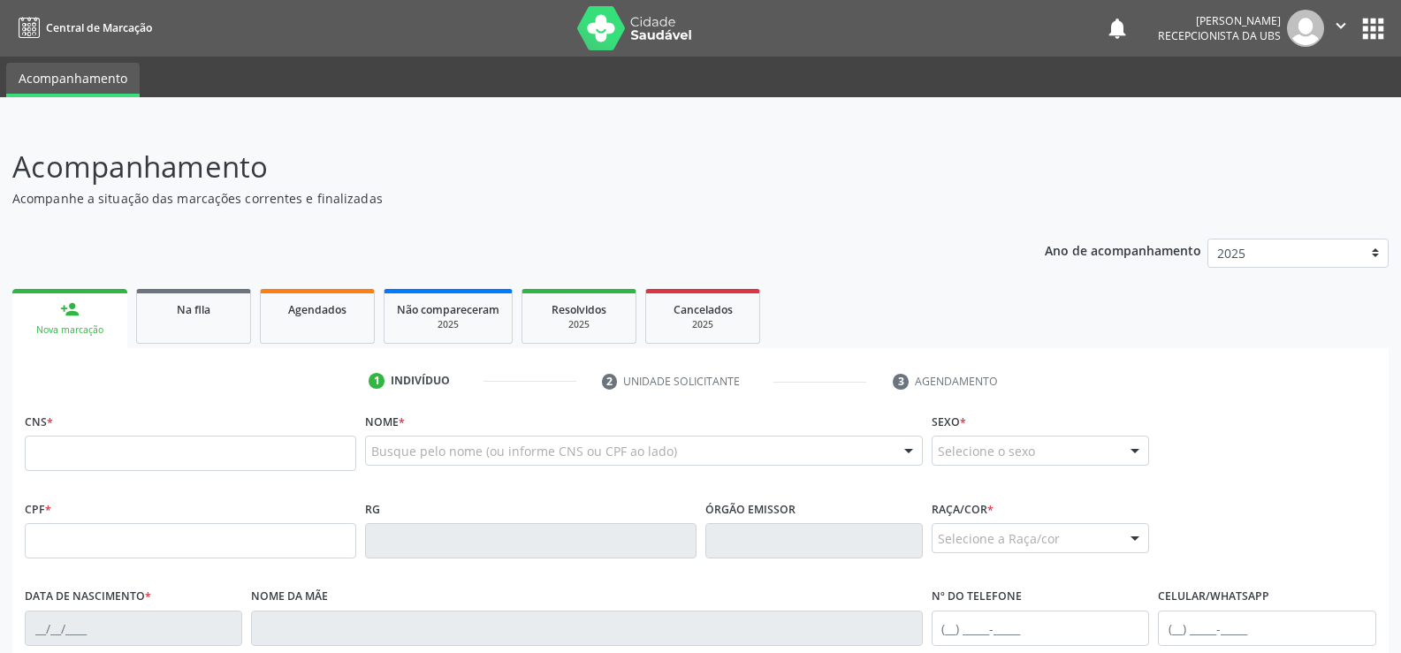
click at [53, 454] on input "text" at bounding box center [190, 453] width 331 height 35
click at [64, 448] on input "text" at bounding box center [190, 453] width 331 height 35
click at [70, 386] on ul "1 Indivíduo 2 Unidade solicitante 3 Agendamento" at bounding box center [700, 381] width 1376 height 29
click at [73, 452] on input "text" at bounding box center [190, 453] width 331 height 35
click at [73, 314] on div "person_add" at bounding box center [69, 309] width 19 height 19
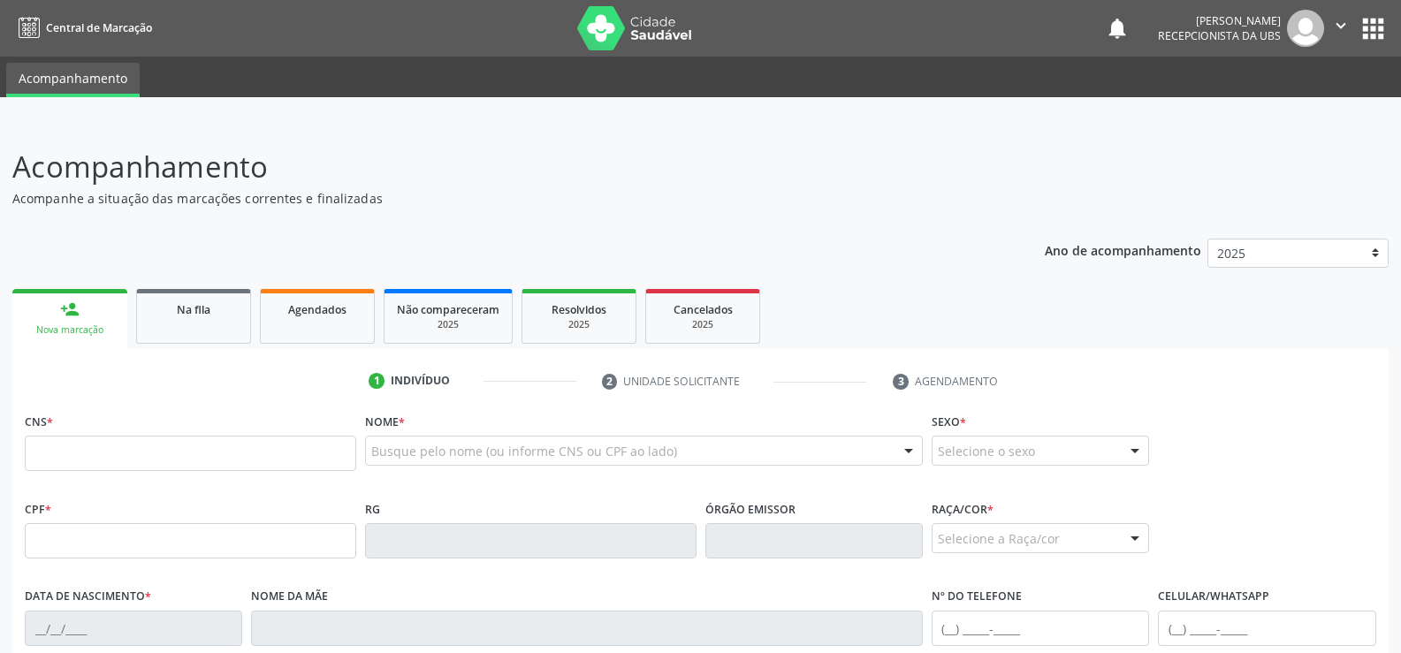
click at [96, 459] on input "text" at bounding box center [190, 453] width 331 height 35
click at [51, 457] on input "text" at bounding box center [190, 453] width 331 height 35
type input "706 0063 4176 6347"
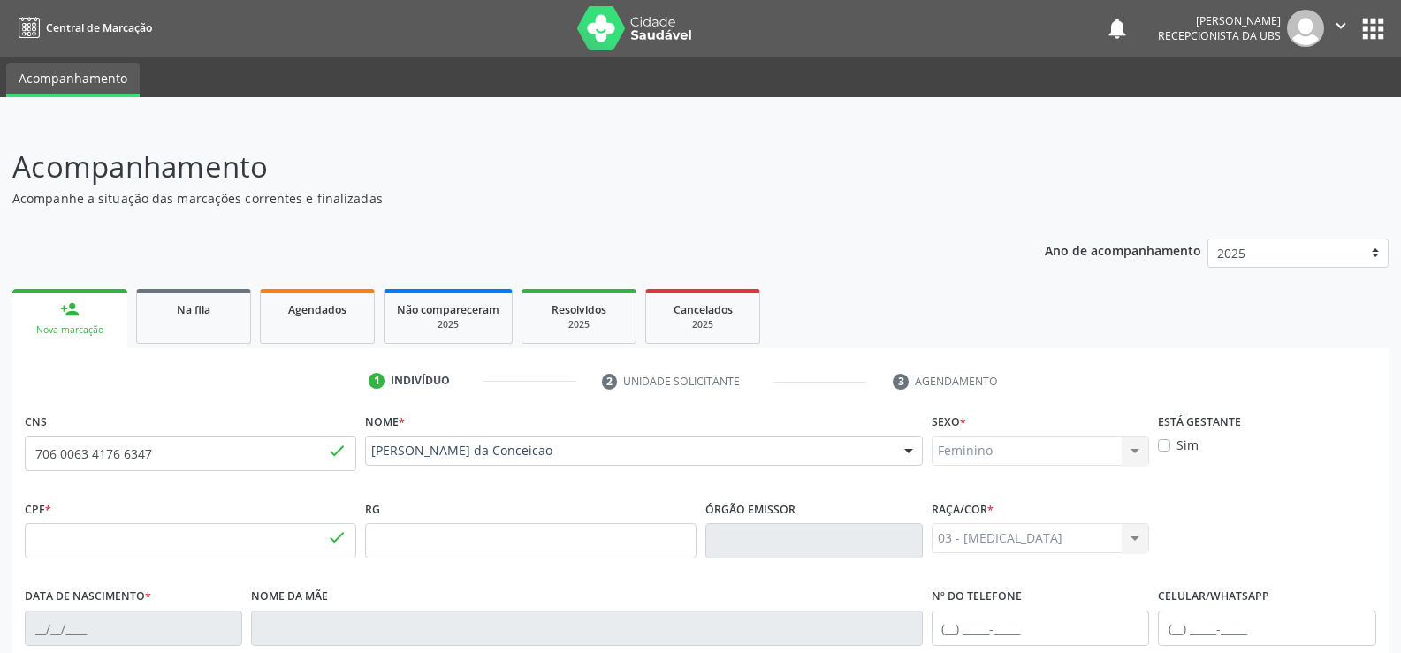
type input "078.020.934-65"
type input "[DATE]"
type input "Maria Petrucia da Conceição"
type input "[PHONE_NUMBER]"
type input "S/N"
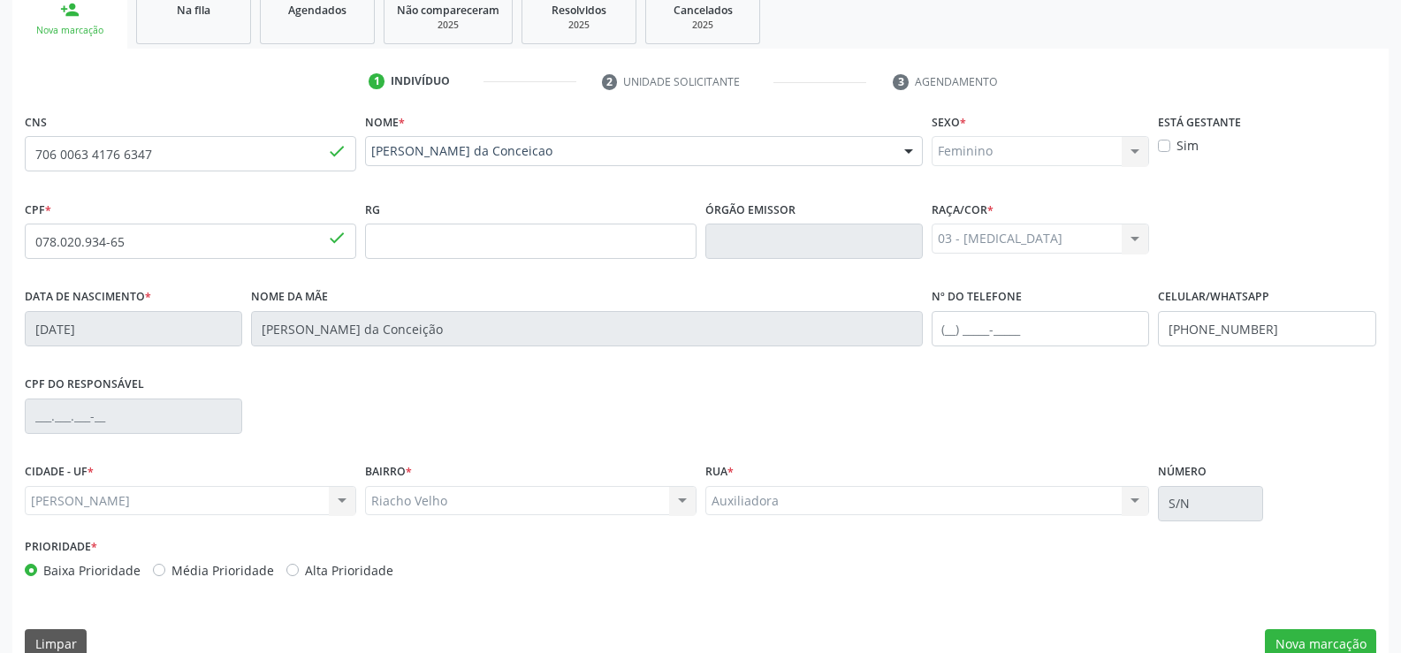
scroll to position [330, 0]
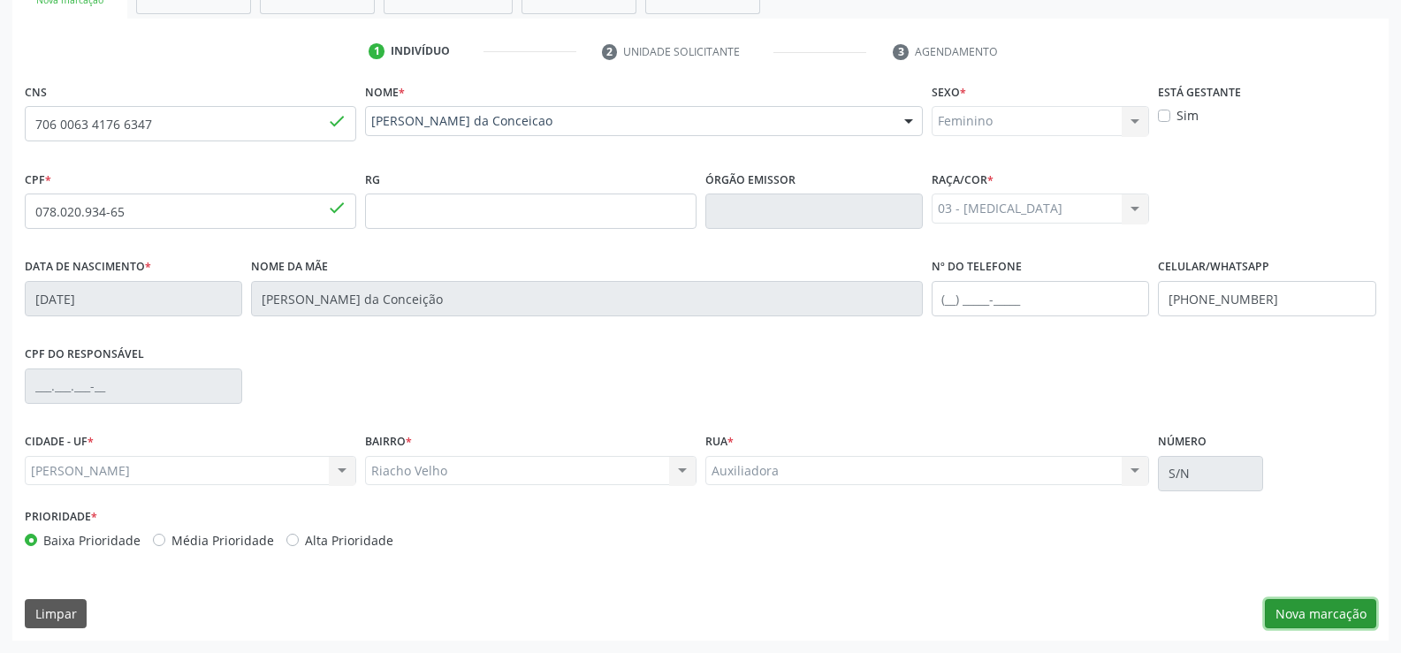
click at [1318, 621] on button "Nova marcação" at bounding box center [1320, 614] width 111 height 30
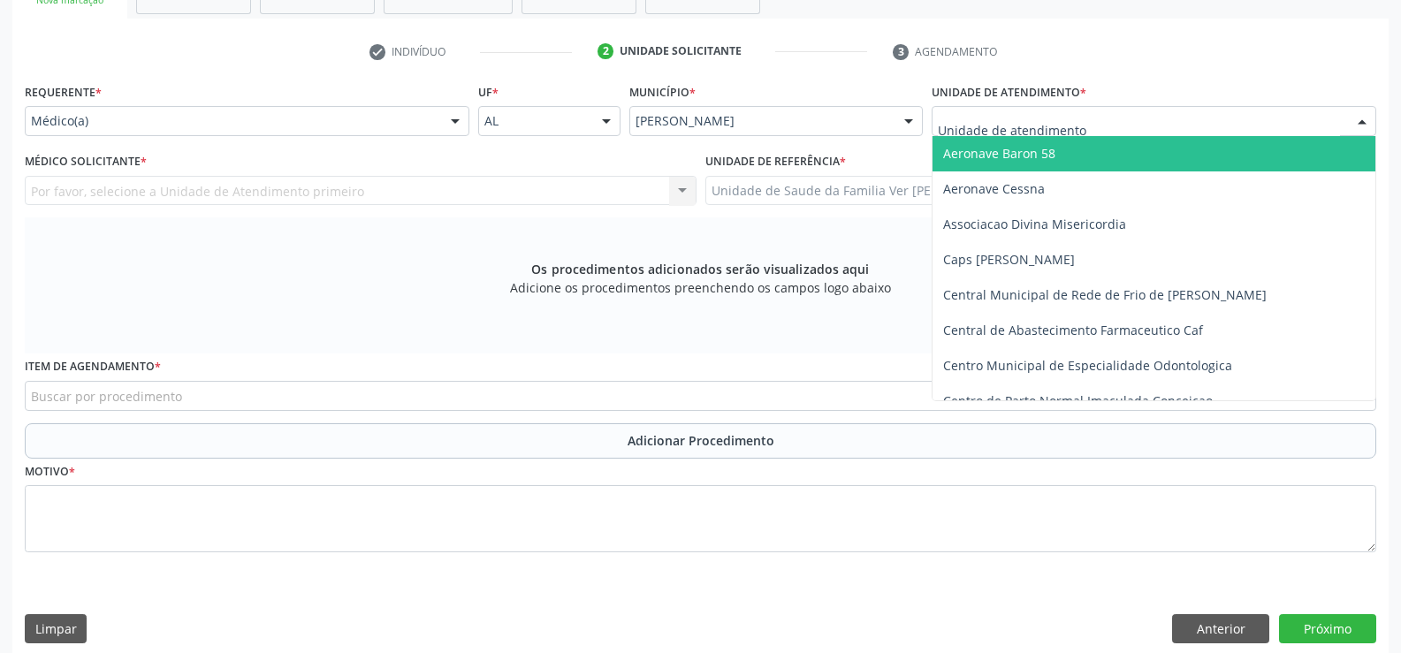
click at [1355, 116] on div at bounding box center [1362, 122] width 27 height 30
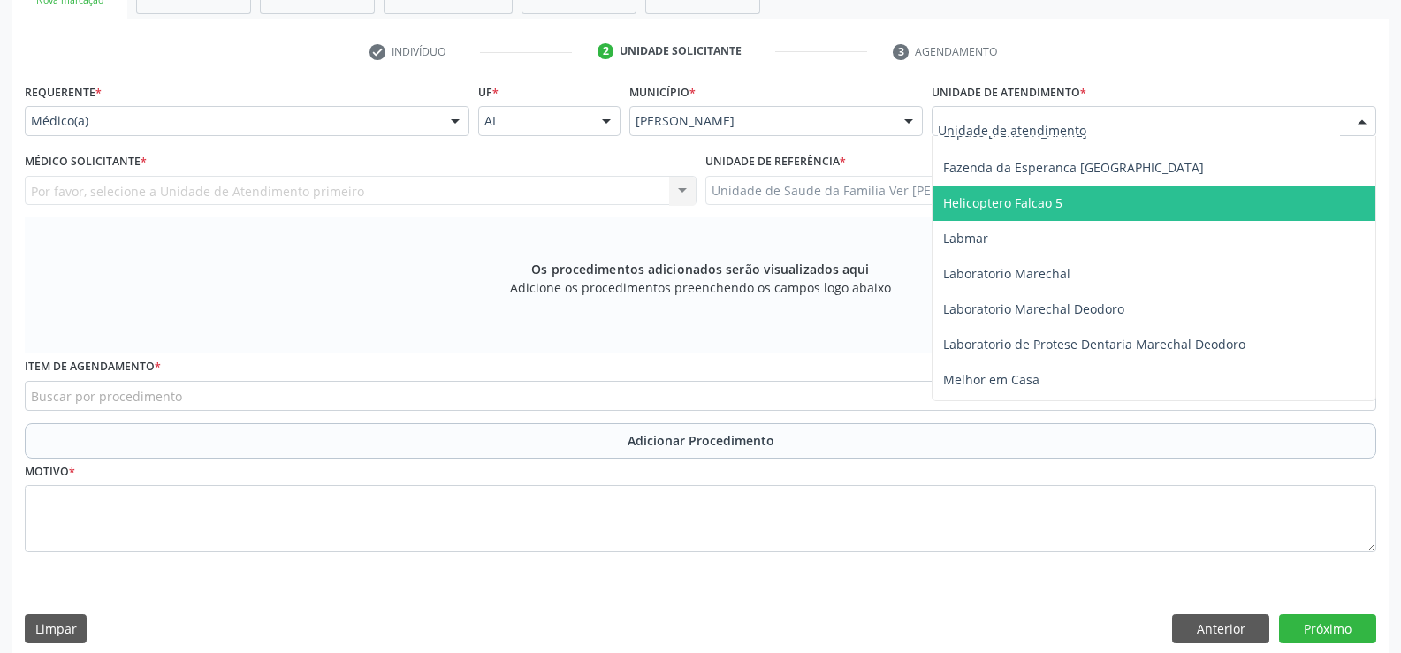
scroll to position [619, 0]
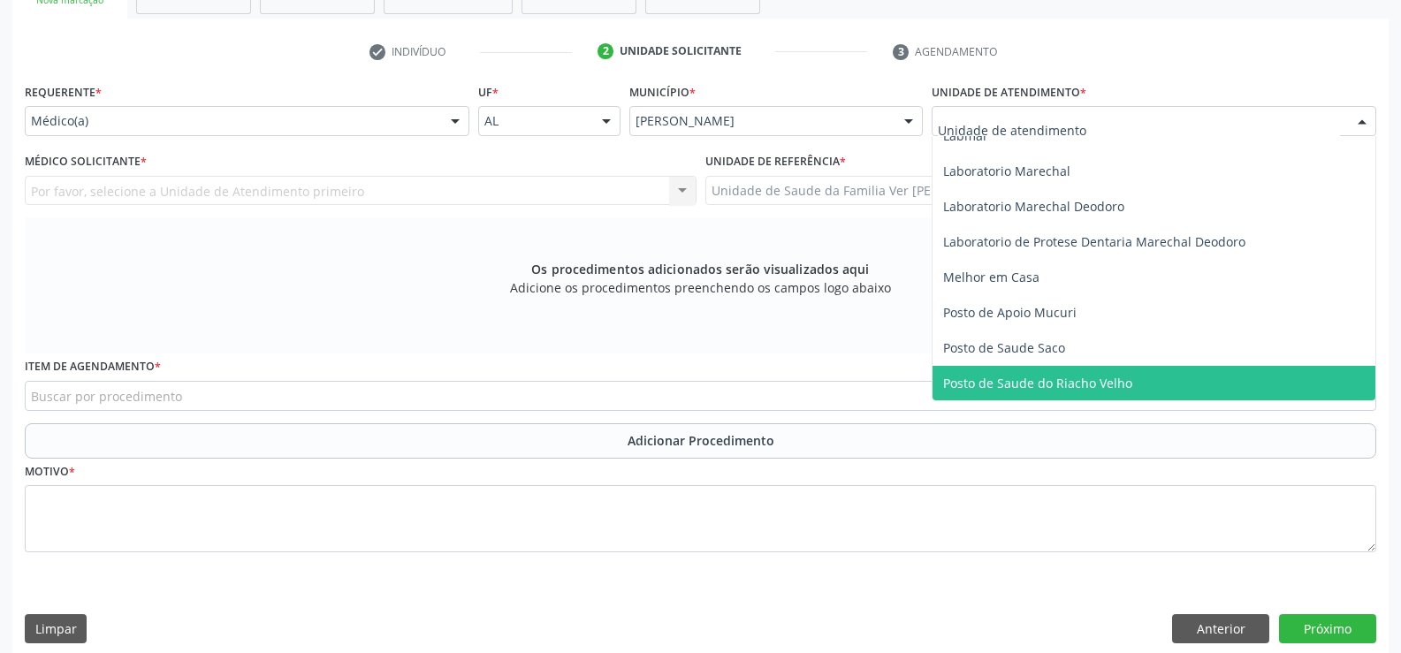
click at [1005, 377] on span "Posto de Saude do Riacho Velho" at bounding box center [1037, 383] width 189 height 17
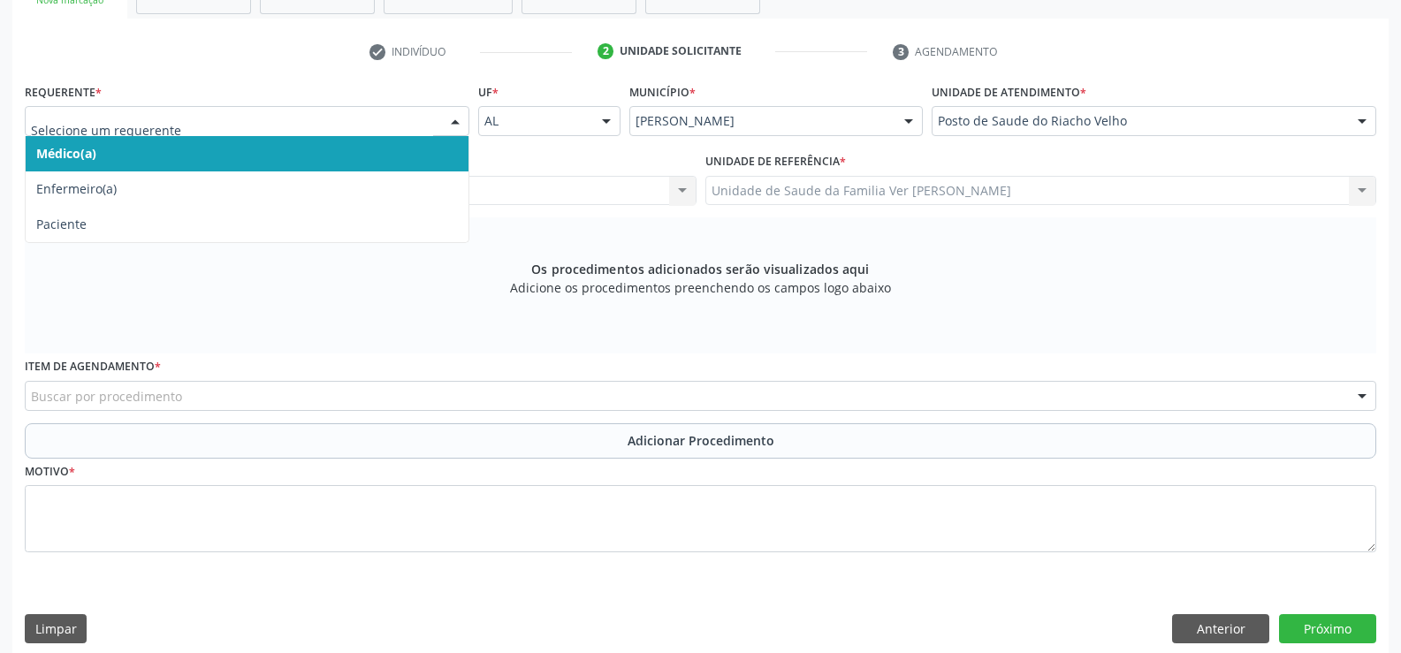
click at [460, 121] on div at bounding box center [455, 122] width 27 height 30
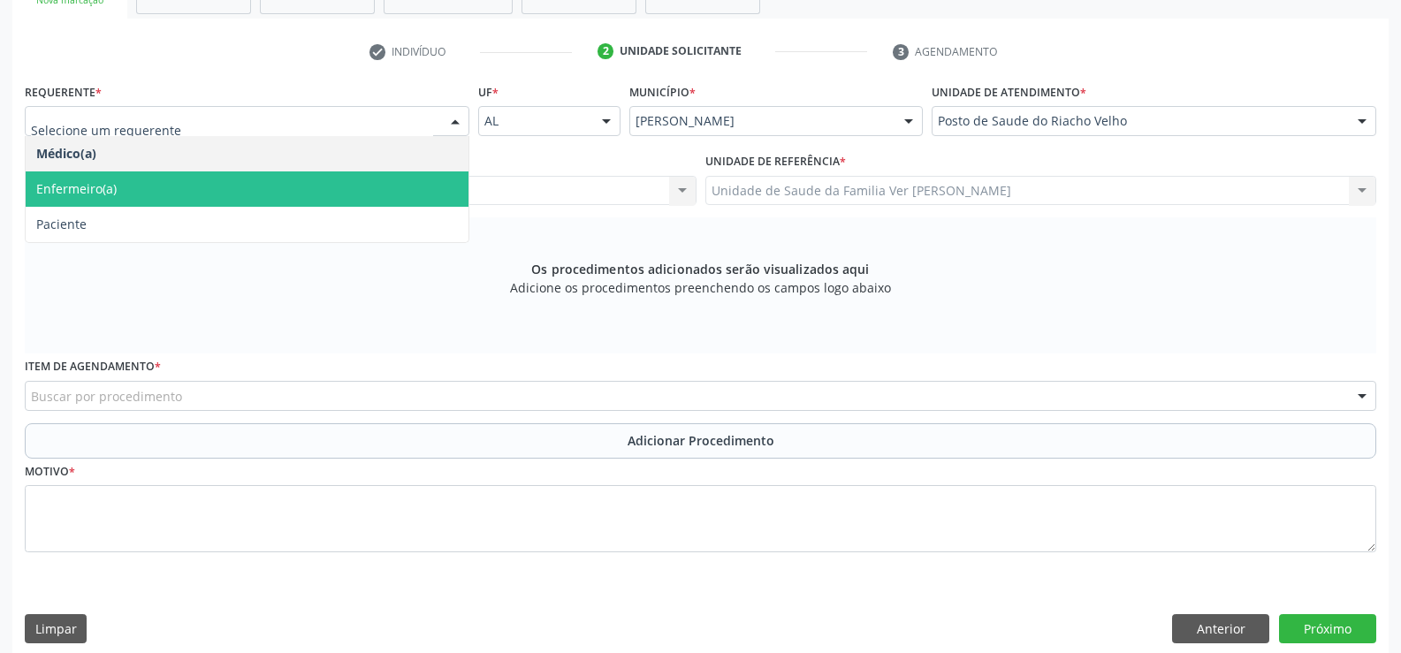
click at [354, 203] on span "Enfermeiro(a)" at bounding box center [247, 188] width 443 height 35
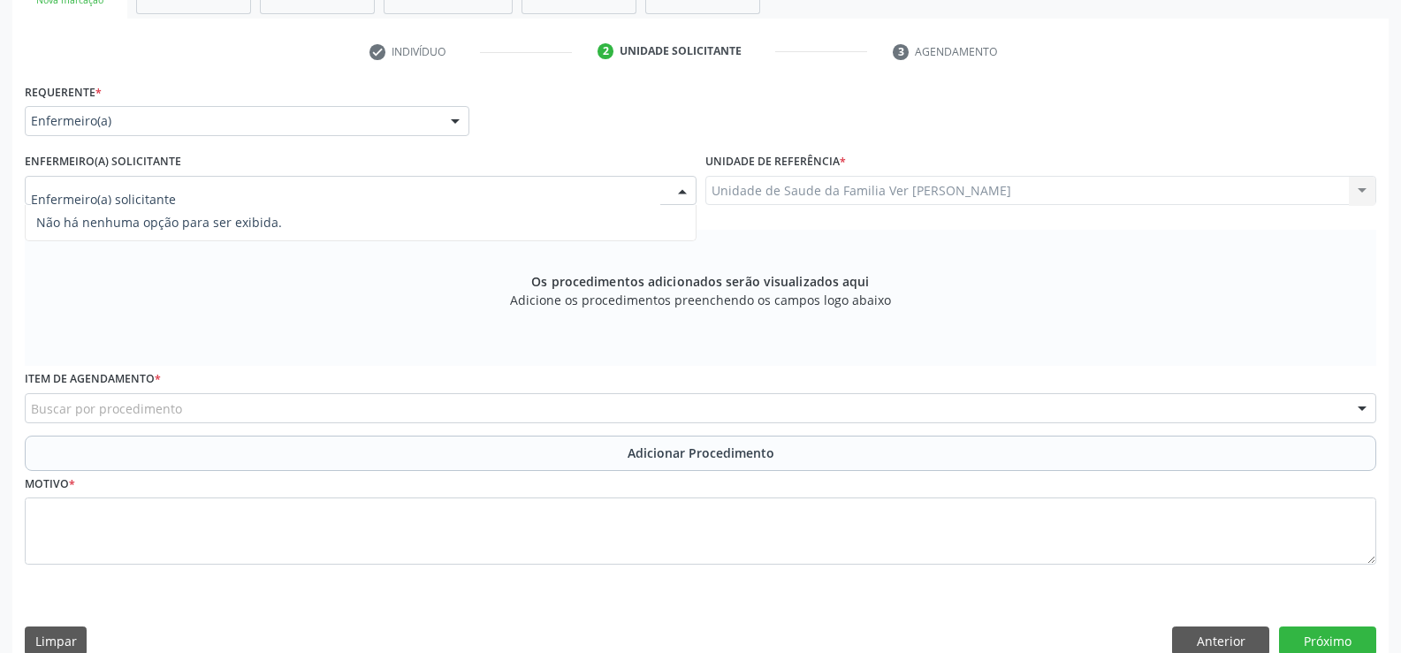
click at [673, 192] on div at bounding box center [682, 192] width 27 height 30
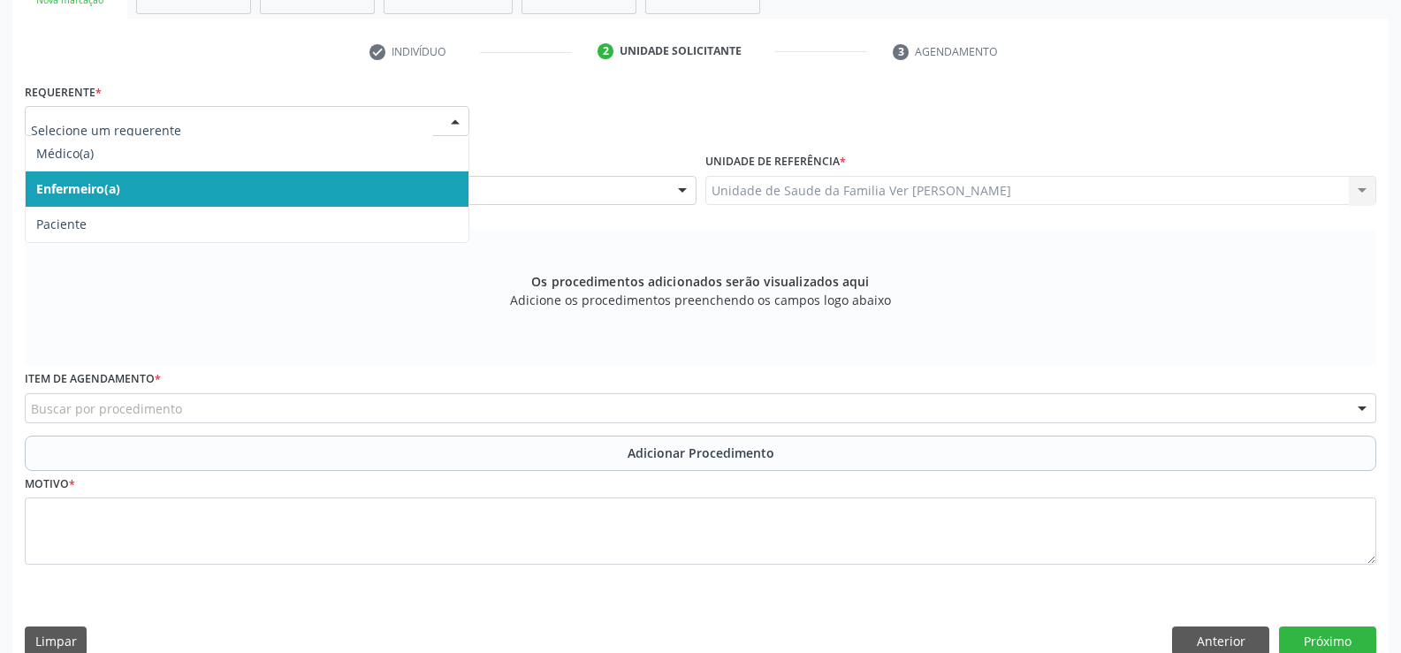
click at [452, 126] on div at bounding box center [455, 122] width 27 height 30
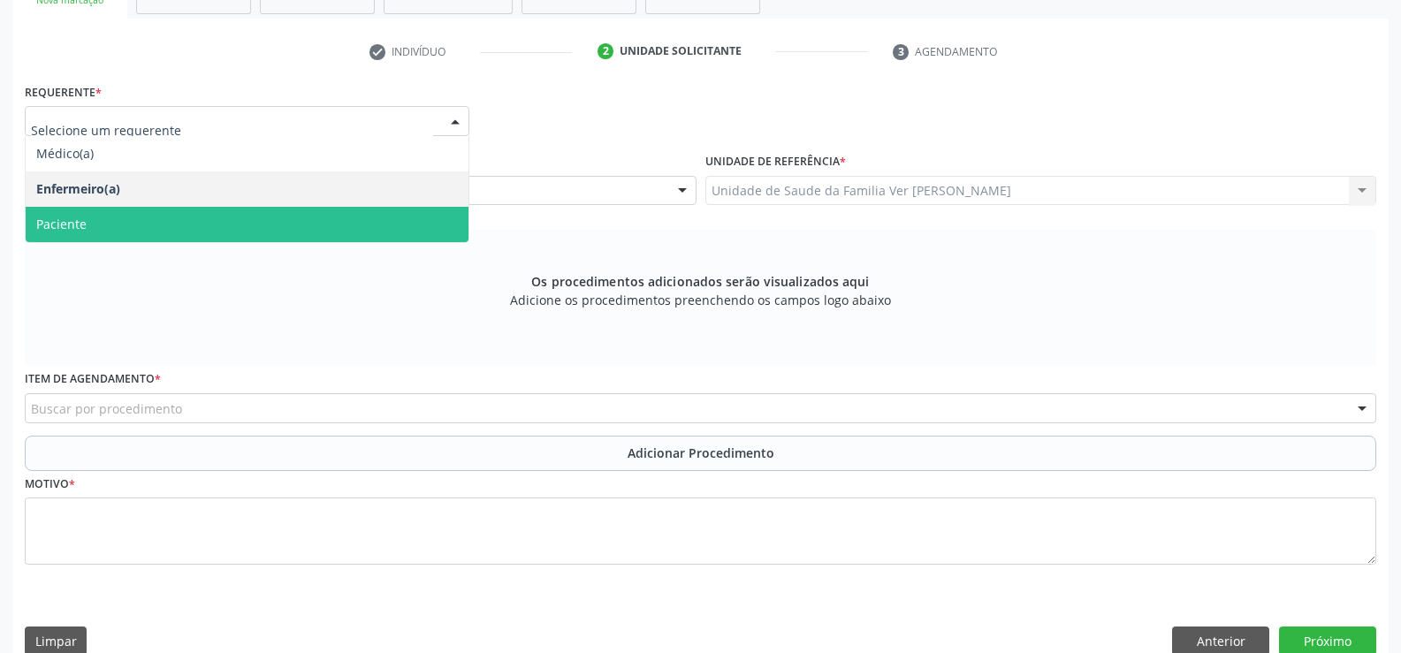
click at [338, 215] on span "Paciente" at bounding box center [247, 224] width 443 height 35
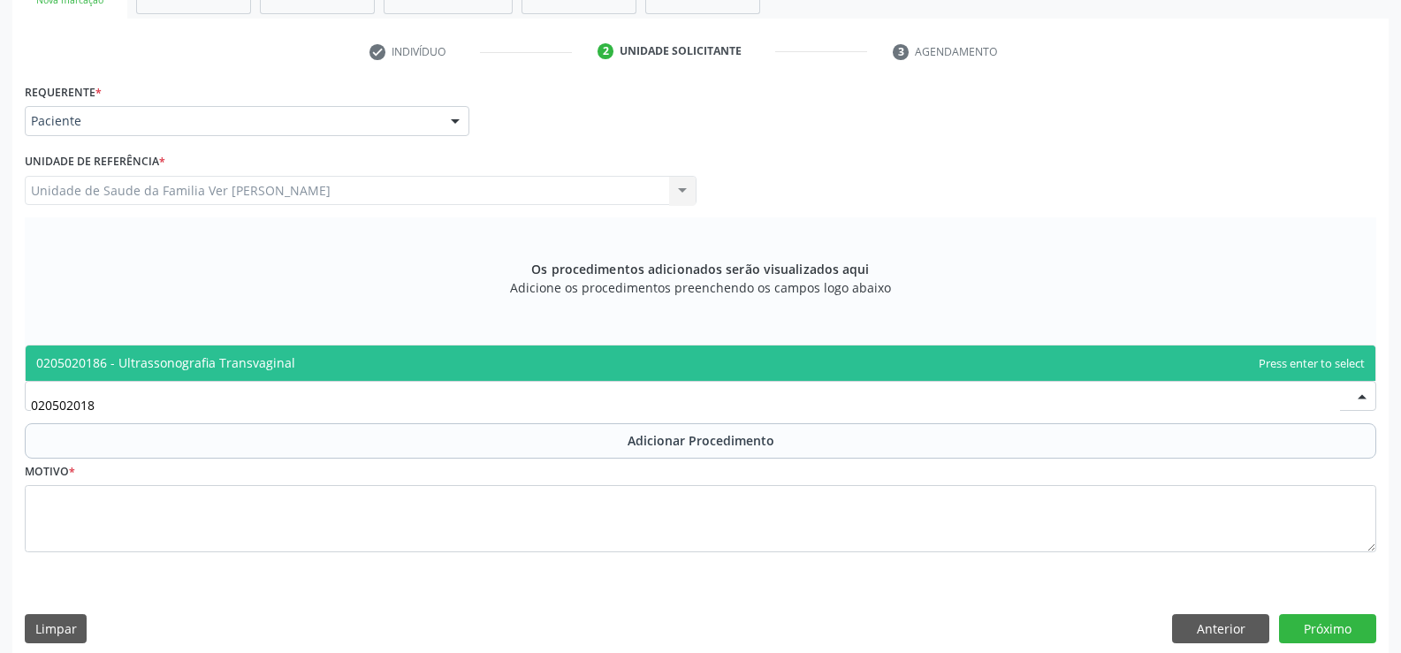
type input "0205020186"
click at [126, 366] on span "0205020186 - Ultrassonografia Transvaginal" at bounding box center [165, 362] width 259 height 17
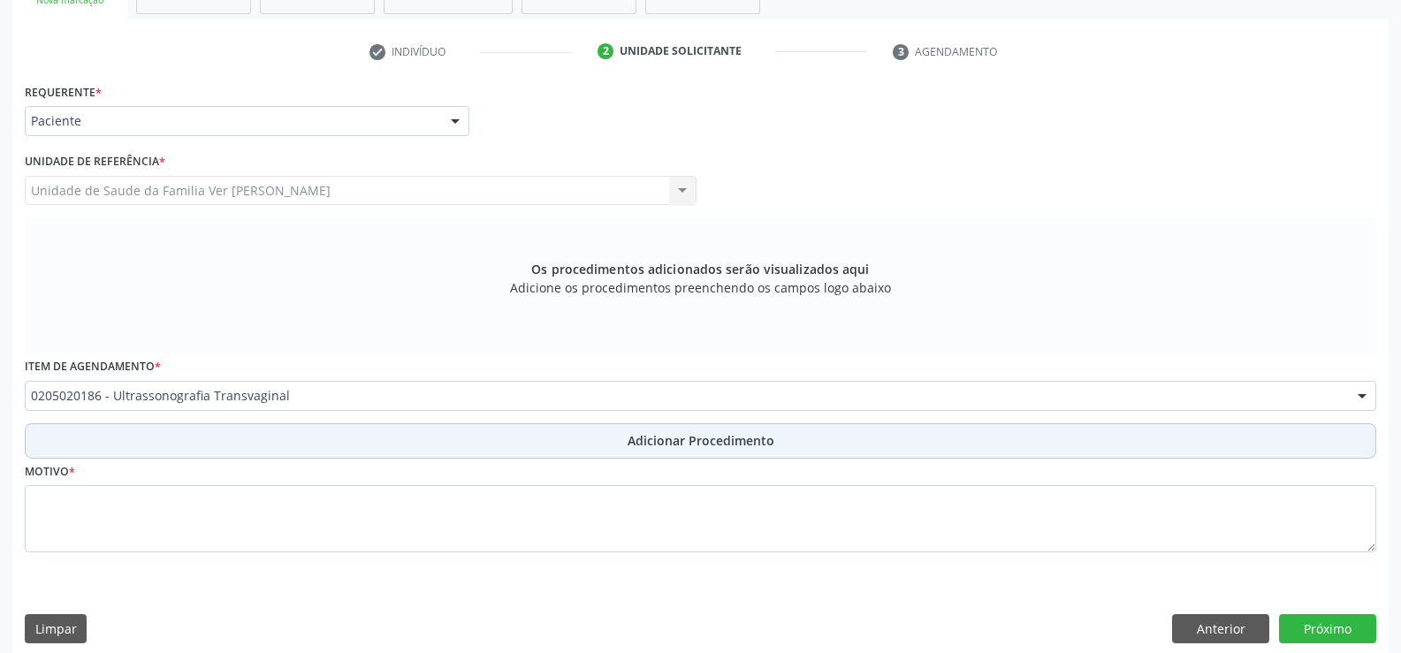
click at [687, 433] on span "Adicionar Procedimento" at bounding box center [701, 440] width 147 height 19
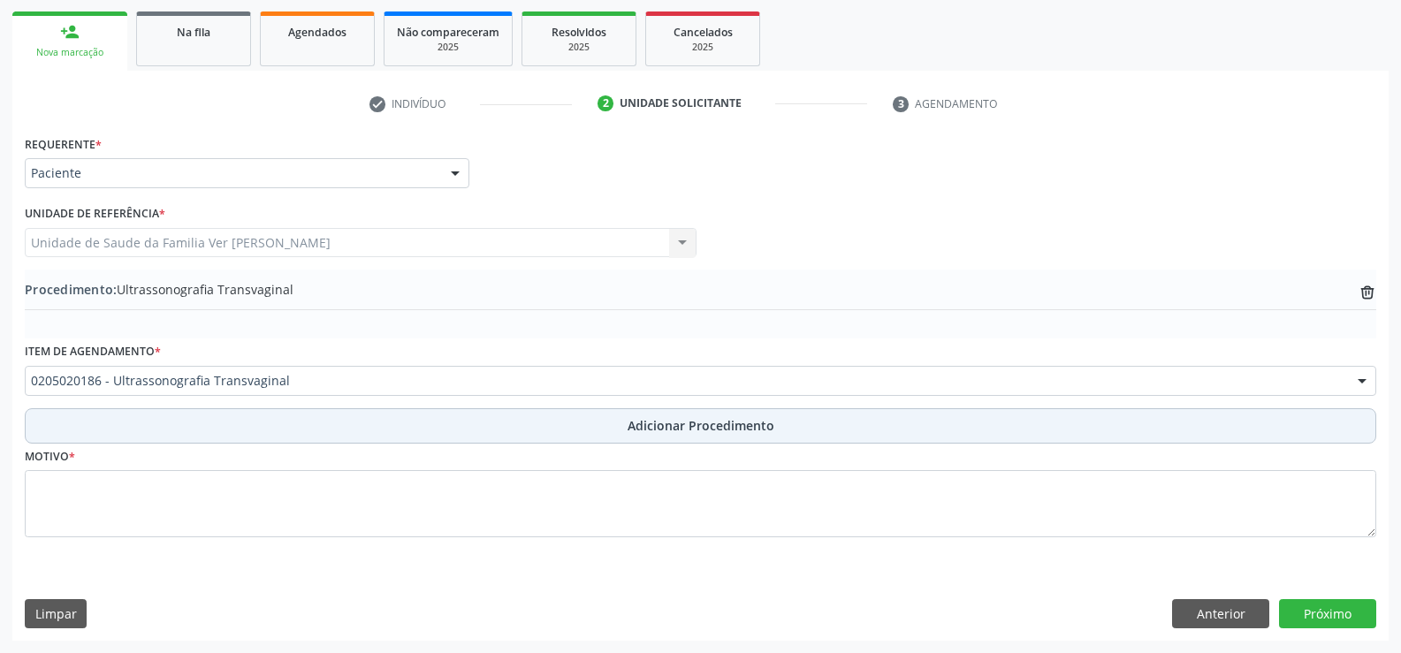
scroll to position [278, 0]
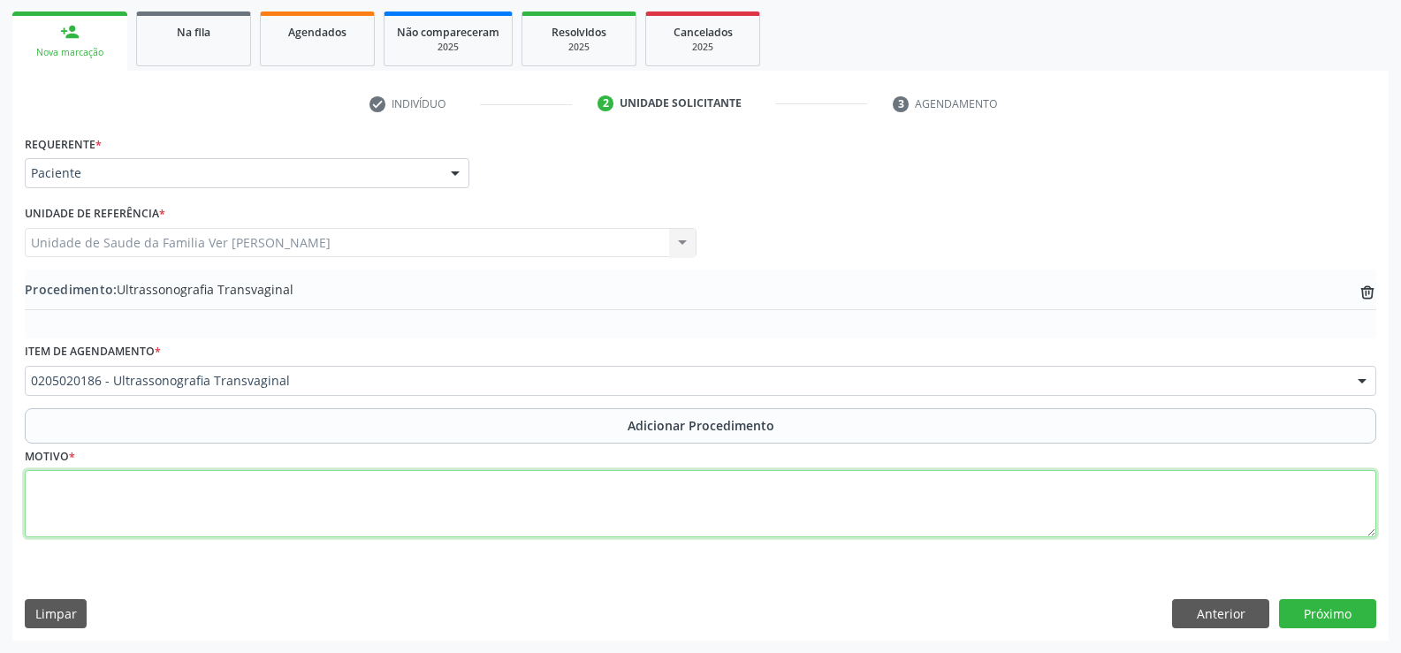
click at [57, 491] on textarea at bounding box center [700, 503] width 1351 height 67
type textarea "dor da pelvica"
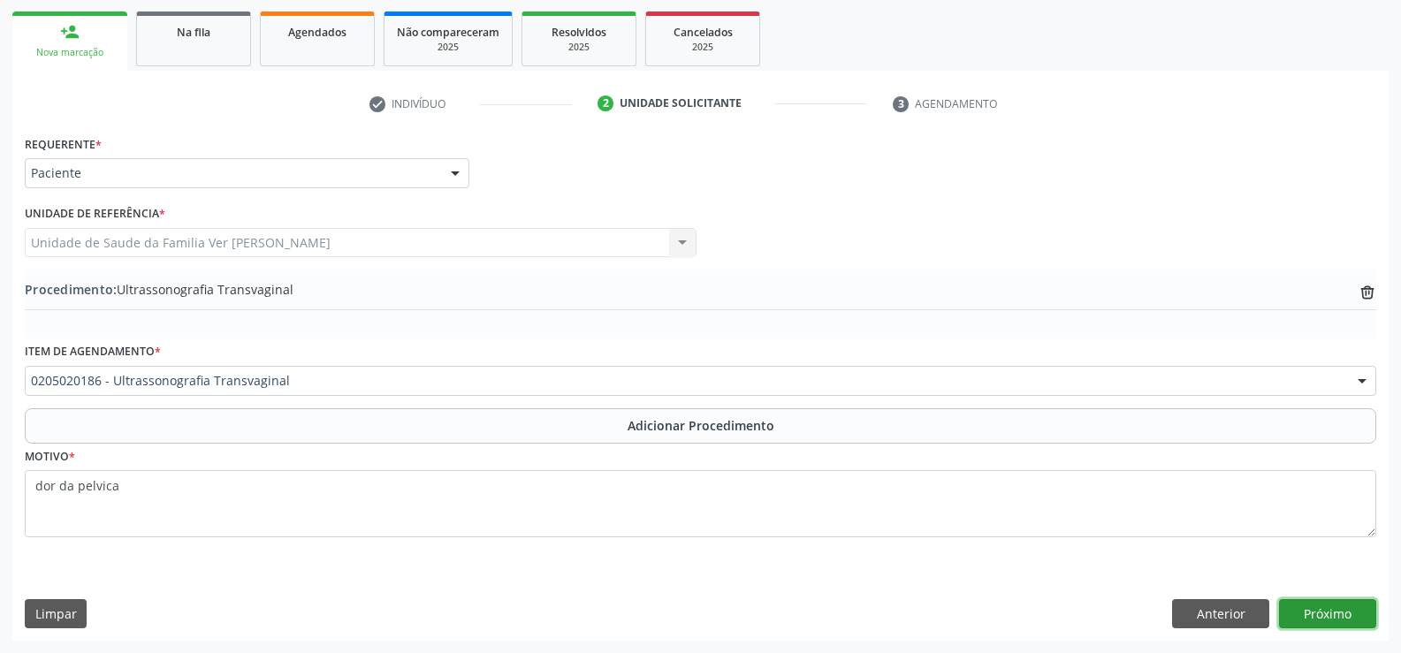
click at [1332, 607] on button "Próximo" at bounding box center [1327, 614] width 97 height 30
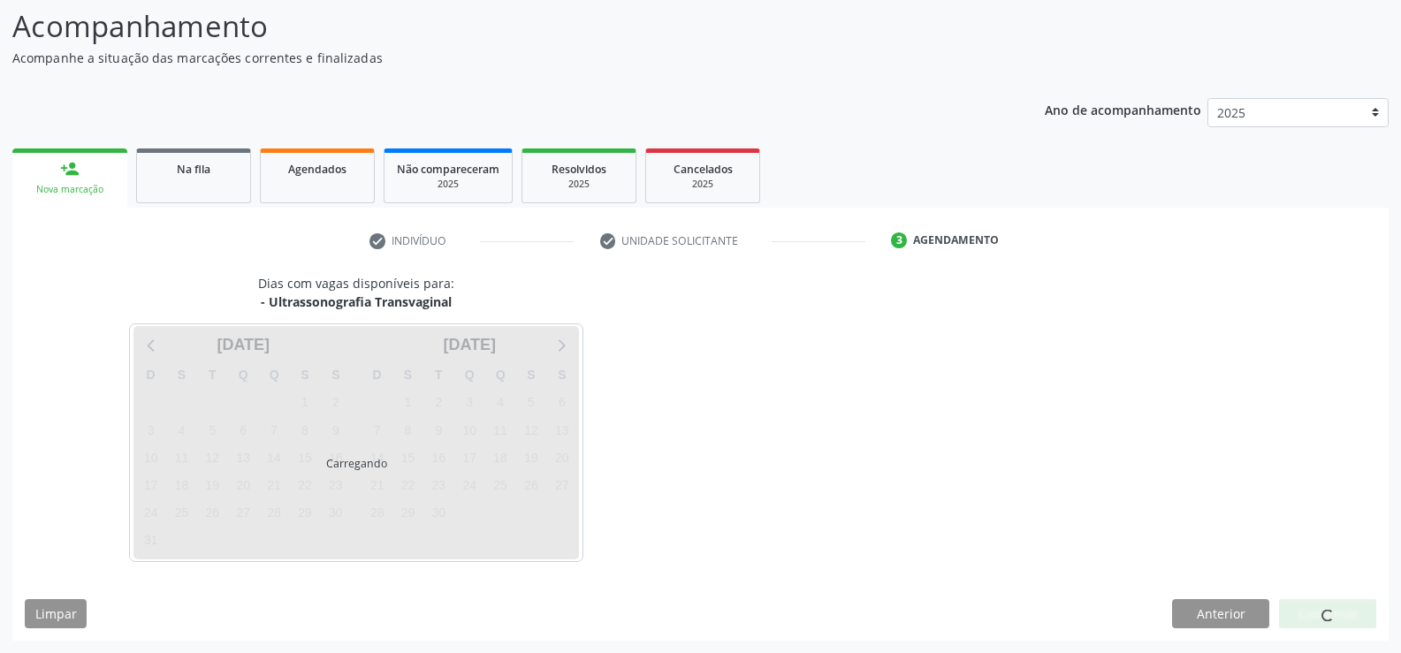
scroll to position [193, 0]
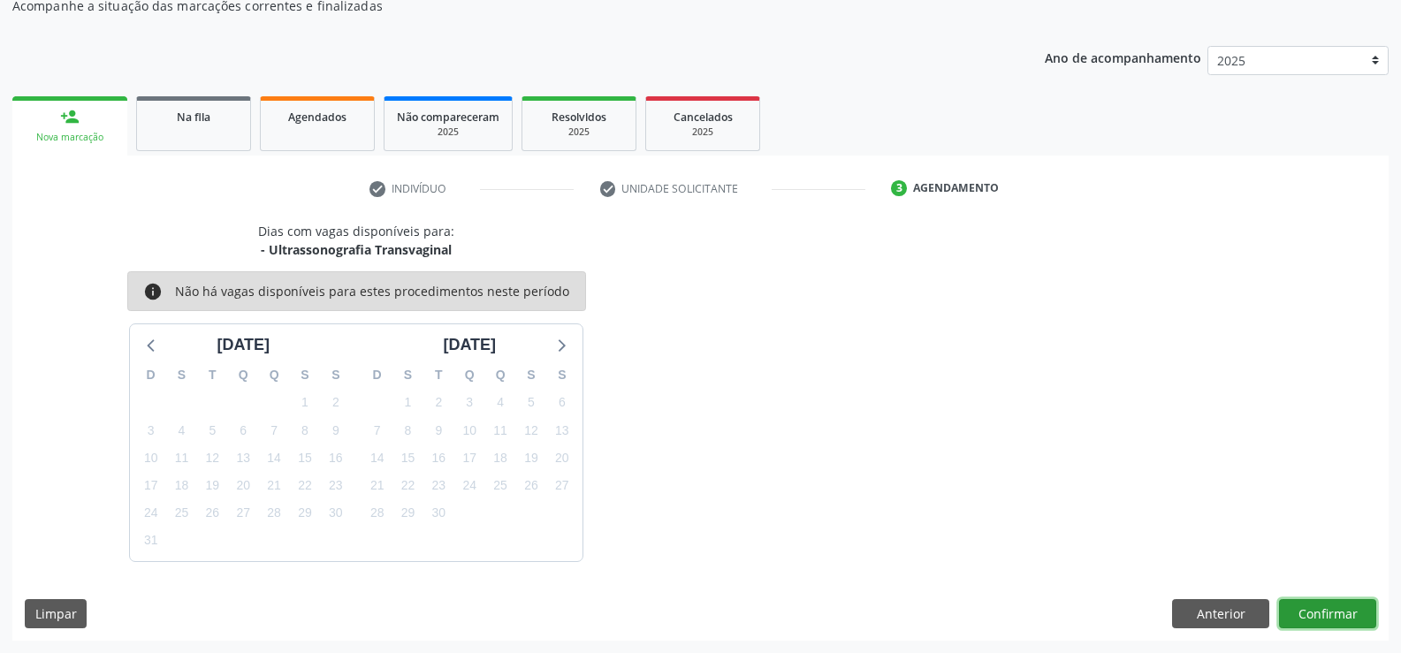
click at [1327, 607] on button "Confirmar" at bounding box center [1327, 614] width 97 height 30
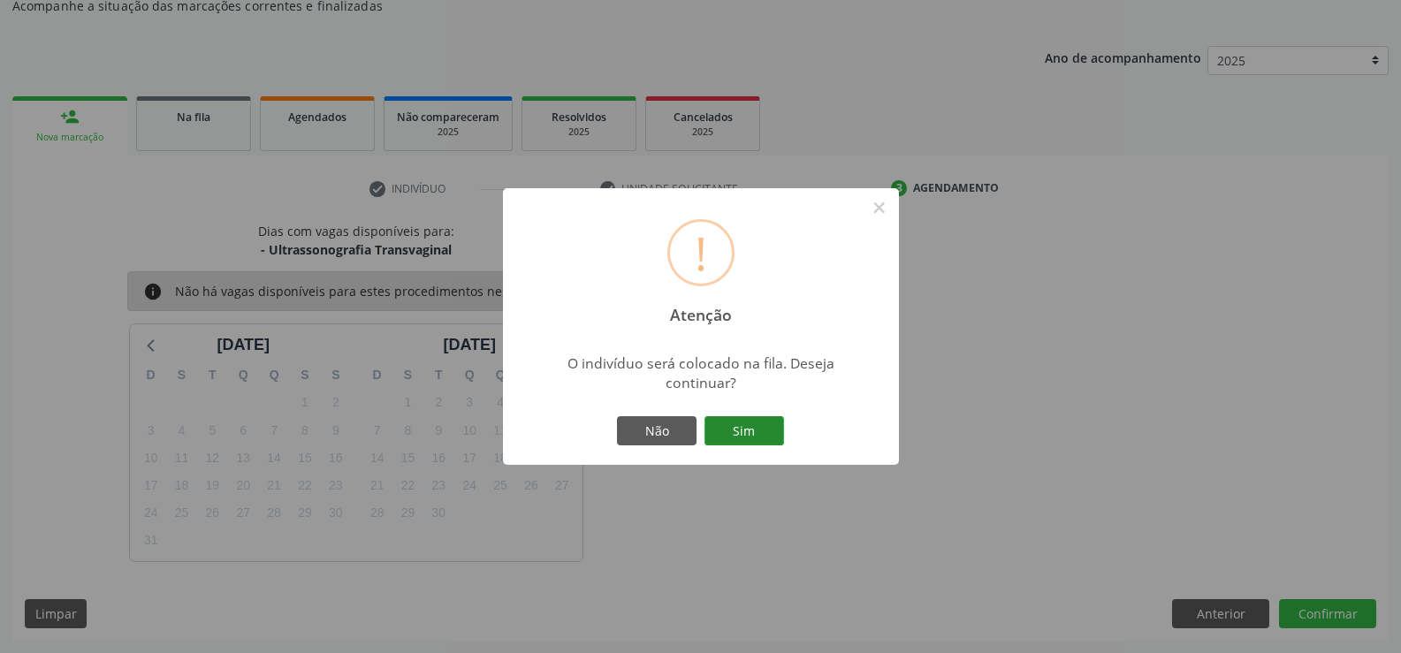
click at [736, 430] on button "Sim" at bounding box center [744, 431] width 80 height 30
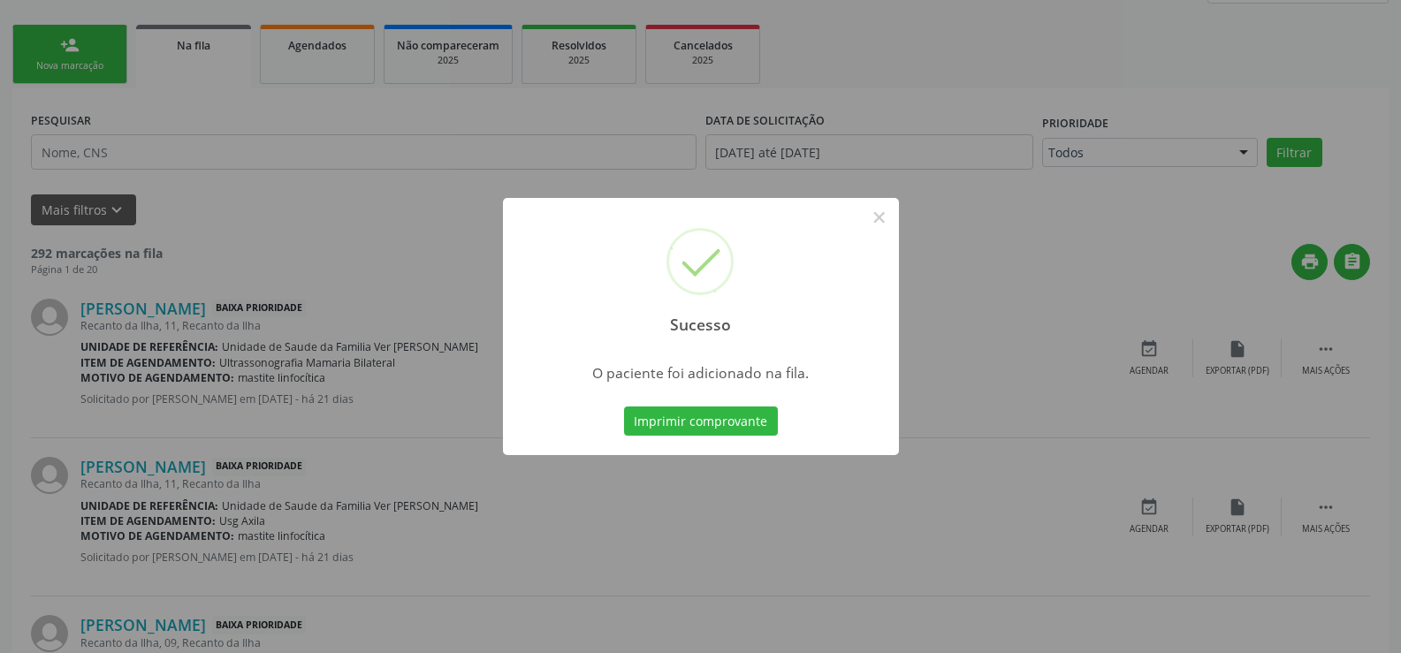
scroll to position [265, 0]
click at [876, 211] on button "×" at bounding box center [879, 217] width 30 height 30
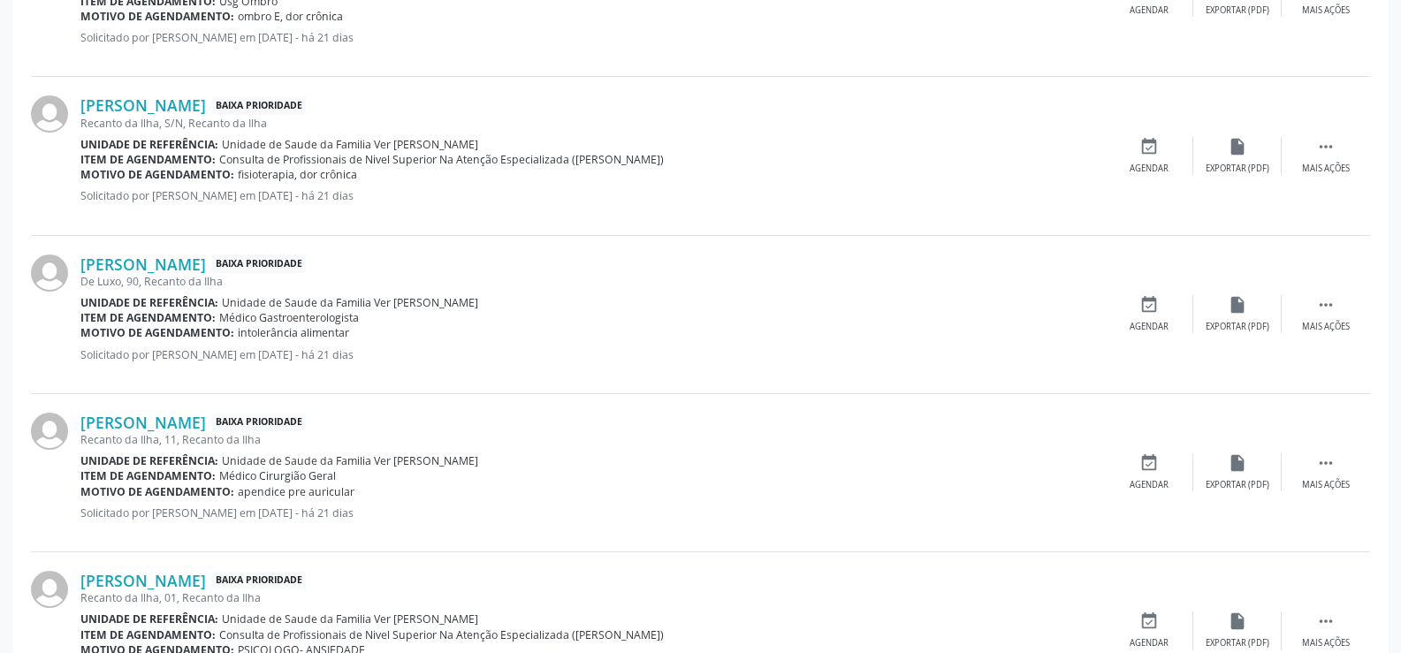
scroll to position [2393, 0]
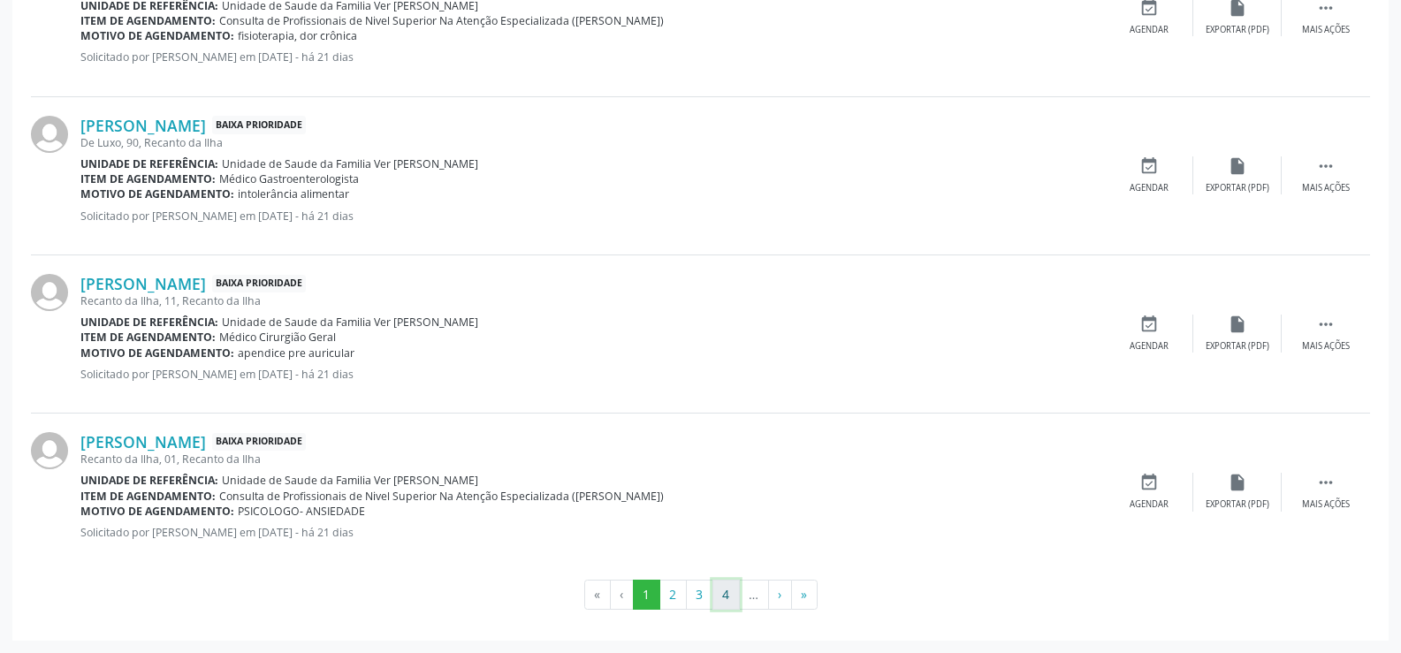
click at [720, 598] on button "4" at bounding box center [725, 595] width 27 height 30
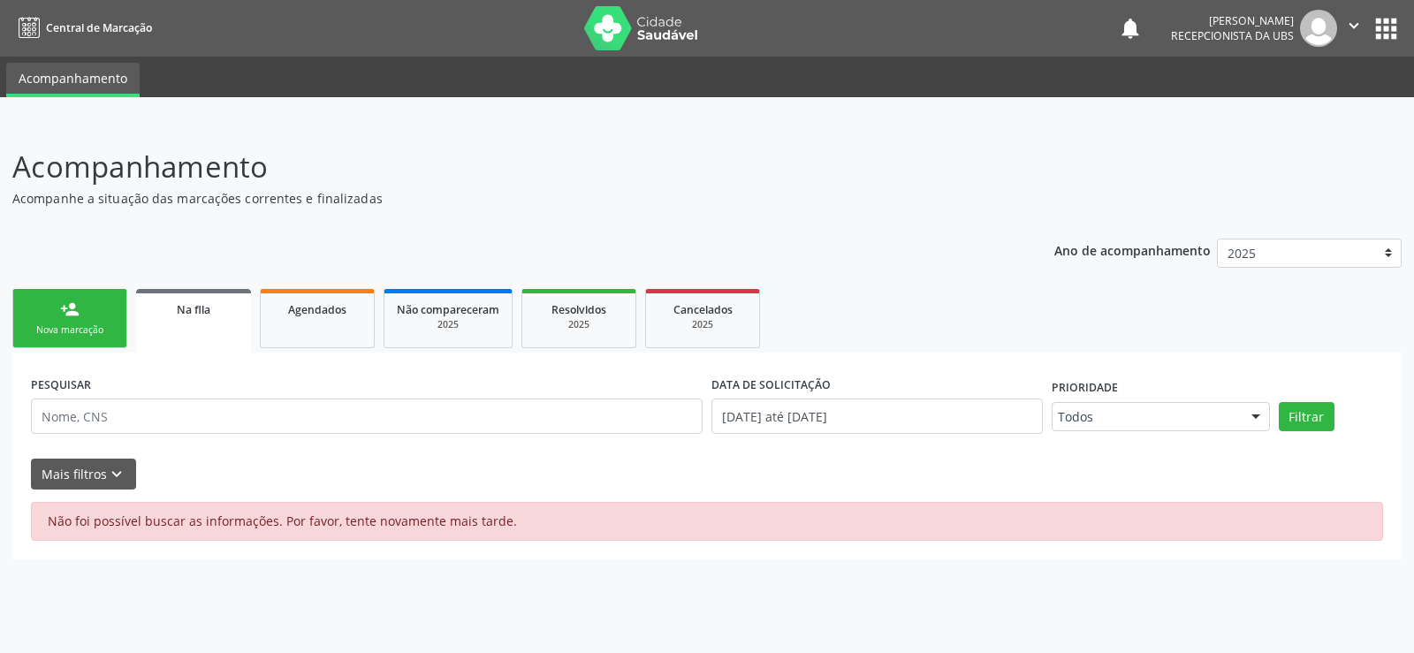
click at [80, 320] on link "person_add Nova marcação" at bounding box center [69, 318] width 115 height 59
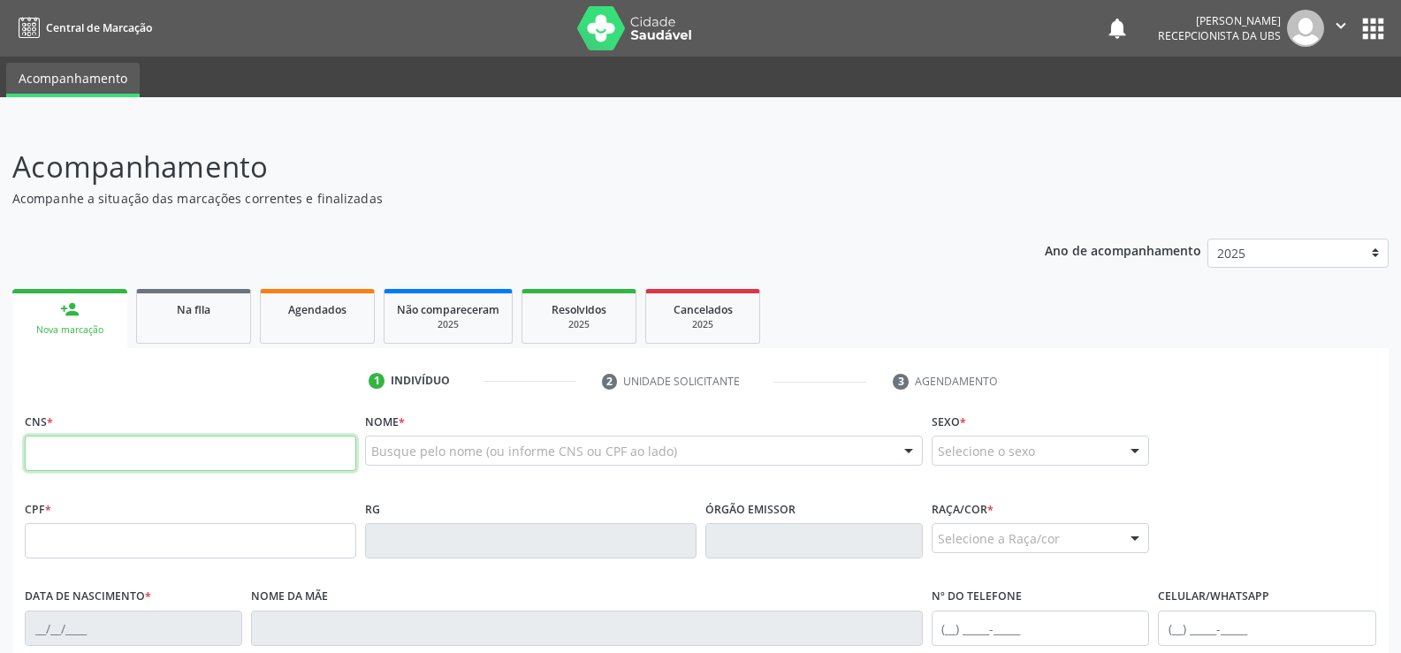
click at [34, 460] on input "text" at bounding box center [190, 453] width 331 height 35
type input "706 0063 4176 6347"
type input "078.020.934-65"
type input "[DATE]"
type input "Maria Petrucia da Conceição"
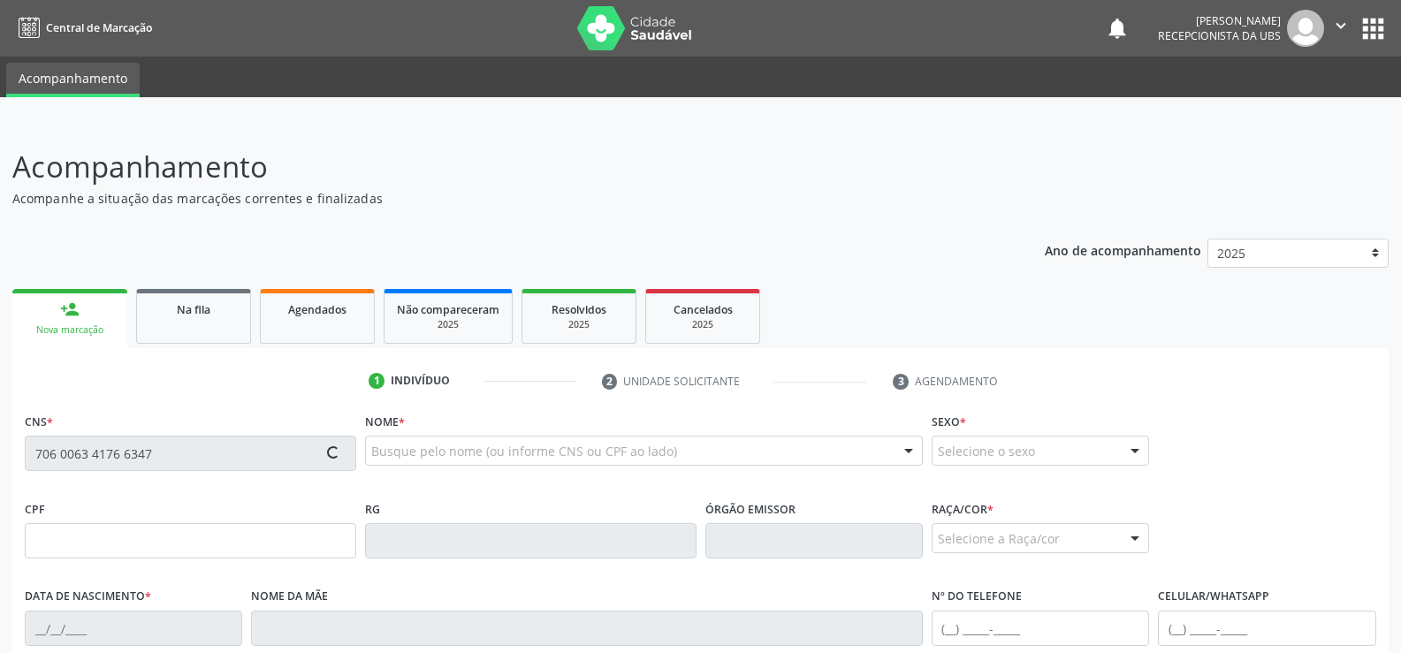
type input "[PHONE_NUMBER]"
type input "S/N"
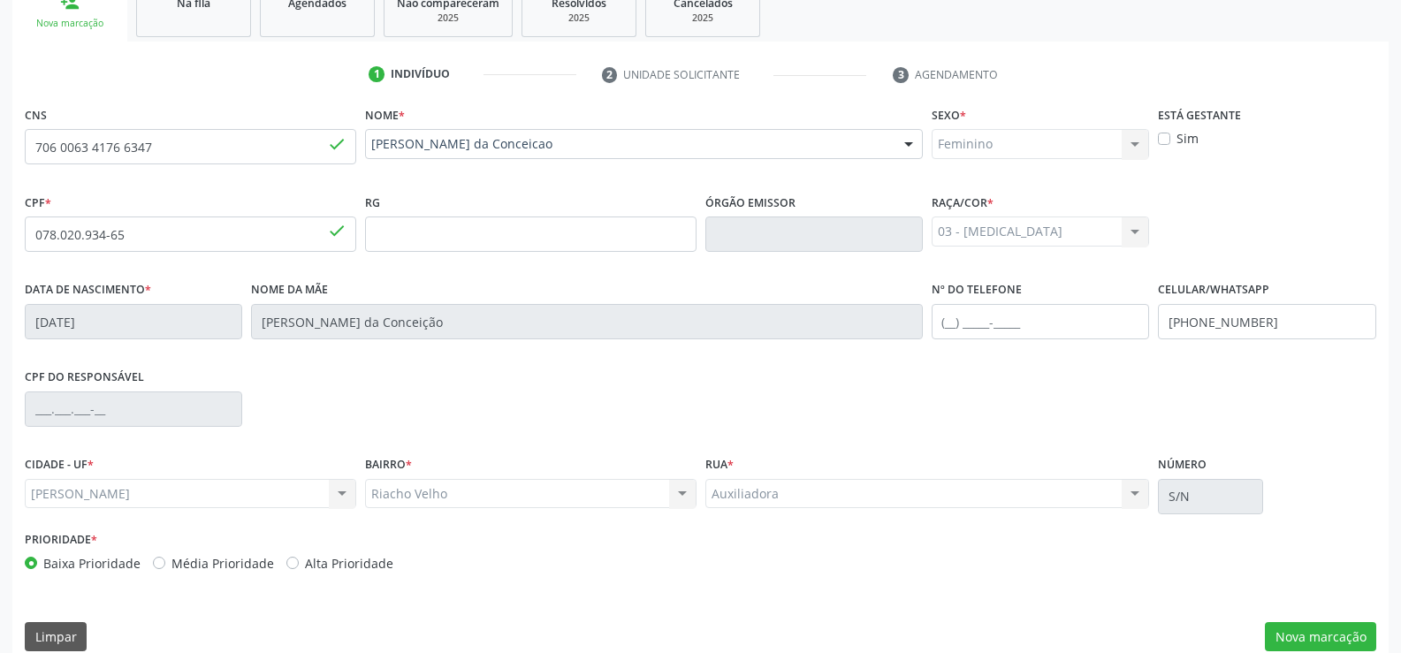
scroll to position [330, 0]
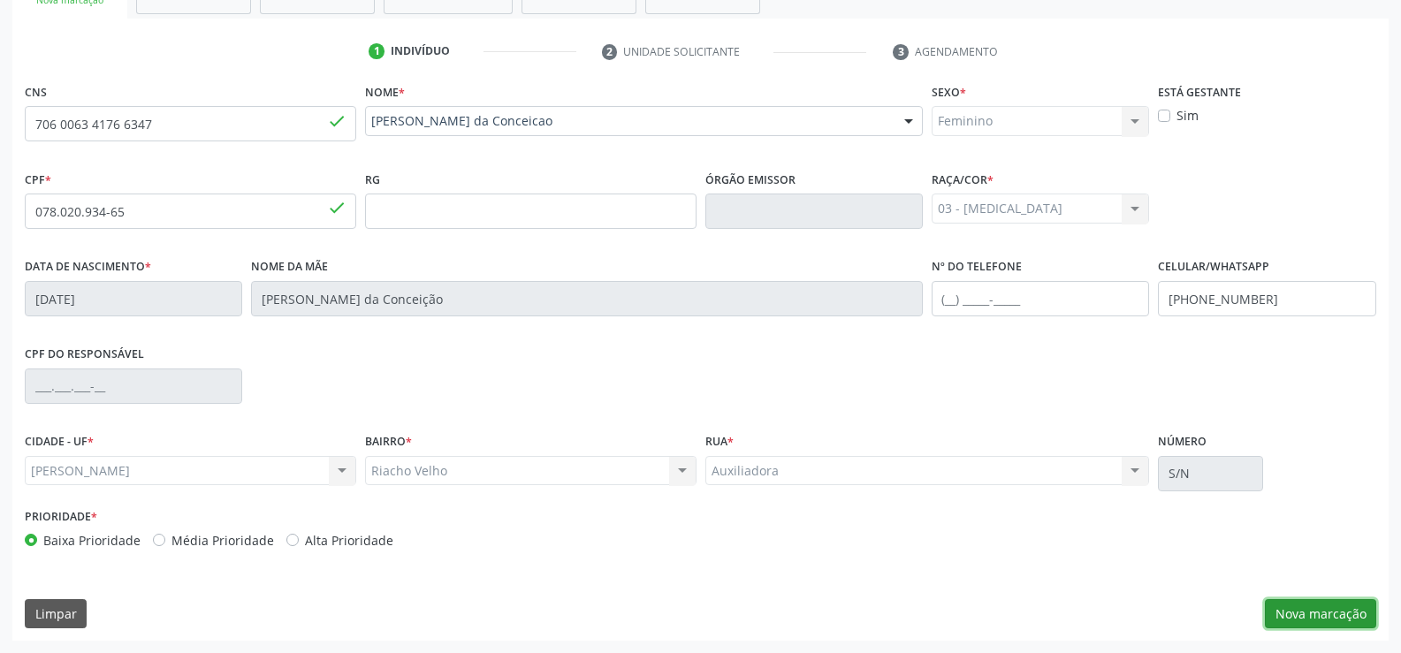
click at [1318, 612] on button "Nova marcação" at bounding box center [1320, 614] width 111 height 30
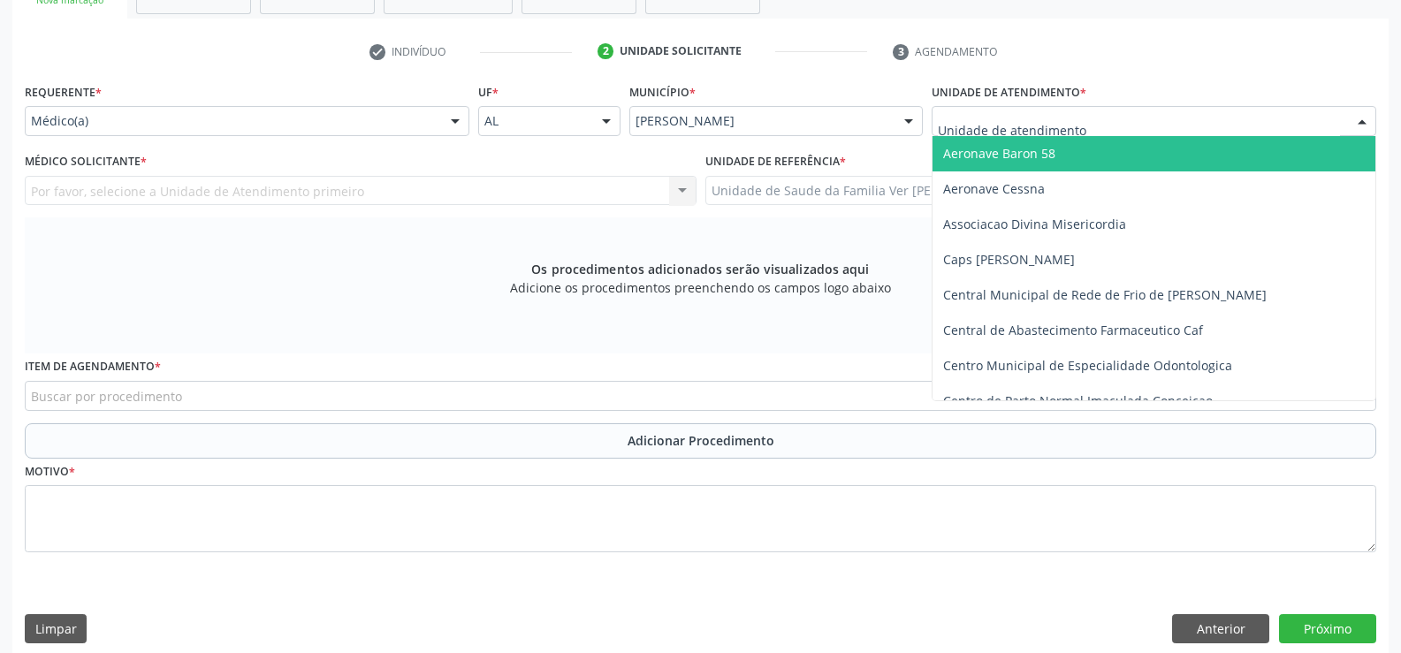
click at [1359, 118] on div at bounding box center [1362, 122] width 27 height 30
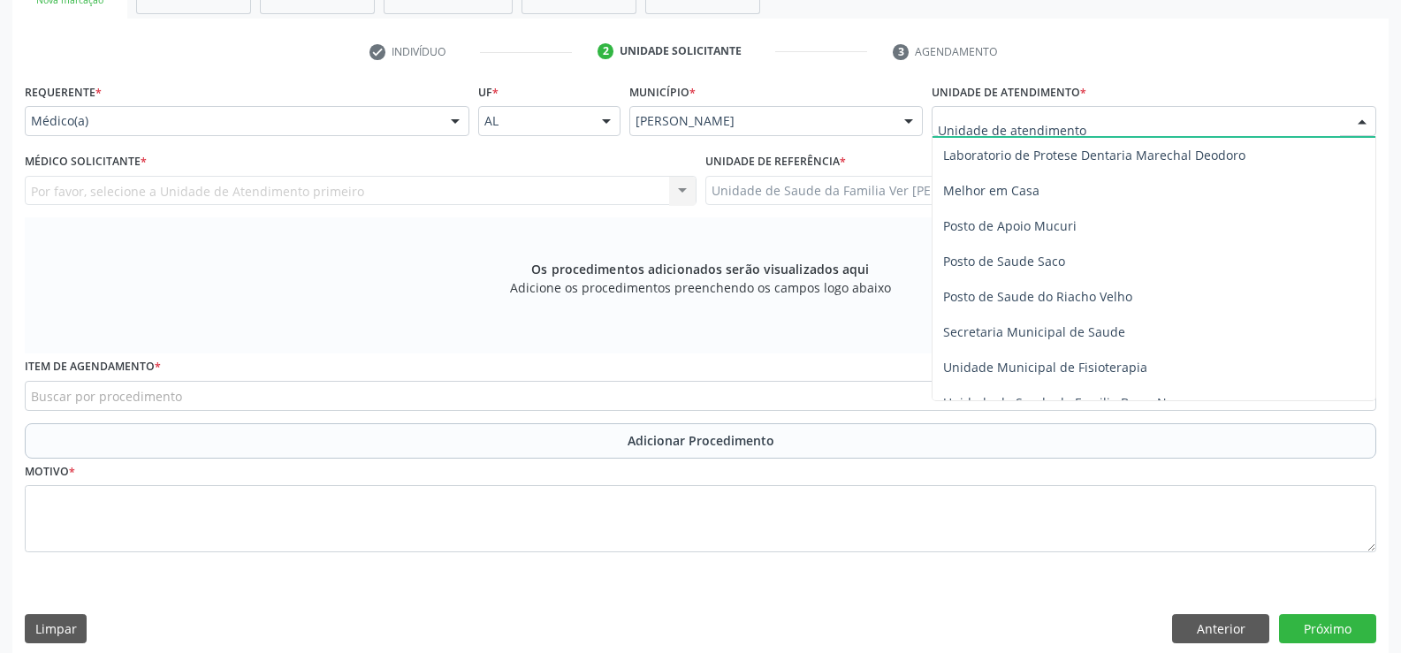
scroll to position [707, 0]
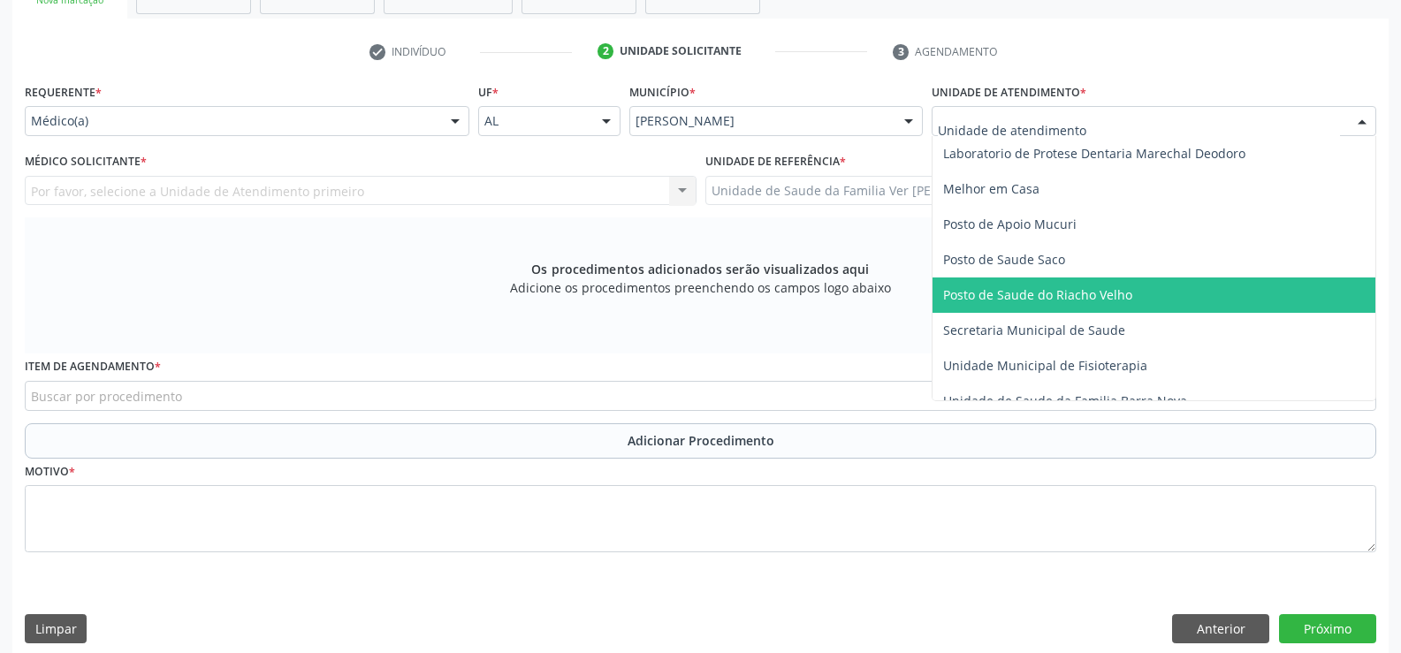
click at [1040, 300] on span "Posto de Saude do Riacho Velho" at bounding box center [1037, 294] width 189 height 17
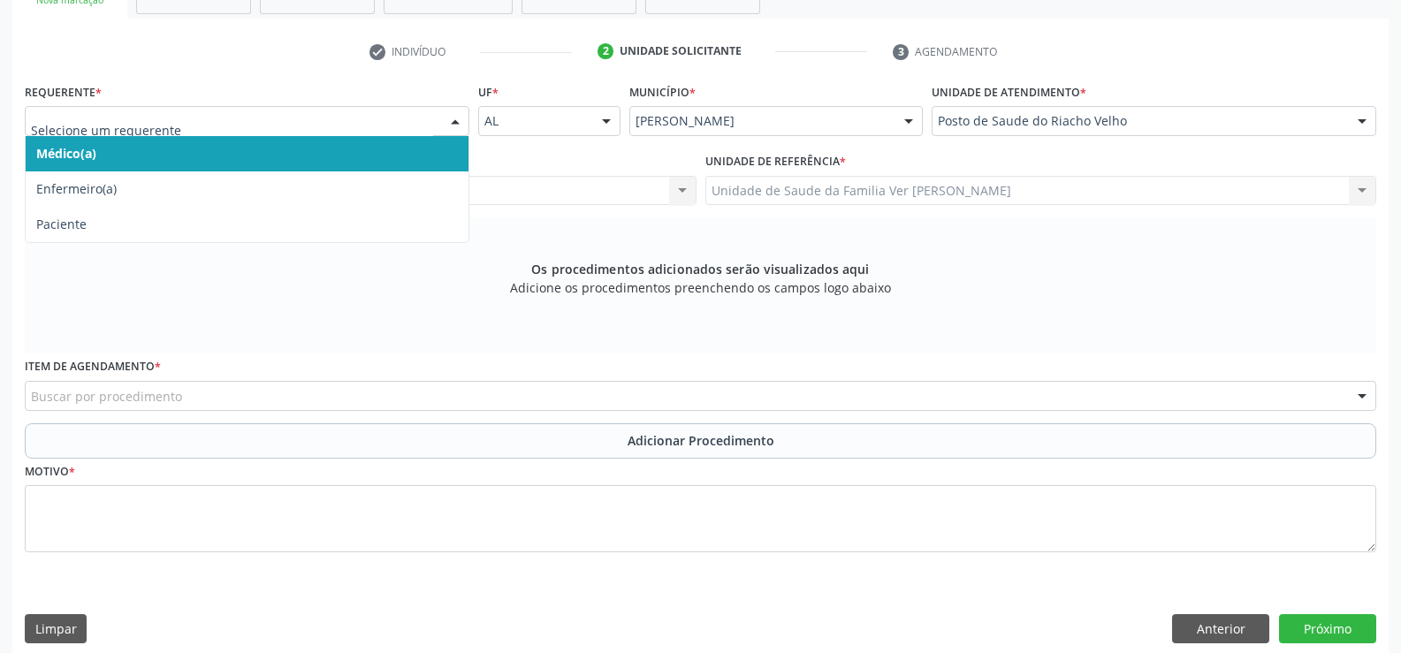
click at [454, 117] on div at bounding box center [455, 122] width 27 height 30
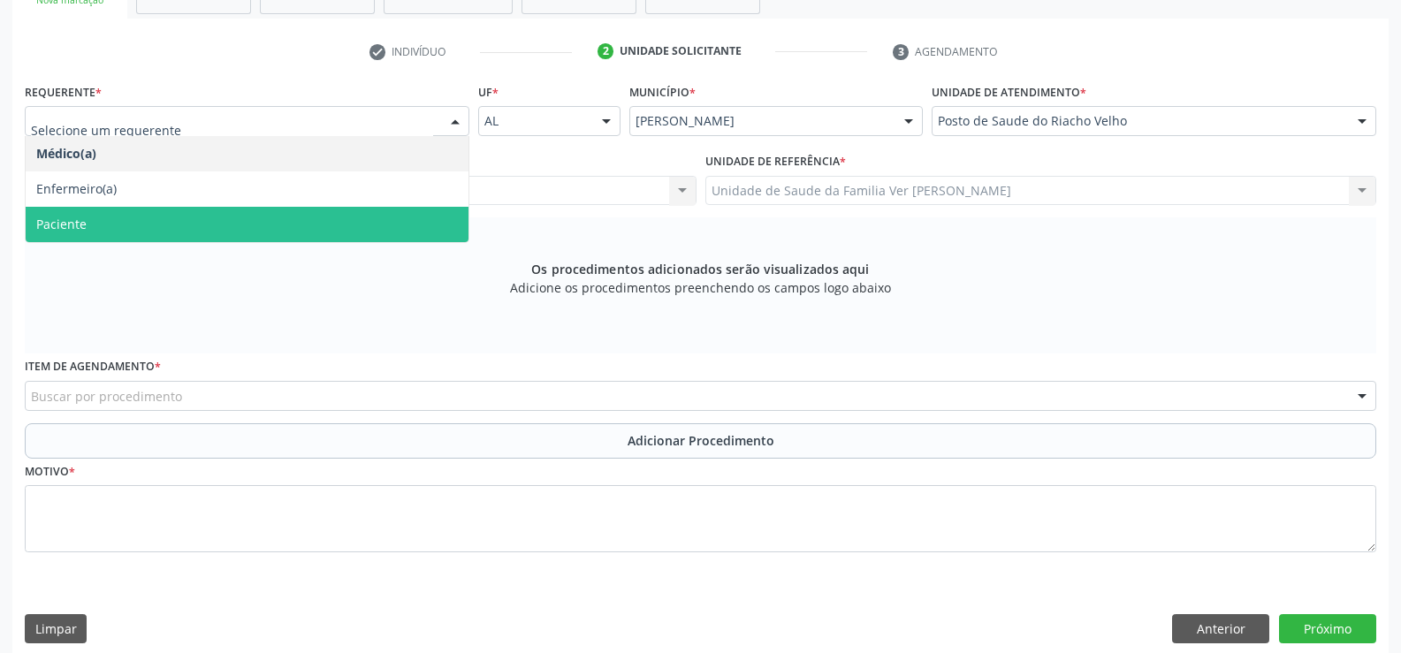
click at [255, 219] on span "Paciente" at bounding box center [247, 224] width 443 height 35
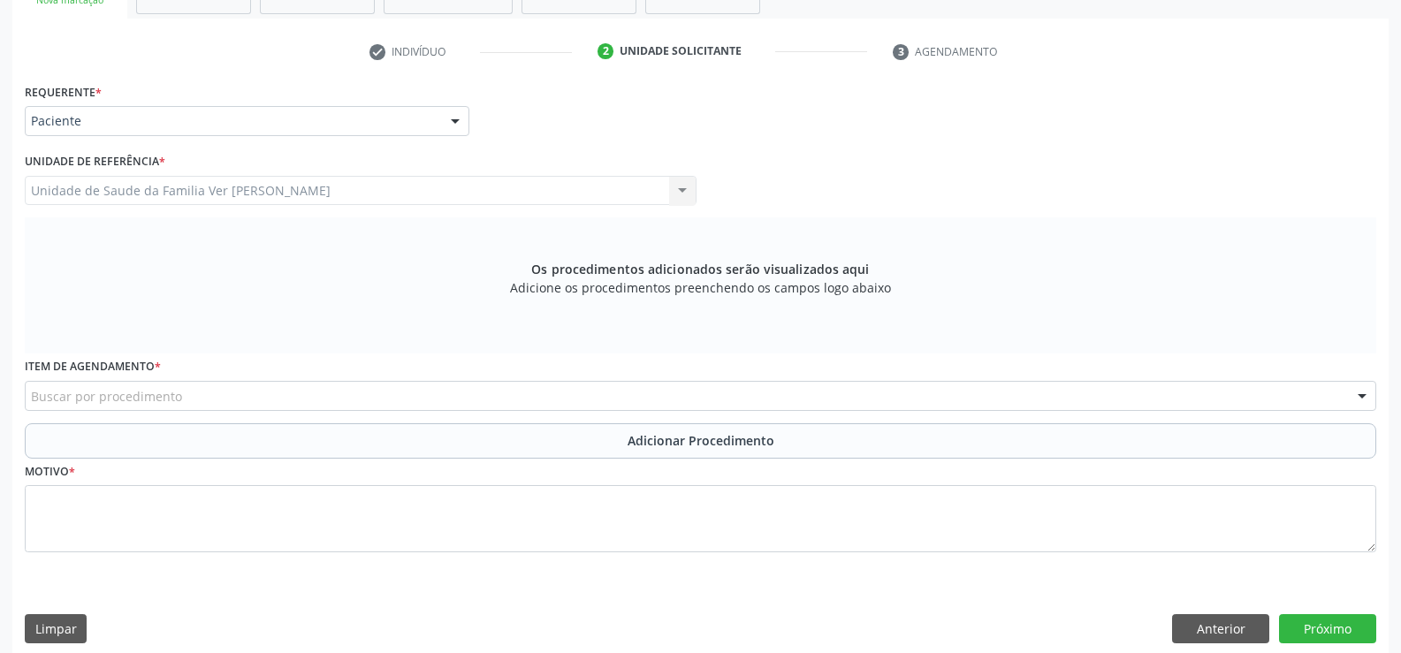
click at [1358, 396] on div at bounding box center [1362, 397] width 27 height 30
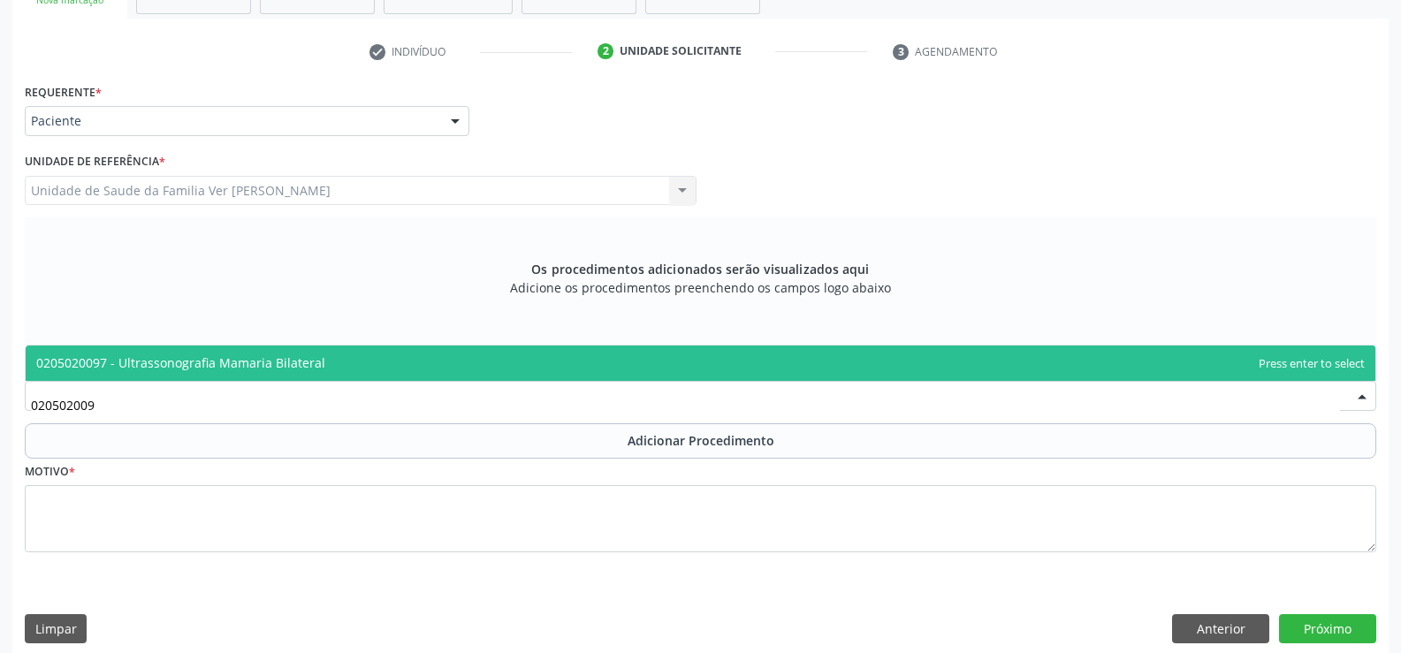
type input "0205020097"
click at [227, 366] on span "0205020097 - Ultrassonografia Mamaria Bilateral" at bounding box center [180, 362] width 289 height 17
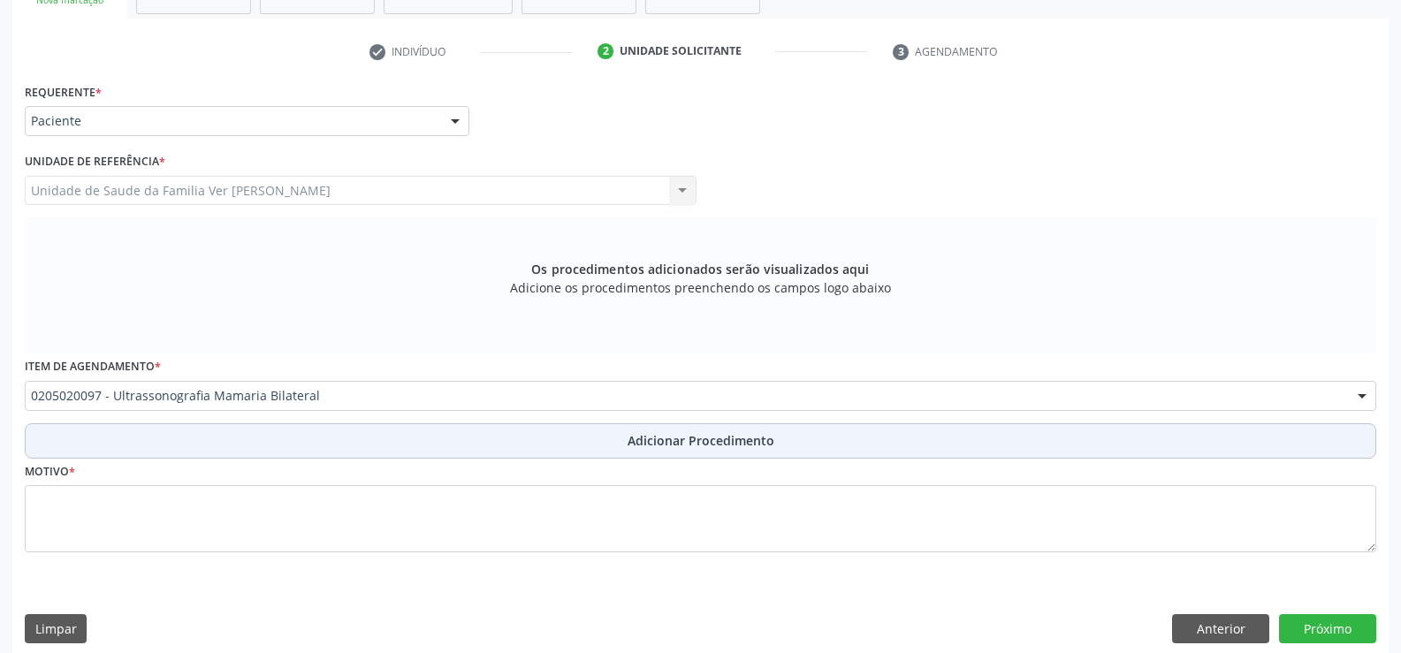
click at [717, 444] on span "Adicionar Procedimento" at bounding box center [701, 440] width 147 height 19
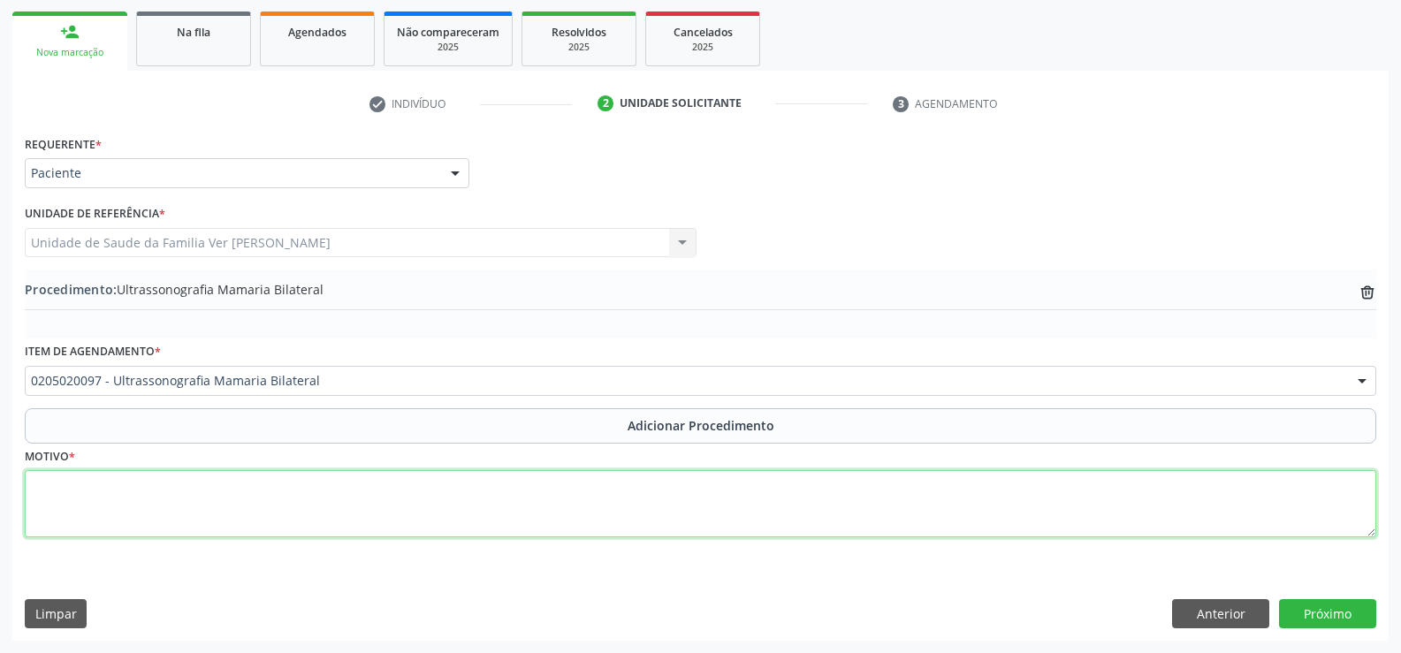
click at [84, 491] on textarea at bounding box center [700, 503] width 1351 height 67
type textarea "m"
type textarea ","
type textarea "m"
type textarea "não colocou just."
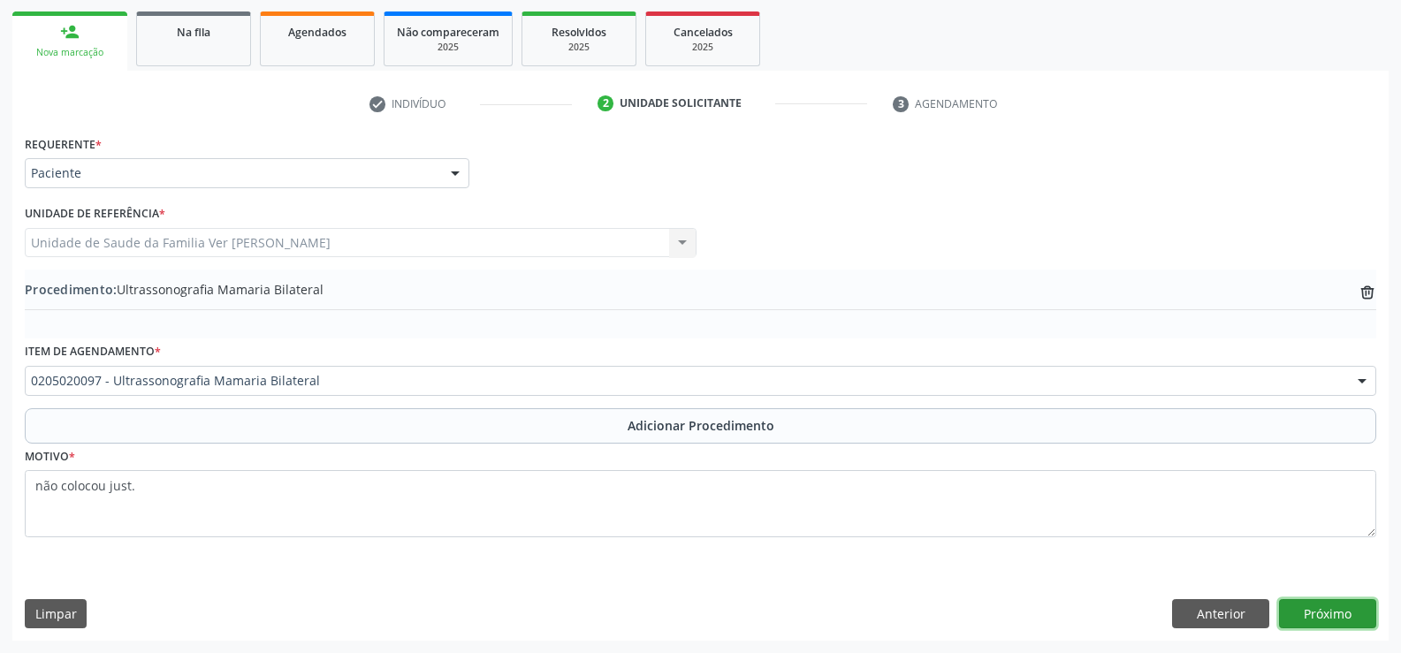
click at [1345, 616] on button "Próximo" at bounding box center [1327, 614] width 97 height 30
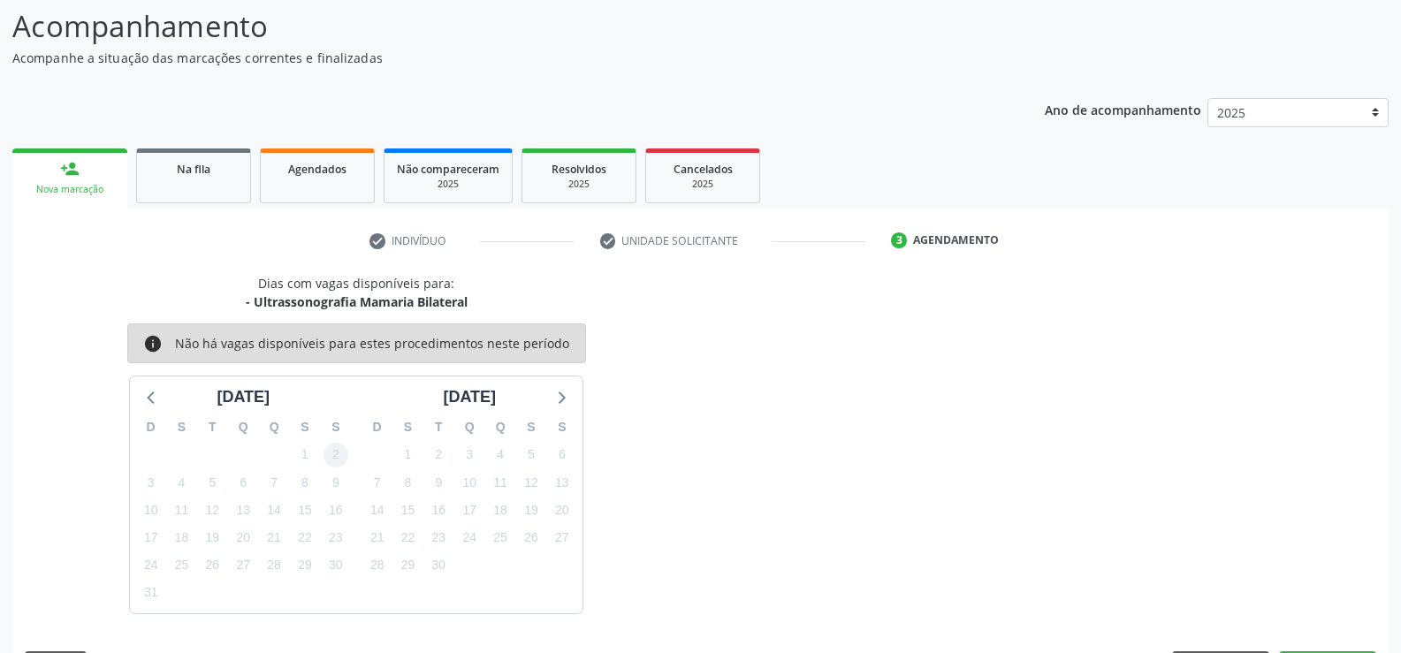
scroll to position [193, 0]
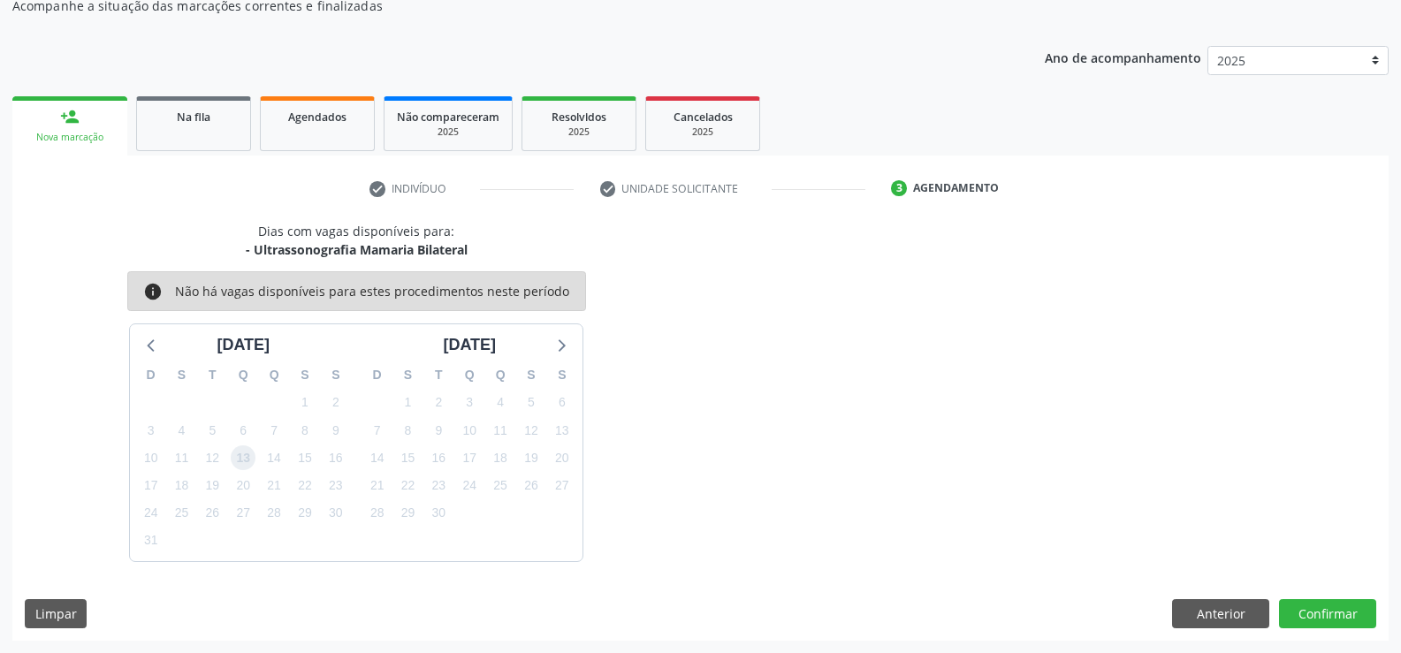
click at [249, 461] on span "13" at bounding box center [243, 457] width 25 height 25
click at [1335, 605] on button "Confirmar" at bounding box center [1327, 614] width 97 height 30
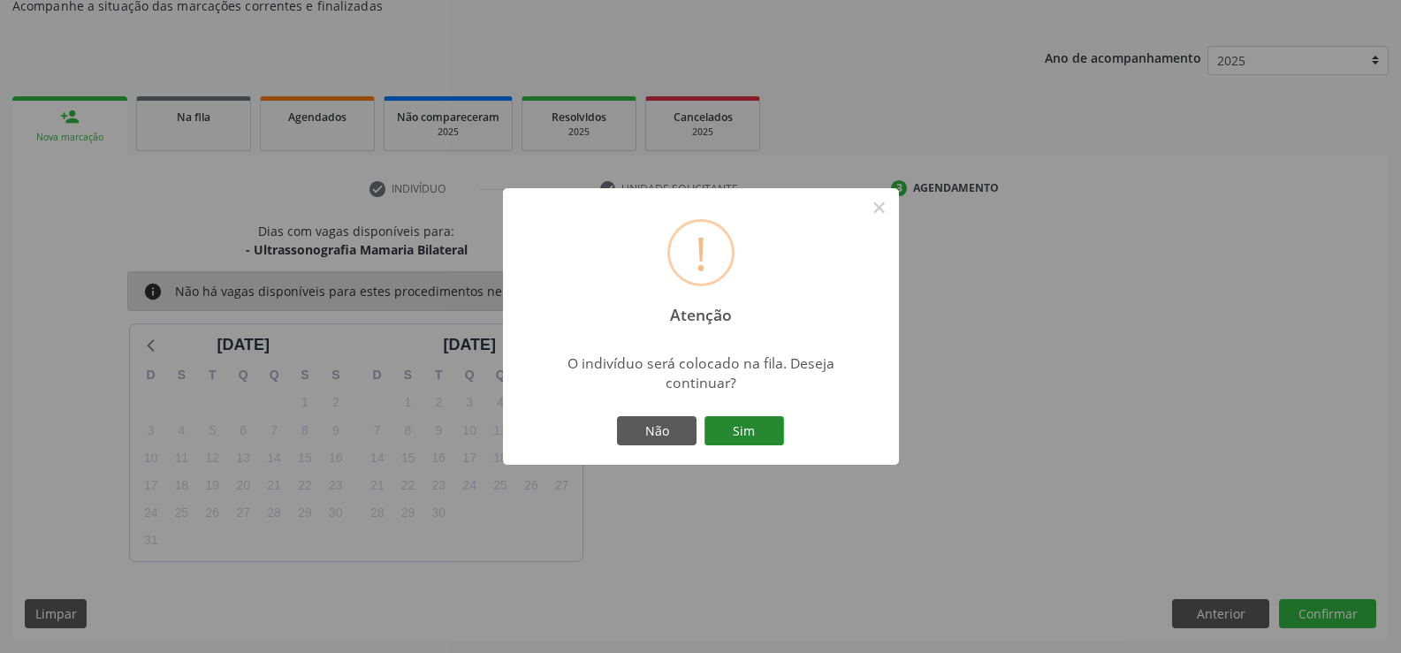
click at [761, 426] on button "Sim" at bounding box center [744, 431] width 80 height 30
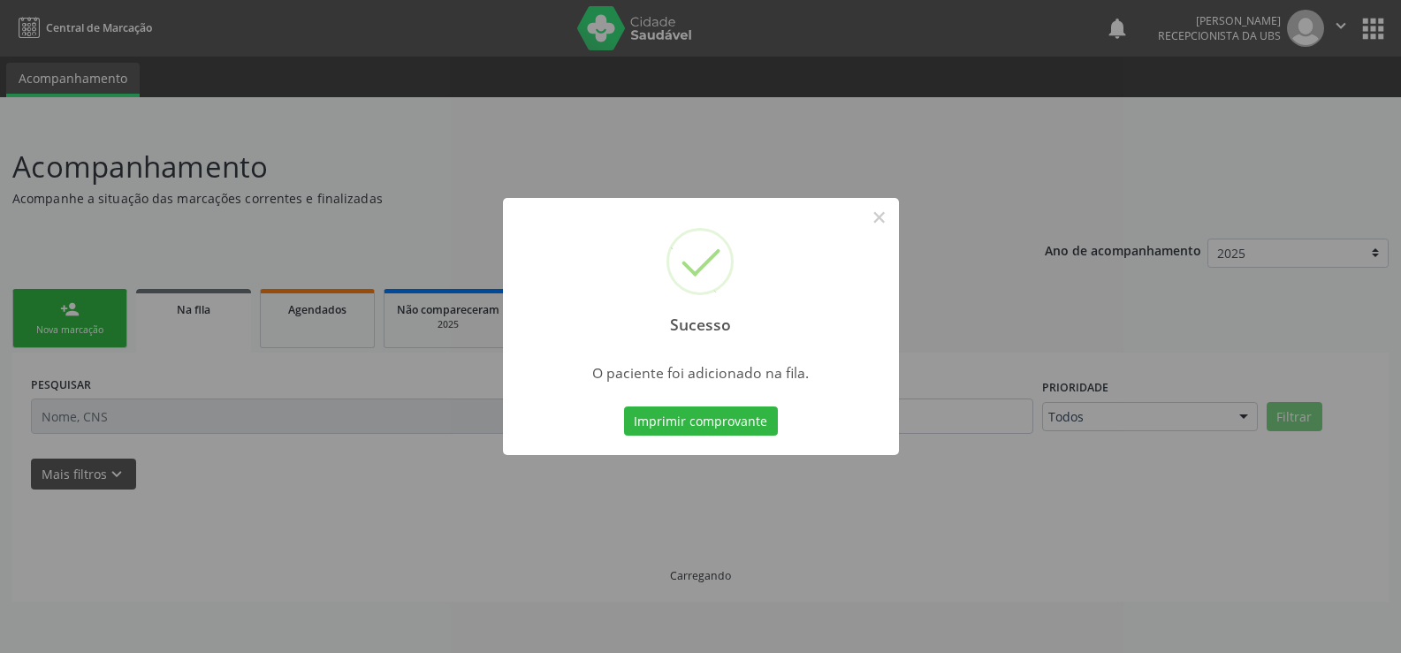
scroll to position [0, 0]
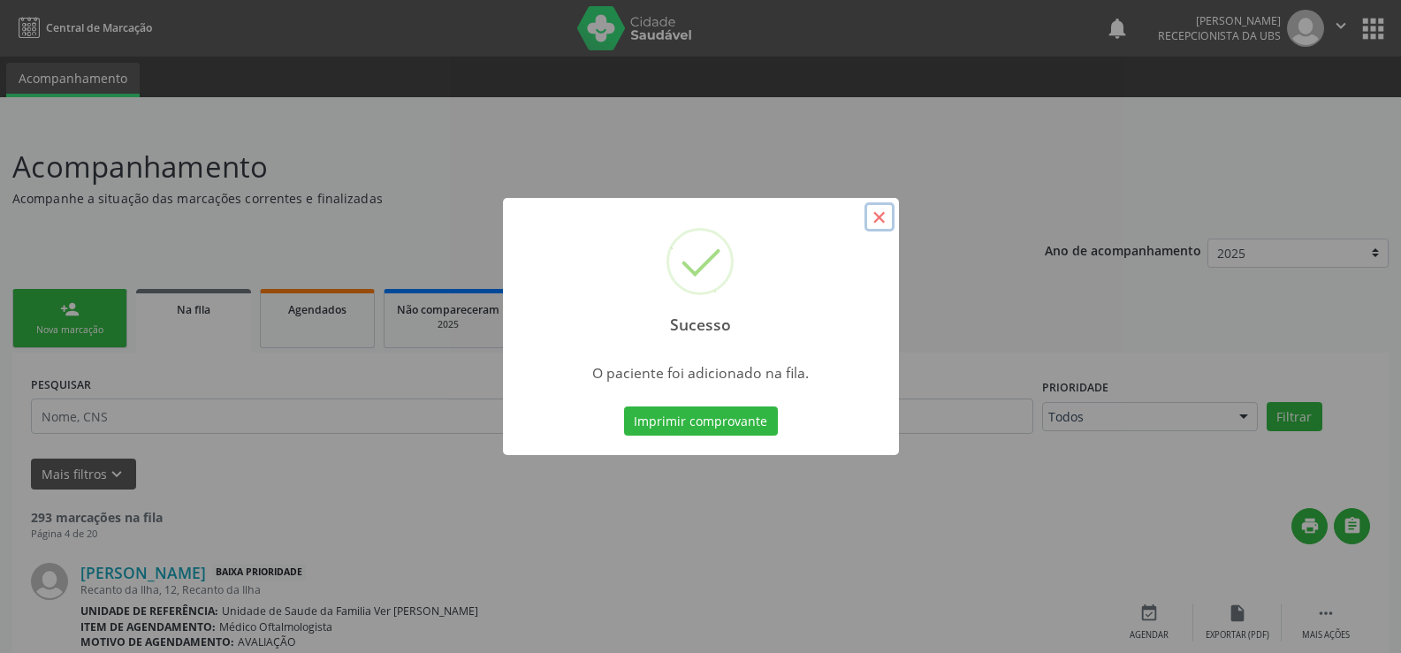
click at [871, 221] on button "×" at bounding box center [879, 217] width 30 height 30
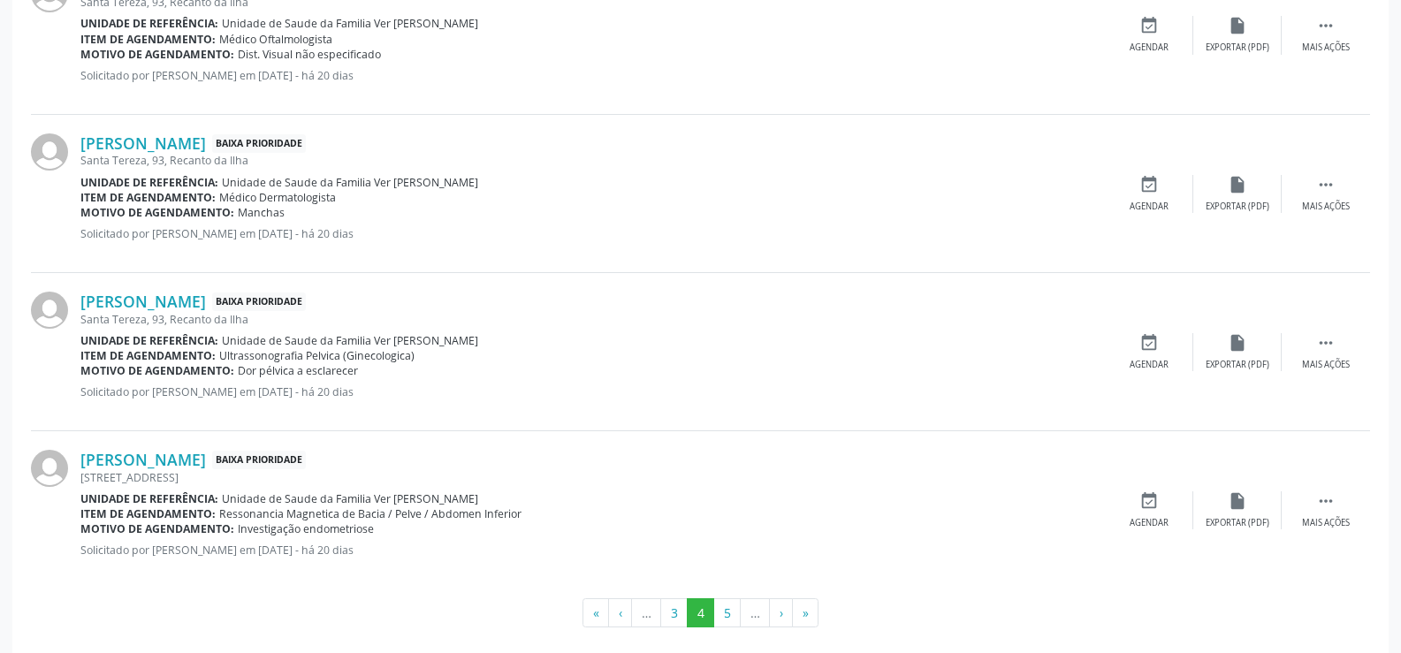
scroll to position [2347, 0]
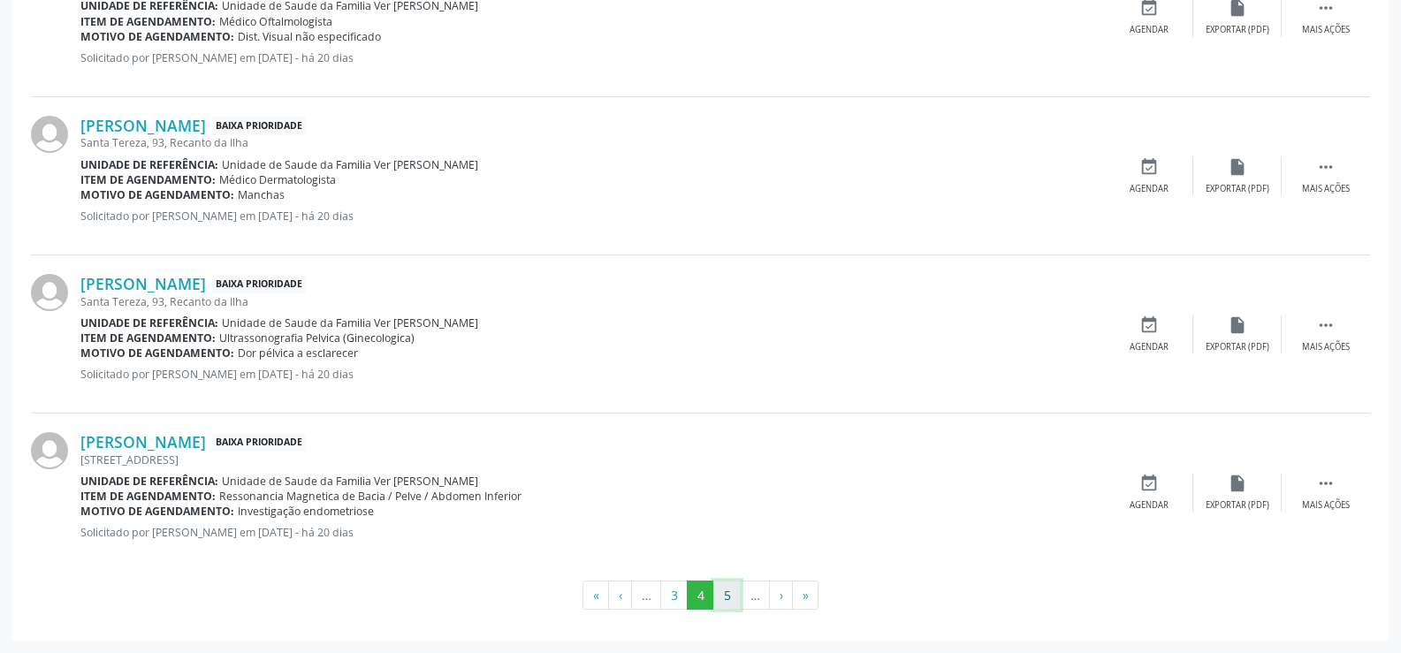
click at [726, 597] on button "5" at bounding box center [726, 596] width 27 height 30
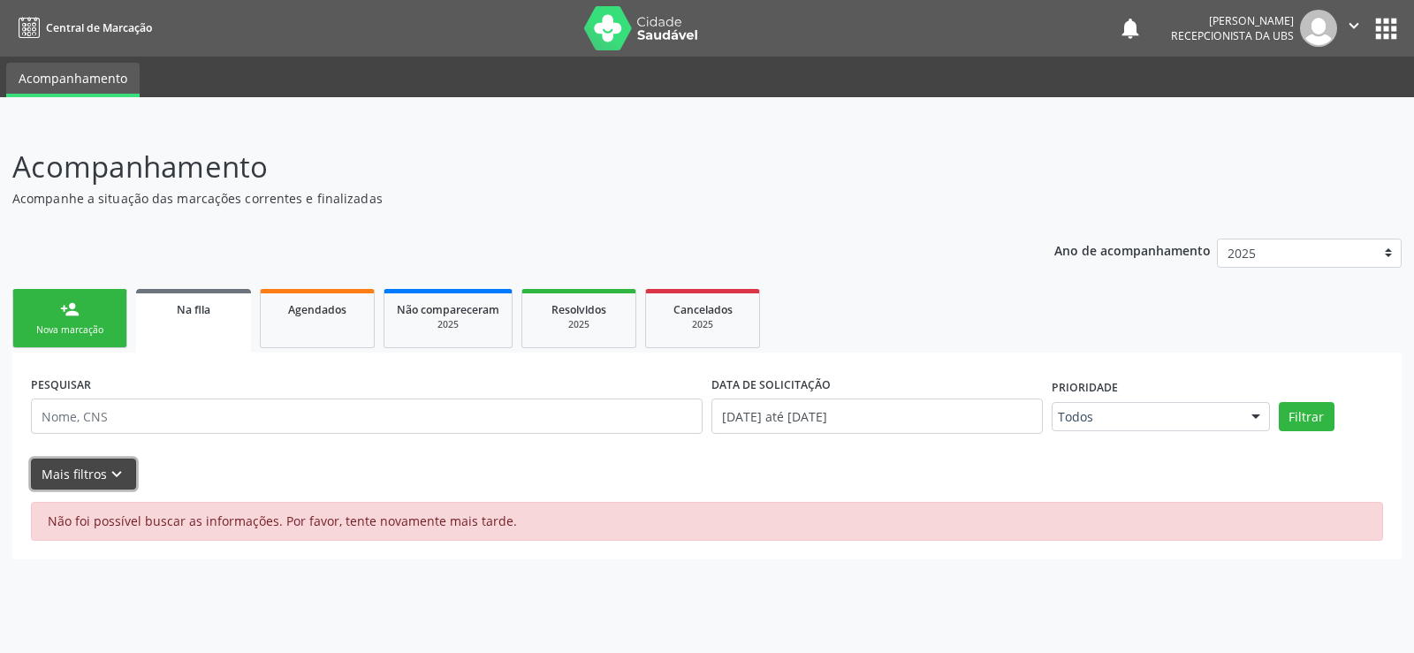
click at [118, 465] on icon "keyboard_arrow_down" at bounding box center [116, 474] width 19 height 19
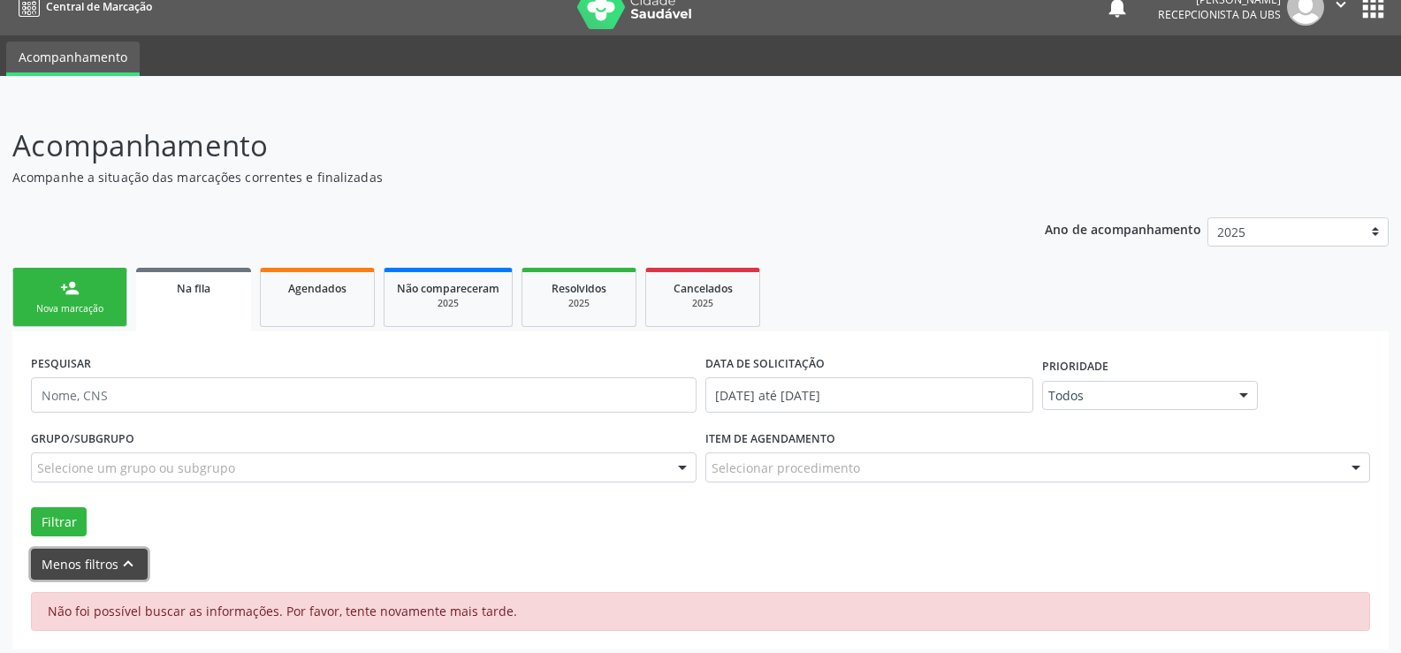
scroll to position [30, 0]
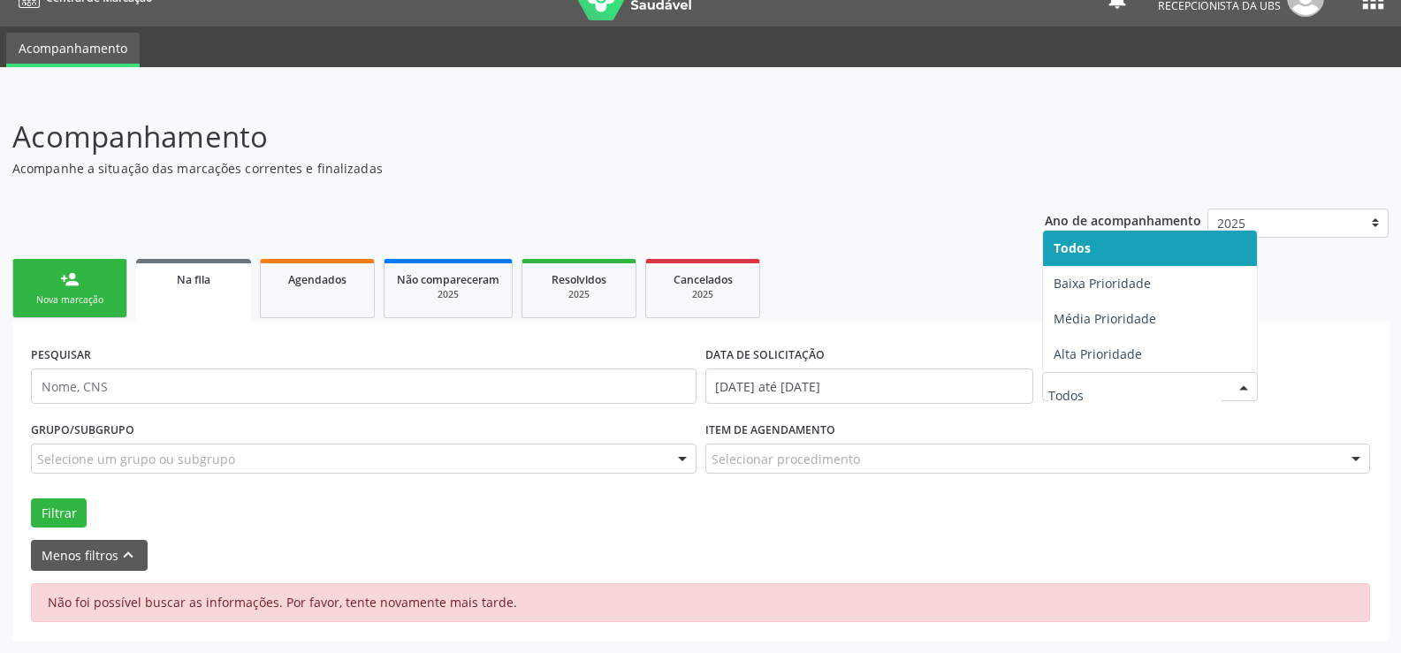
click at [1243, 381] on div at bounding box center [1243, 388] width 27 height 30
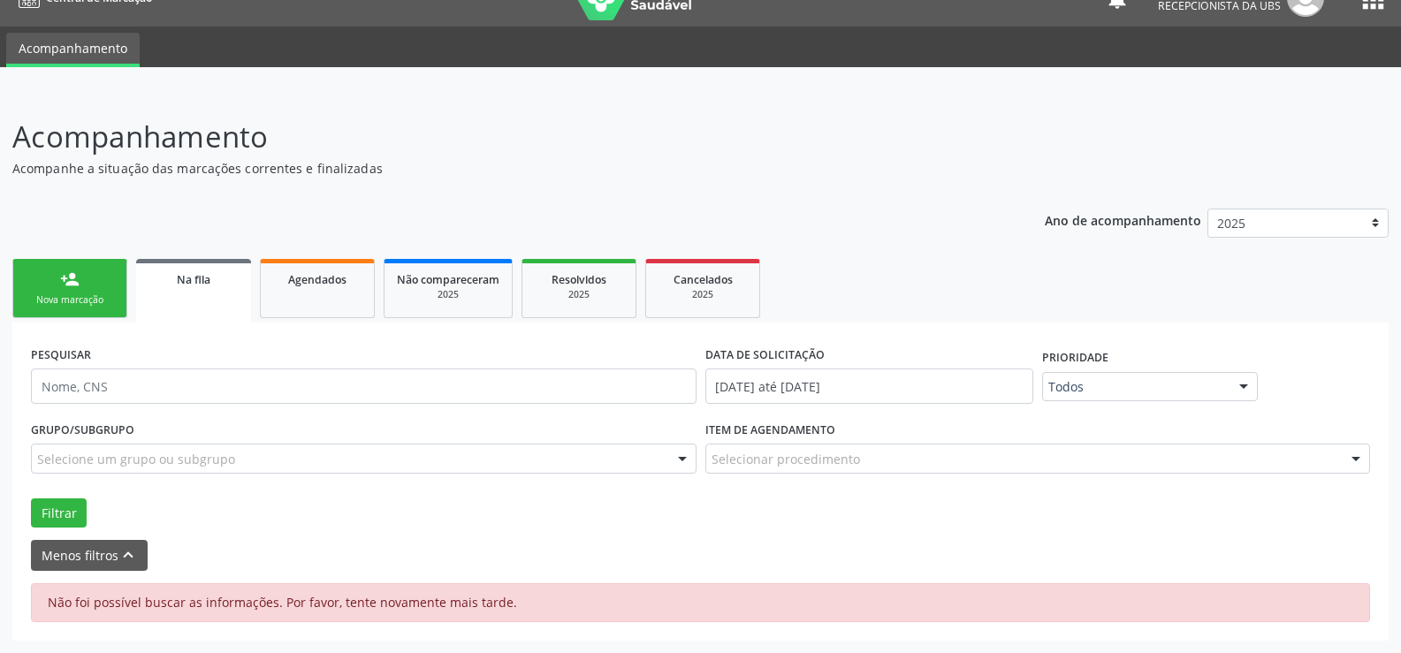
click at [890, 537] on form "PESQUISAR DATA DE SOLICITAÇÃO 01/01/2025 até 13/08/2025 Prioridade Todos Todos …" at bounding box center [700, 455] width 1339 height 229
click at [54, 504] on button "Filtrar" at bounding box center [59, 513] width 56 height 30
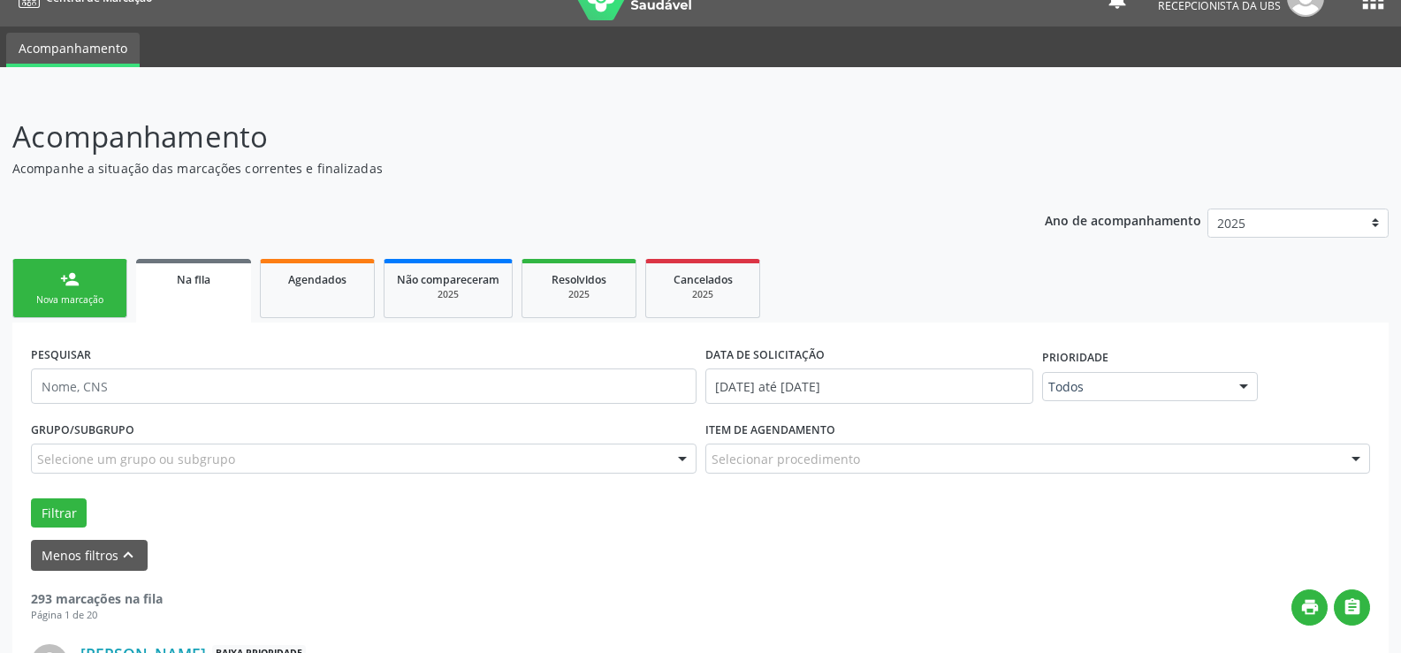
click at [200, 291] on link "Na fila" at bounding box center [193, 291] width 115 height 64
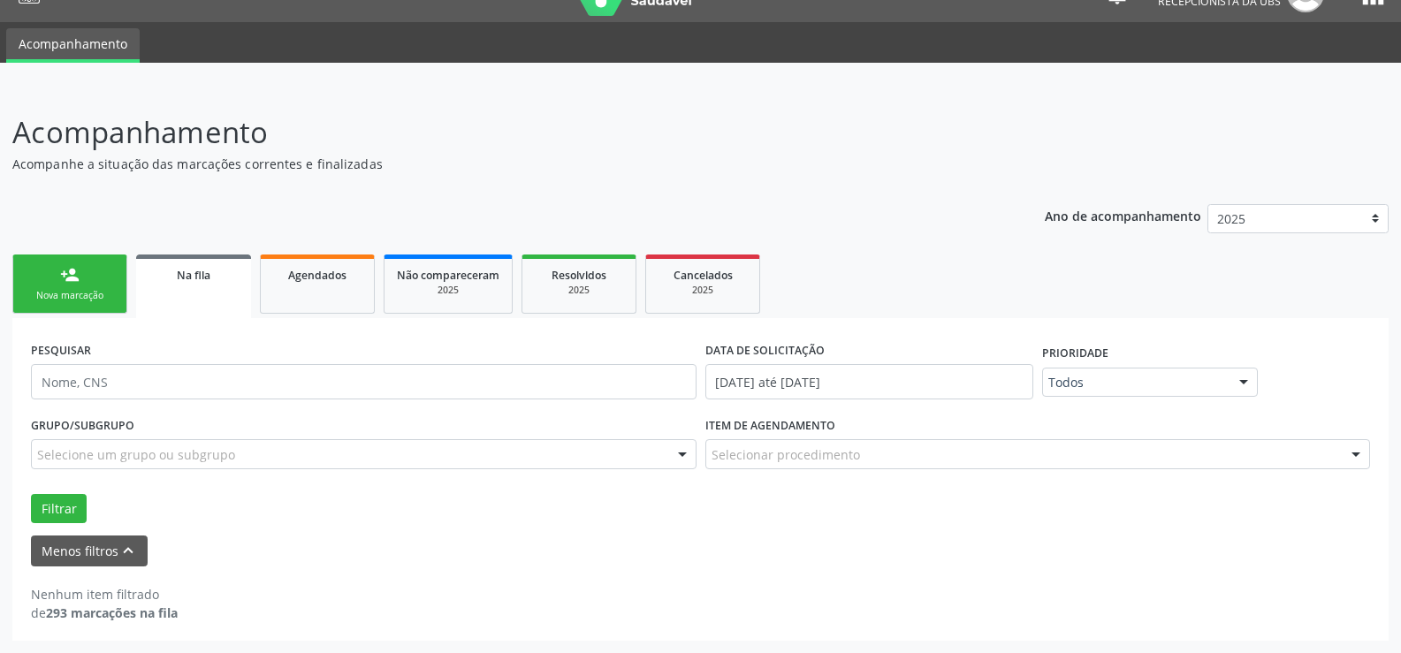
click at [103, 617] on strong "293 marcações na fila" at bounding box center [112, 613] width 132 height 17
click at [65, 270] on div "person_add" at bounding box center [69, 274] width 19 height 19
